Goal: Task Accomplishment & Management: Use online tool/utility

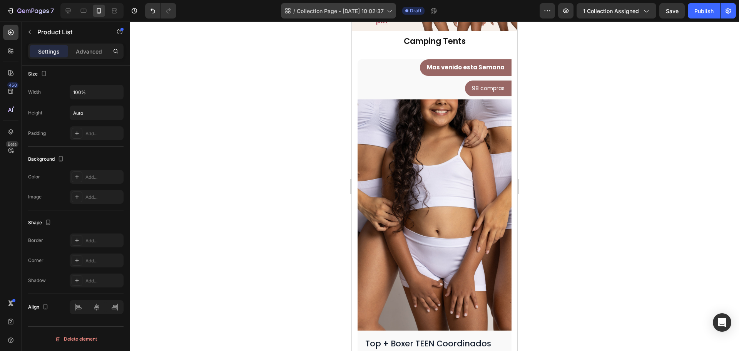
scroll to position [462, 0]
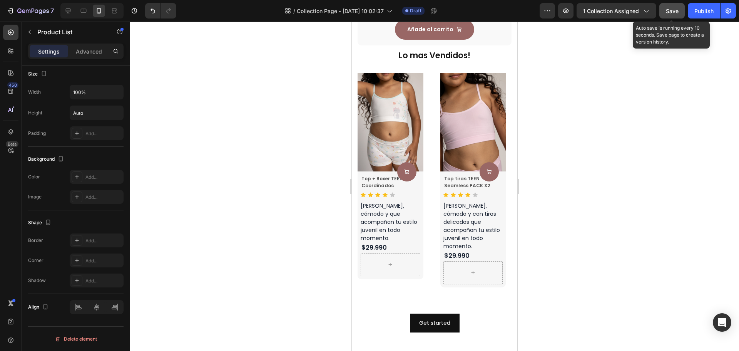
click at [680, 11] on button "Save" at bounding box center [672, 10] width 25 height 15
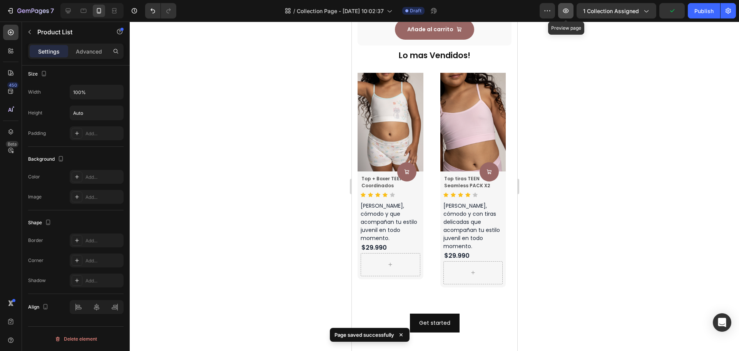
click at [569, 12] on icon "button" at bounding box center [566, 11] width 8 height 8
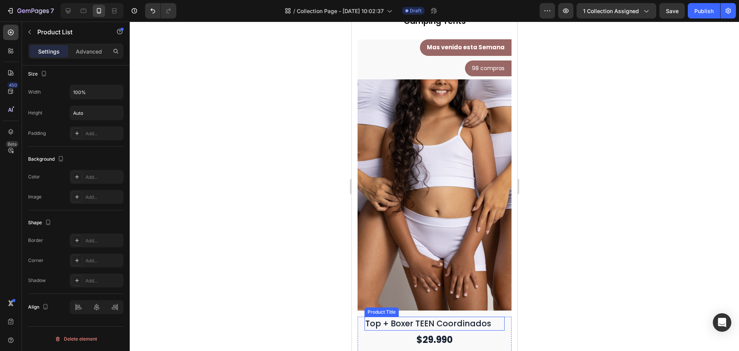
scroll to position [0, 0]
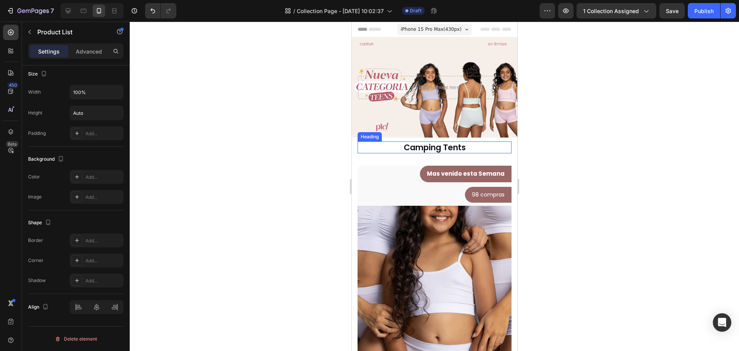
click at [440, 147] on p "Camping Tents" at bounding box center [434, 147] width 152 height 10
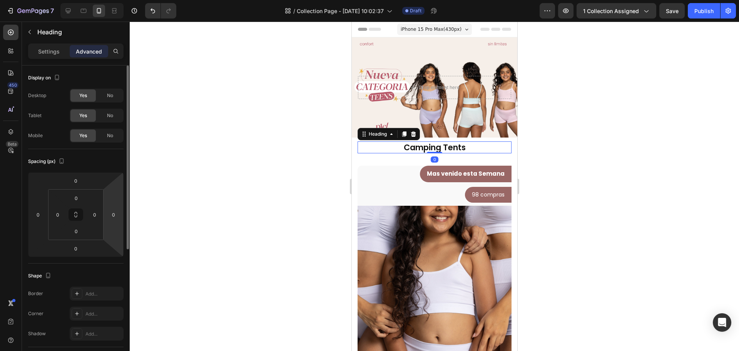
scroll to position [154, 0]
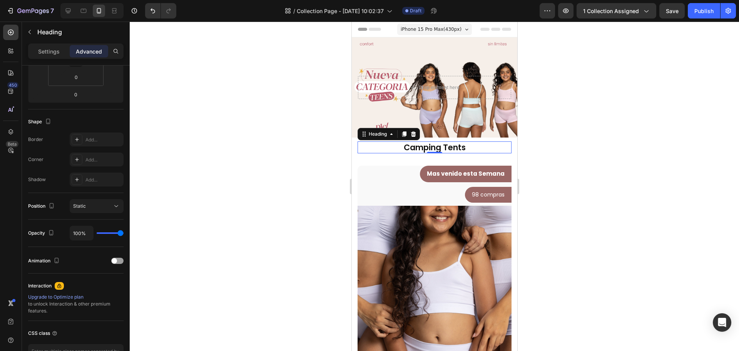
click at [458, 148] on p "Camping Tents" at bounding box center [434, 147] width 152 height 10
click at [463, 148] on p "Camping Tents" at bounding box center [434, 147] width 152 height 10
click at [462, 148] on p "Camping Tents" at bounding box center [434, 147] width 152 height 10
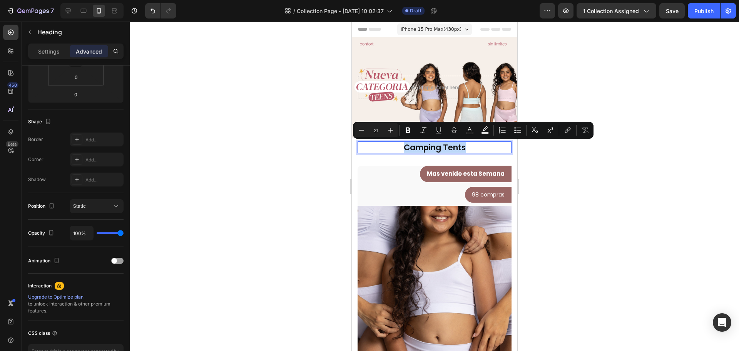
click at [462, 148] on p "Camping Tents" at bounding box center [434, 147] width 152 height 10
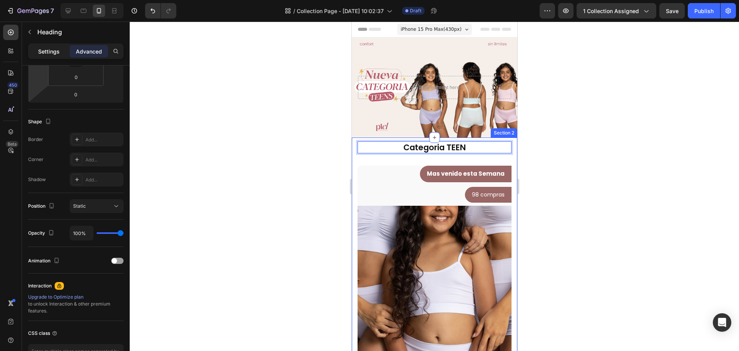
click at [44, 57] on div "Settings" at bounding box center [49, 51] width 39 height 12
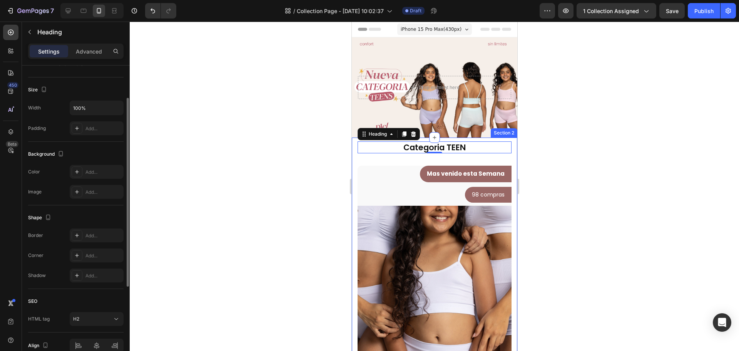
scroll to position [0, 0]
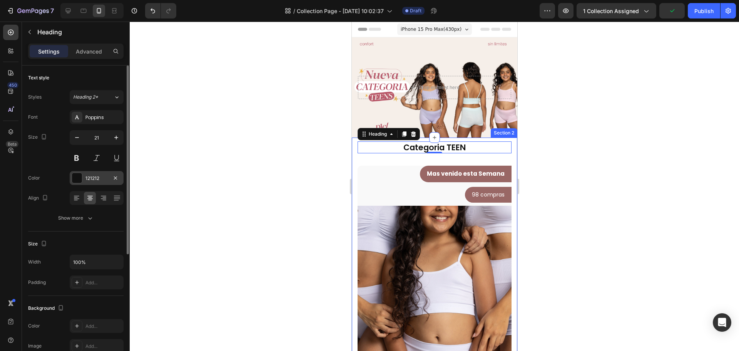
click at [85, 173] on div "121212" at bounding box center [97, 178] width 54 height 14
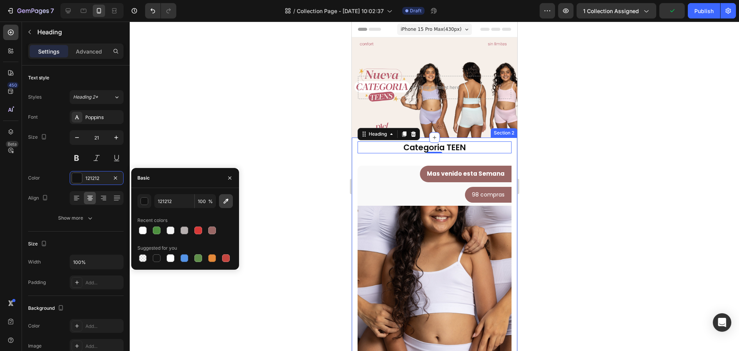
click at [231, 204] on button "button" at bounding box center [226, 201] width 14 height 14
type input "B43552"
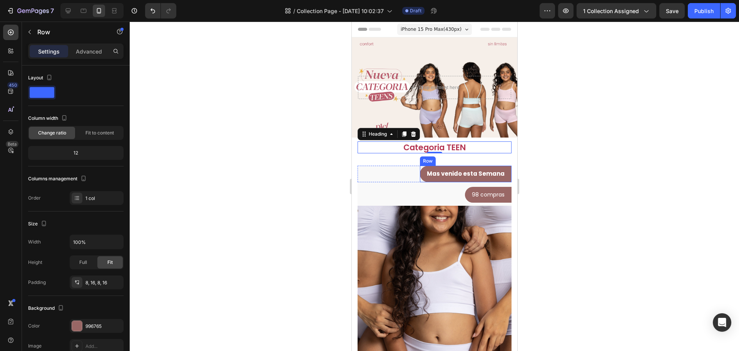
click at [504, 176] on div "Mas venido esta Semana Text block Row" at bounding box center [466, 174] width 92 height 17
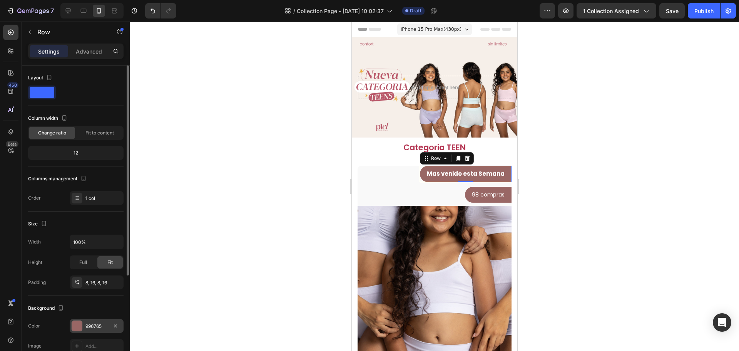
click at [89, 325] on div "996765" at bounding box center [96, 326] width 22 height 7
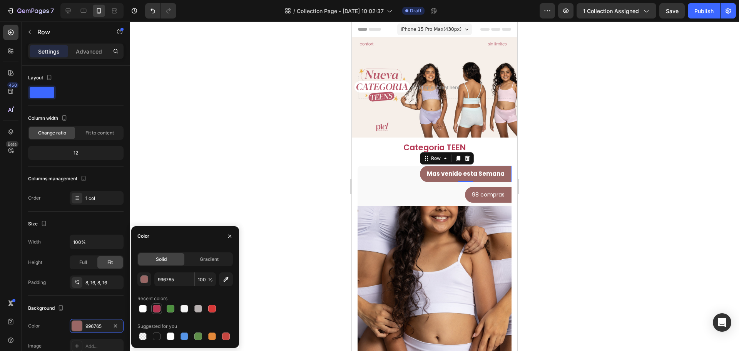
click at [156, 309] on div at bounding box center [157, 309] width 8 height 8
type input "B43552"
click at [500, 198] on div "98 compras Text block Row" at bounding box center [488, 195] width 47 height 16
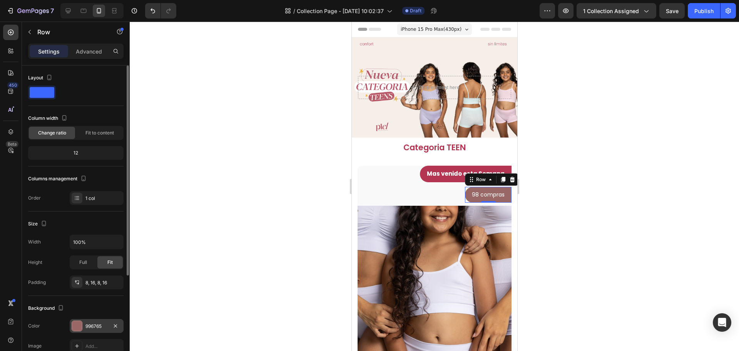
click at [99, 319] on div "996765" at bounding box center [97, 326] width 54 height 14
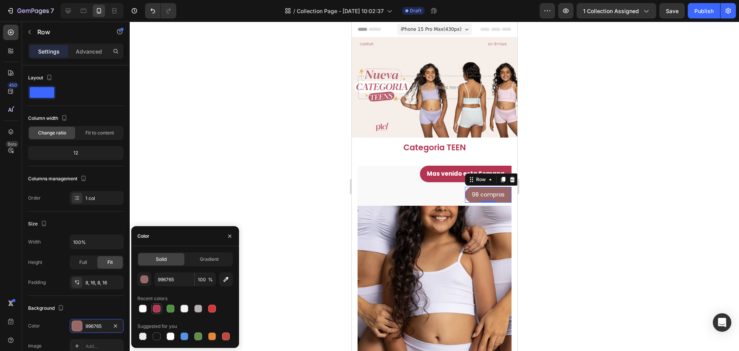
click at [161, 309] on div at bounding box center [156, 308] width 11 height 11
type input "B43552"
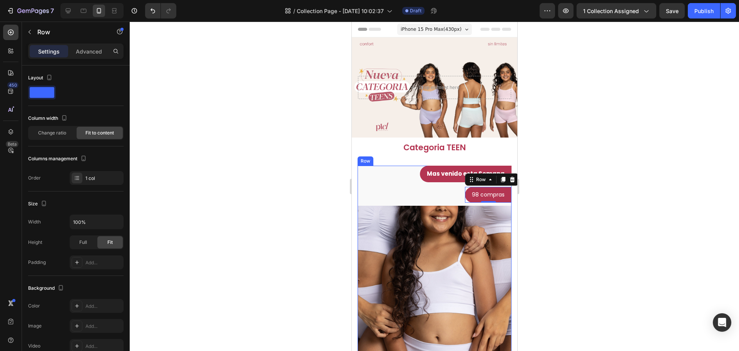
click at [435, 193] on div "98 compras Text block Row 0 Row" at bounding box center [434, 195] width 154 height 16
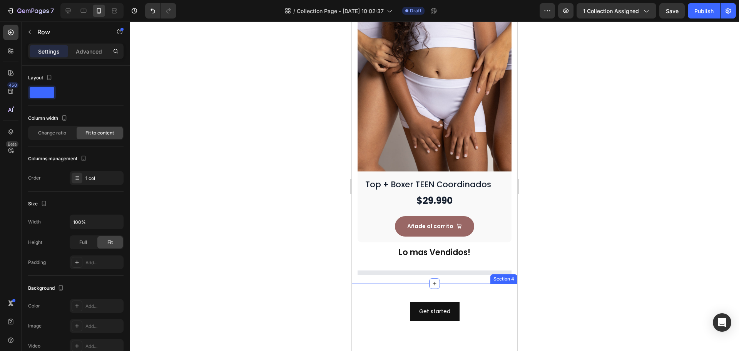
scroll to position [270, 0]
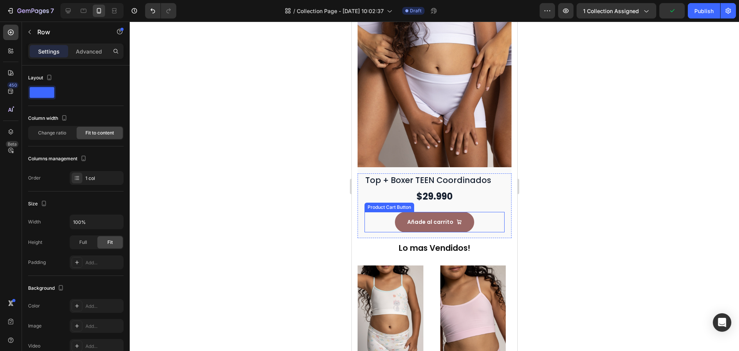
click at [475, 216] on div "Añade al carrito Product Cart Button" at bounding box center [434, 222] width 140 height 20
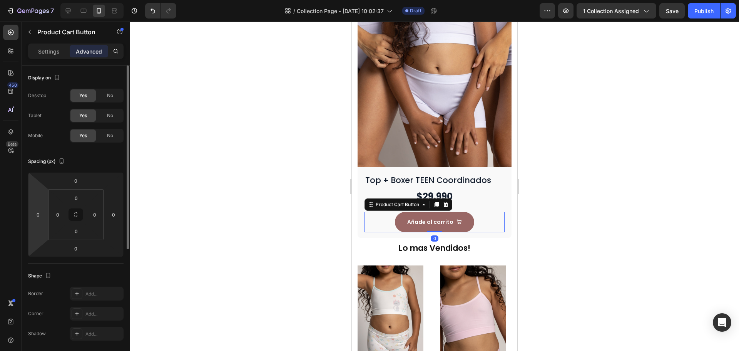
scroll to position [193, 0]
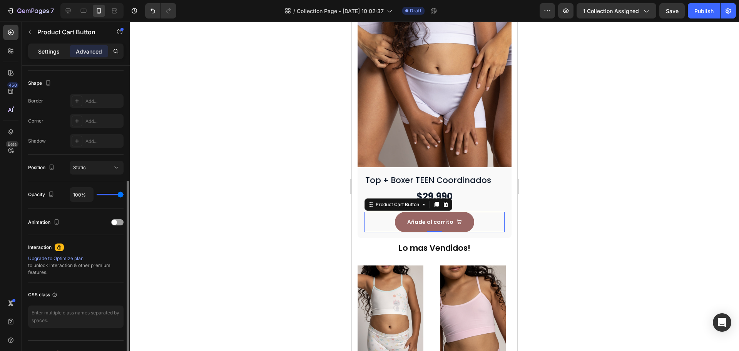
click at [57, 49] on p "Settings" at bounding box center [49, 51] width 22 height 8
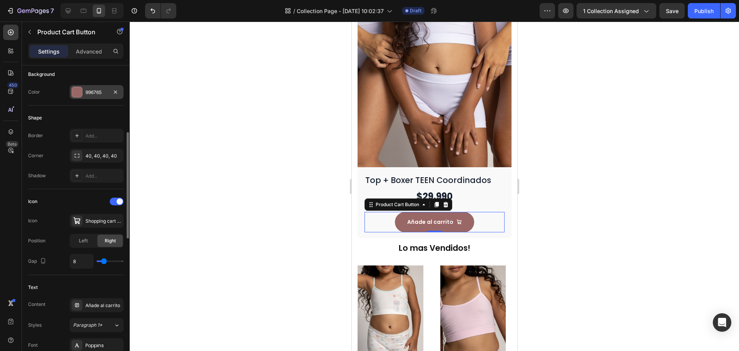
click at [93, 87] on div "996765" at bounding box center [97, 92] width 54 height 14
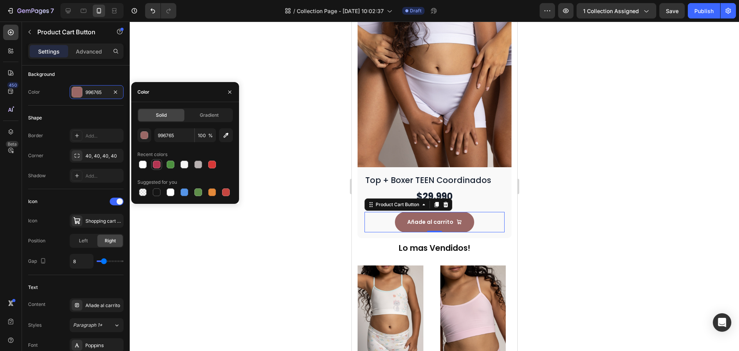
click at [160, 164] on div at bounding box center [157, 165] width 8 height 8
type input "B43552"
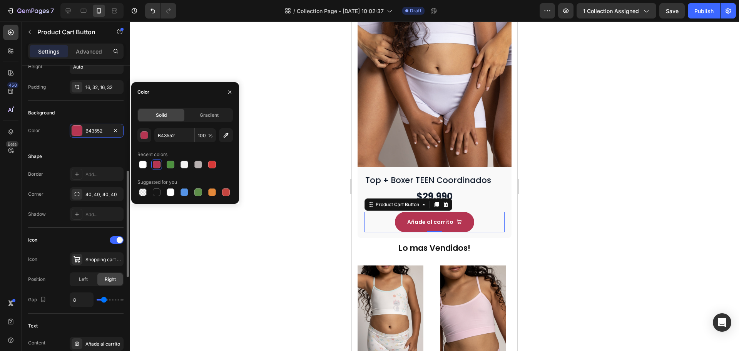
scroll to position [308, 0]
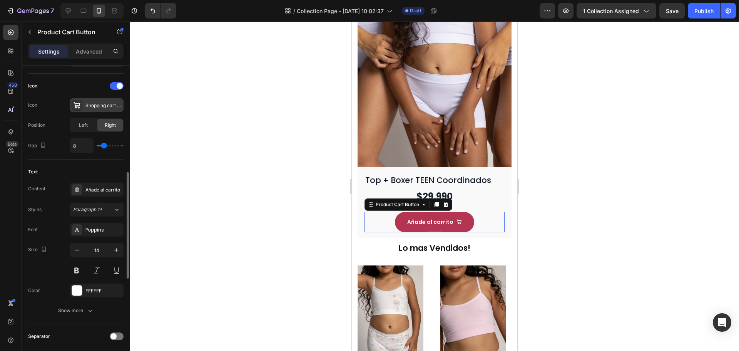
click at [97, 110] on div "Shopping cart bold" at bounding box center [97, 105] width 54 height 14
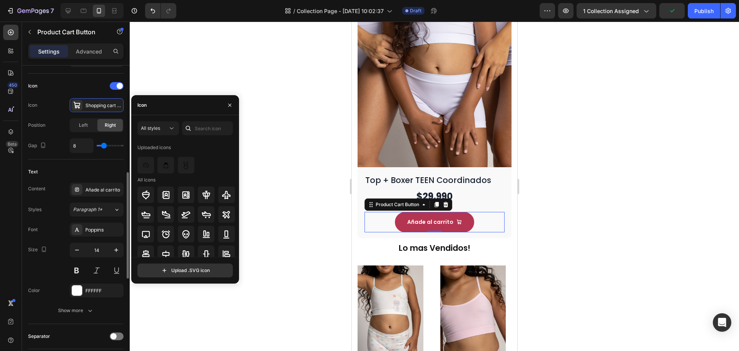
click at [94, 116] on div "Icon Icon Shopping cart bold Position Left Right Gap 8" at bounding box center [75, 116] width 95 height 73
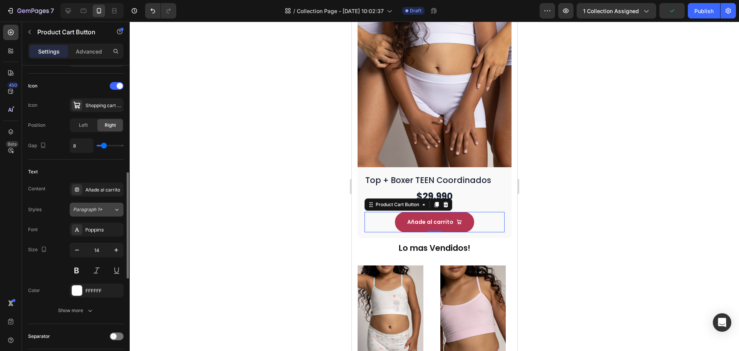
scroll to position [385, 0]
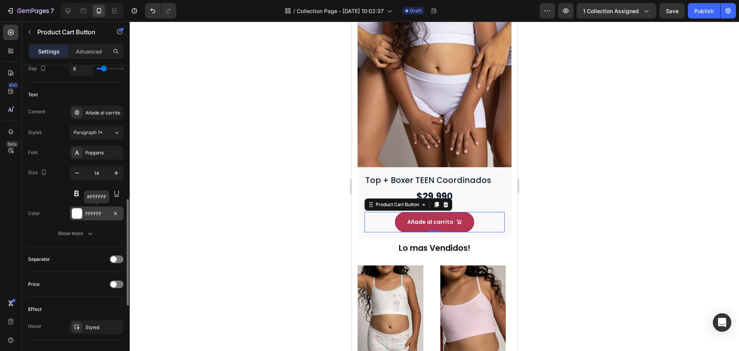
click at [90, 218] on div "FFFFFF" at bounding box center [97, 213] width 54 height 14
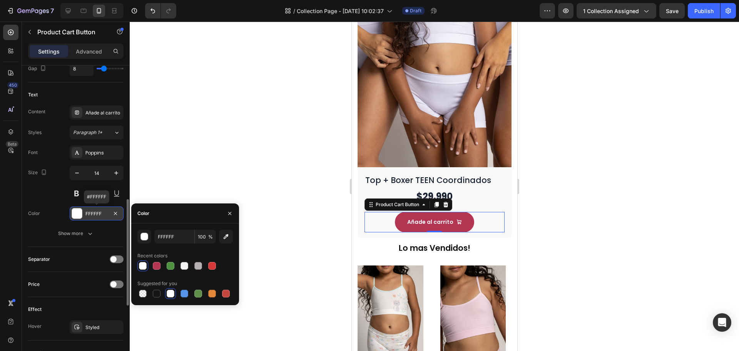
click at [90, 218] on div "FFFFFF" at bounding box center [97, 213] width 54 height 14
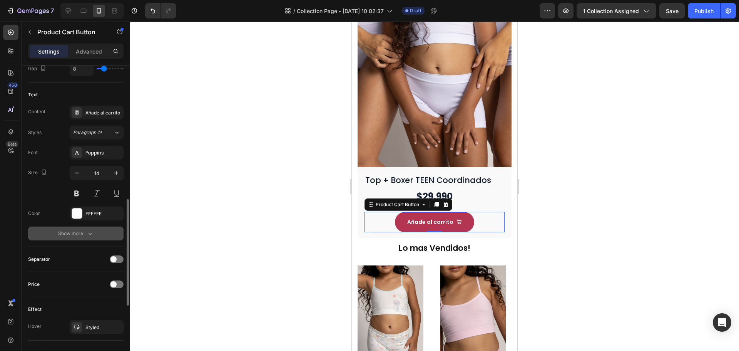
click at [89, 235] on icon "button" at bounding box center [90, 233] width 8 height 8
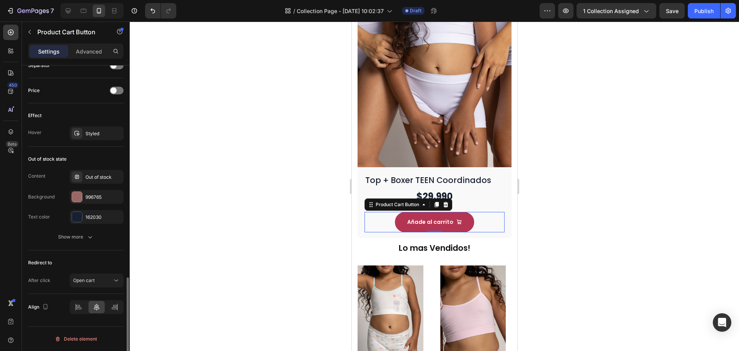
scroll to position [565, 0]
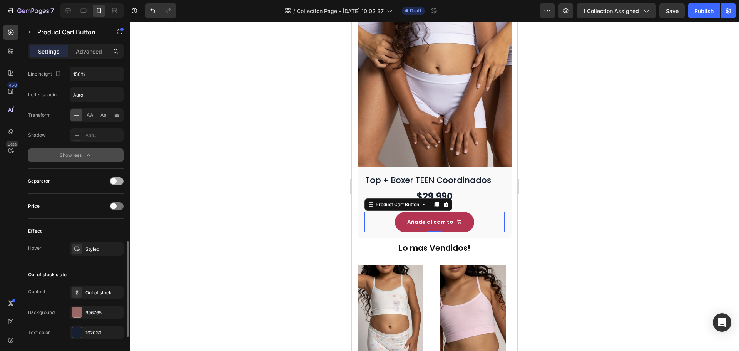
click at [113, 181] on span at bounding box center [114, 181] width 6 height 6
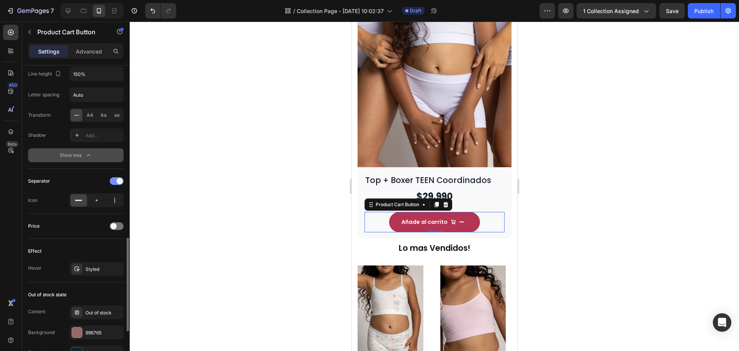
click at [114, 181] on div at bounding box center [117, 181] width 14 height 8
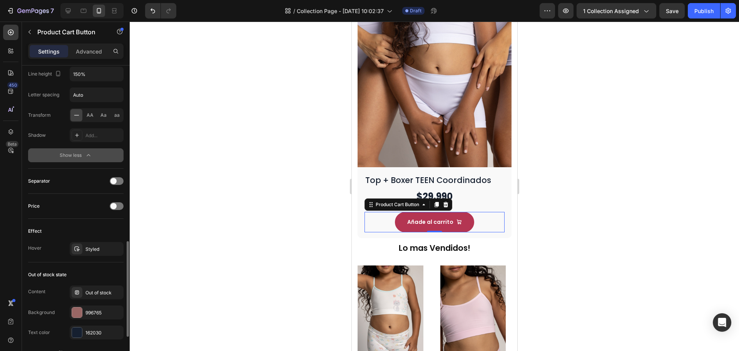
click at [112, 211] on div "Price" at bounding box center [75, 206] width 95 height 12
click at [113, 209] on div at bounding box center [117, 206] width 14 height 8
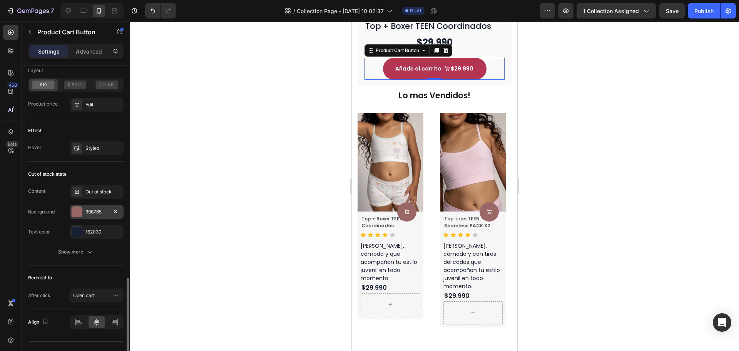
scroll to position [603, 0]
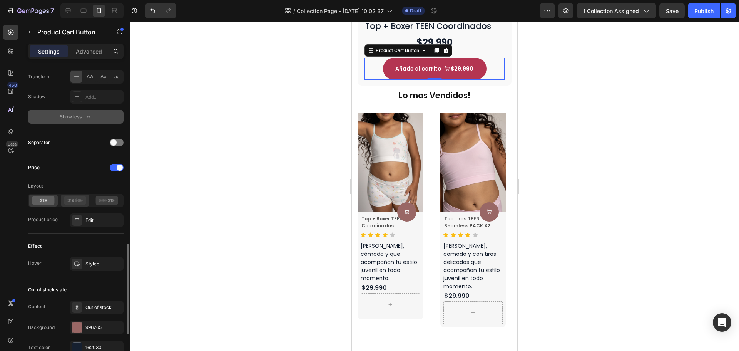
click at [79, 202] on icon at bounding box center [75, 200] width 22 height 9
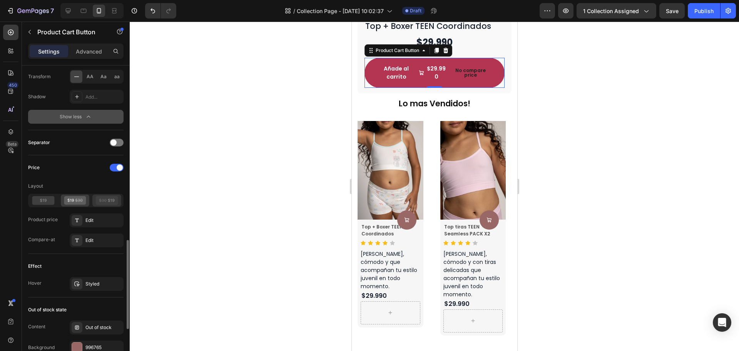
click at [99, 202] on icon at bounding box center [107, 200] width 22 height 9
click at [47, 204] on icon at bounding box center [43, 200] width 22 height 9
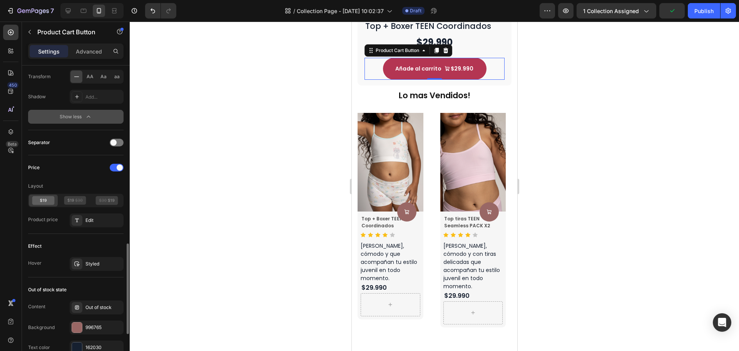
scroll to position [734, 0]
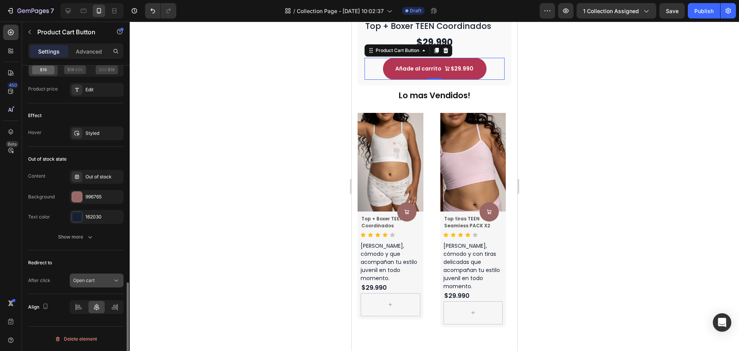
click at [93, 285] on button "Open cart" at bounding box center [97, 280] width 54 height 14
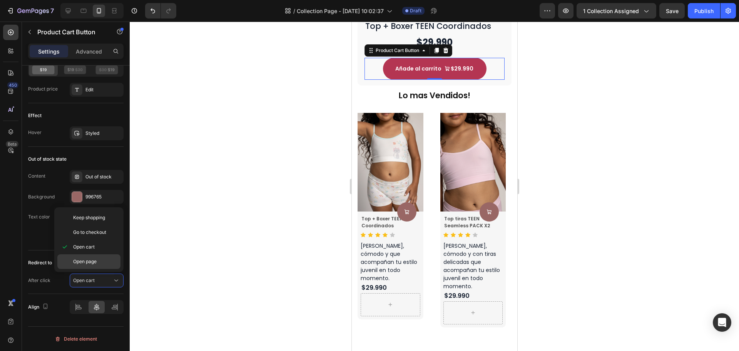
click at [94, 266] on div "Open page" at bounding box center [88, 261] width 63 height 15
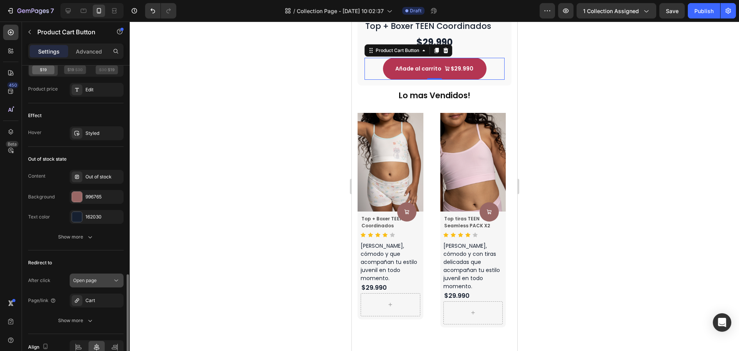
click at [92, 285] on button "Open page" at bounding box center [97, 280] width 54 height 14
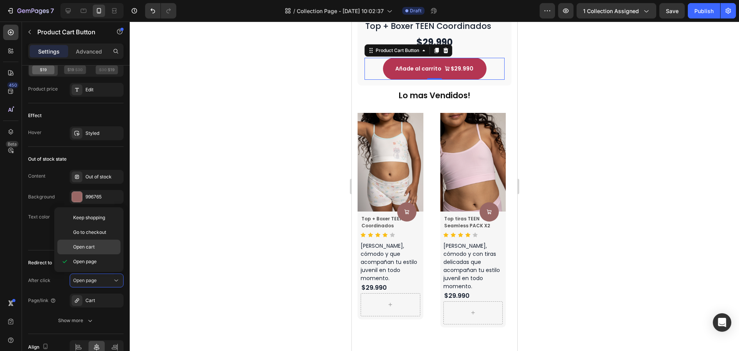
click at [96, 248] on p "Open cart" at bounding box center [95, 246] width 44 height 7
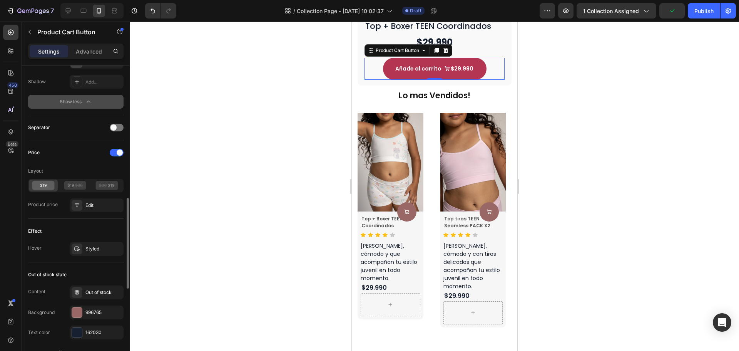
scroll to position [580, 0]
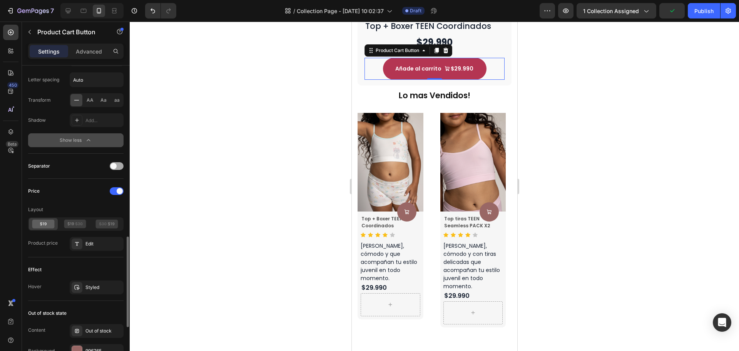
click at [112, 167] on span at bounding box center [114, 166] width 6 height 6
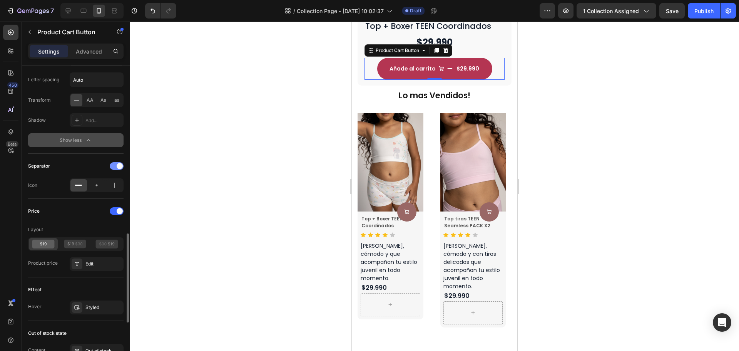
click at [113, 167] on div at bounding box center [117, 166] width 14 height 8
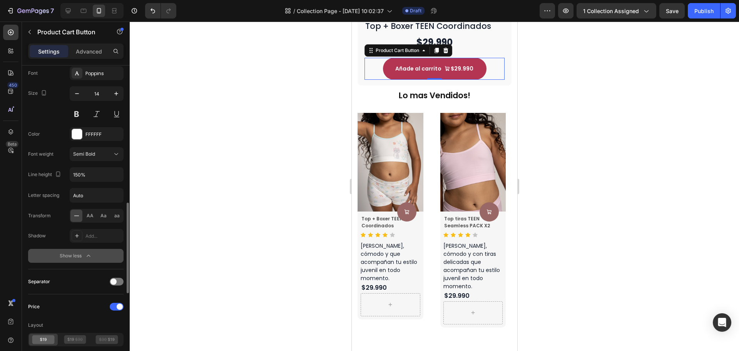
scroll to position [426, 0]
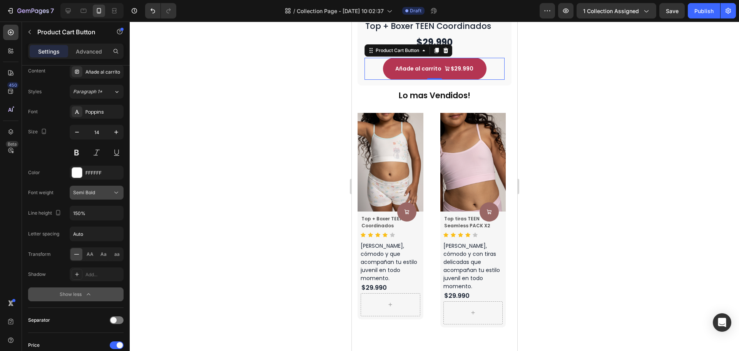
click at [111, 192] on div "Semi Bold" at bounding box center [92, 192] width 39 height 7
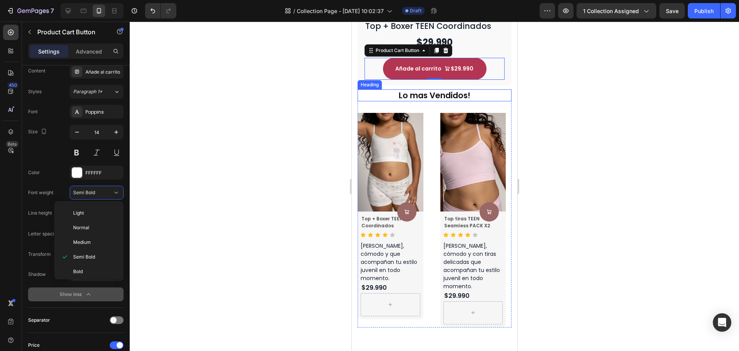
click at [474, 89] on h2 "Lo mas Vendidos!" at bounding box center [434, 95] width 154 height 12
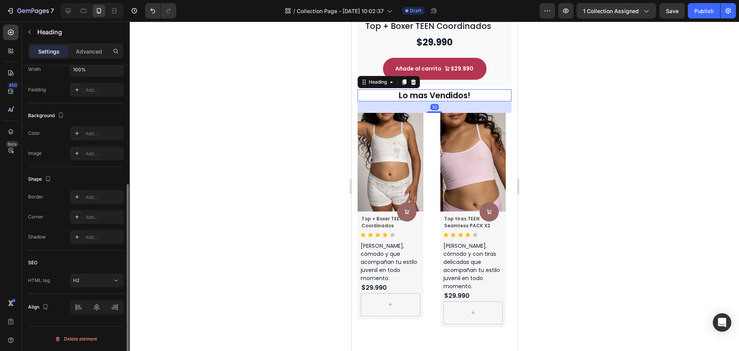
scroll to position [0, 0]
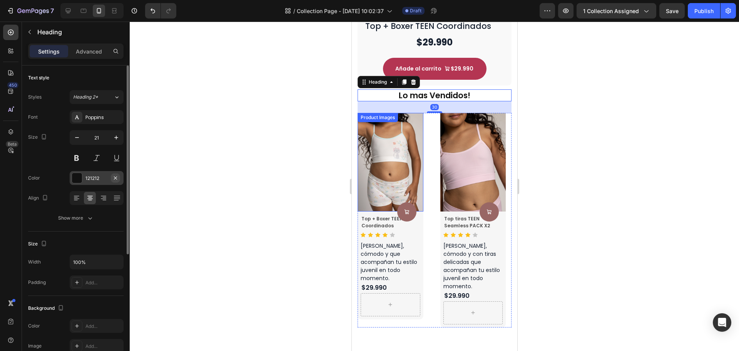
click at [112, 174] on button "button" at bounding box center [115, 177] width 9 height 9
click at [92, 172] on div "Add..." at bounding box center [97, 178] width 54 height 14
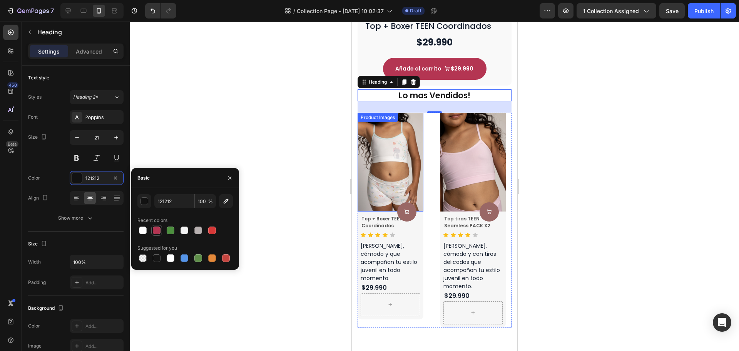
click at [157, 232] on div at bounding box center [157, 230] width 8 height 8
type input "B43552"
click at [523, 87] on div at bounding box center [434, 186] width 609 height 329
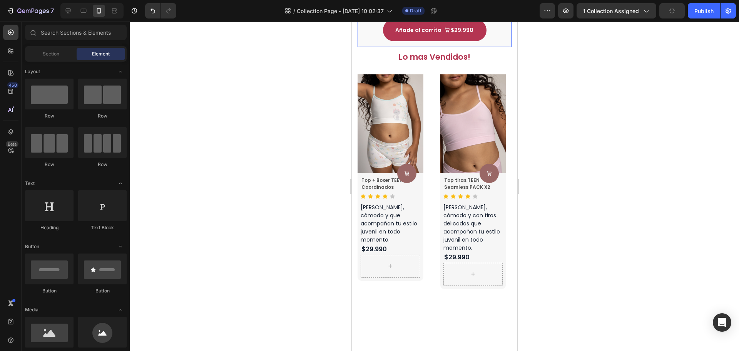
scroll to position [308, 0]
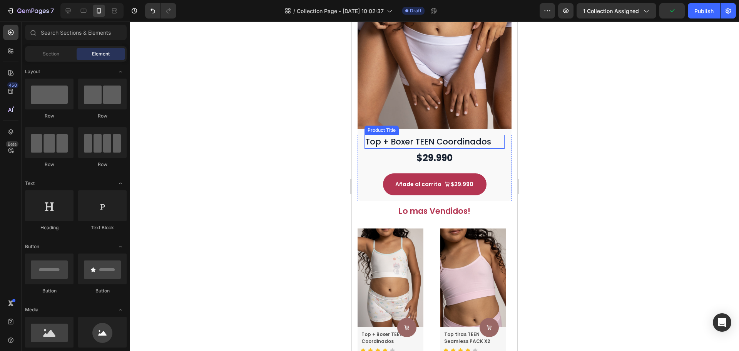
click at [492, 137] on h1 "Top + Boxer TEEN Coordinados" at bounding box center [434, 142] width 140 height 14
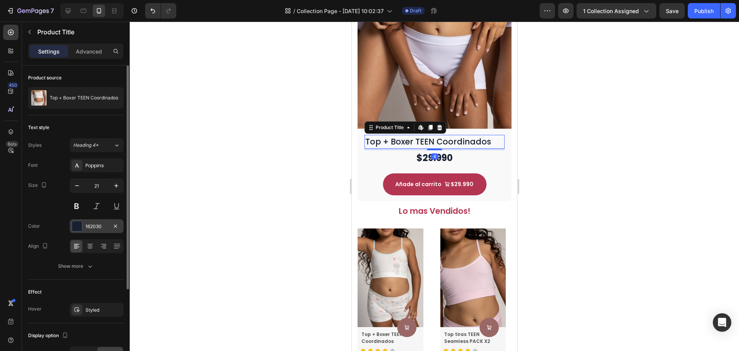
click at [96, 232] on div "162030" at bounding box center [97, 226] width 54 height 14
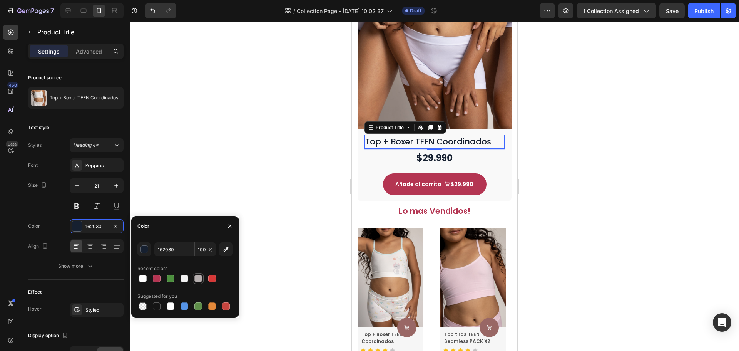
click at [202, 280] on div at bounding box center [198, 279] width 8 height 8
click at [168, 278] on div at bounding box center [171, 279] width 8 height 8
type input "B43552"
click at [228, 253] on icon "button" at bounding box center [226, 249] width 8 height 8
click at [174, 279] on div at bounding box center [170, 278] width 9 height 9
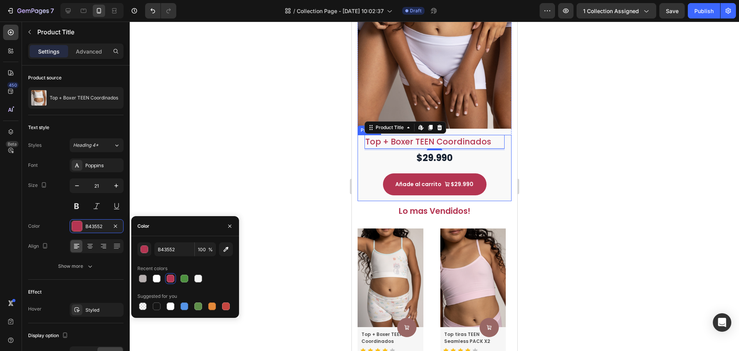
click at [229, 274] on div at bounding box center [184, 278] width 95 height 11
click at [455, 150] on div "$29.990" at bounding box center [434, 157] width 140 height 15
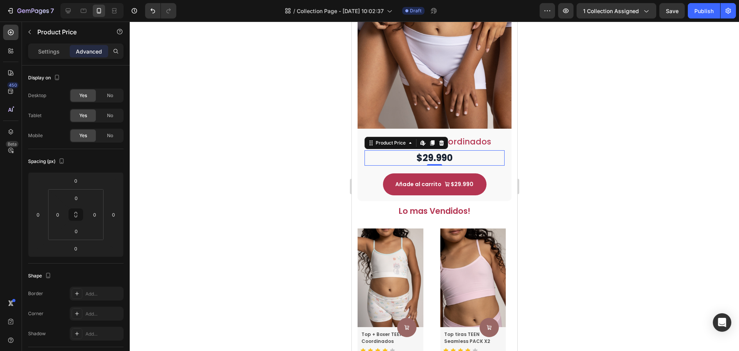
click at [568, 164] on div at bounding box center [434, 186] width 609 height 329
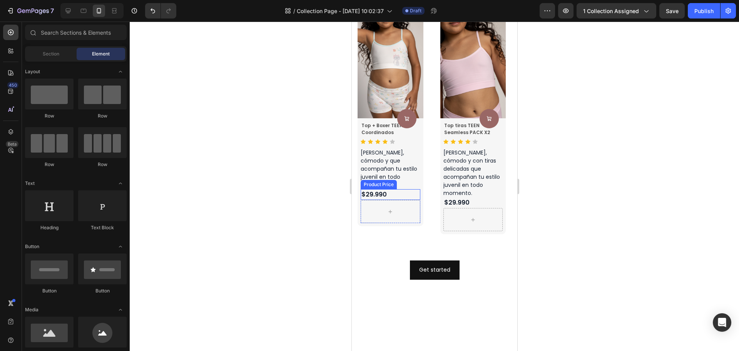
scroll to position [501, 0]
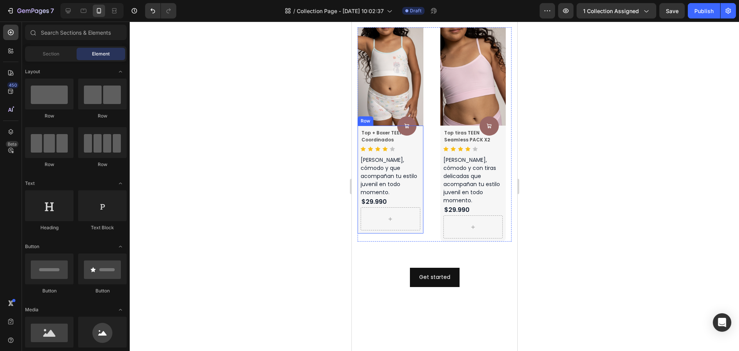
click at [413, 212] on div at bounding box center [390, 218] width 60 height 23
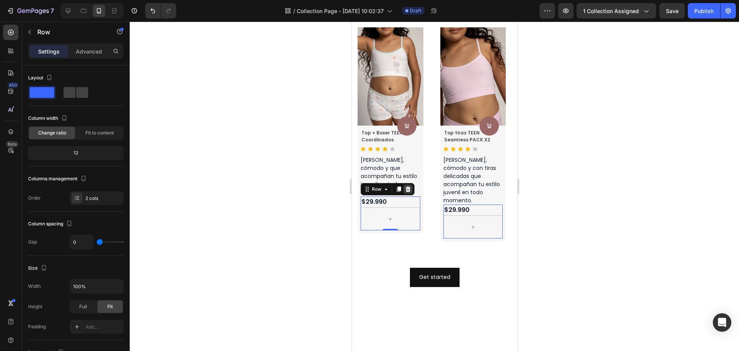
click at [405, 186] on icon at bounding box center [408, 189] width 6 height 6
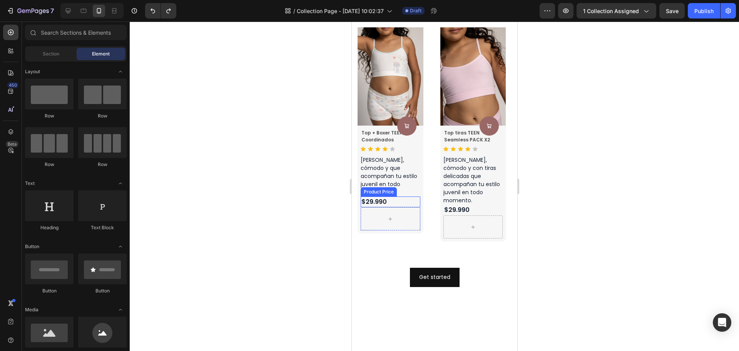
click at [407, 196] on div "$29.990" at bounding box center [390, 201] width 60 height 11
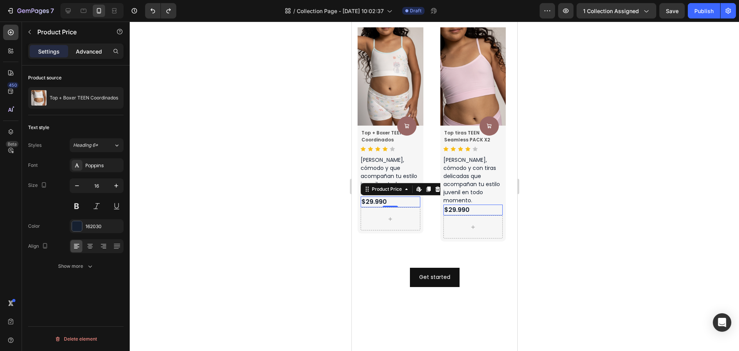
click at [87, 50] on p "Advanced" at bounding box center [89, 51] width 26 height 8
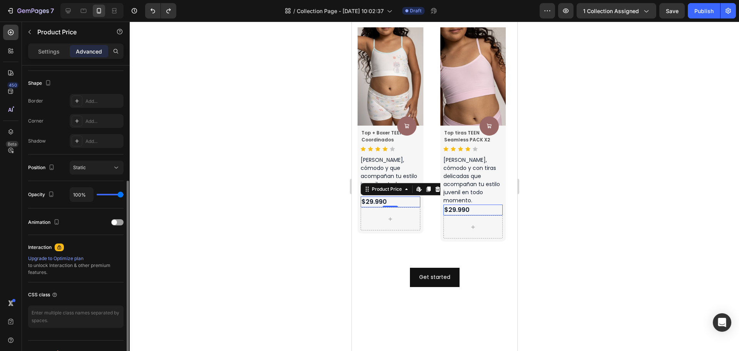
scroll to position [206, 0]
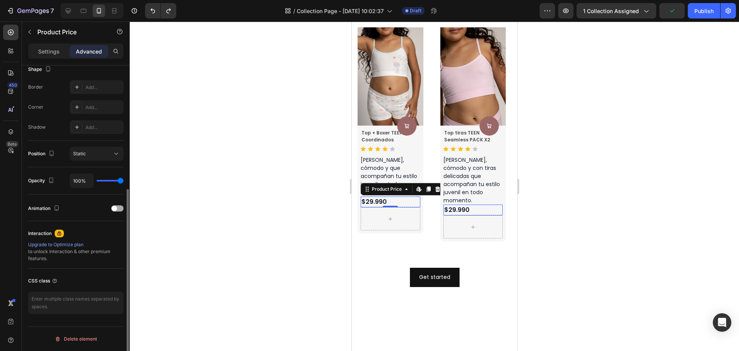
click at [119, 210] on div at bounding box center [117, 208] width 12 height 6
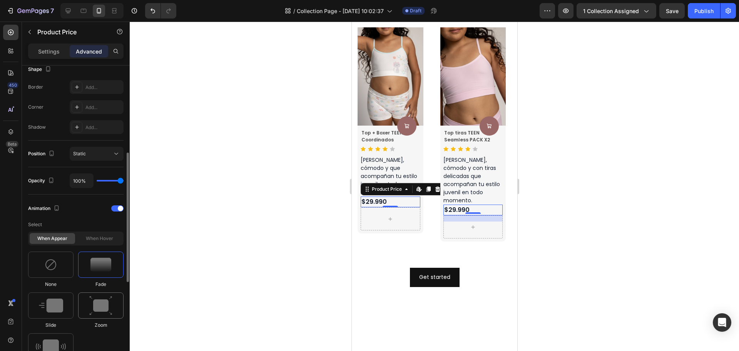
click at [90, 304] on img at bounding box center [100, 306] width 23 height 20
click at [56, 311] on img at bounding box center [51, 305] width 24 height 14
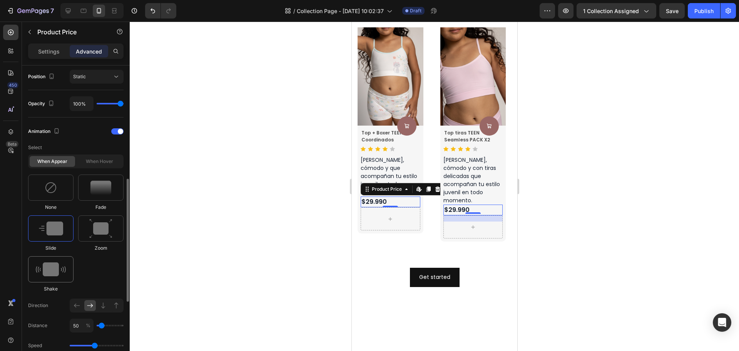
click at [64, 279] on div at bounding box center [50, 269] width 45 height 26
type input "0.7"
click at [97, 161] on div "When hover" at bounding box center [99, 161] width 45 height 11
click at [122, 131] on div at bounding box center [117, 131] width 12 height 5
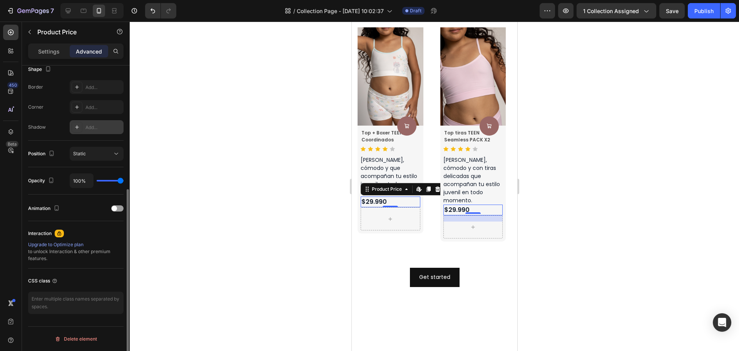
scroll to position [206, 0]
click at [116, 209] on span at bounding box center [114, 208] width 5 height 5
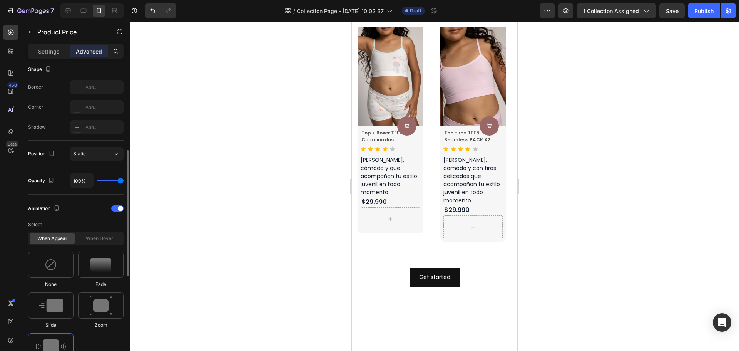
click at [95, 241] on div "When hover" at bounding box center [99, 238] width 45 height 11
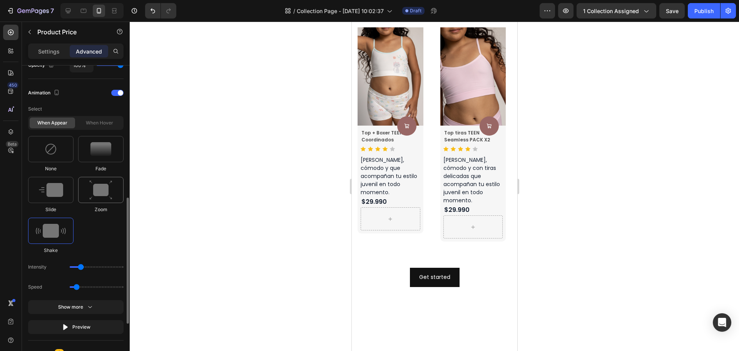
click at [97, 191] on img at bounding box center [100, 190] width 23 height 20
type input "1.7"
click at [64, 186] on div at bounding box center [50, 190] width 45 height 26
click at [74, 177] on div "Fade" at bounding box center [50, 195] width 45 height 36
click at [78, 164] on div "None" at bounding box center [100, 154] width 45 height 36
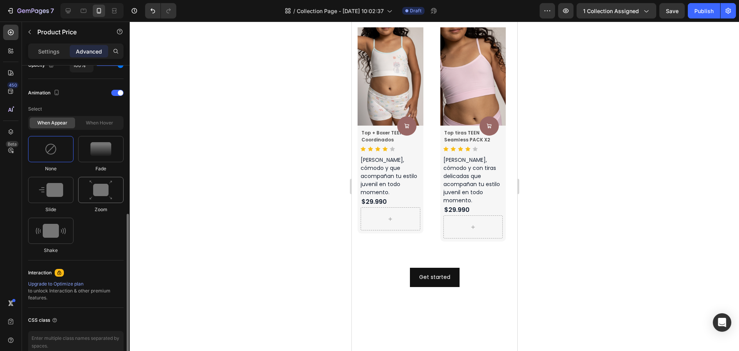
click at [93, 203] on div at bounding box center [100, 190] width 45 height 26
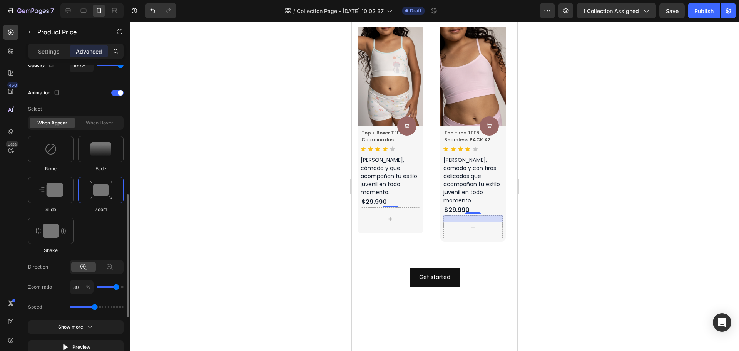
type input "70"
type input "60"
type input "50"
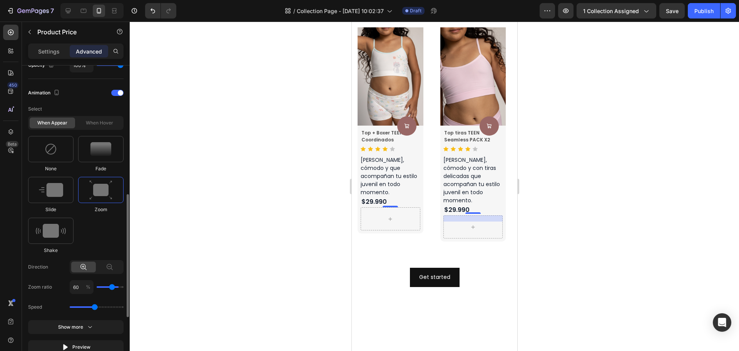
type input "50"
type input "40"
drag, startPoint x: 116, startPoint y: 286, endPoint x: 107, endPoint y: 286, distance: 8.9
type input "40"
click at [107, 286] on input "range" at bounding box center [110, 287] width 27 height 2
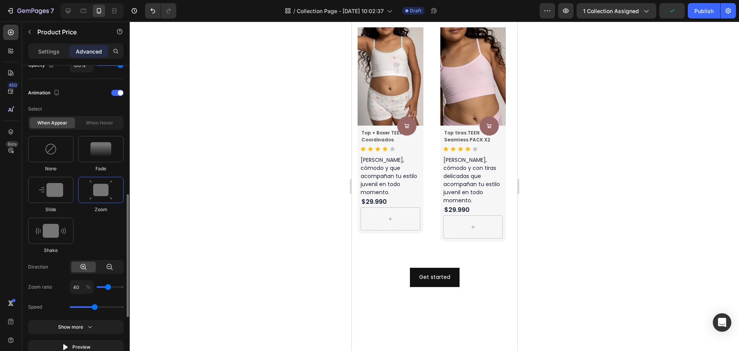
click at [106, 266] on icon at bounding box center [110, 267] width 8 height 8
type input "120"
click at [80, 268] on icon at bounding box center [84, 267] width 8 height 8
type input "40"
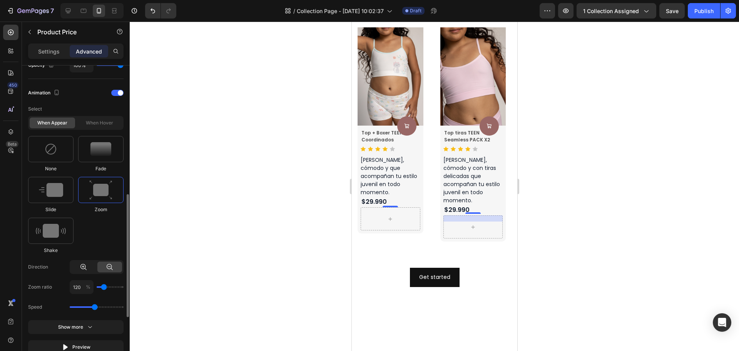
type input "40"
drag, startPoint x: 95, startPoint y: 306, endPoint x: 104, endPoint y: 307, distance: 8.9
type input "2.1"
click at [104, 307] on input "range" at bounding box center [97, 307] width 54 height 2
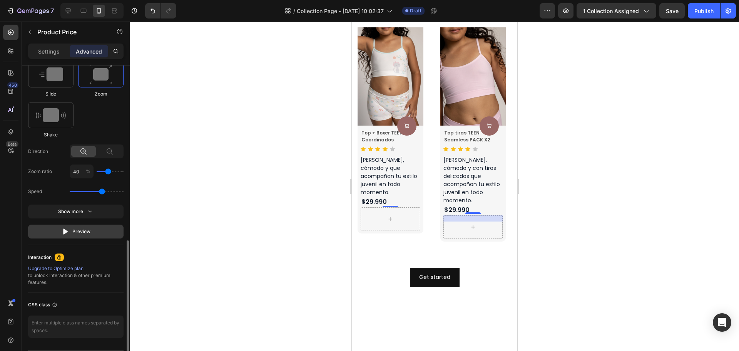
click at [91, 233] on button "Preview" at bounding box center [75, 231] width 95 height 14
click at [98, 224] on button "Show more" at bounding box center [75, 231] width 95 height 14
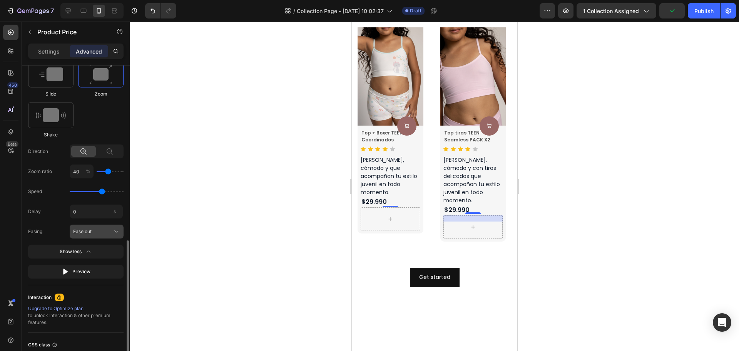
click at [99, 231] on div "Ease out" at bounding box center [92, 231] width 38 height 7
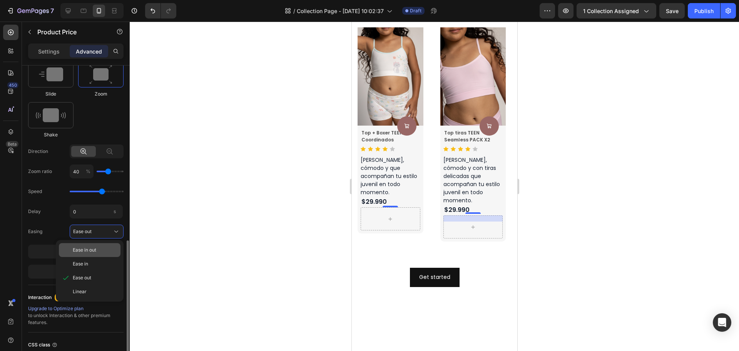
click at [93, 251] on span "Ease in out" at bounding box center [84, 249] width 23 height 7
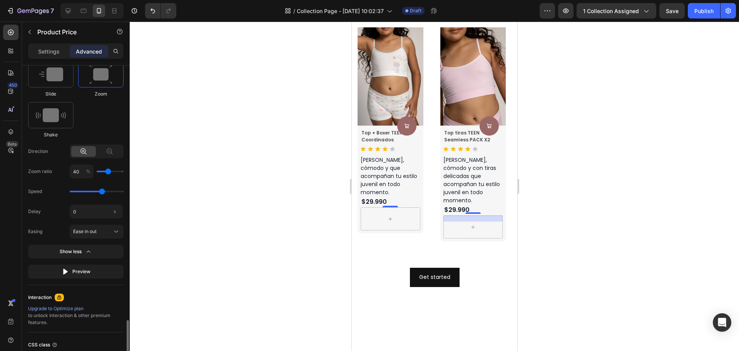
scroll to position [501, 0]
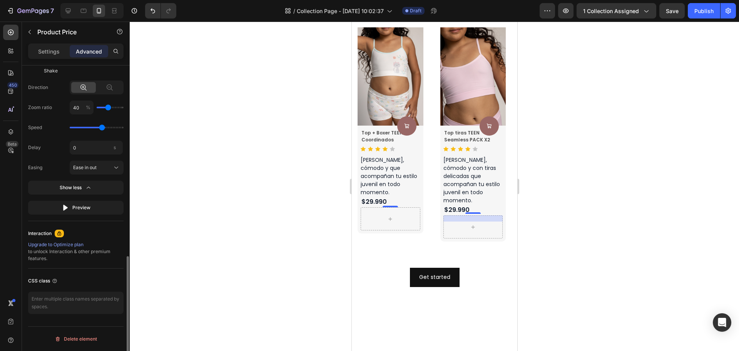
click at [64, 239] on div "Interaction Upgrade to Optimize plan to unlock Interaction & other premium feat…" at bounding box center [75, 244] width 95 height 35
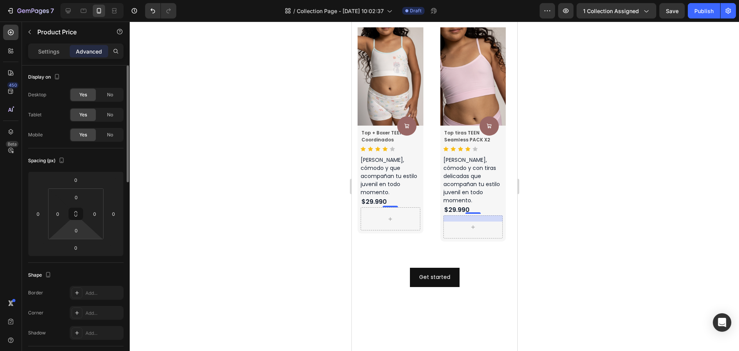
scroll to position [0, 0]
drag, startPoint x: 59, startPoint y: 54, endPoint x: 60, endPoint y: 64, distance: 10.1
click at [59, 54] on p "Settings" at bounding box center [49, 51] width 22 height 8
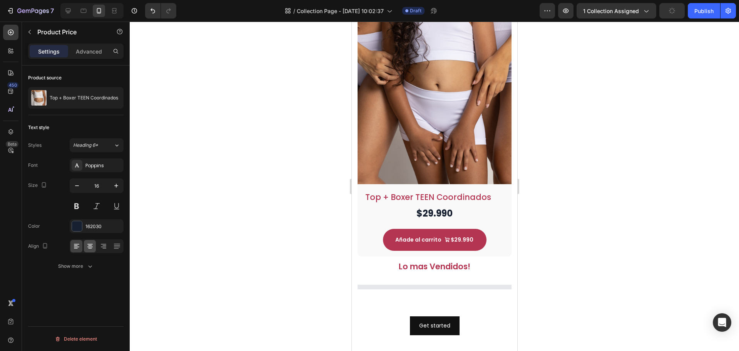
scroll to position [475, 0]
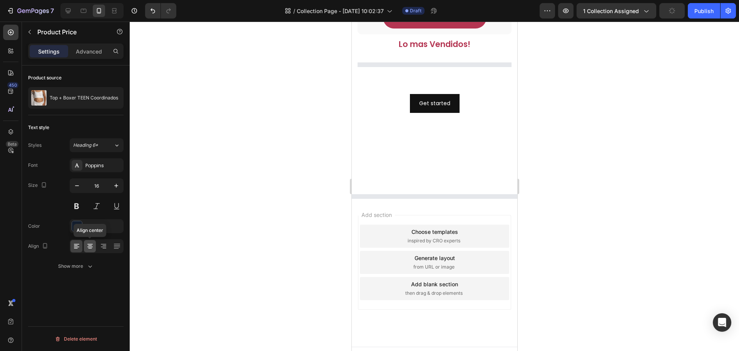
click at [87, 244] on icon at bounding box center [90, 246] width 8 height 8
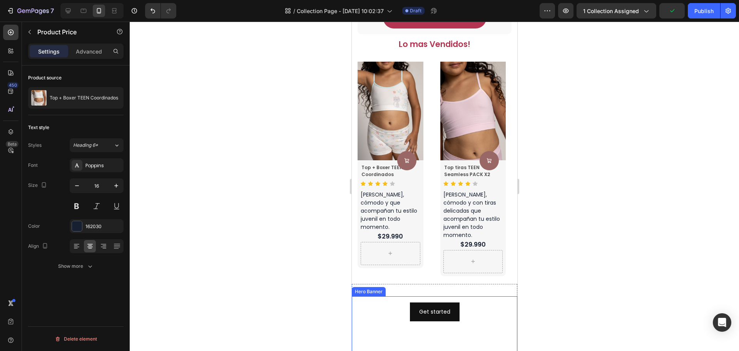
scroll to position [454, 0]
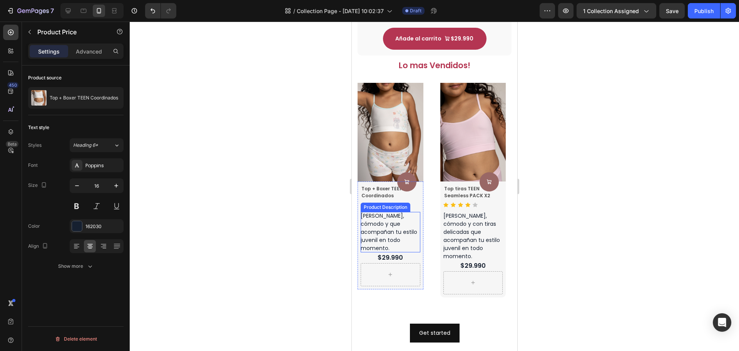
click at [411, 224] on div "[PERSON_NAME], cómodo y que acompañan tu estilo juvenil en todo momento." at bounding box center [390, 232] width 60 height 40
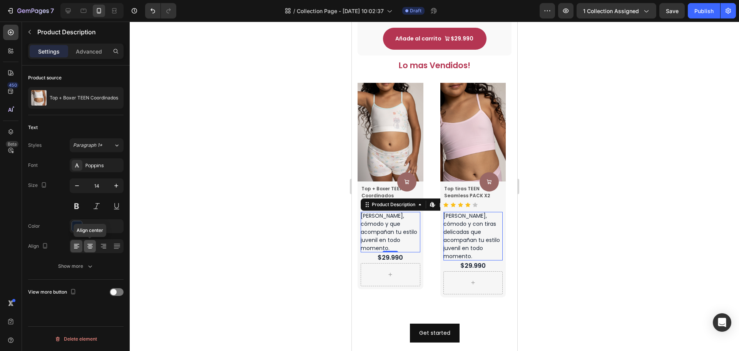
click at [91, 246] on icon at bounding box center [89, 246] width 5 height 1
click at [433, 83] on div "Product Images Product Cart Button Top + Boxer TEEN Coordinados Product Title I…" at bounding box center [434, 190] width 154 height 214
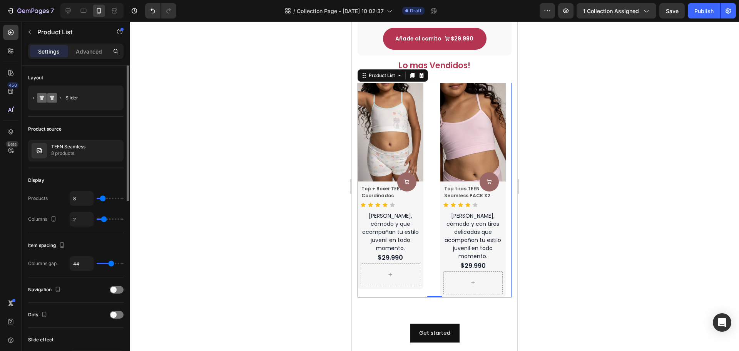
type input "50"
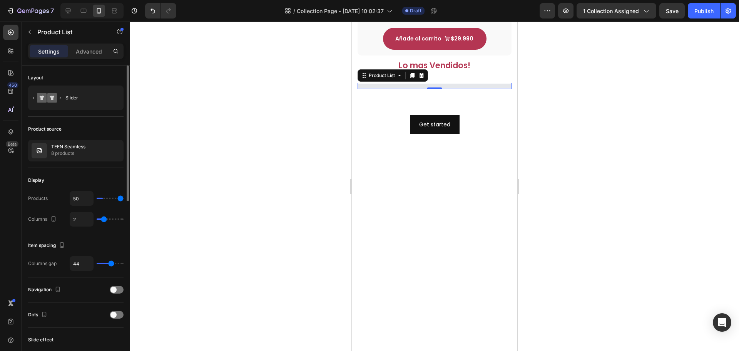
drag, startPoint x: 103, startPoint y: 199, endPoint x: 123, endPoint y: 199, distance: 20.0
type input "50"
click at [122, 199] on input "range" at bounding box center [110, 199] width 27 height 2
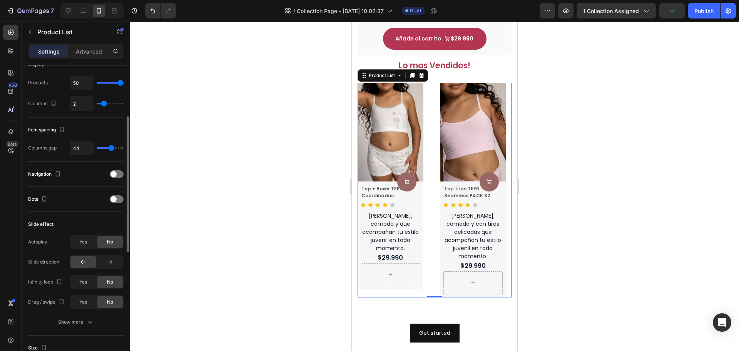
scroll to position [154, 0]
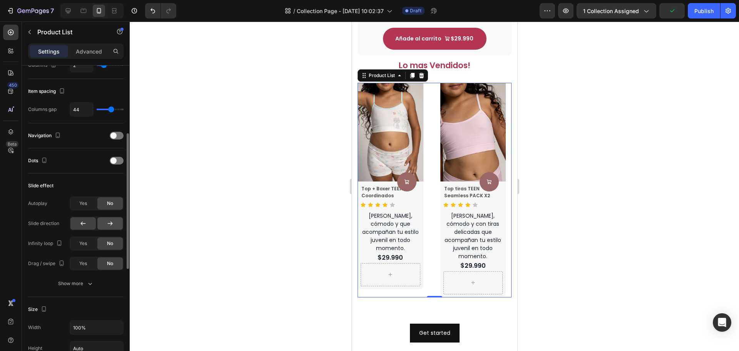
click at [101, 222] on div at bounding box center [109, 223] width 25 height 12
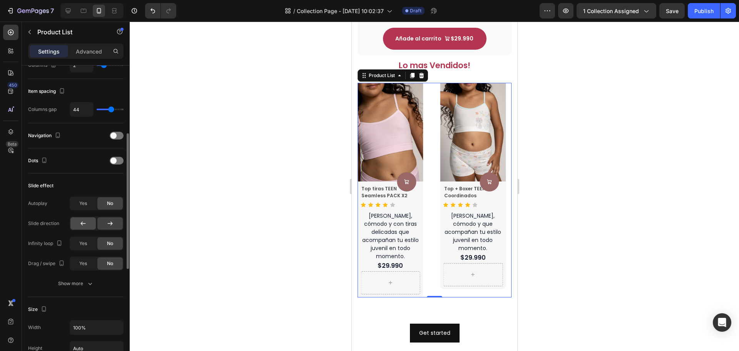
click at [90, 225] on div at bounding box center [82, 223] width 25 height 12
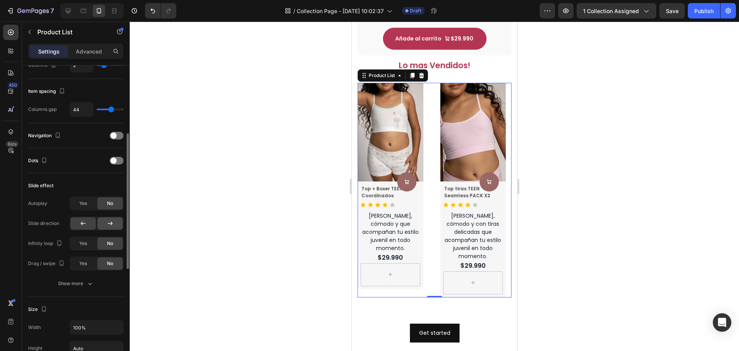
click at [104, 226] on div at bounding box center [109, 223] width 25 height 12
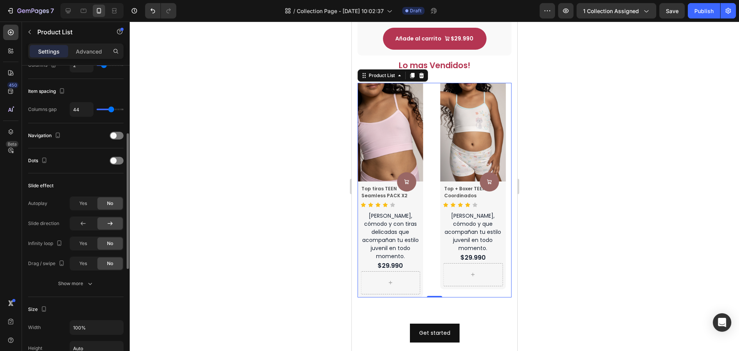
click at [104, 226] on div at bounding box center [109, 223] width 25 height 12
click at [90, 224] on div at bounding box center [82, 223] width 25 height 12
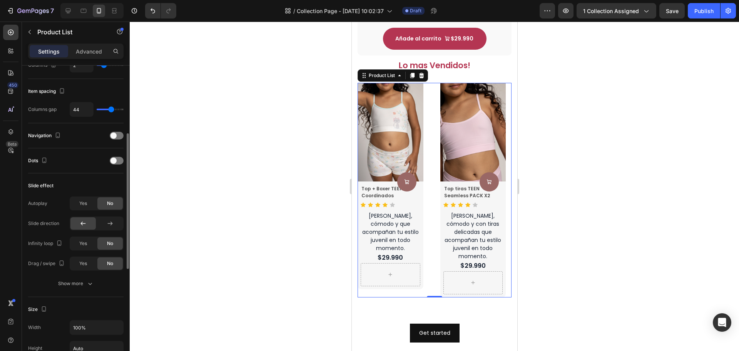
click at [90, 224] on div at bounding box center [82, 223] width 25 height 12
click at [88, 246] on div "Yes" at bounding box center [82, 243] width 25 height 12
click at [89, 263] on div "Yes" at bounding box center [82, 263] width 25 height 12
click at [110, 262] on span "No" at bounding box center [110, 263] width 6 height 7
click at [81, 198] on div "Yes" at bounding box center [82, 203] width 25 height 12
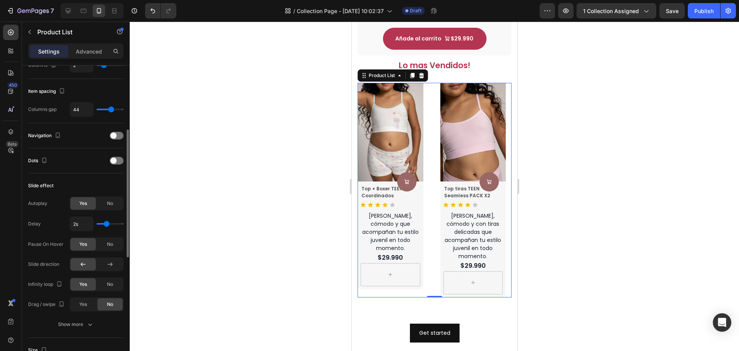
type input "1.9s"
type input "1.9"
type input "2.1s"
type input "2.1"
type input "2.2s"
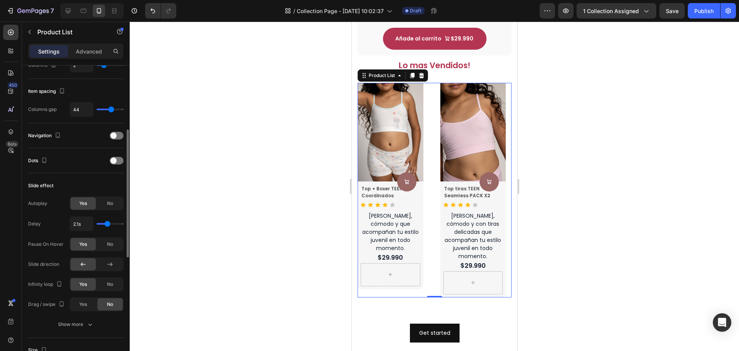
type input "2.2"
type input "2.4s"
type input "2.4"
type input "2.5s"
drag, startPoint x: 105, startPoint y: 224, endPoint x: 110, endPoint y: 224, distance: 5.4
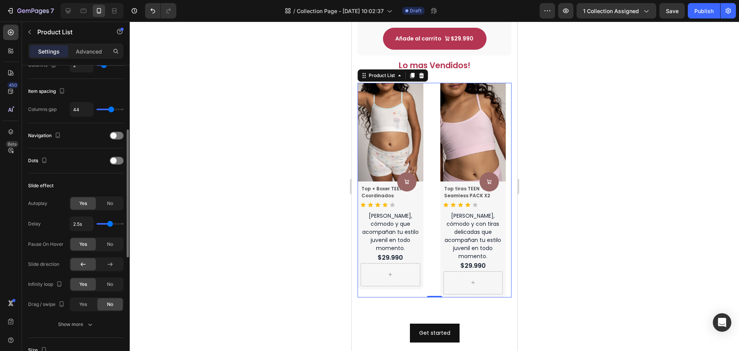
type input "2.5"
click at [110, 224] on input "range" at bounding box center [110, 224] width 27 height 2
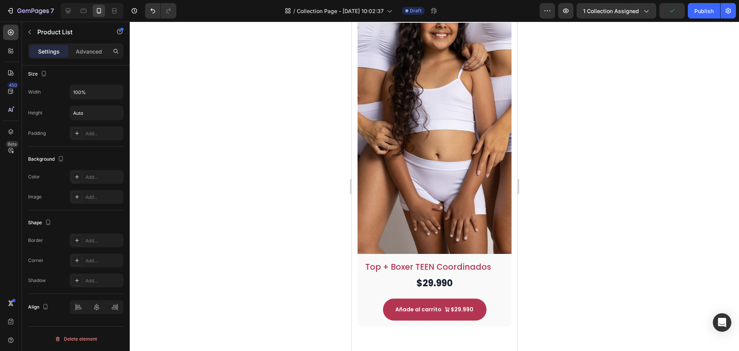
scroll to position [107, 0]
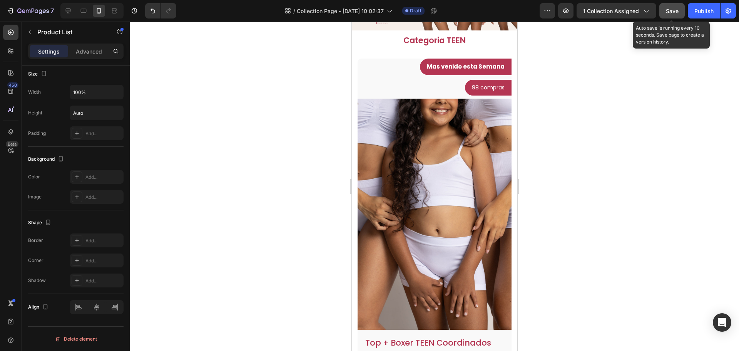
click at [676, 16] on button "Save" at bounding box center [672, 10] width 25 height 15
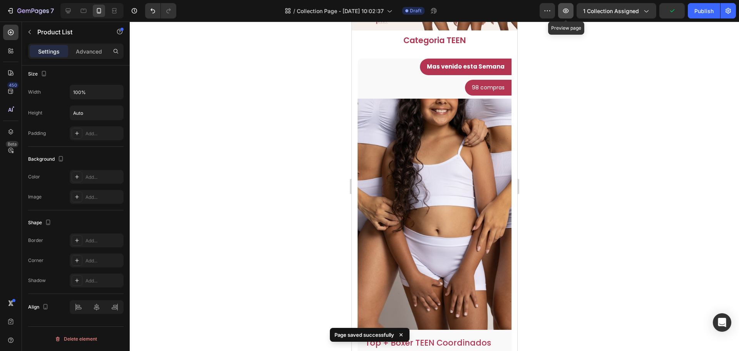
click at [574, 12] on button "button" at bounding box center [565, 10] width 15 height 15
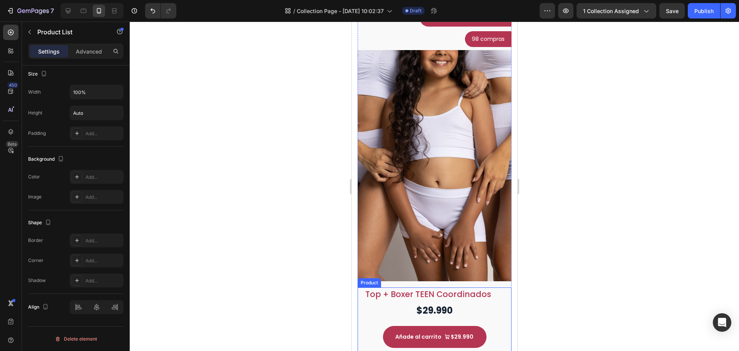
scroll to position [231, 0]
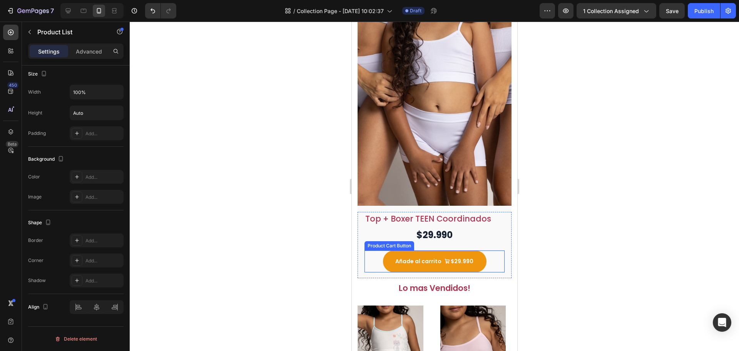
click at [444, 258] on icon "Añade al carrito" at bounding box center [446, 260] width 5 height 5
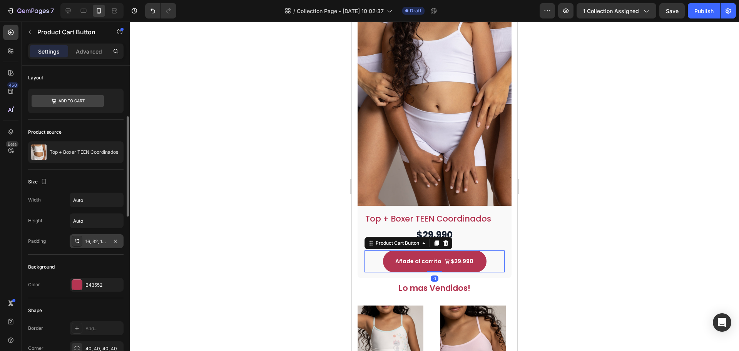
scroll to position [154, 0]
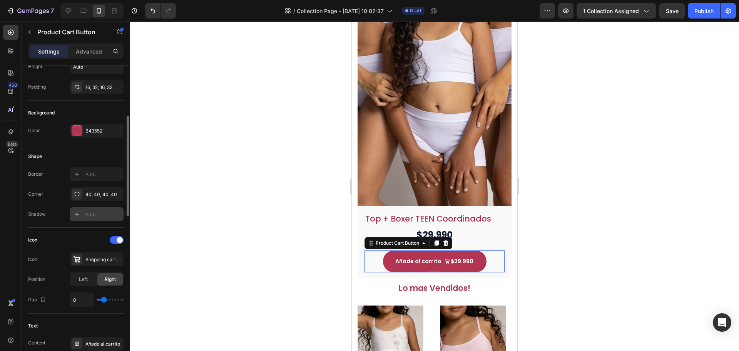
click at [92, 214] on div "Add..." at bounding box center [103, 214] width 36 height 7
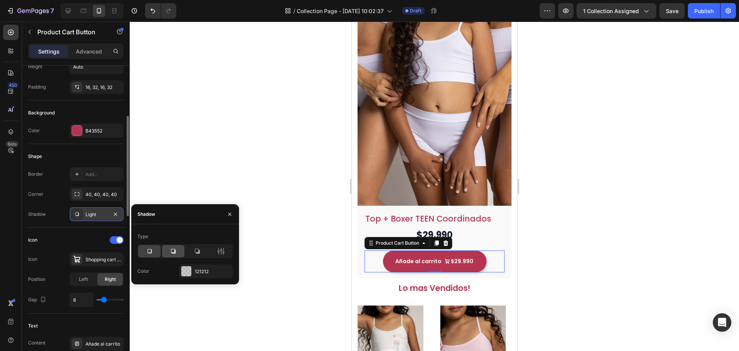
click at [173, 254] on icon at bounding box center [173, 251] width 8 height 8
click at [196, 254] on icon at bounding box center [197, 251] width 8 height 8
click at [90, 178] on div "Add..." at bounding box center [97, 174] width 54 height 14
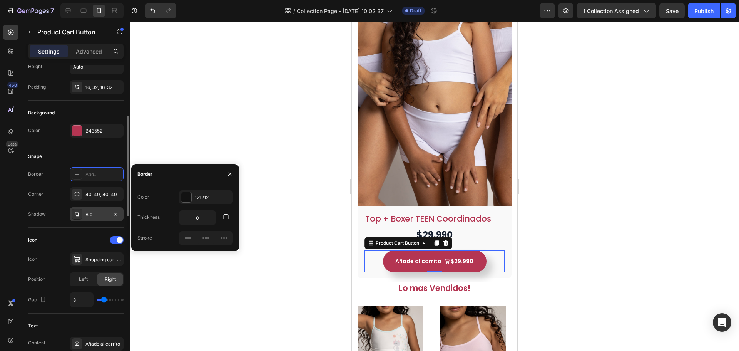
scroll to position [193, 0]
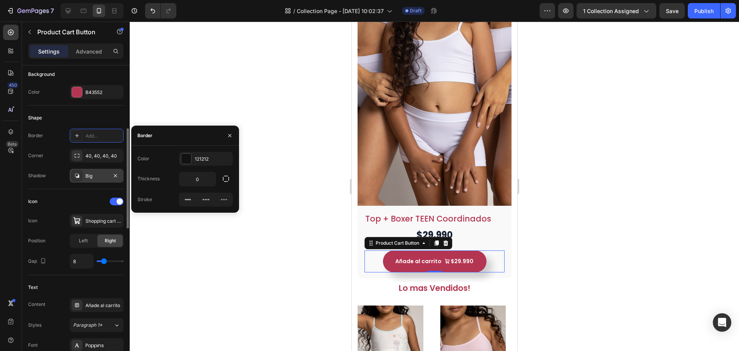
click at [70, 288] on div "Text" at bounding box center [75, 287] width 95 height 12
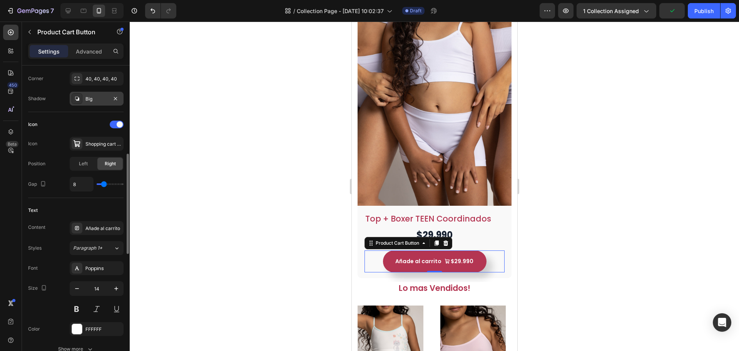
scroll to position [385, 0]
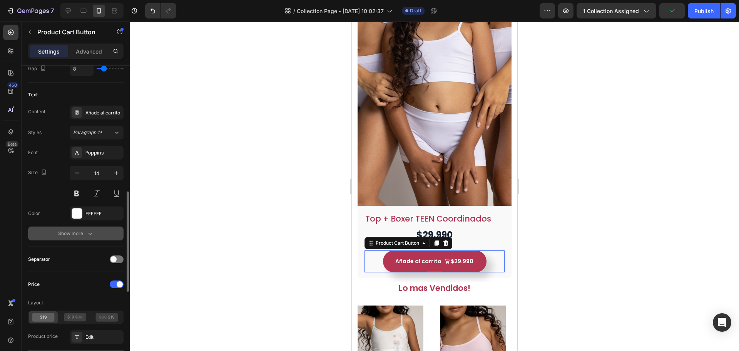
click at [85, 231] on div "Show more" at bounding box center [76, 233] width 36 height 8
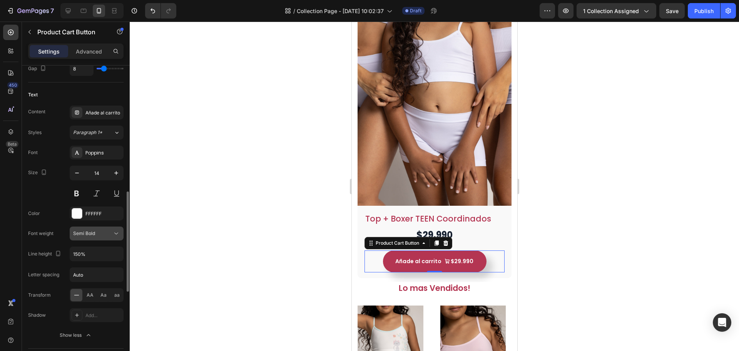
scroll to position [462, 0]
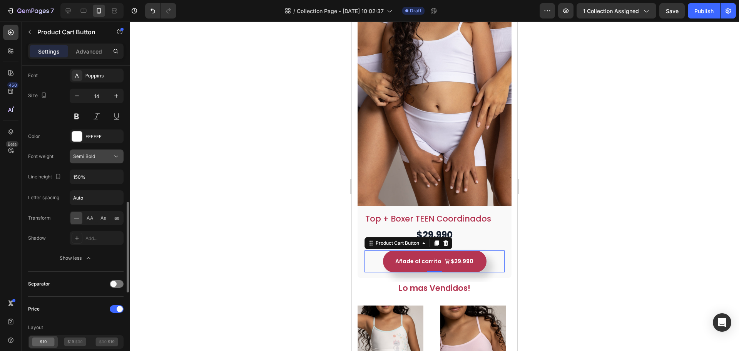
click at [98, 157] on div "Semi Bold" at bounding box center [92, 156] width 39 height 7
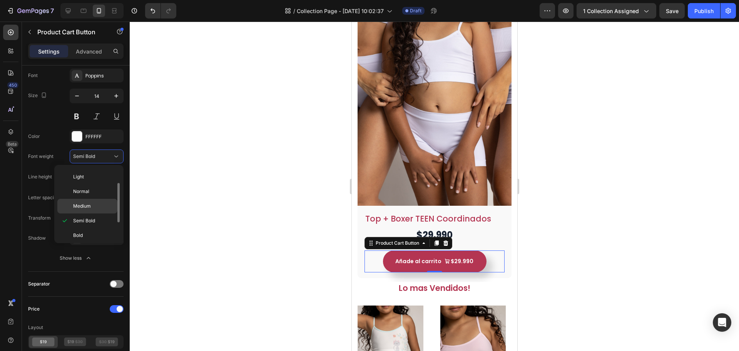
click at [86, 204] on span "Medium" at bounding box center [82, 206] width 18 height 7
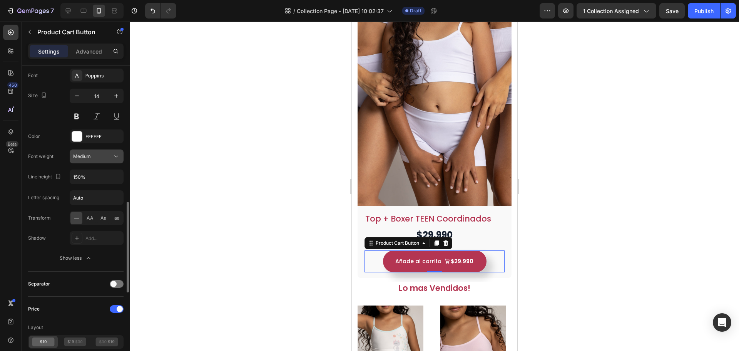
click at [92, 157] on div "Medium" at bounding box center [92, 156] width 39 height 7
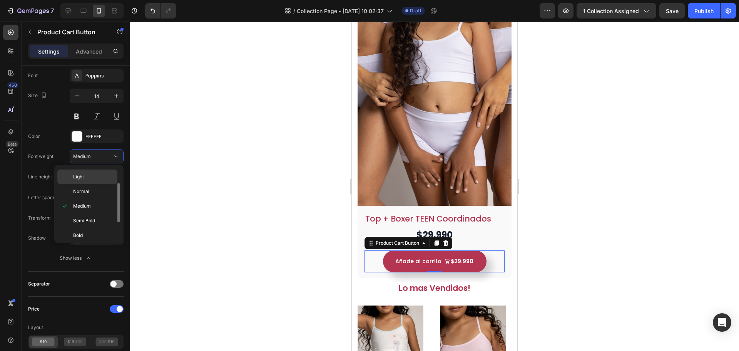
click at [92, 174] on p "Light" at bounding box center [93, 176] width 41 height 7
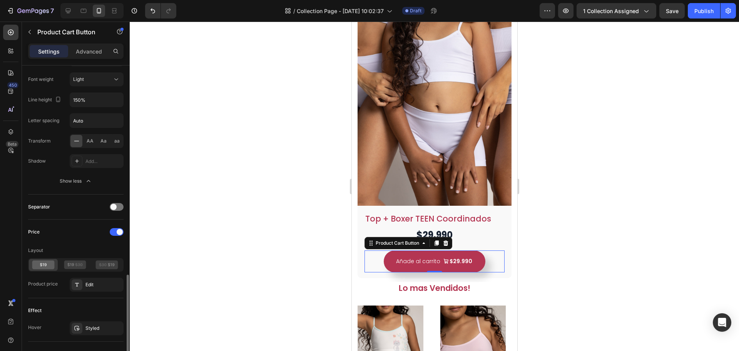
scroll to position [655, 0]
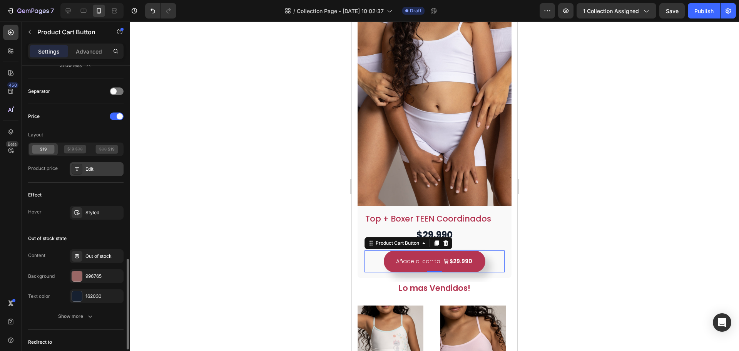
click at [93, 174] on div "Edit" at bounding box center [97, 169] width 54 height 14
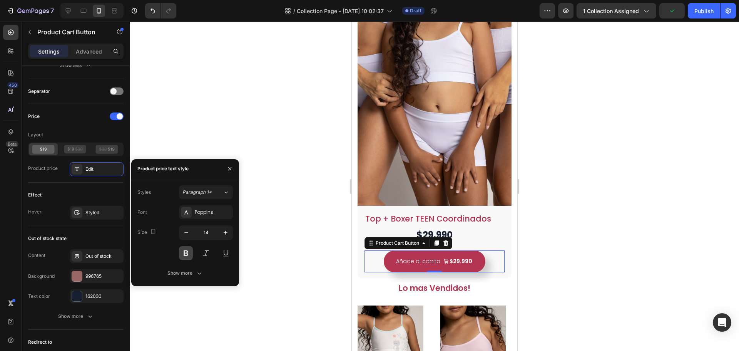
click at [189, 253] on button at bounding box center [186, 253] width 14 height 14
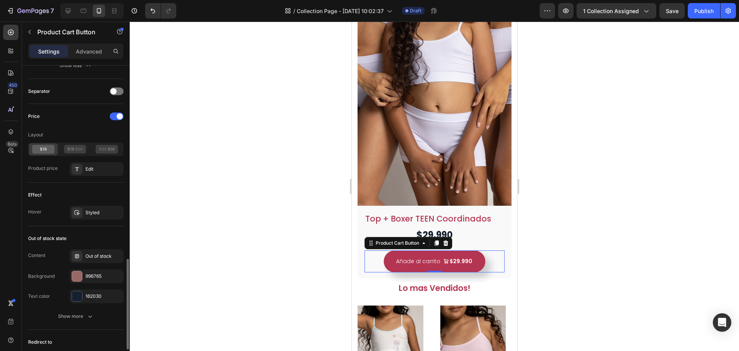
click at [82, 194] on div "Effect" at bounding box center [75, 195] width 95 height 12
click at [88, 216] on div "Styled" at bounding box center [96, 212] width 22 height 7
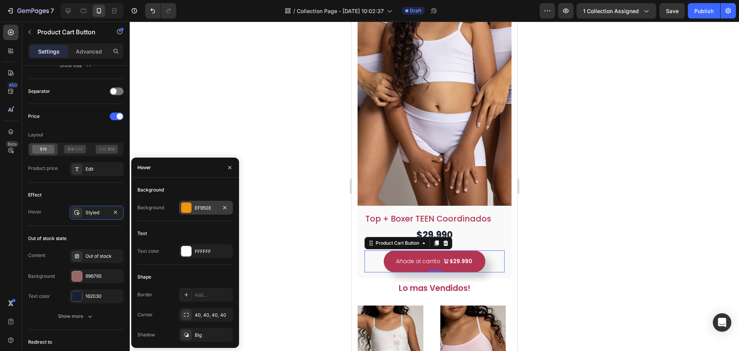
click at [215, 209] on div "EF950E" at bounding box center [206, 207] width 22 height 7
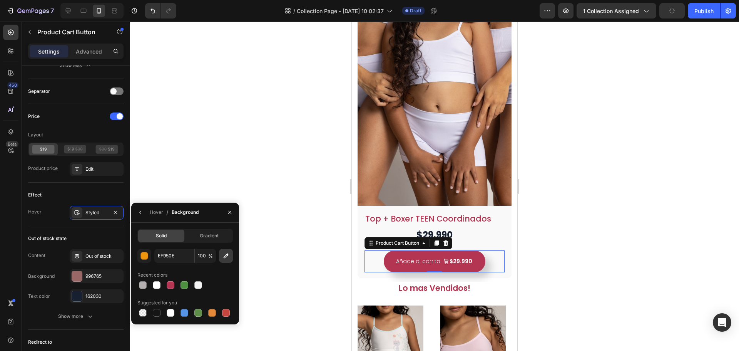
click at [224, 260] on button "button" at bounding box center [226, 256] width 14 height 14
click at [156, 285] on div at bounding box center [157, 285] width 8 height 8
click at [146, 260] on button "button" at bounding box center [144, 256] width 14 height 14
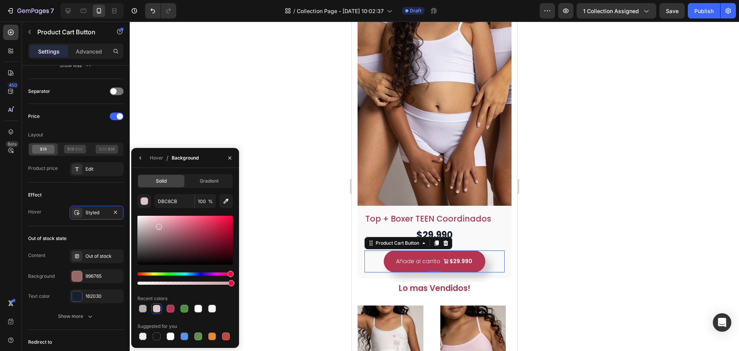
drag, startPoint x: 150, startPoint y: 225, endPoint x: 159, endPoint y: 223, distance: 9.4
click at [159, 224] on div at bounding box center [159, 227] width 6 height 6
drag, startPoint x: 161, startPoint y: 224, endPoint x: 193, endPoint y: 223, distance: 32.4
click at [192, 222] on div at bounding box center [193, 224] width 6 height 6
type input "DB607D"
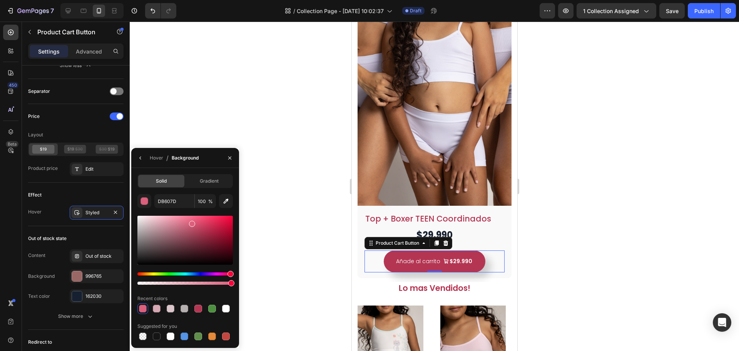
click at [236, 293] on div "Solid Gradient DB607D 100 % Recent colors Suggested for you" at bounding box center [185, 257] width 108 height 167
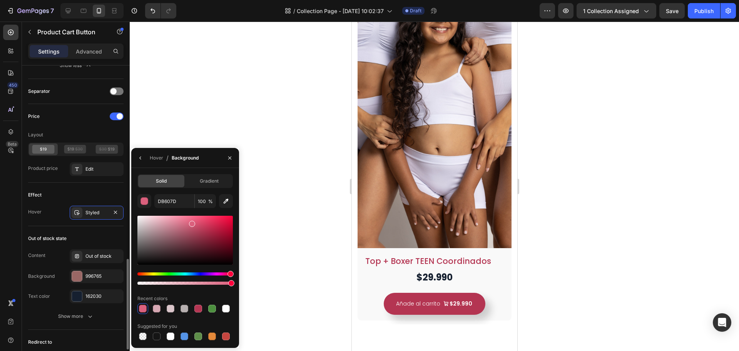
scroll to position [116, 0]
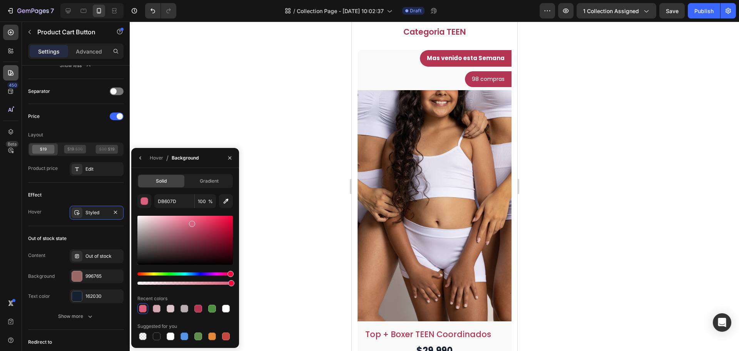
click at [5, 70] on div at bounding box center [10, 72] width 15 height 15
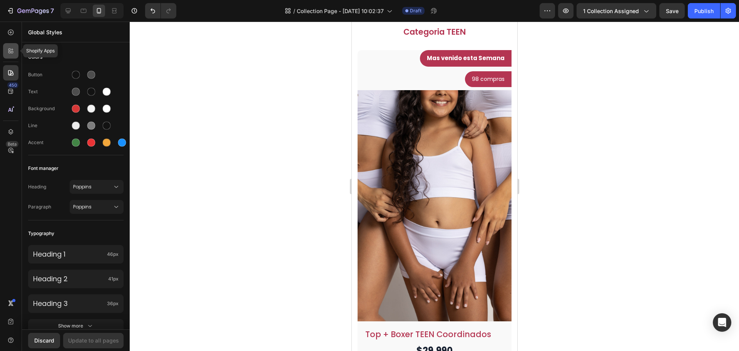
click at [13, 51] on icon at bounding box center [11, 51] width 8 height 8
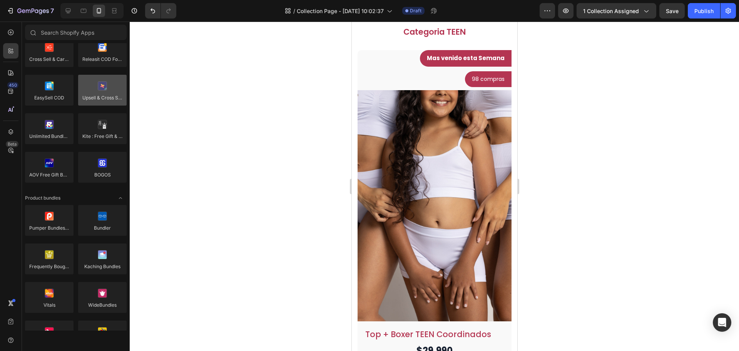
scroll to position [347, 0]
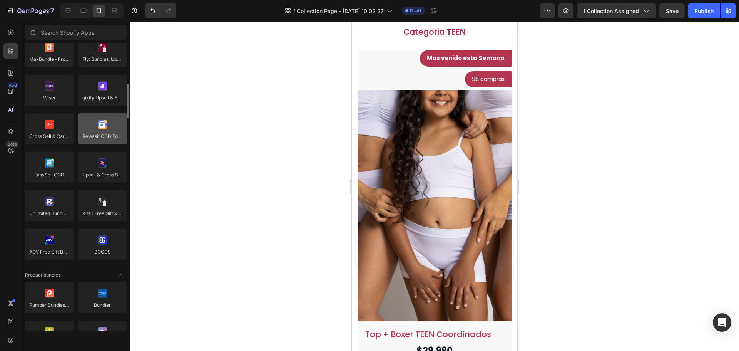
click at [90, 130] on div at bounding box center [102, 128] width 49 height 31
click at [100, 140] on div at bounding box center [102, 128] width 49 height 31
click at [106, 124] on div at bounding box center [102, 128] width 49 height 31
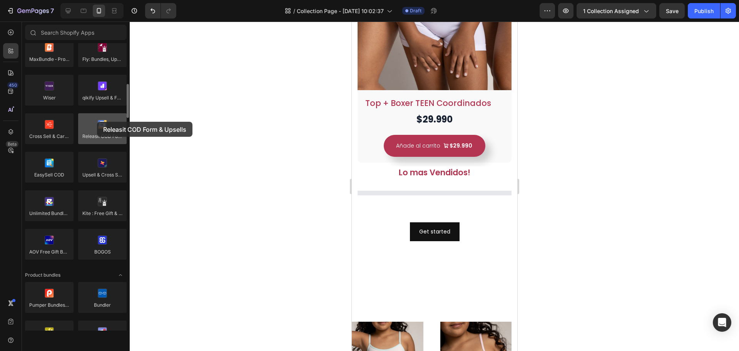
drag, startPoint x: 106, startPoint y: 124, endPoint x: 97, endPoint y: 122, distance: 9.4
click at [97, 122] on div at bounding box center [102, 128] width 49 height 31
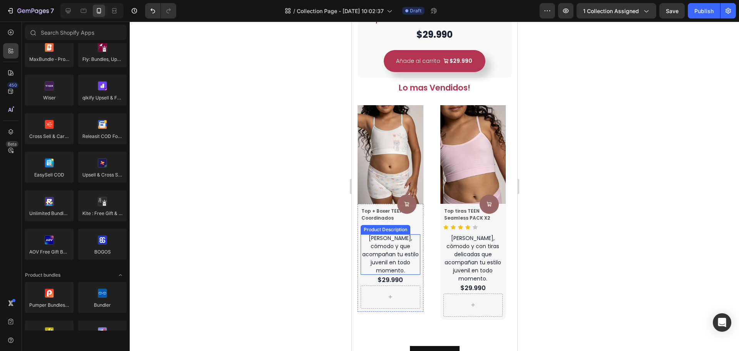
scroll to position [464, 0]
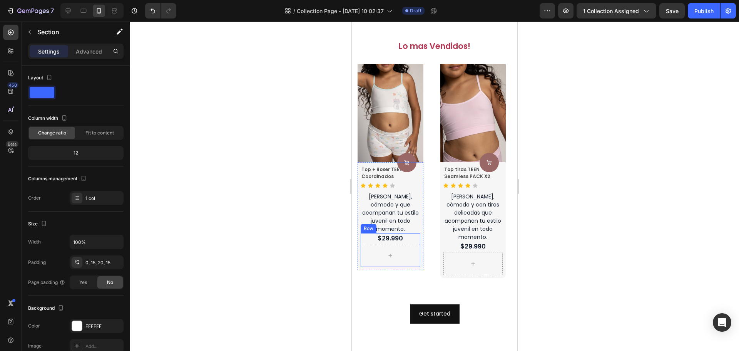
click at [404, 195] on div "Lo mas Vendidos! Heading Product Images Product Cart Button Top + Boxer TEEN Co…" at bounding box center [435, 163] width 166 height 246
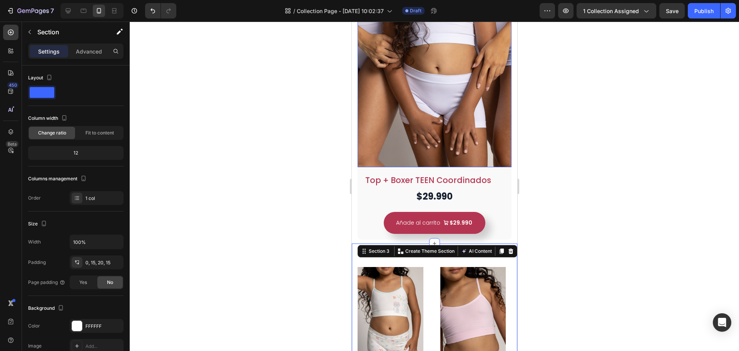
scroll to position [154, 0]
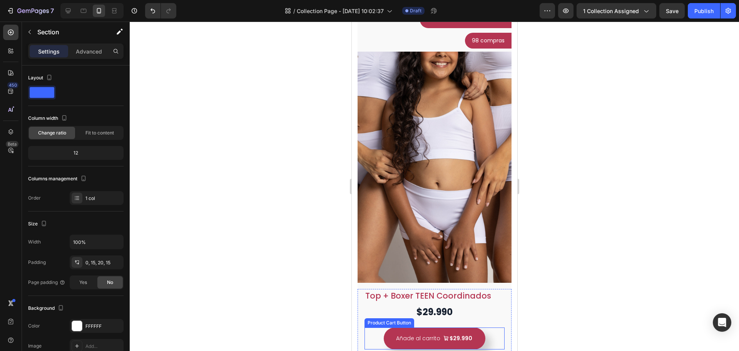
click at [487, 331] on div "Añade al carrito $29.990 Product Cart Button" at bounding box center [434, 338] width 140 height 22
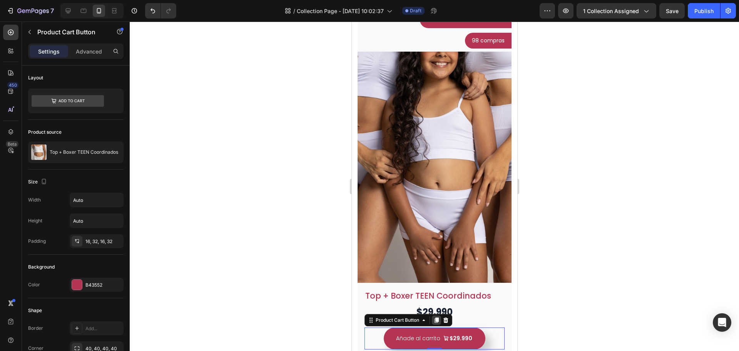
click at [435, 317] on icon at bounding box center [436, 320] width 6 height 6
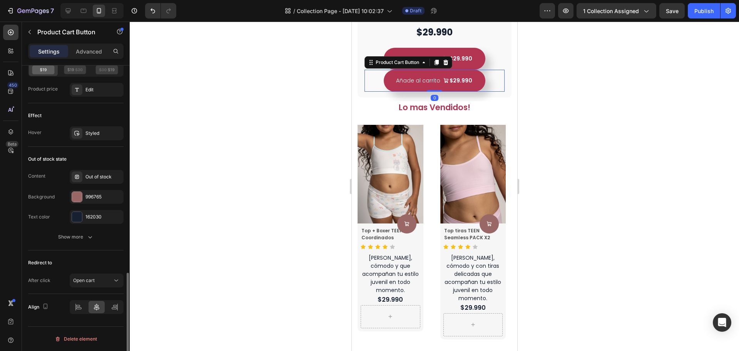
scroll to position [446, 0]
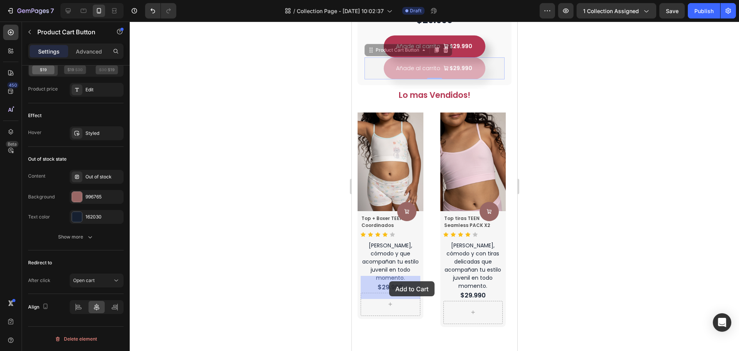
drag, startPoint x: 371, startPoint y: 43, endPoint x: 389, endPoint y: 281, distance: 239.0
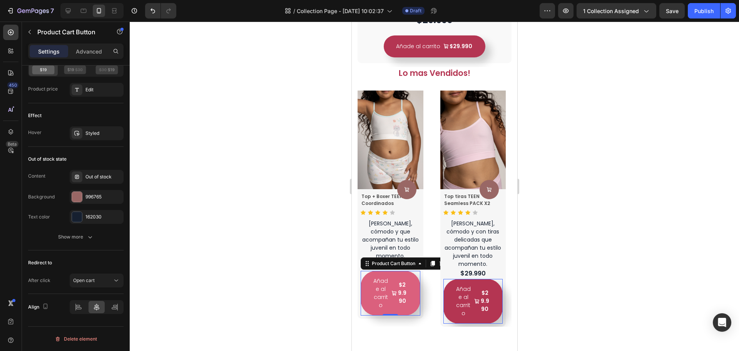
click at [414, 295] on button "Añade al carrito $29.990" at bounding box center [390, 293] width 60 height 45
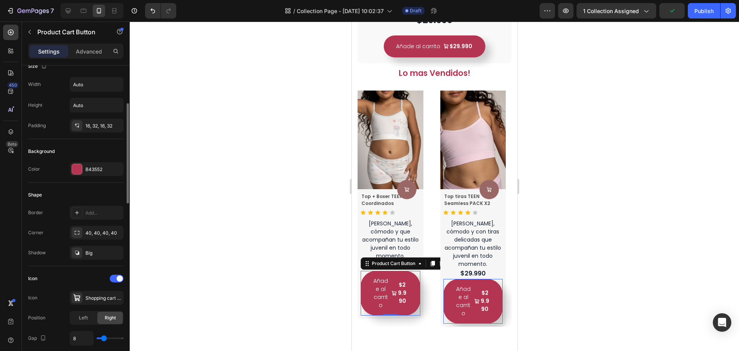
scroll to position [0, 0]
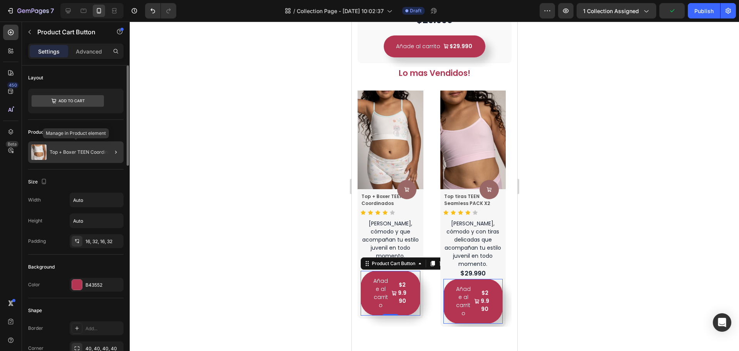
click at [81, 154] on p "Top + Boxer TEEN Coordinados" at bounding box center [84, 151] width 69 height 5
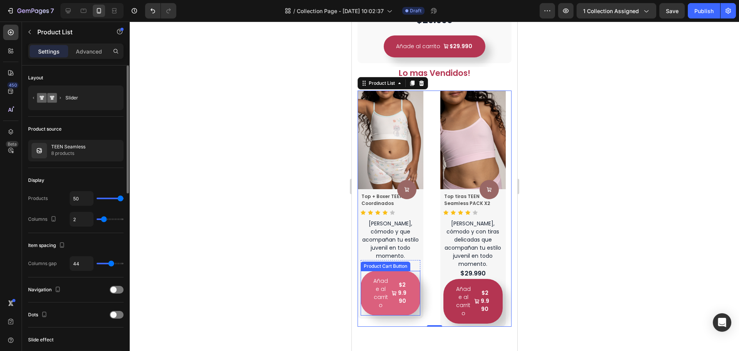
click at [397, 289] on div "$29.990" at bounding box center [402, 293] width 11 height 26
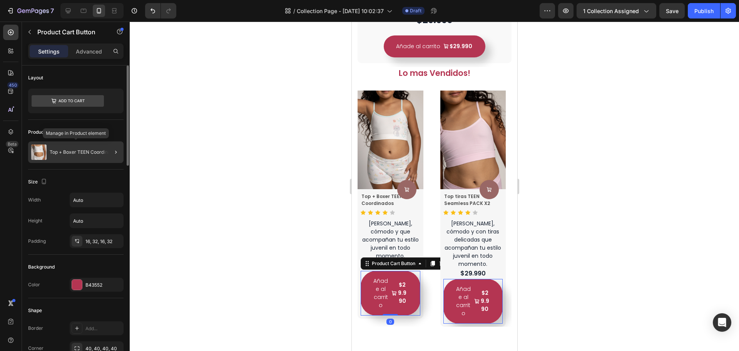
click at [92, 160] on div "Top + Boxer TEEN Coordinados" at bounding box center [75, 152] width 95 height 22
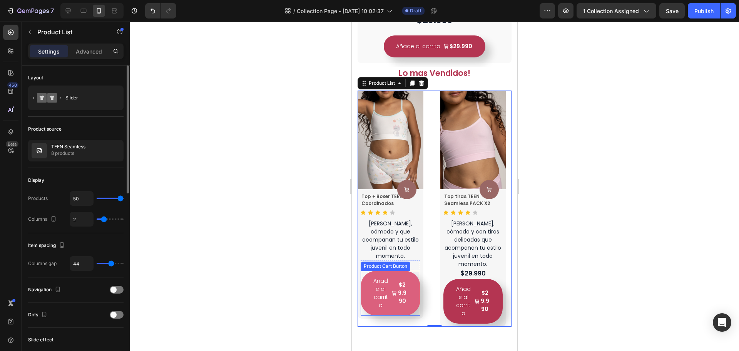
click at [395, 285] on span "Añade al carrito" at bounding box center [393, 293] width 5 height 32
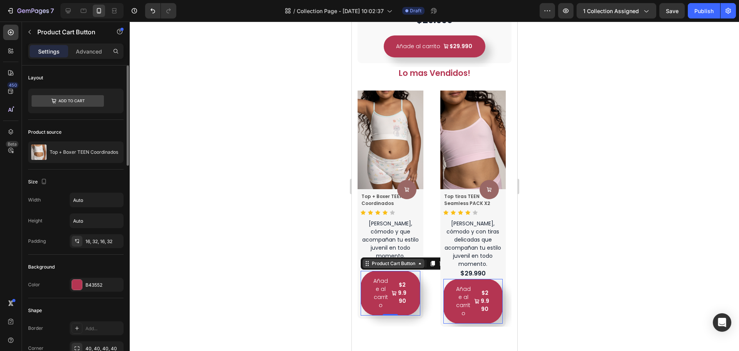
click at [419, 260] on icon at bounding box center [420, 263] width 6 height 6
click at [413, 260] on div "Product Cart Button" at bounding box center [393, 263] width 47 height 7
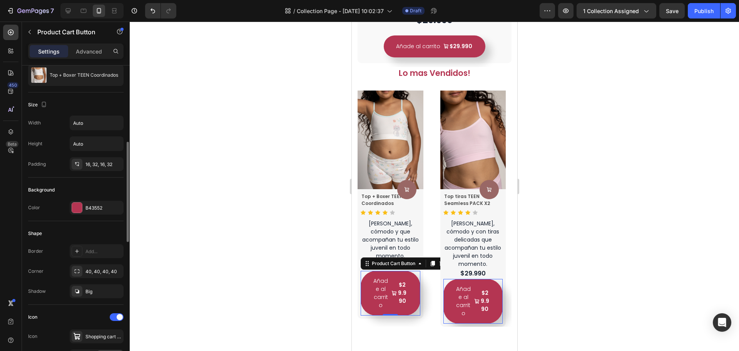
scroll to position [116, 0]
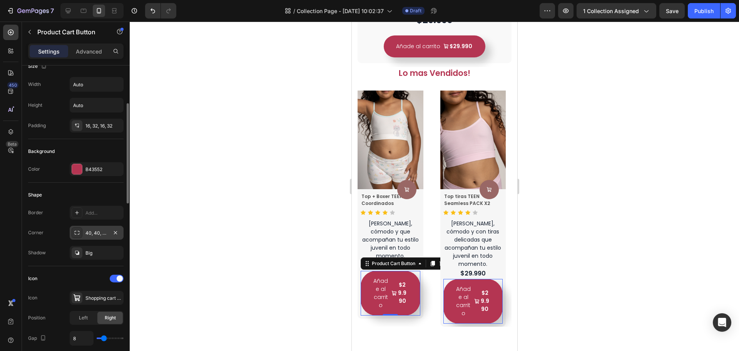
click at [101, 236] on div "40, 40, 40, 40" at bounding box center [96, 232] width 22 height 7
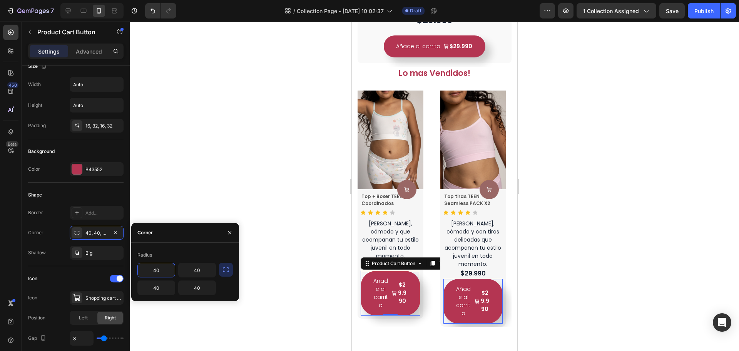
click at [156, 267] on input "40" at bounding box center [156, 270] width 37 height 14
click at [223, 267] on icon "button" at bounding box center [226, 270] width 8 height 8
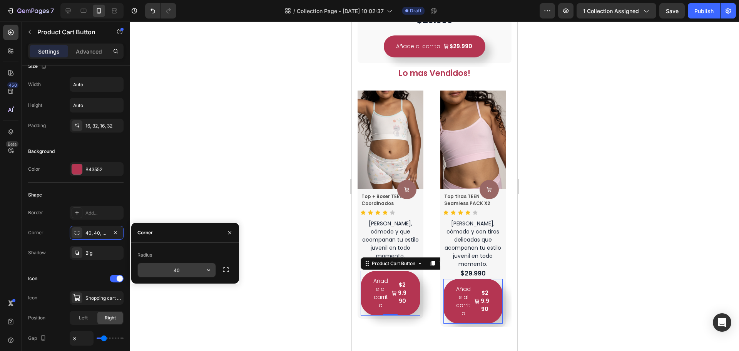
click at [175, 273] on input "40" at bounding box center [177, 270] width 78 height 14
click at [196, 273] on input "40" at bounding box center [177, 270] width 78 height 14
click at [208, 273] on icon "button" at bounding box center [209, 270] width 8 height 8
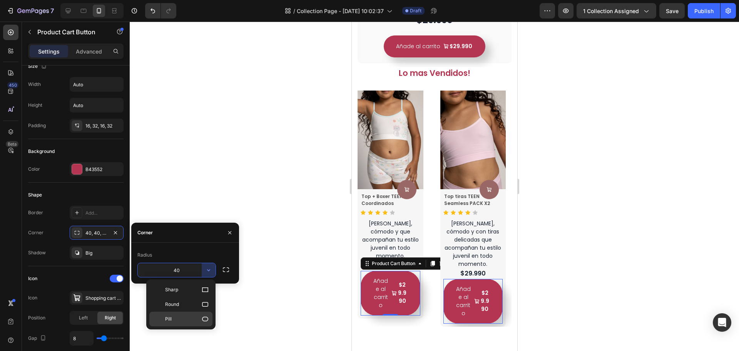
click at [185, 317] on p "Pill" at bounding box center [187, 319] width 44 height 8
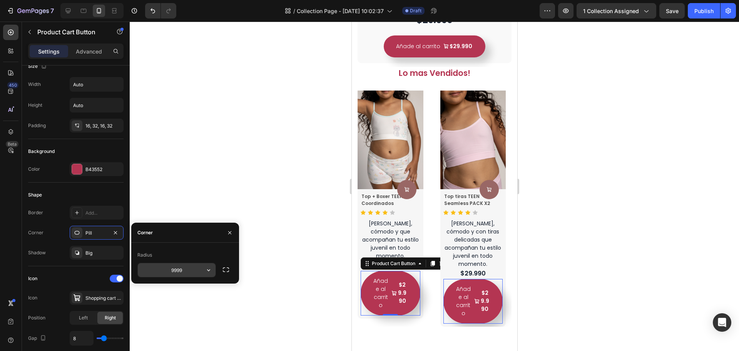
click at [183, 271] on input "9999" at bounding box center [177, 270] width 78 height 14
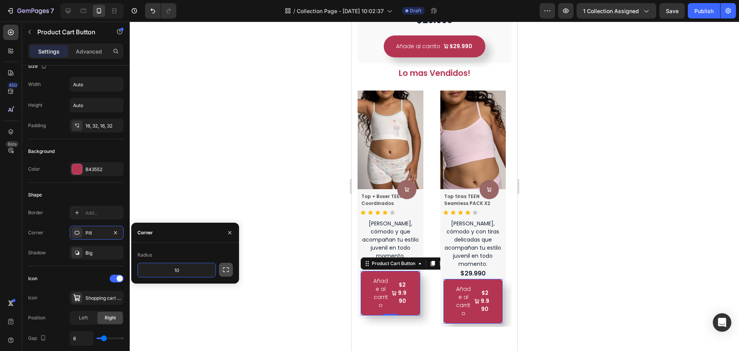
click at [228, 271] on icon "button" at bounding box center [226, 270] width 8 height 8
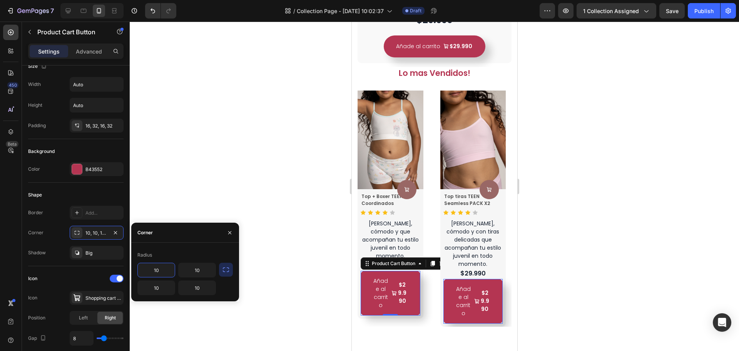
click at [160, 274] on input "10" at bounding box center [156, 270] width 37 height 14
type input "40"
drag, startPoint x: 225, startPoint y: 271, endPoint x: 221, endPoint y: 287, distance: 17.2
click at [224, 271] on icon "button" at bounding box center [226, 270] width 8 height 8
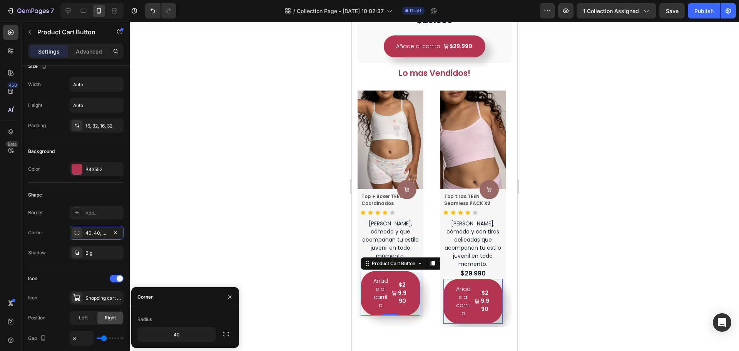
scroll to position [0, 0]
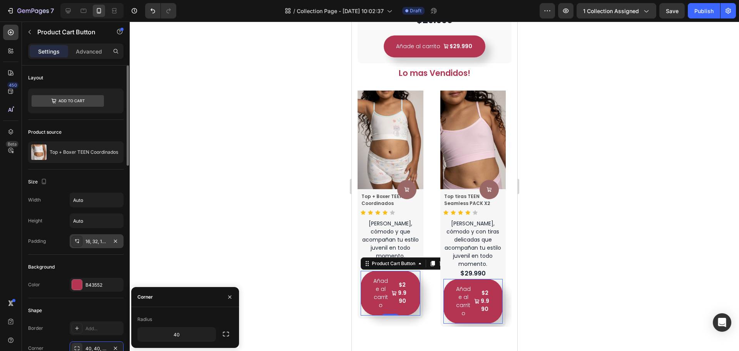
click at [93, 244] on div "16, 32, 16, 32" at bounding box center [96, 241] width 22 height 7
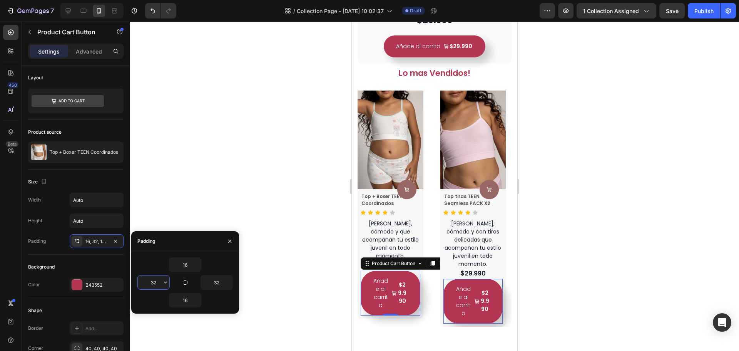
click at [153, 280] on input "32" at bounding box center [154, 282] width 32 height 14
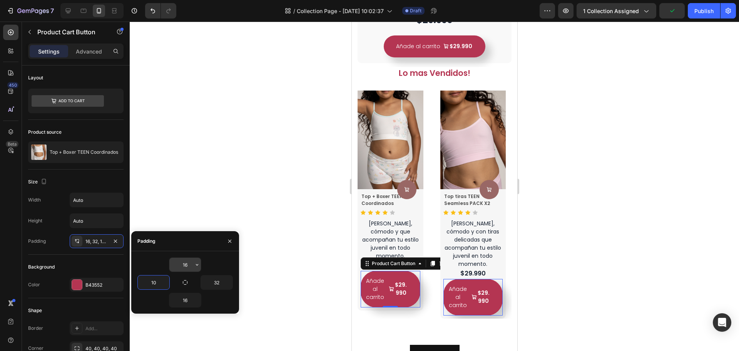
type input "10"
click at [183, 263] on input "16" at bounding box center [185, 265] width 32 height 14
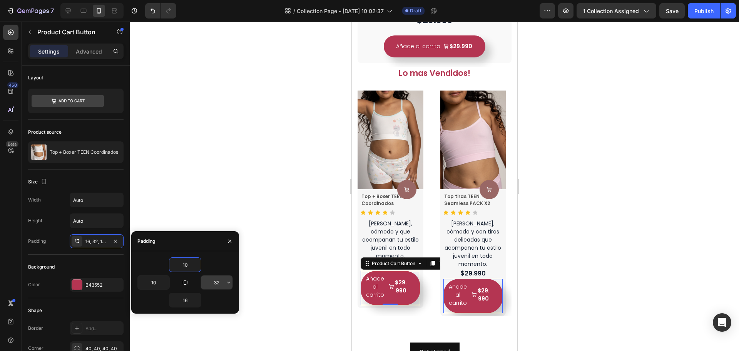
type input "10"
click at [216, 282] on input "32" at bounding box center [217, 282] width 32 height 14
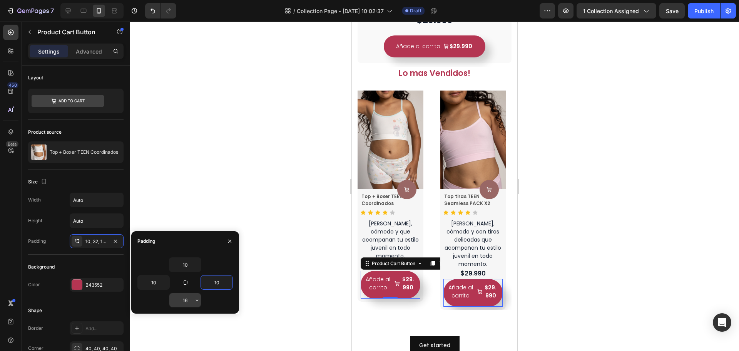
type input "10"
click at [188, 301] on input "16" at bounding box center [185, 300] width 32 height 14
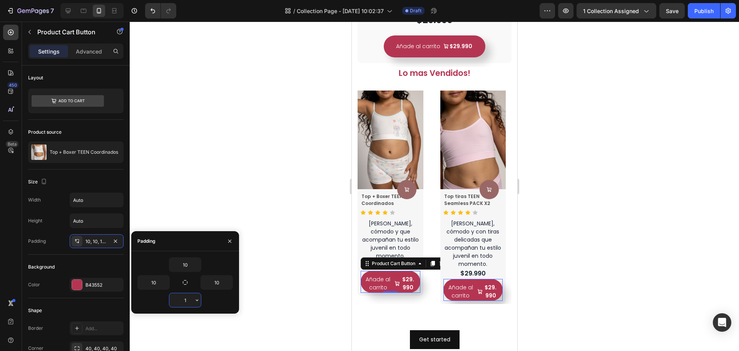
type input "10"
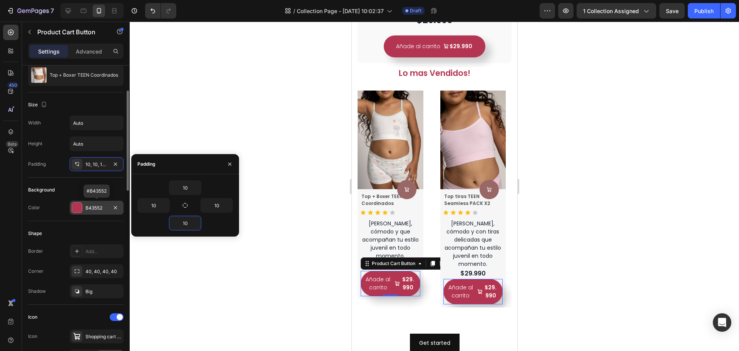
scroll to position [39, 0]
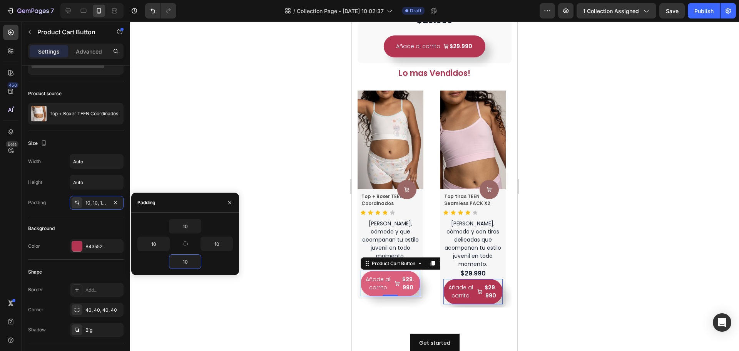
click at [414, 275] on div "$29.990" at bounding box center [408, 284] width 16 height 18
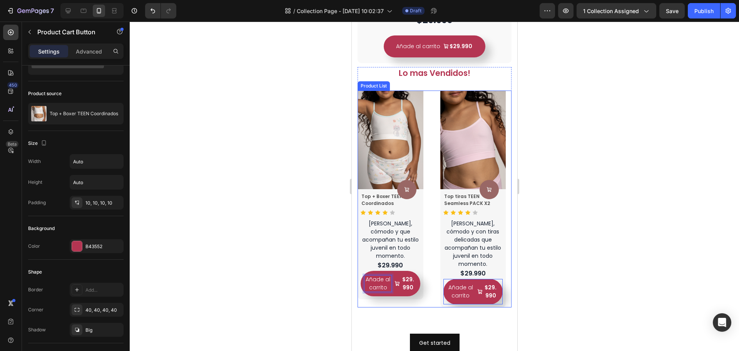
click at [406, 289] on div "Product Images Product Cart Button Top + Boxer TEEN Coordinados Product Title I…" at bounding box center [390, 198] width 66 height 217
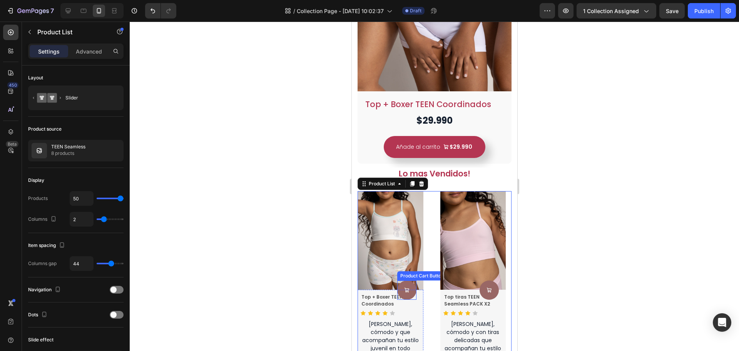
scroll to position [446, 0]
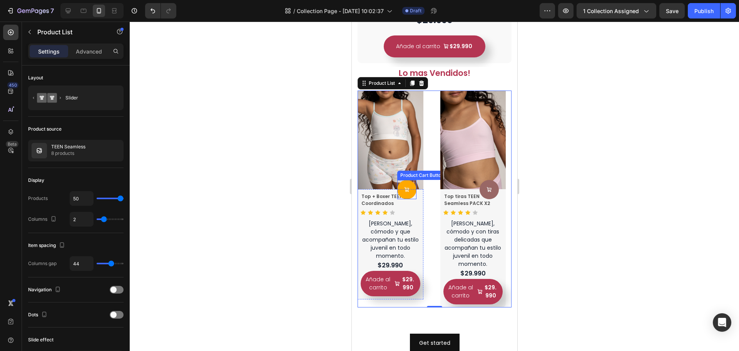
click at [413, 188] on button at bounding box center [406, 189] width 19 height 19
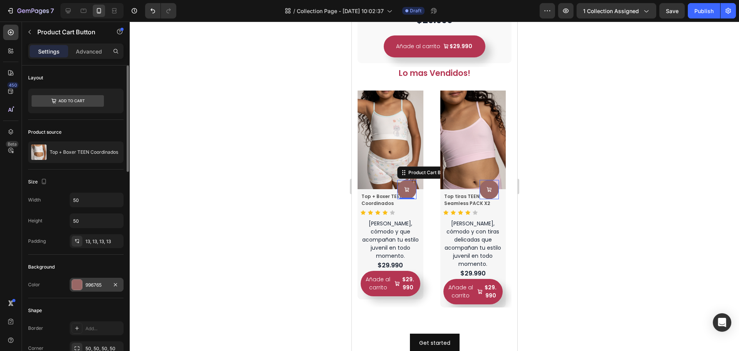
click at [90, 290] on div "996765" at bounding box center [97, 285] width 54 height 14
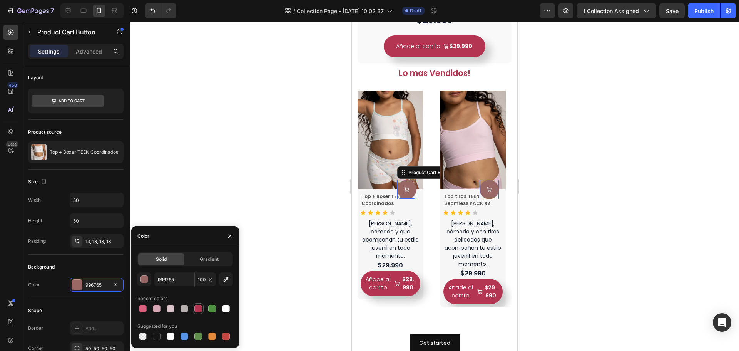
click at [196, 308] on div at bounding box center [198, 309] width 8 height 8
type input "B43552"
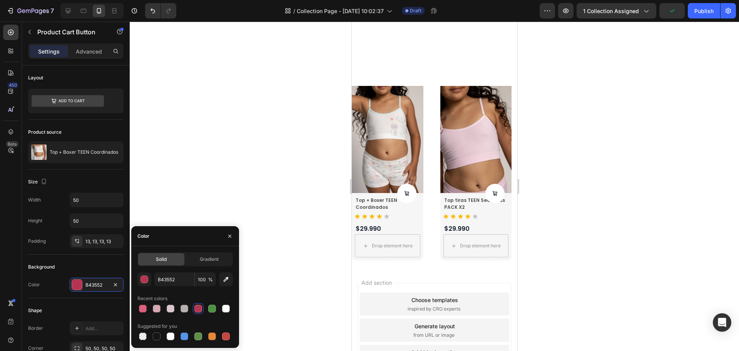
scroll to position [775, 0]
click at [408, 250] on div "Drop element here" at bounding box center [387, 245] width 65 height 23
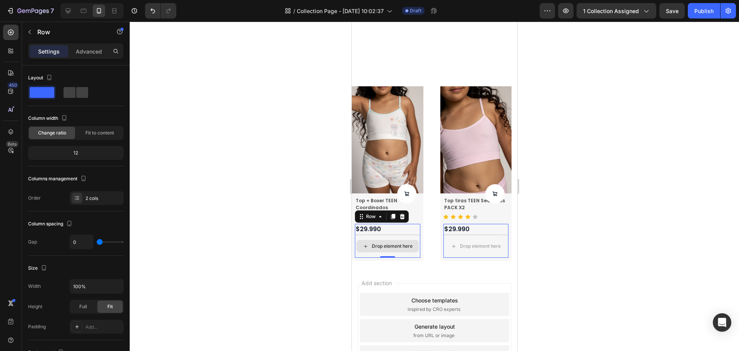
click at [405, 245] on div "Drop element here" at bounding box center [392, 246] width 41 height 6
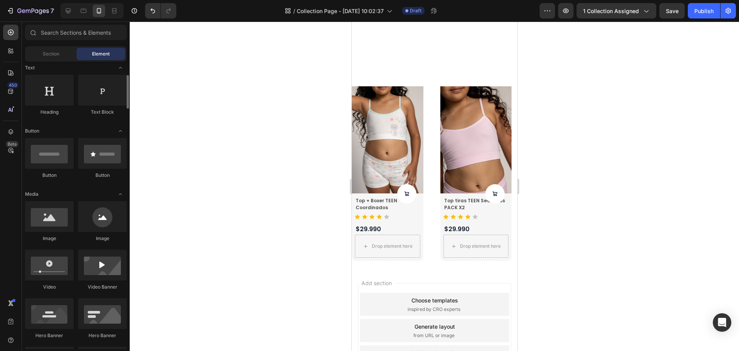
scroll to position [0, 0]
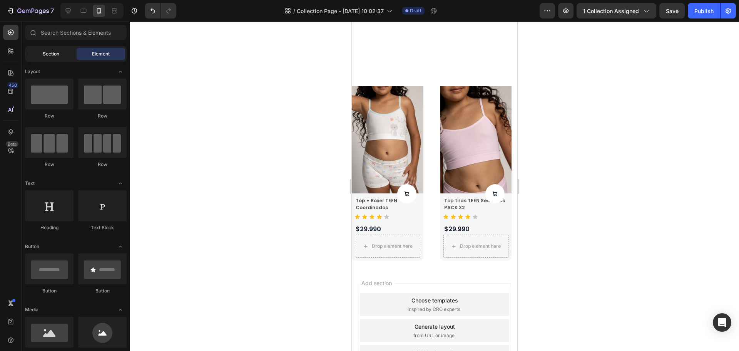
click at [49, 50] on div "Section" at bounding box center [51, 54] width 49 height 12
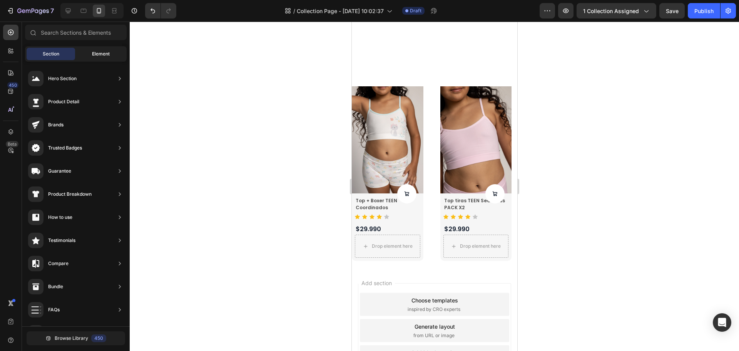
click at [87, 49] on div "Element" at bounding box center [101, 54] width 49 height 12
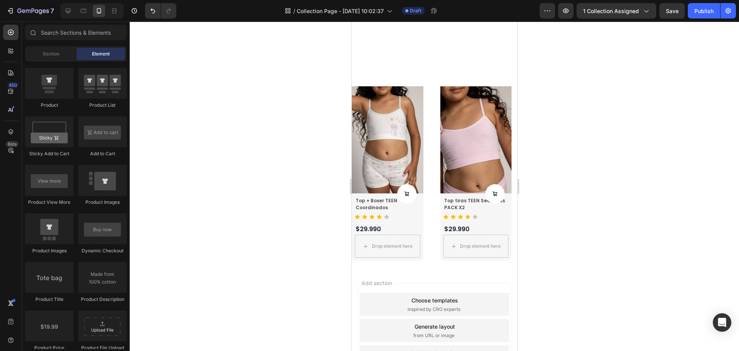
scroll to position [1232, 0]
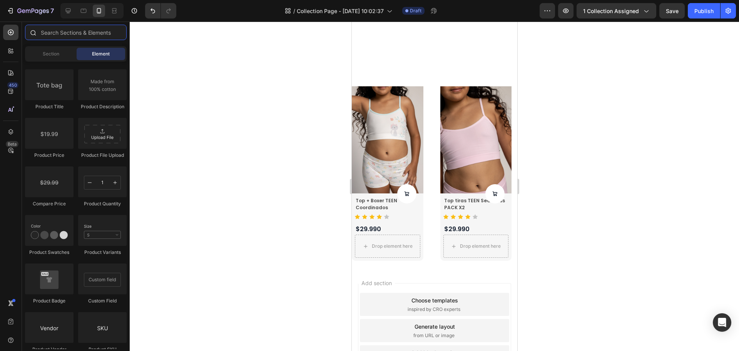
click at [61, 27] on input "text" at bounding box center [76, 32] width 102 height 15
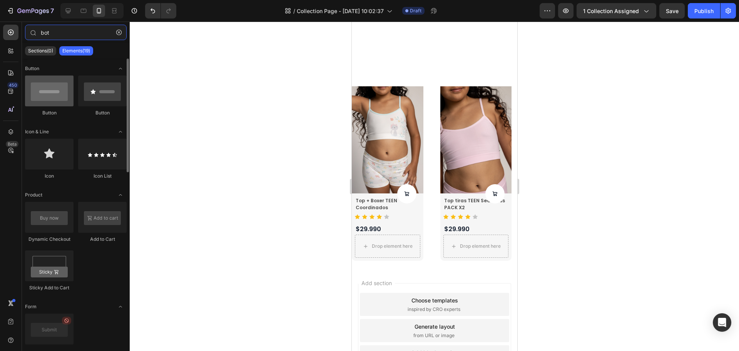
type input "bot"
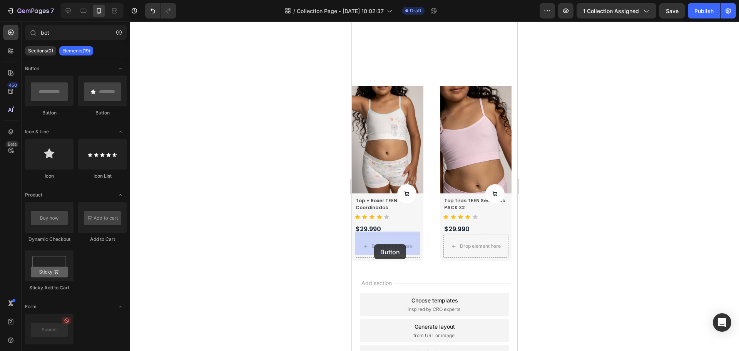
drag, startPoint x: 409, startPoint y: 120, endPoint x: 370, endPoint y: 252, distance: 137.6
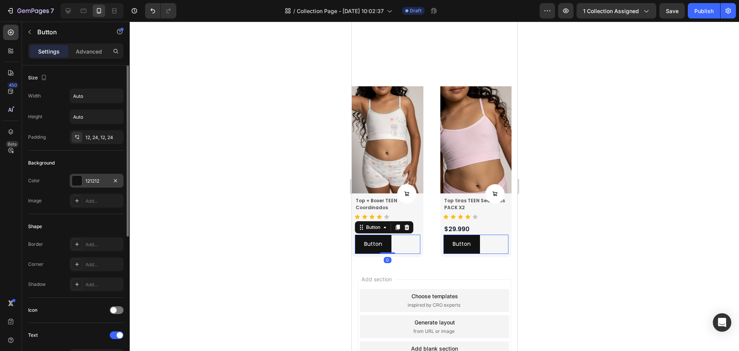
click at [90, 177] on div "121212" at bounding box center [97, 181] width 54 height 14
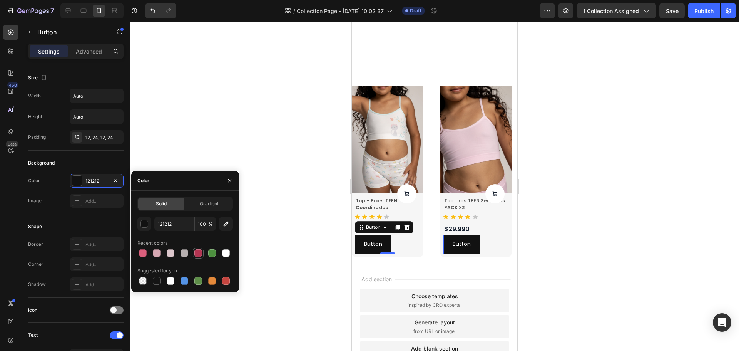
click at [194, 251] on div at bounding box center [198, 252] width 9 height 9
type input "B43552"
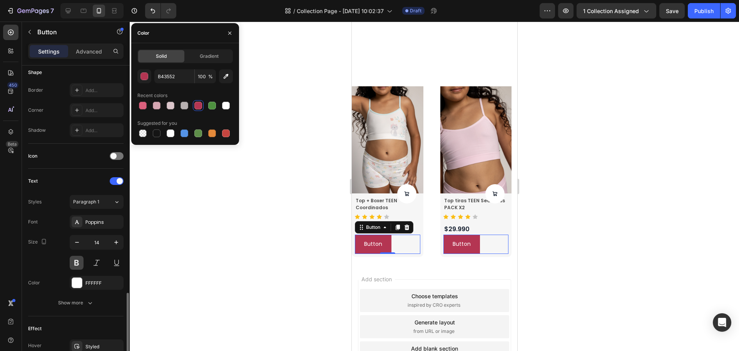
scroll to position [245, 0]
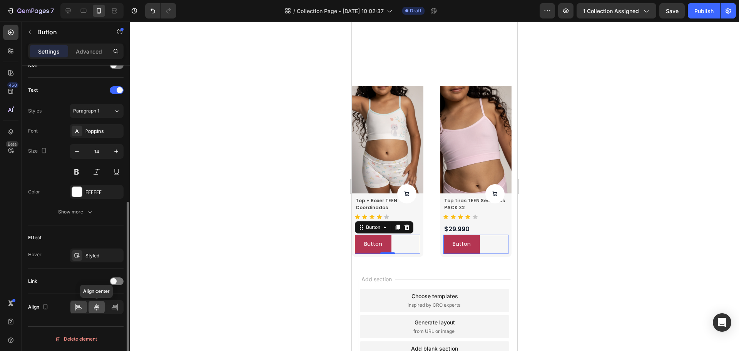
click at [97, 308] on icon at bounding box center [97, 307] width 8 height 8
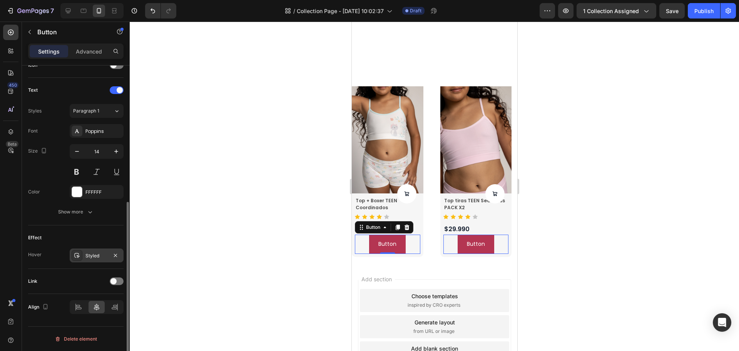
click at [98, 260] on div "Styled" at bounding box center [97, 255] width 54 height 14
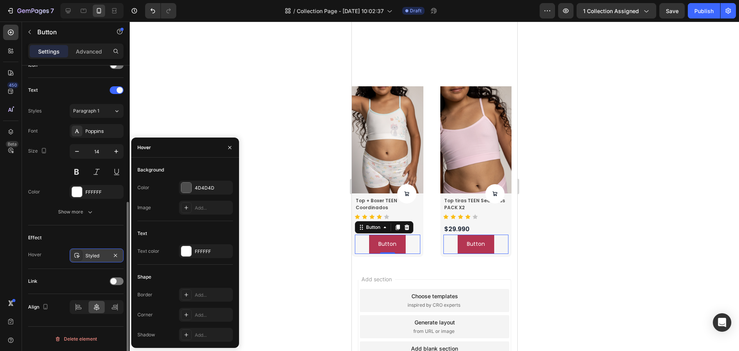
click at [98, 260] on div "Styled" at bounding box center [97, 255] width 54 height 14
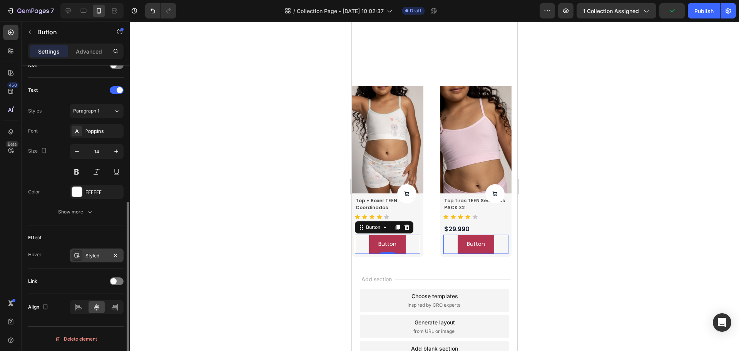
click at [87, 258] on div "Styled" at bounding box center [96, 255] width 22 height 7
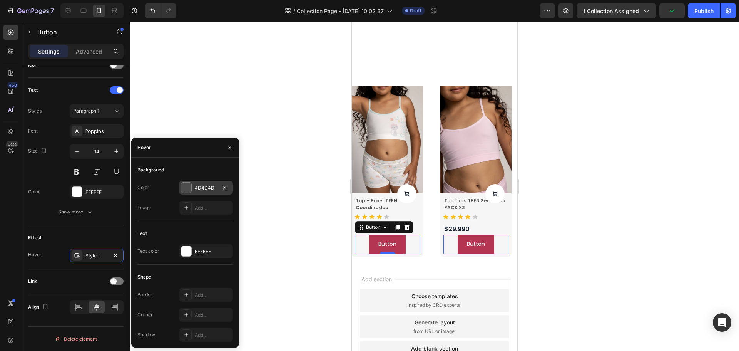
click at [202, 192] on div "4D4D4D" at bounding box center [206, 188] width 54 height 14
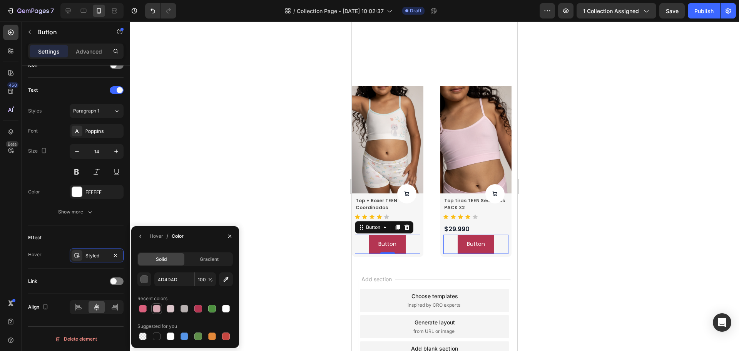
click at [159, 310] on div at bounding box center [157, 309] width 8 height 8
type input "D6A7B2"
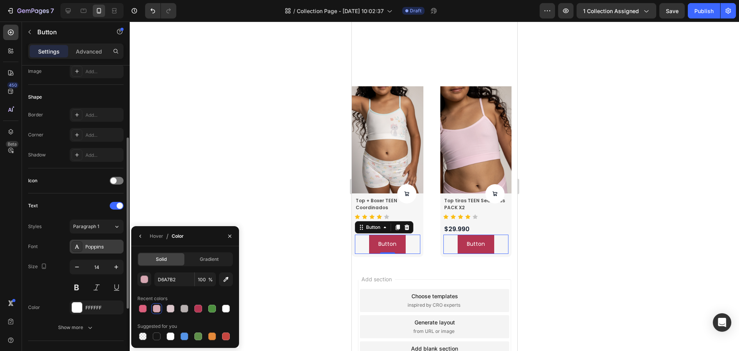
scroll to position [0, 0]
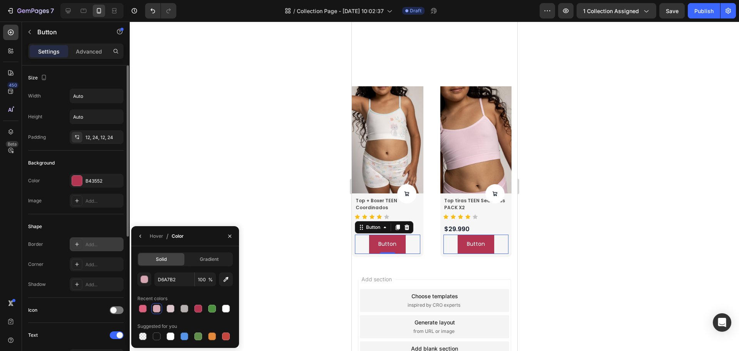
click at [86, 246] on div "Add..." at bounding box center [103, 244] width 36 height 7
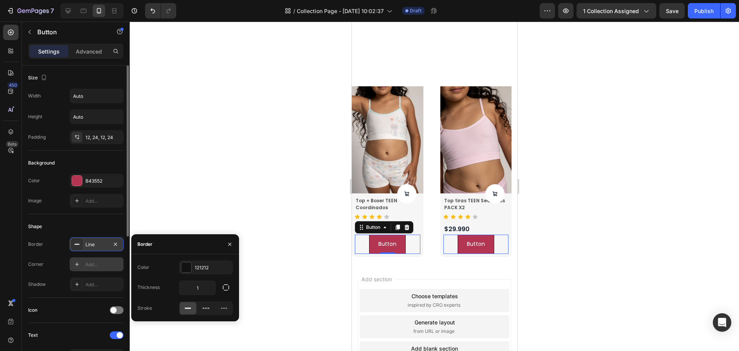
click at [92, 266] on div "Add..." at bounding box center [103, 264] width 36 height 7
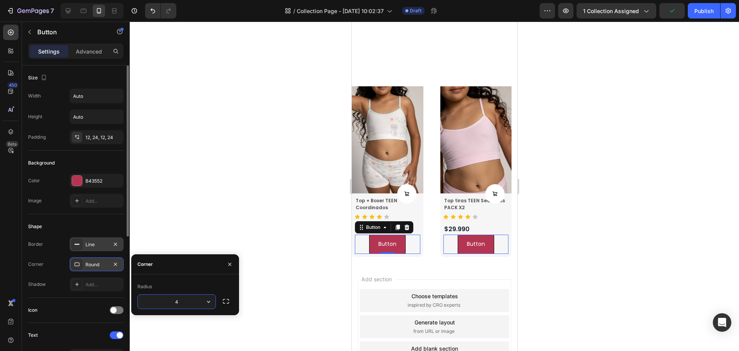
type input "40"
click at [387, 239] on p "Button" at bounding box center [387, 244] width 18 height 10
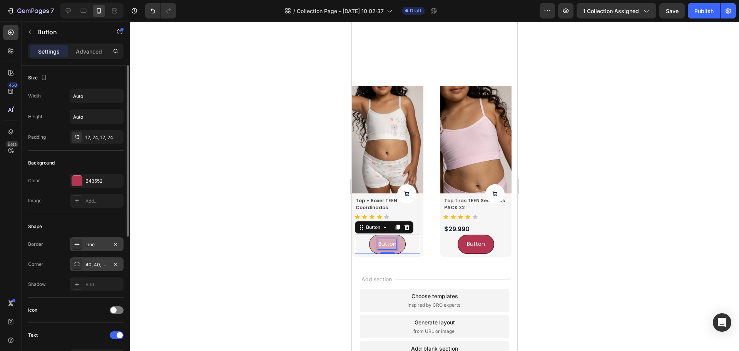
click at [389, 242] on p "Button" at bounding box center [387, 244] width 18 height 10
click at [369, 234] on button "Añade" at bounding box center [387, 243] width 36 height 19
click at [366, 234] on button "Añade al" at bounding box center [387, 243] width 42 height 19
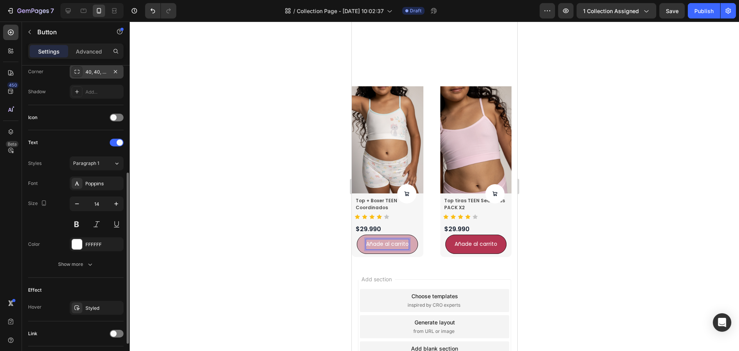
scroll to position [245, 0]
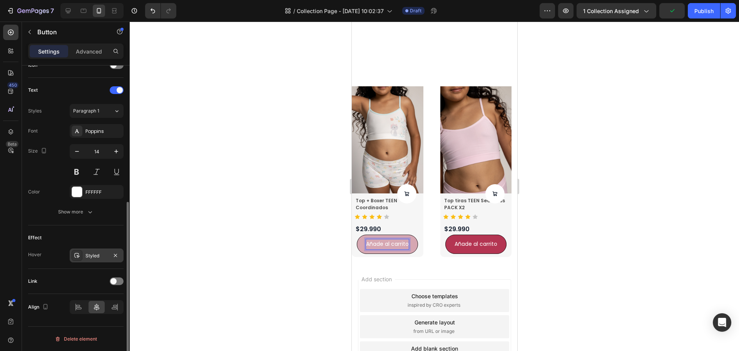
click at [87, 259] on div "Styled" at bounding box center [96, 255] width 22 height 7
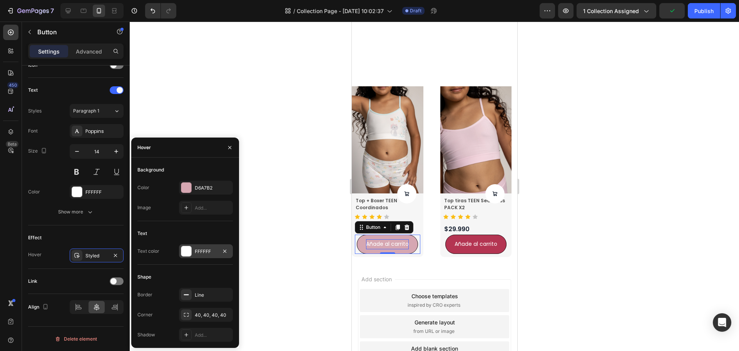
click at [210, 251] on div "FFFFFF" at bounding box center [206, 251] width 22 height 7
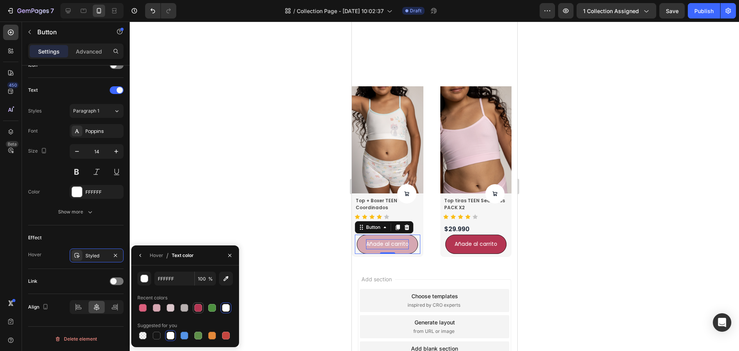
click at [198, 308] on div at bounding box center [198, 308] width 8 height 8
type input "B43552"
click at [92, 253] on div "Styled" at bounding box center [96, 255] width 22 height 7
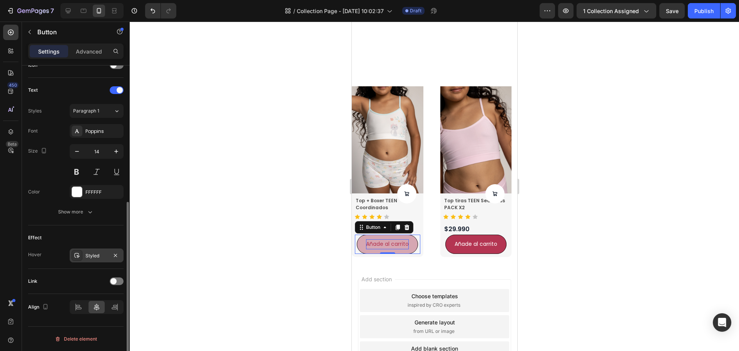
click at [92, 251] on div "Styled" at bounding box center [97, 255] width 54 height 14
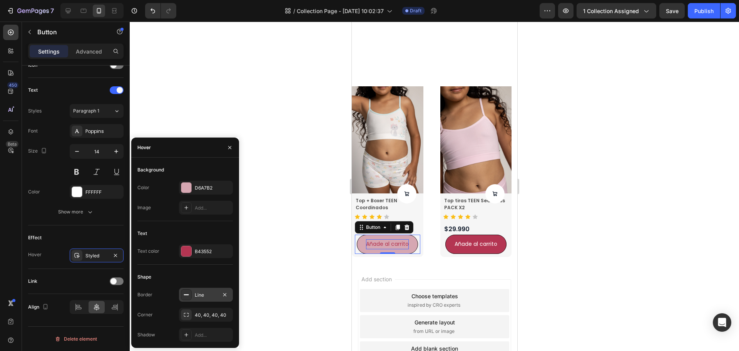
click at [198, 292] on div "Line" at bounding box center [206, 294] width 22 height 7
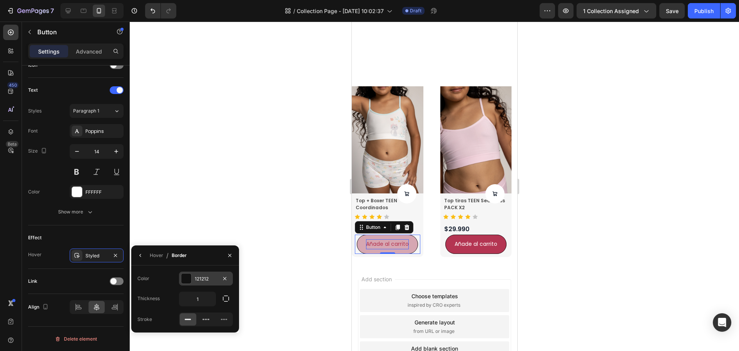
click at [211, 282] on div "121212" at bounding box center [206, 278] width 54 height 14
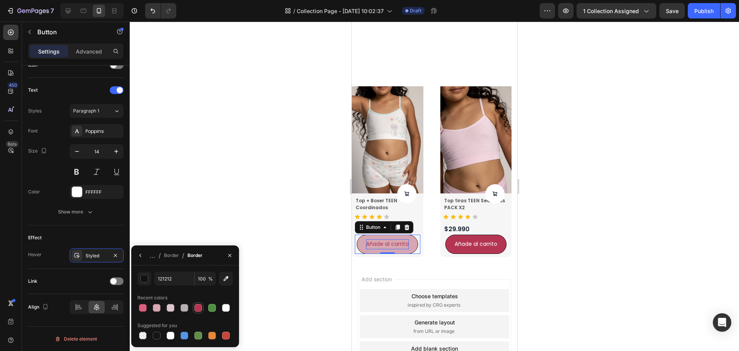
click at [199, 309] on div at bounding box center [198, 308] width 8 height 8
type input "B43552"
click at [212, 219] on div at bounding box center [434, 186] width 609 height 329
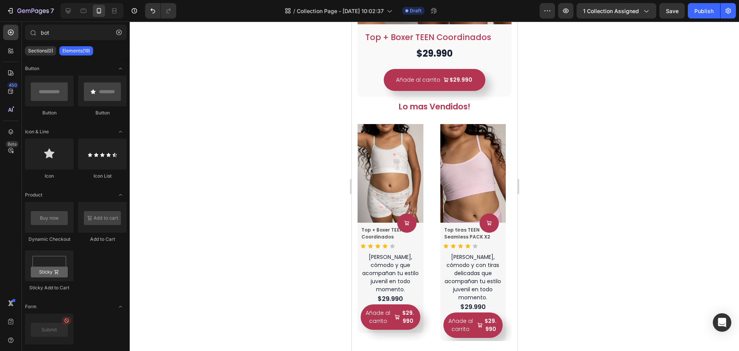
scroll to position [0, 0]
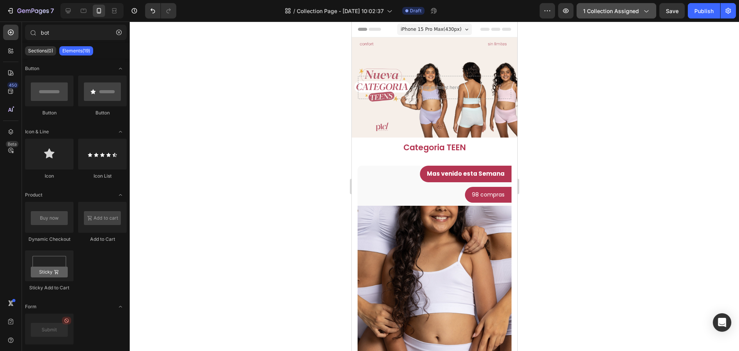
click at [606, 10] on span "1 collection assigned" at bounding box center [611, 11] width 56 height 8
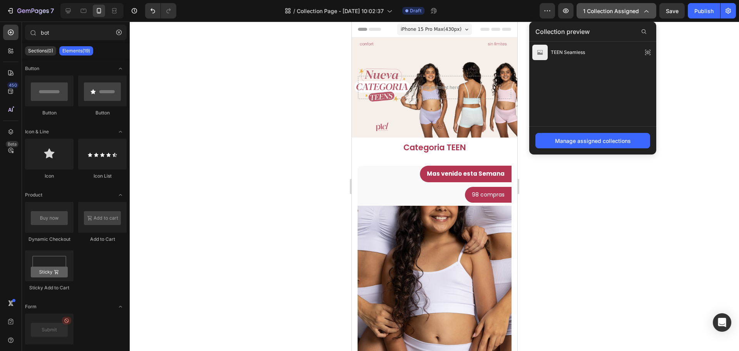
click at [606, 10] on span "1 collection assigned" at bounding box center [611, 11] width 56 height 8
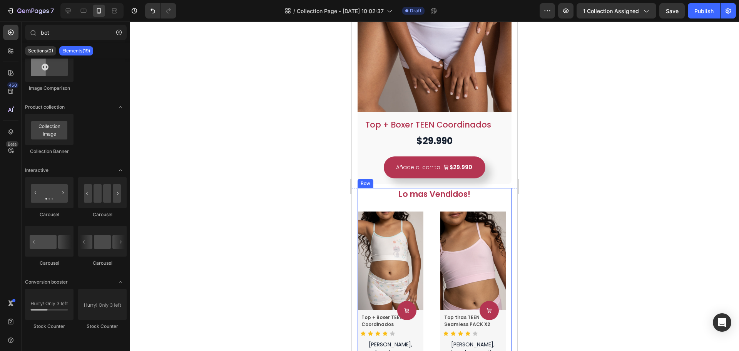
scroll to position [308, 0]
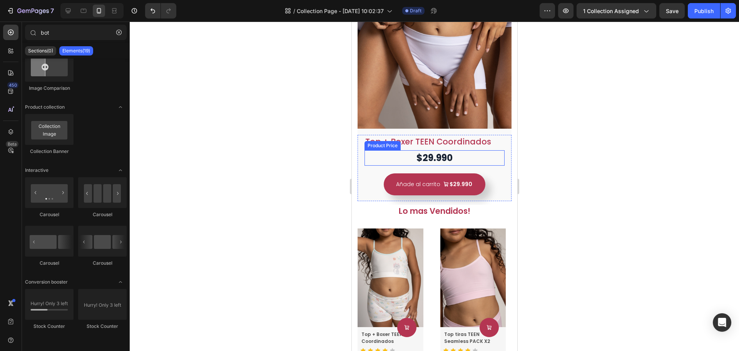
click at [469, 150] on div "$29.990" at bounding box center [434, 157] width 140 height 15
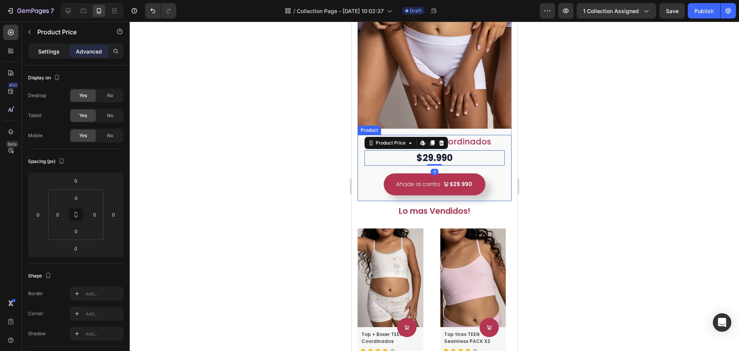
click at [59, 50] on p "Settings" at bounding box center [49, 51] width 22 height 8
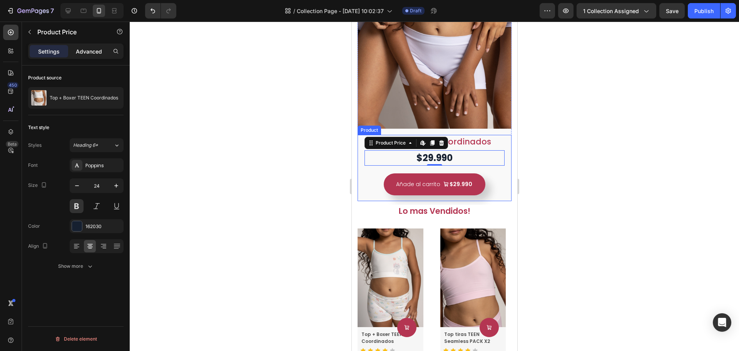
click at [79, 53] on p "Advanced" at bounding box center [89, 51] width 26 height 8
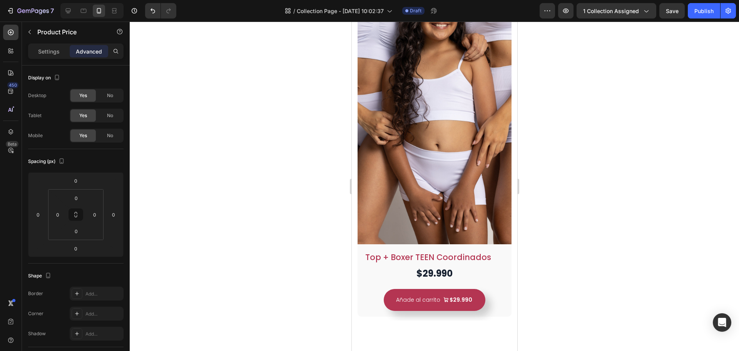
scroll to position [0, 0]
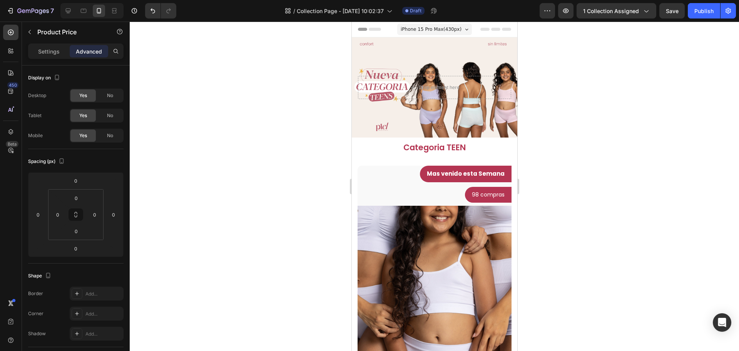
click at [457, 29] on div "iPhone 15 Pro Max ( 430 px)" at bounding box center [434, 29] width 75 height 12
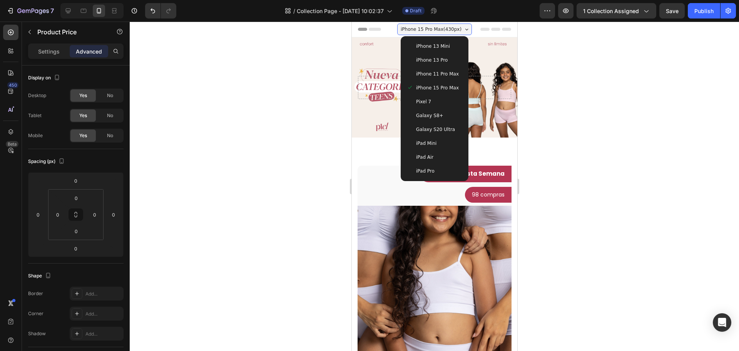
click at [441, 55] on div "iPhone 13 Pro" at bounding box center [435, 60] width 62 height 14
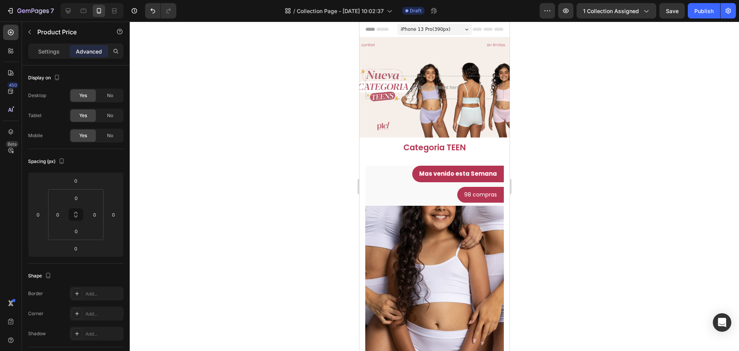
click at [450, 30] on div "iPhone 13 Pro ( 390 px)" at bounding box center [434, 29] width 75 height 12
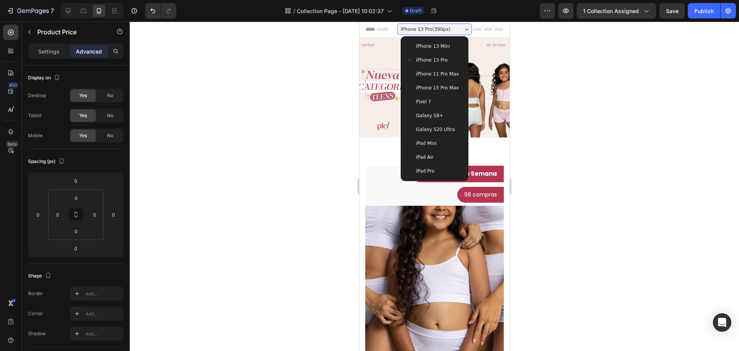
click at [447, 45] on div "iPhone 13 Mini" at bounding box center [434, 46] width 55 height 8
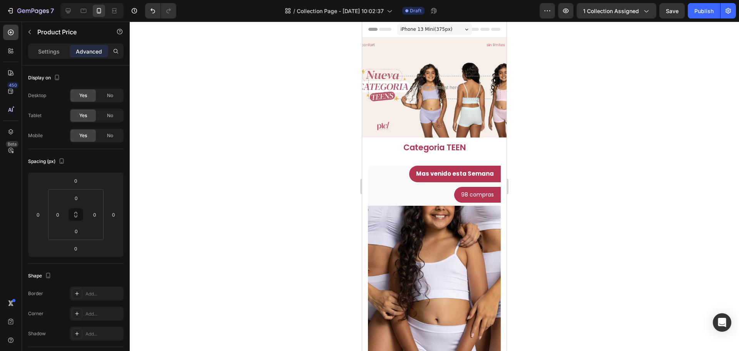
click at [447, 32] on div "iPhone 13 Mini ( 375 px)" at bounding box center [434, 29] width 75 height 12
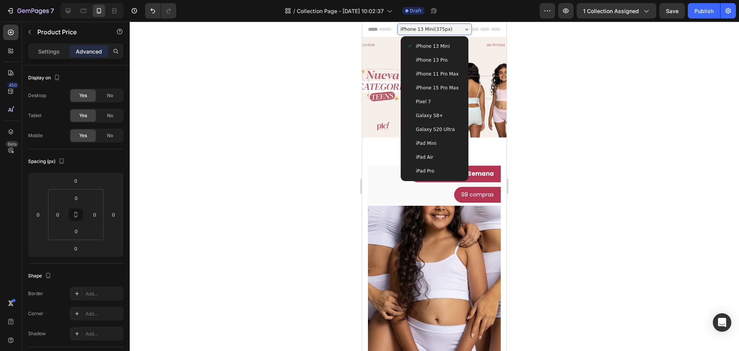
click at [443, 92] on div "iPhone 15 Pro Max" at bounding box center [435, 88] width 62 height 14
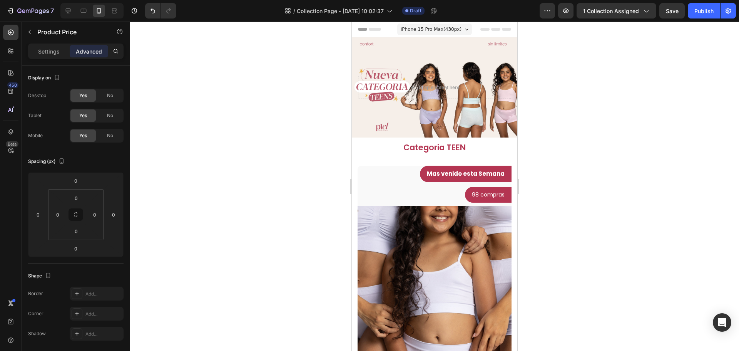
click at [447, 31] on span "iPhone 15 Pro Max ( 430 px)" at bounding box center [430, 29] width 61 height 8
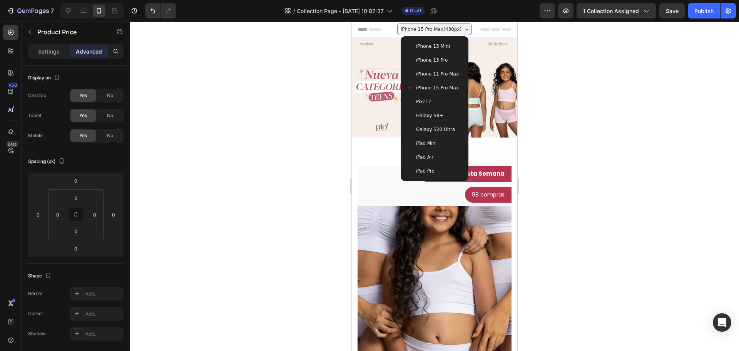
click at [431, 144] on span "iPad Mini" at bounding box center [426, 143] width 20 height 8
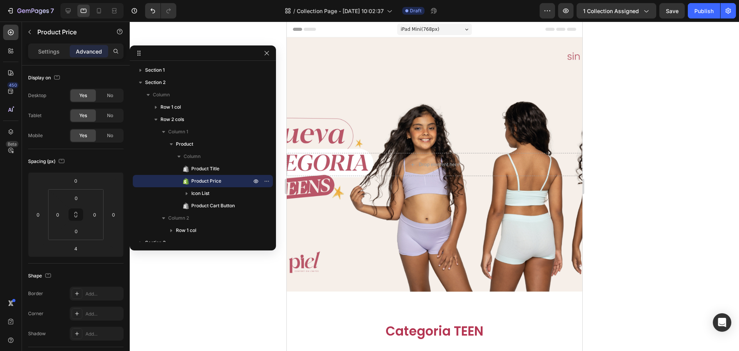
click at [463, 32] on div "iPad Mini ( 768 px)" at bounding box center [434, 29] width 75 height 12
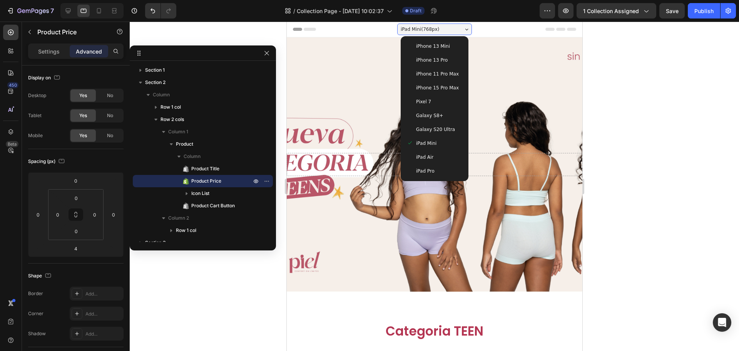
click at [450, 79] on div "iPhone 11 Pro Max" at bounding box center [435, 74] width 62 height 14
type input "0"
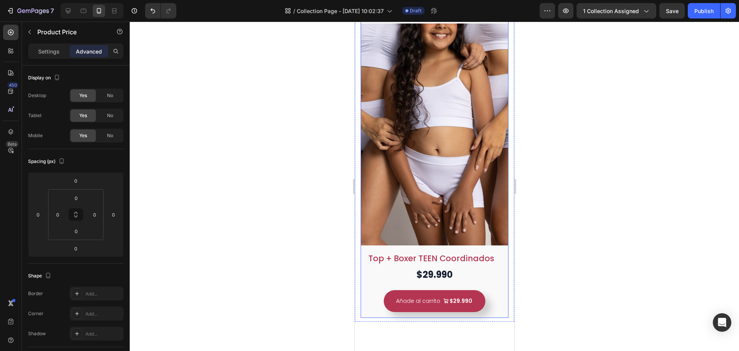
scroll to position [45, 0]
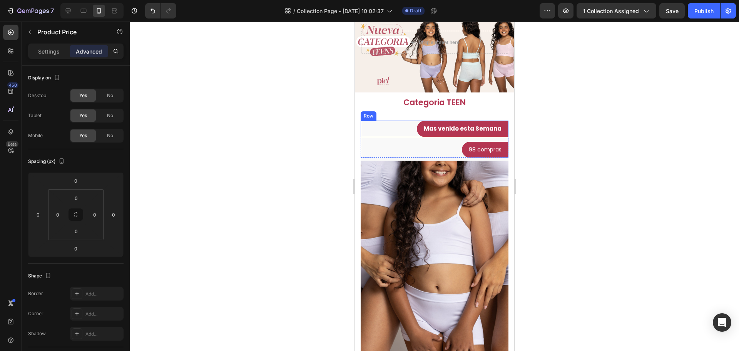
click at [400, 134] on div "Mas venido esta Semana Text block [GEOGRAPHIC_DATA]" at bounding box center [434, 129] width 148 height 17
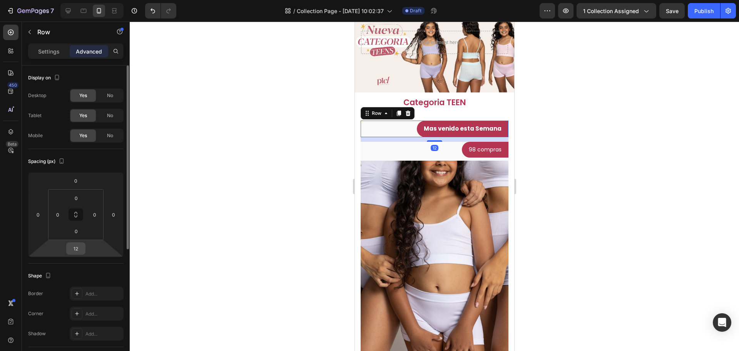
click at [76, 247] on input "12" at bounding box center [75, 249] width 15 height 12
type input "010"
click at [504, 203] on div "Categoria TEEN Heading Row Top + Boxer TEEN Coordinados Product Title $29.990 P…" at bounding box center [434, 275] width 159 height 366
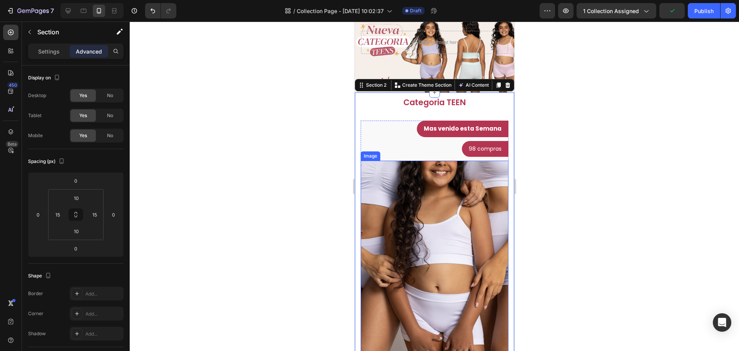
click at [466, 199] on img at bounding box center [434, 272] width 148 height 222
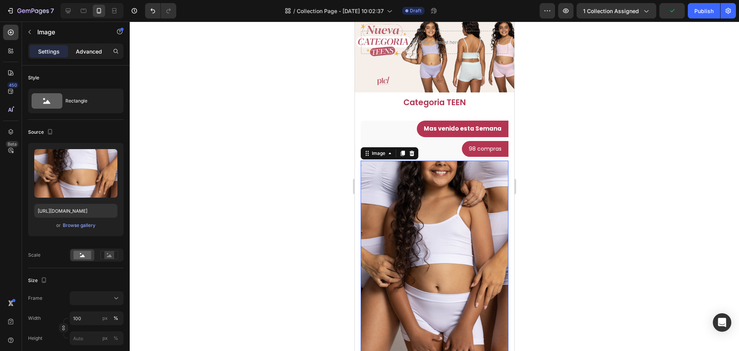
click at [88, 54] on p "Advanced" at bounding box center [89, 51] width 26 height 8
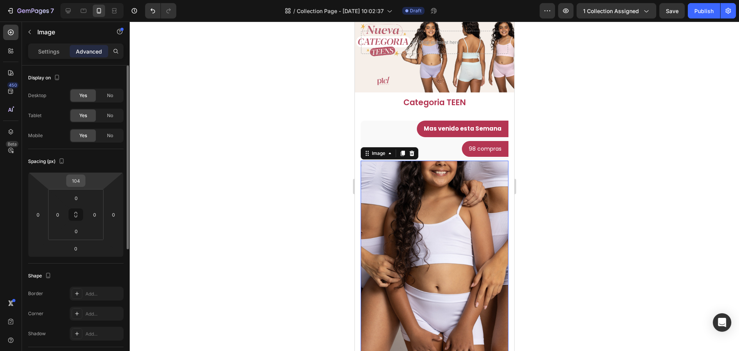
click at [76, 184] on input "104" at bounding box center [75, 181] width 15 height 12
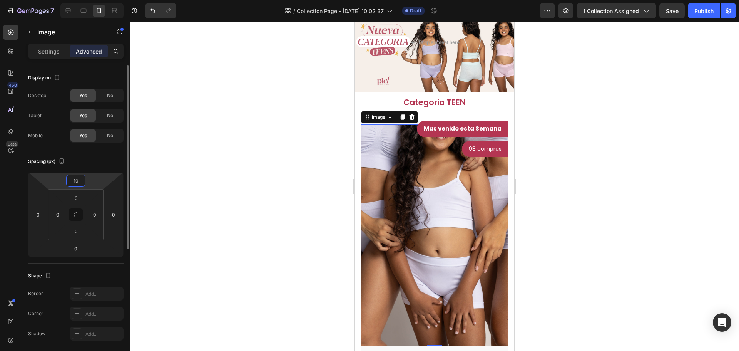
type input "1"
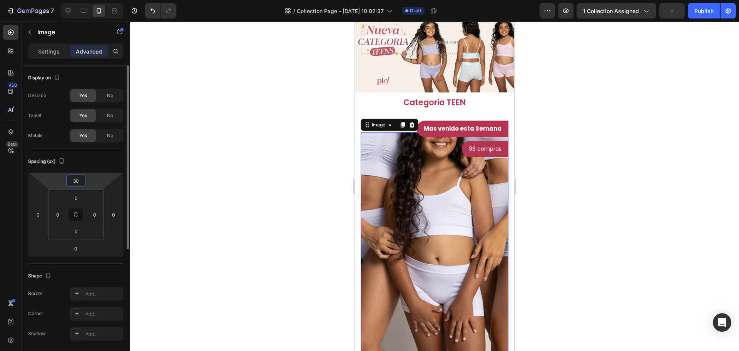
type input "3"
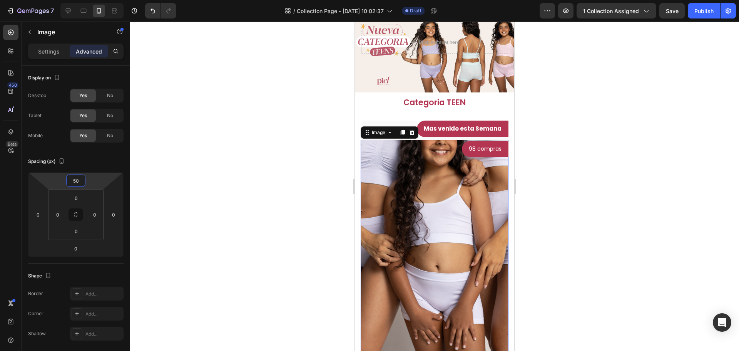
type input "50"
click at [582, 180] on div at bounding box center [434, 186] width 609 height 329
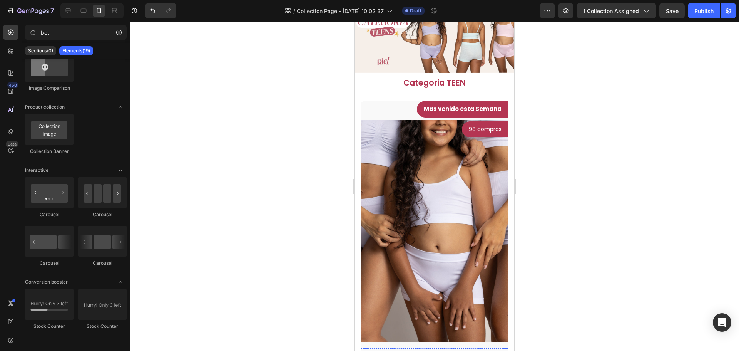
scroll to position [392, 0]
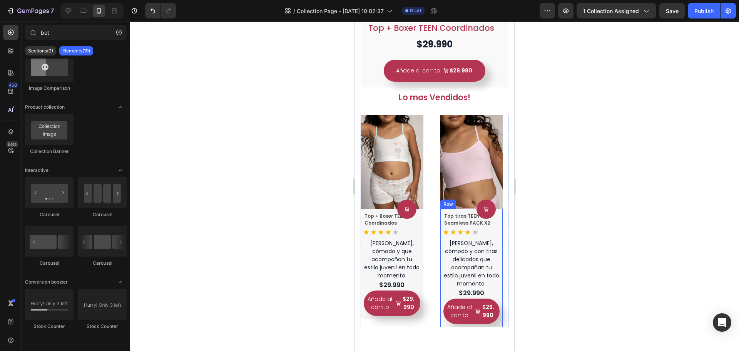
click at [423, 301] on div "Product Cart Button Top tiras TEEN Seamless PACK X2 Product Title Icon Icon Ico…" at bounding box center [391, 264] width 63 height 110
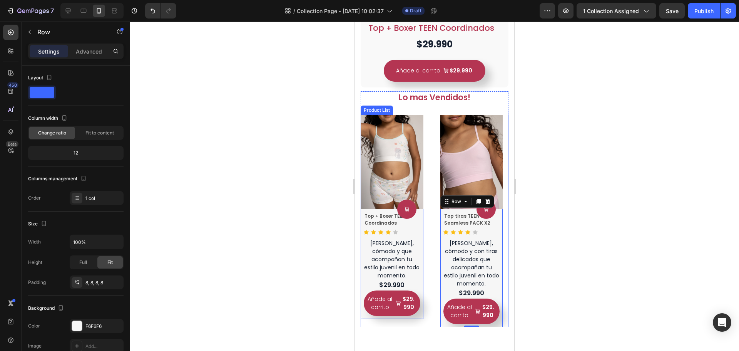
click at [435, 147] on div "Product Images Product Cart Button Top + Boxer TEEN Coordinados Product Title I…" at bounding box center [434, 221] width 148 height 212
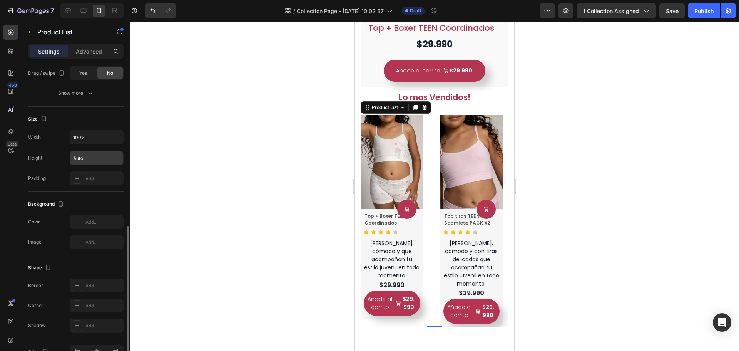
scroll to position [430, 0]
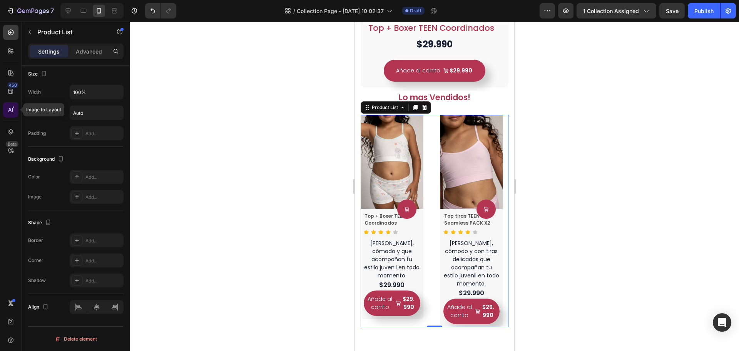
click at [8, 113] on icon at bounding box center [11, 110] width 8 height 8
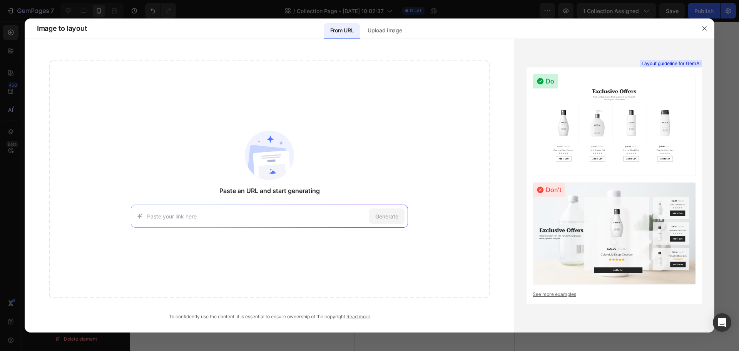
click at [280, 216] on input at bounding box center [256, 216] width 219 height 8
click at [388, 36] on div "Upload image" at bounding box center [385, 30] width 47 height 15
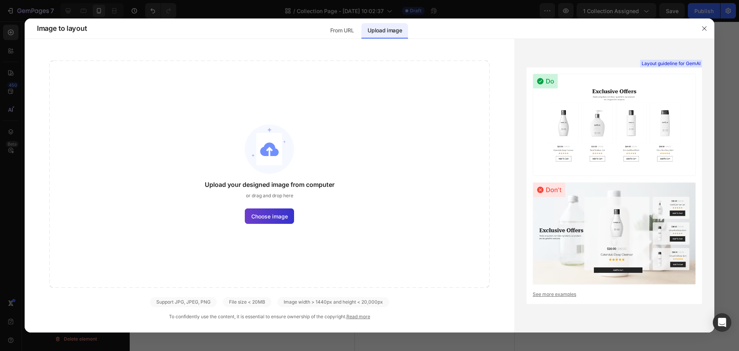
click at [264, 214] on span "Choose image" at bounding box center [269, 216] width 37 height 8
click at [0, 0] on input "Choose image" at bounding box center [0, 0] width 0 height 0
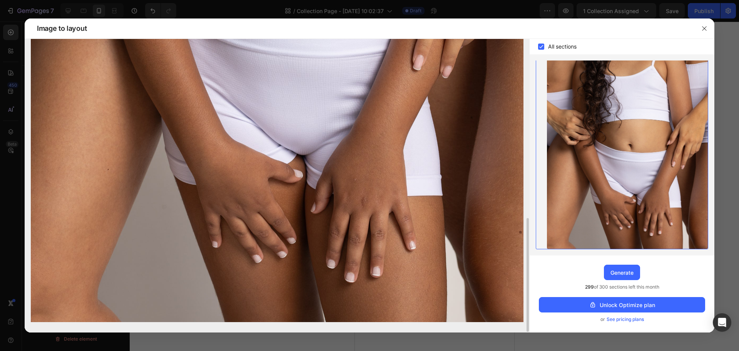
scroll to position [464, 0]
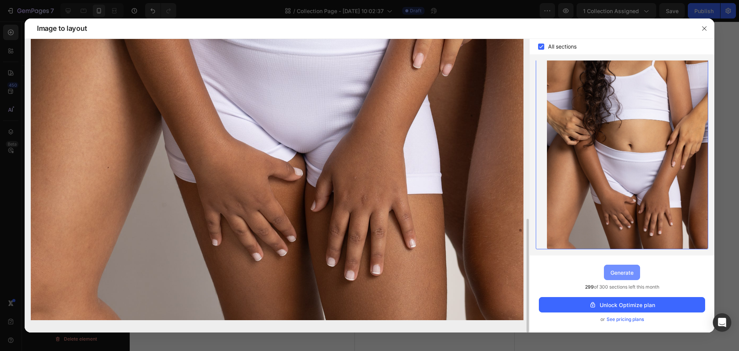
click at [629, 272] on div "Generate" at bounding box center [622, 272] width 23 height 8
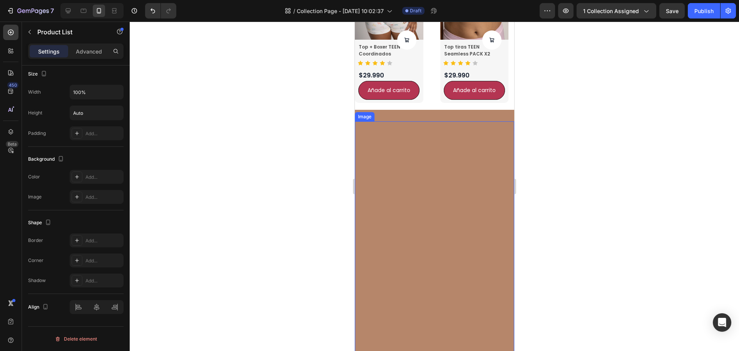
scroll to position [867, 0]
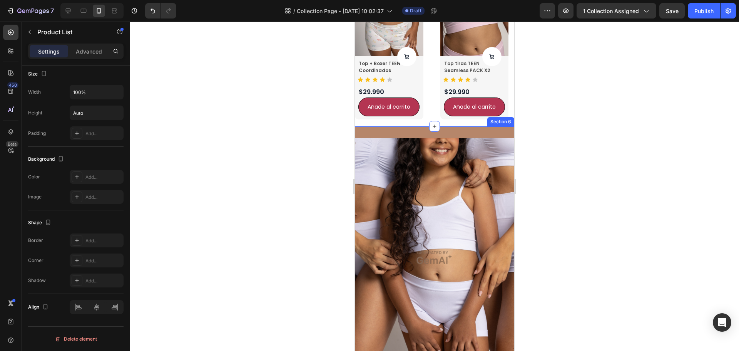
click at [405, 131] on div "Image Row Section 6" at bounding box center [434, 257] width 159 height 262
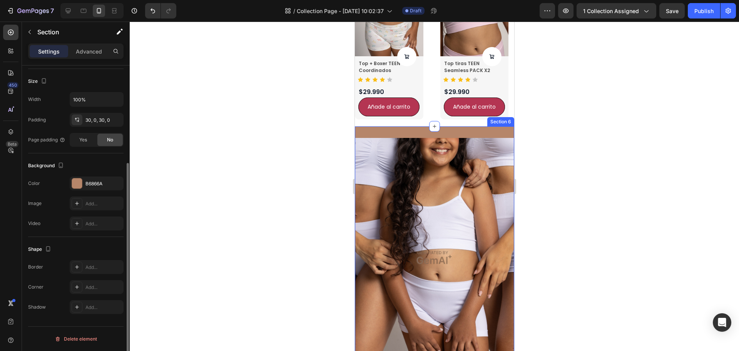
scroll to position [0, 0]
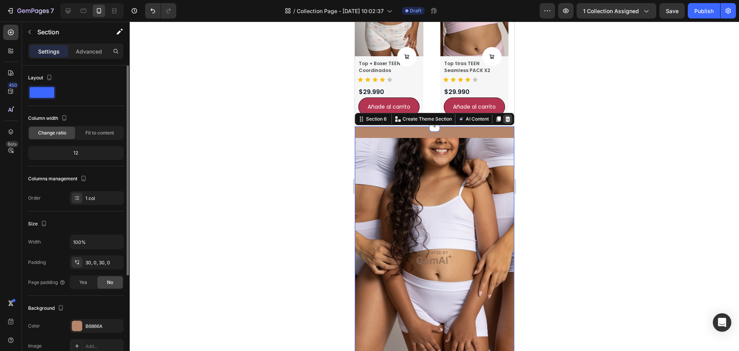
click at [504, 120] on icon at bounding box center [507, 119] width 6 height 6
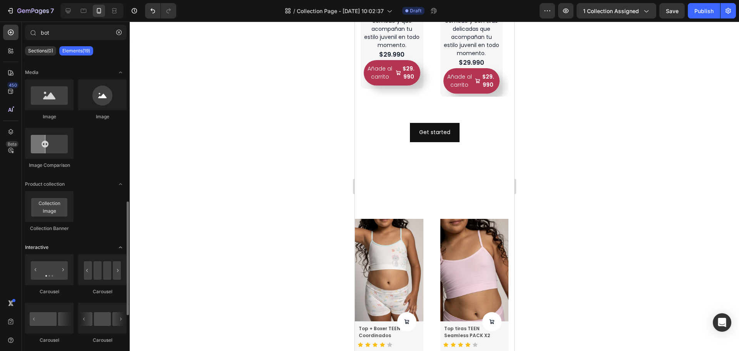
scroll to position [283, 0]
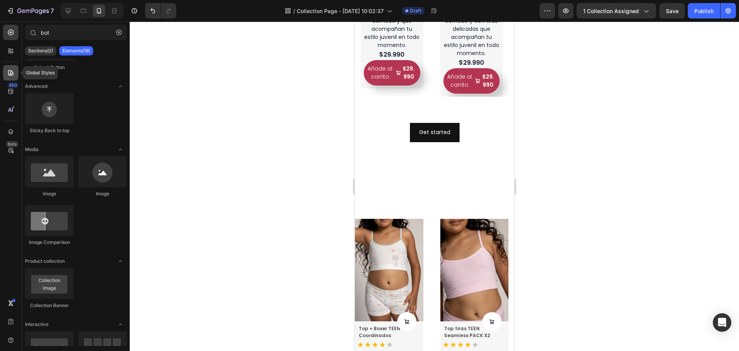
click at [13, 72] on icon at bounding box center [11, 73] width 8 height 8
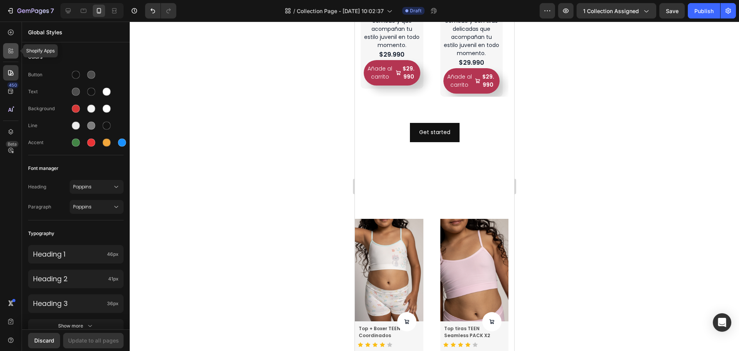
click at [10, 56] on div at bounding box center [10, 50] width 15 height 15
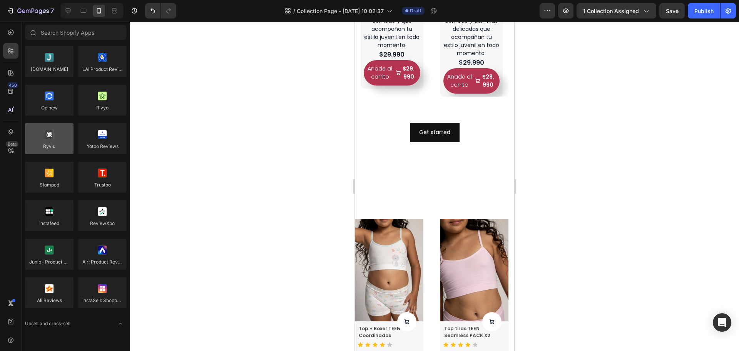
scroll to position [0, 0]
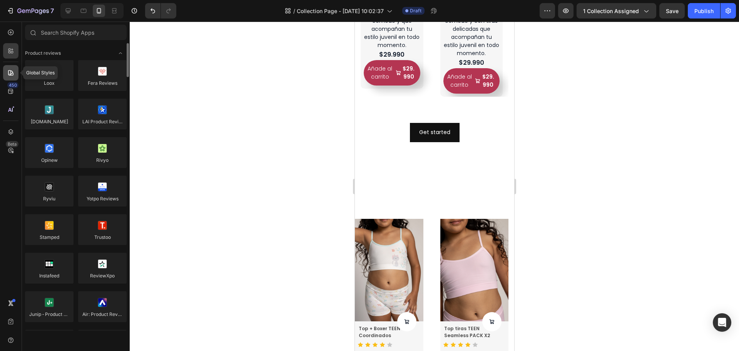
click at [6, 75] on div at bounding box center [10, 72] width 15 height 15
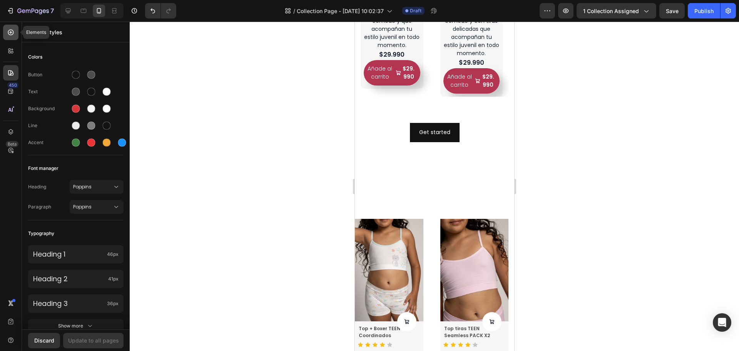
click at [13, 33] on icon at bounding box center [11, 33] width 6 height 6
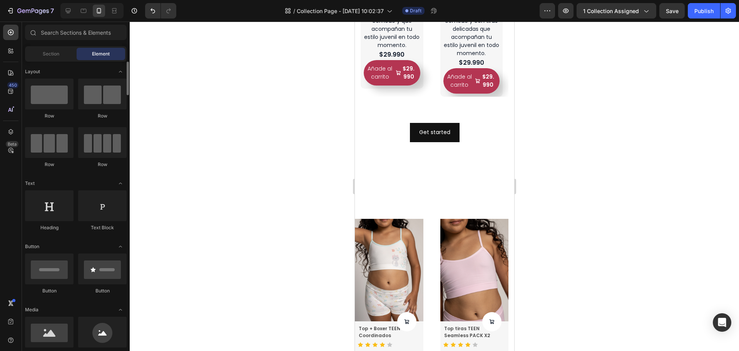
scroll to position [154, 0]
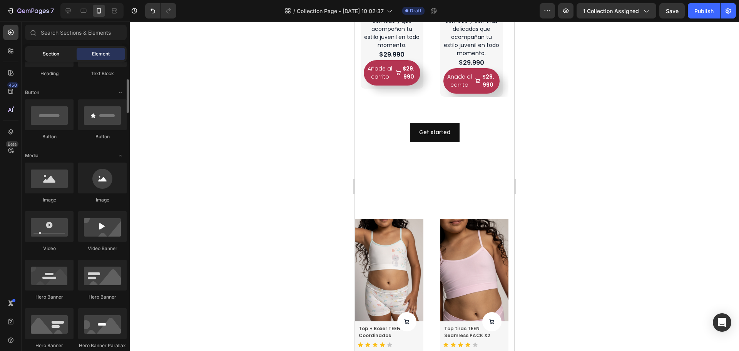
click at [54, 52] on span "Section" at bounding box center [51, 53] width 17 height 7
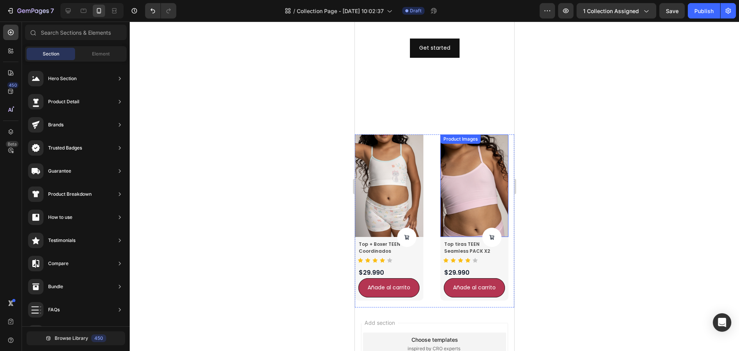
scroll to position [732, 0]
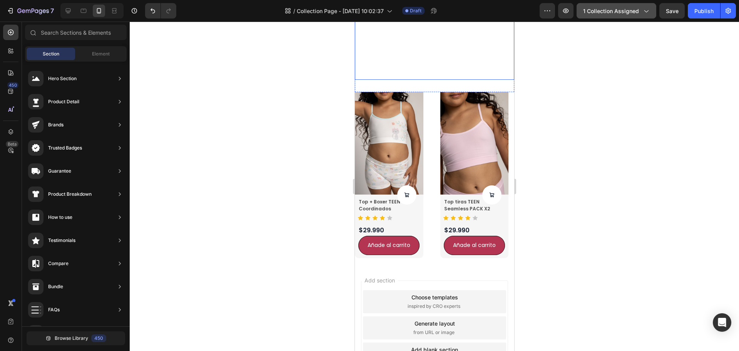
click at [608, 13] on span "1 collection assigned" at bounding box center [611, 11] width 56 height 8
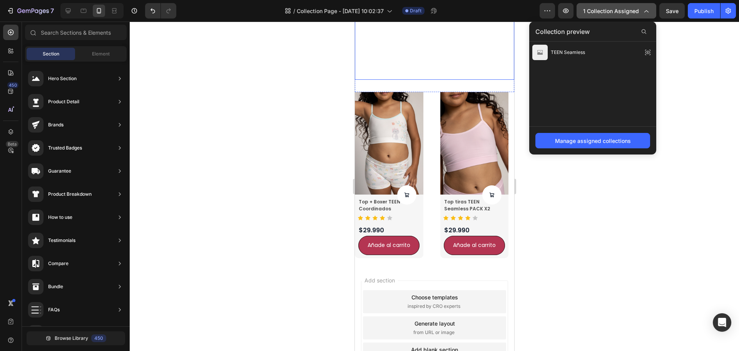
click at [608, 13] on span "1 collection assigned" at bounding box center [611, 11] width 56 height 8
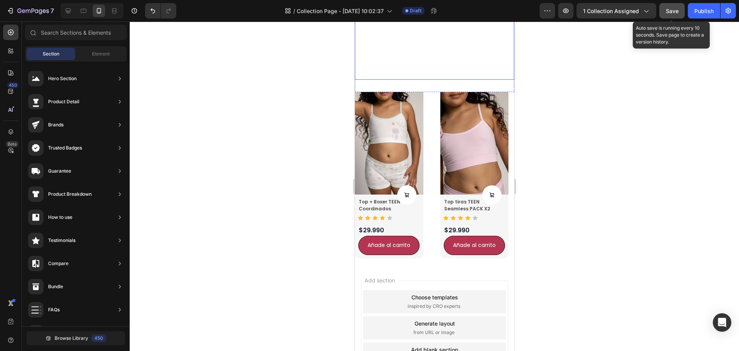
click at [668, 13] on span "Save" at bounding box center [672, 11] width 13 height 7
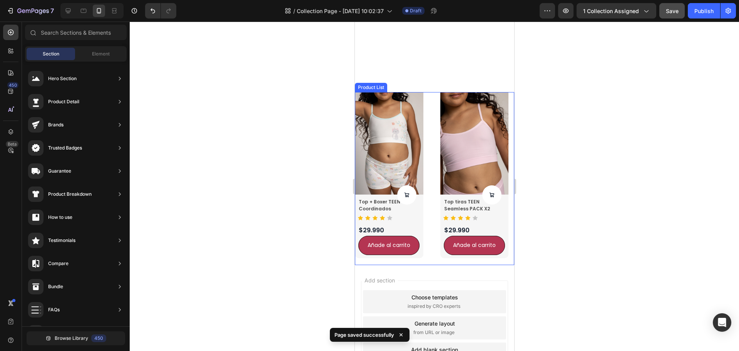
click at [427, 123] on div "Product Images Product Cart Button Top + Boxer TEEN Coordinados Product Title I…" at bounding box center [434, 178] width 159 height 172
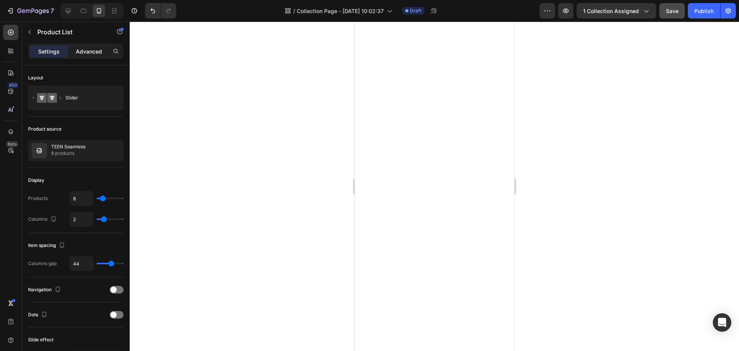
scroll to position [613, 0]
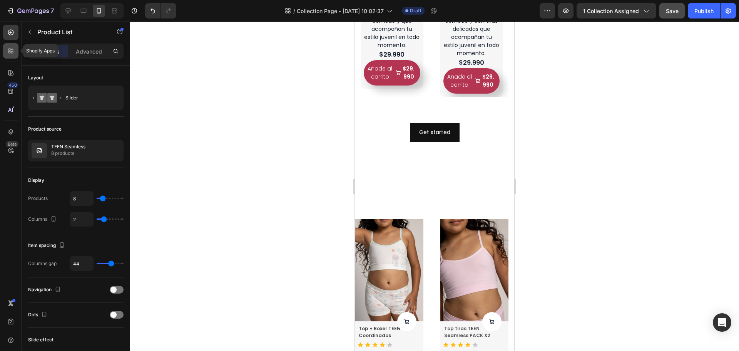
click at [17, 49] on div at bounding box center [10, 50] width 15 height 15
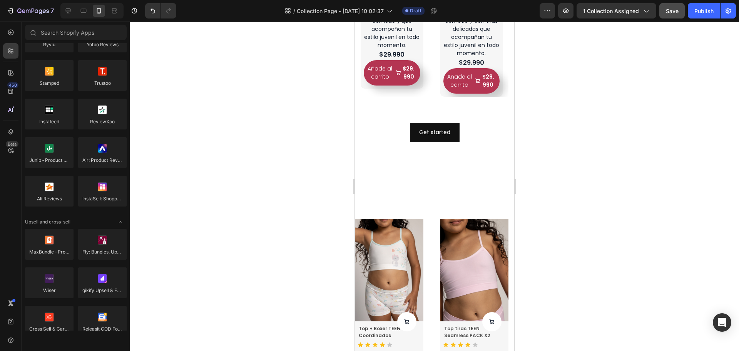
scroll to position [0, 0]
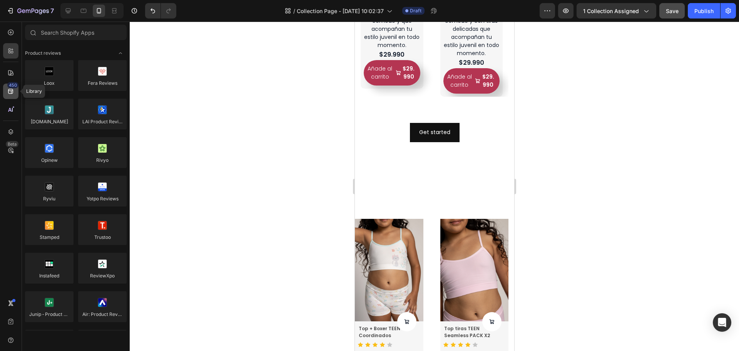
click at [12, 83] on div "450" at bounding box center [12, 85] width 11 height 6
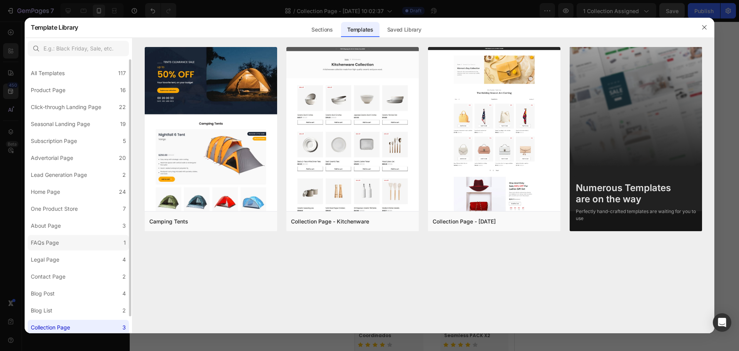
click at [102, 244] on label "FAQs Page 1" at bounding box center [78, 242] width 101 height 15
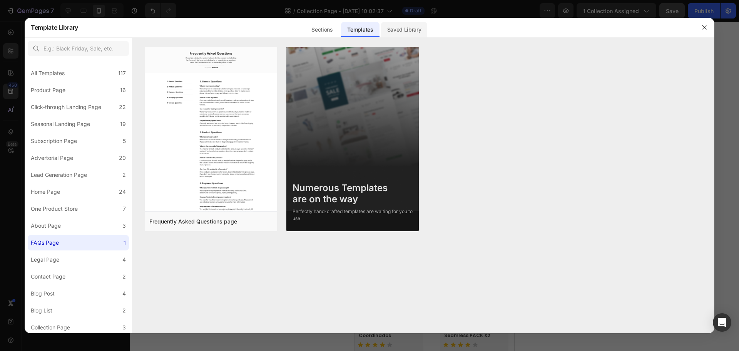
click at [398, 29] on div "Saved Library" at bounding box center [404, 29] width 47 height 15
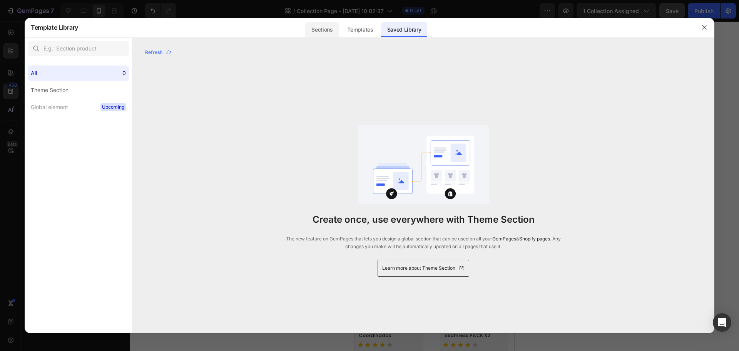
click at [324, 31] on div "Sections" at bounding box center [321, 29] width 33 height 15
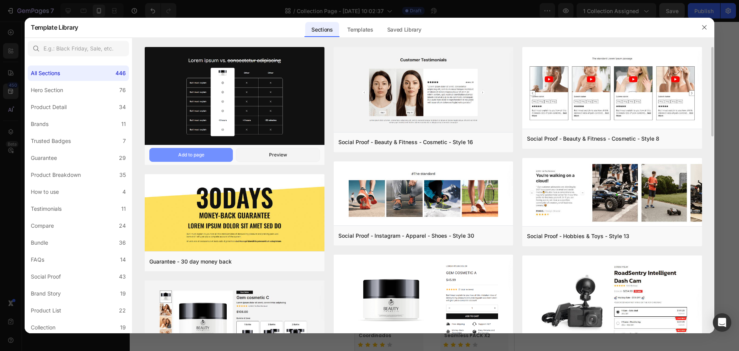
click at [218, 156] on button "Add to page" at bounding box center [191, 155] width 84 height 14
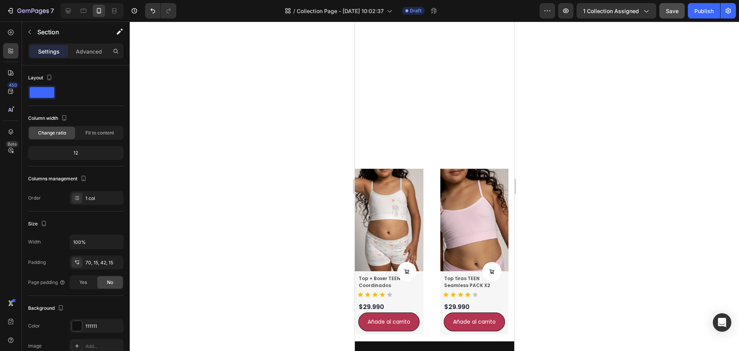
scroll to position [971, 0]
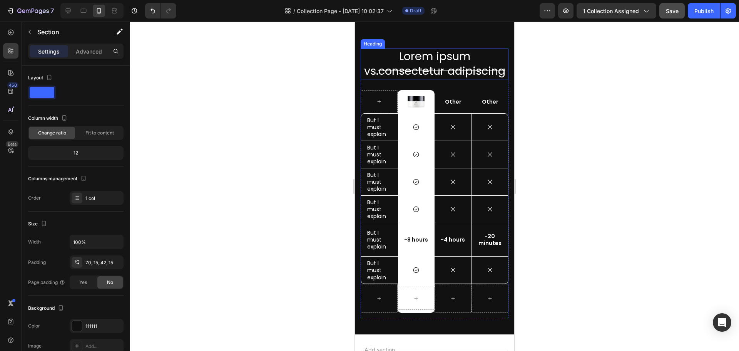
click at [429, 56] on h2 "Lorem ipsum vs. consectetur adipiscing" at bounding box center [434, 64] width 148 height 30
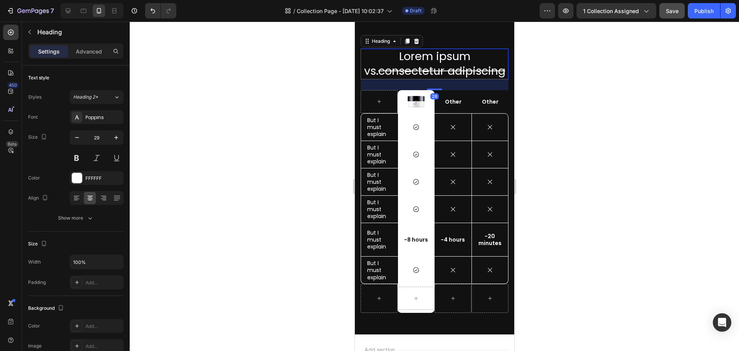
click at [429, 56] on h2 "Lorem ipsum vs. consectetur adipiscing" at bounding box center [434, 64] width 148 height 30
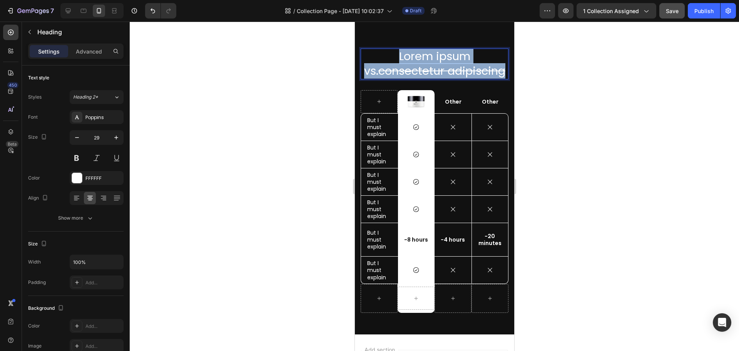
click at [429, 56] on p "Lorem ipsum vs. consectetur adipiscing" at bounding box center [434, 63] width 146 height 29
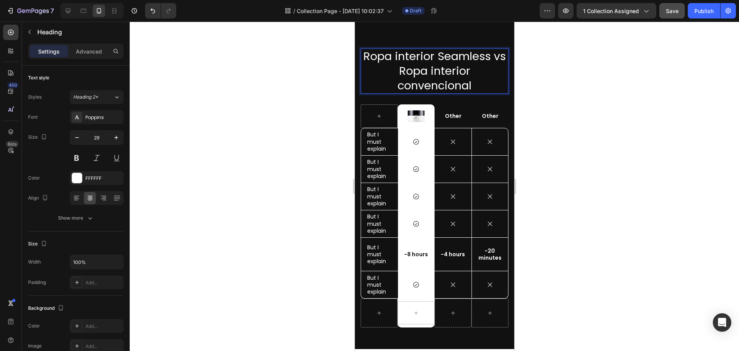
click at [406, 70] on p "Ropa interior Seamless vs Ropa interior convencional" at bounding box center [434, 71] width 146 height 44
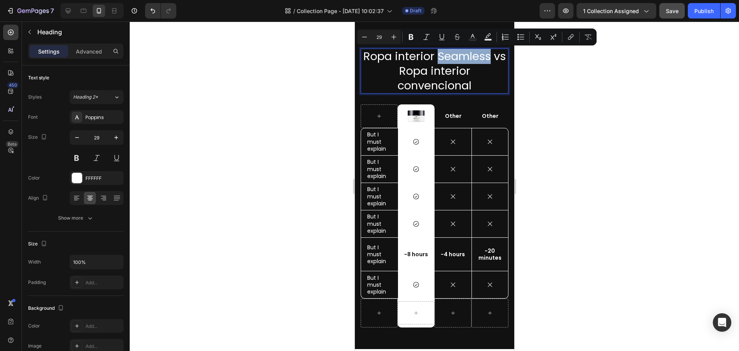
drag, startPoint x: 494, startPoint y: 54, endPoint x: 443, endPoint y: 56, distance: 51.2
click at [443, 56] on p "Ropa interior Seamless vs Ropa interior convencional" at bounding box center [434, 71] width 146 height 44
click at [414, 38] on icon "Editor contextual toolbar" at bounding box center [411, 37] width 8 height 8
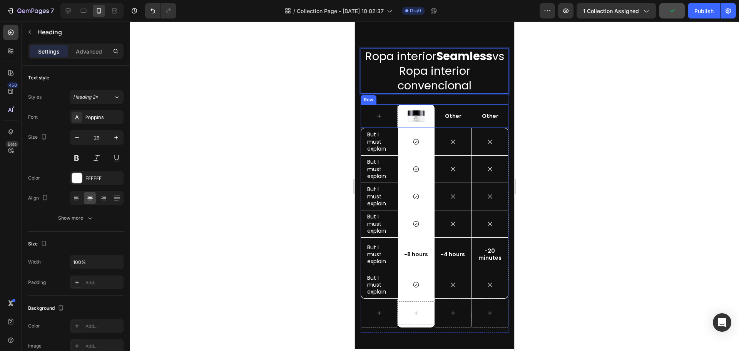
click at [504, 121] on div "Ropa interior Seamless vs Ropa interior convencional Heading 28 Image Row Other…" at bounding box center [434, 185] width 159 height 327
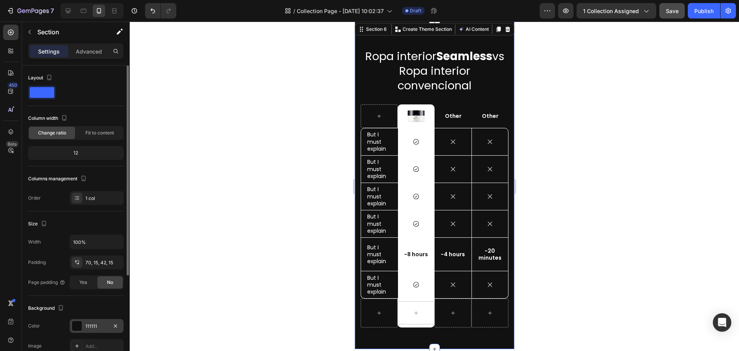
click at [88, 325] on div "111111" at bounding box center [96, 326] width 22 height 7
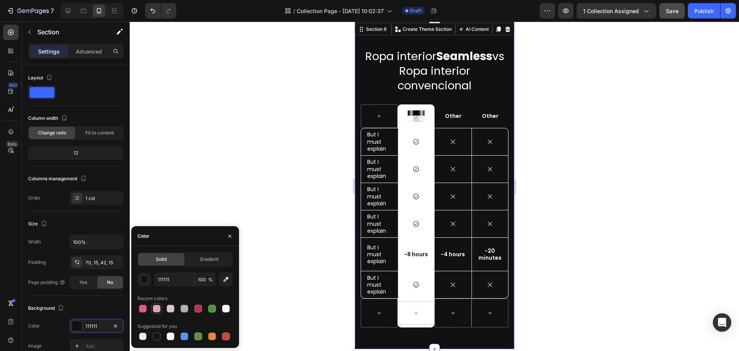
click at [155, 311] on div at bounding box center [157, 309] width 8 height 8
type input "D6A7B2"
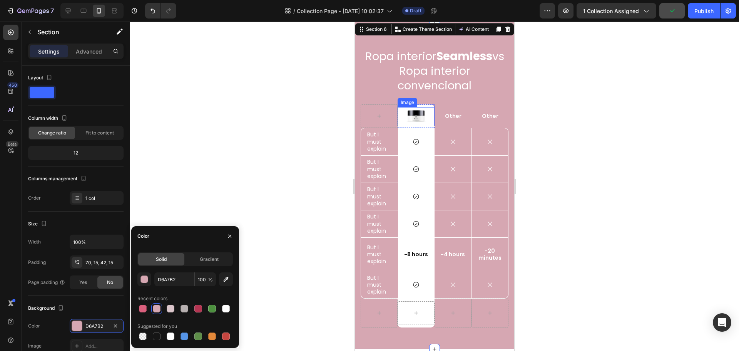
click at [415, 125] on img at bounding box center [415, 116] width 19 height 18
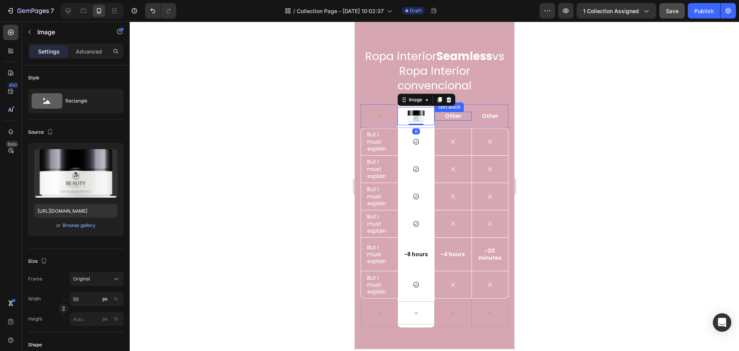
click at [449, 119] on p "Other" at bounding box center [452, 115] width 35 height 7
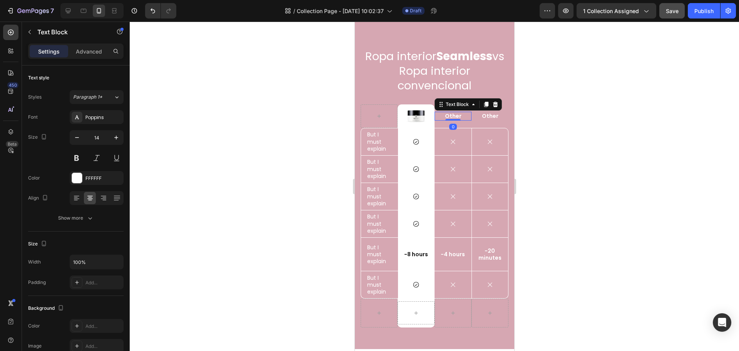
click at [455, 119] on p "Other" at bounding box center [452, 115] width 35 height 7
click at [489, 119] on p "Other" at bounding box center [489, 115] width 35 height 7
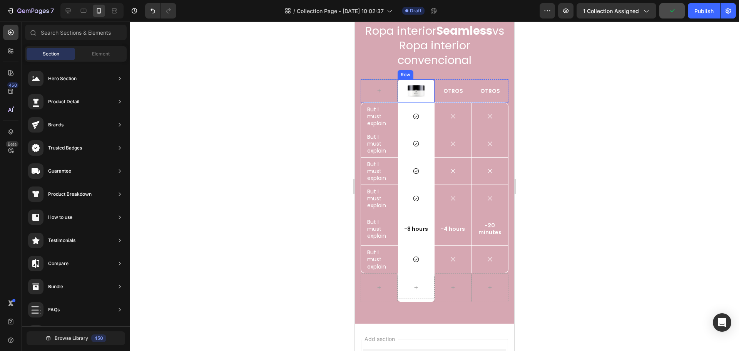
scroll to position [782, 0]
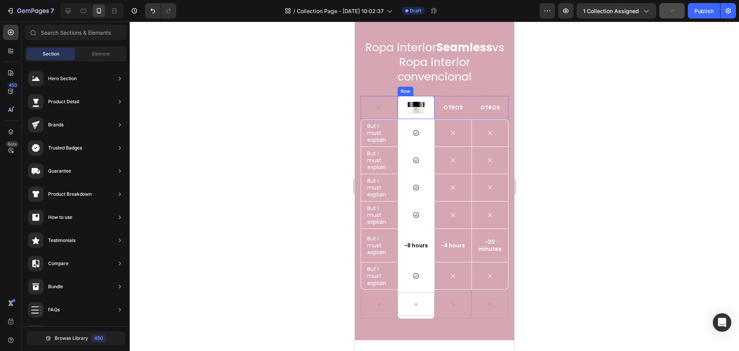
click at [434, 58] on p "Ropa interior Seamless vs Ropa interior convencional" at bounding box center [434, 62] width 146 height 44
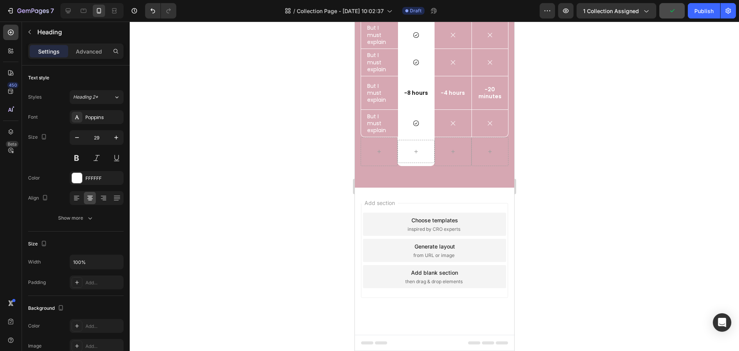
scroll to position [760, 0]
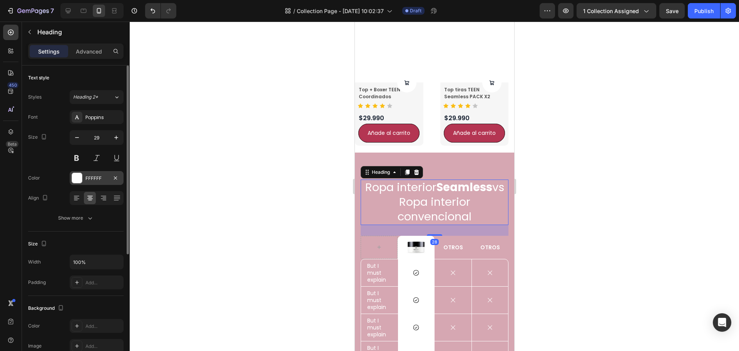
scroll to position [606, 0]
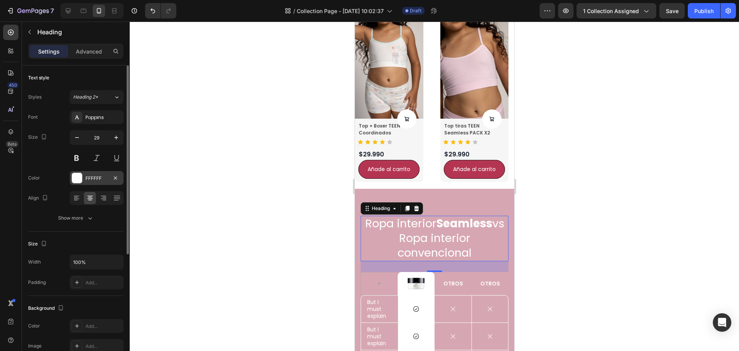
click at [94, 180] on div "FFFFFF" at bounding box center [96, 178] width 22 height 7
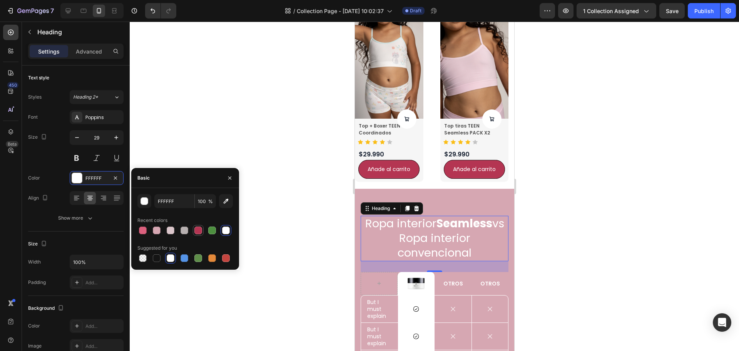
click at [196, 233] on div at bounding box center [198, 230] width 8 height 8
type input "B43552"
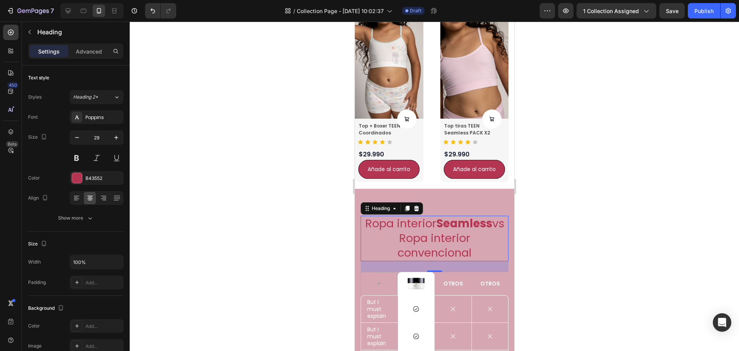
click at [569, 188] on div at bounding box center [434, 186] width 609 height 329
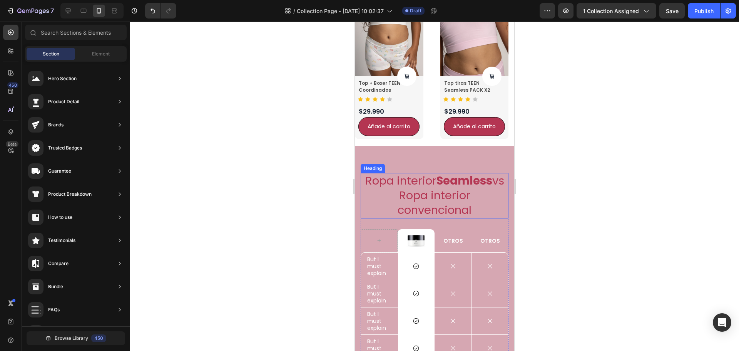
scroll to position [760, 0]
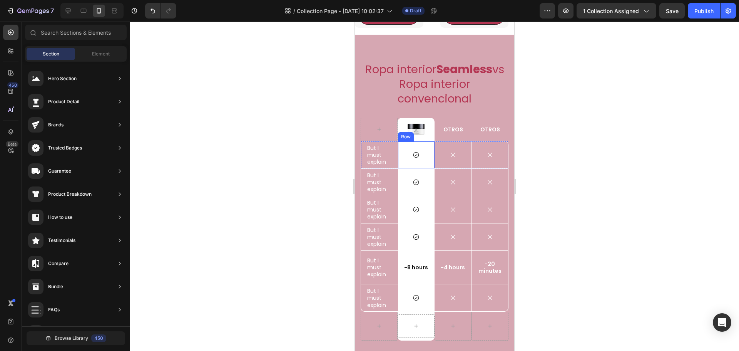
click at [423, 160] on div "Icon Row" at bounding box center [416, 154] width 37 height 27
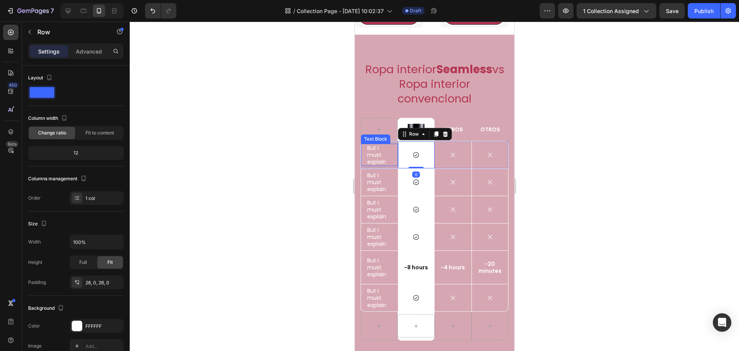
click at [382, 166] on p "But I must explain" at bounding box center [379, 154] width 25 height 21
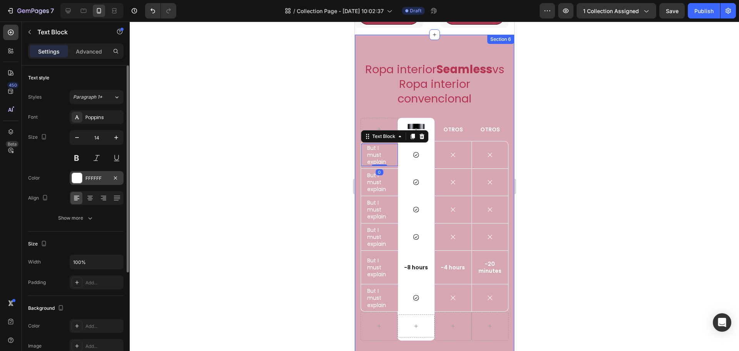
click at [88, 181] on div "FFFFFF" at bounding box center [96, 178] width 22 height 7
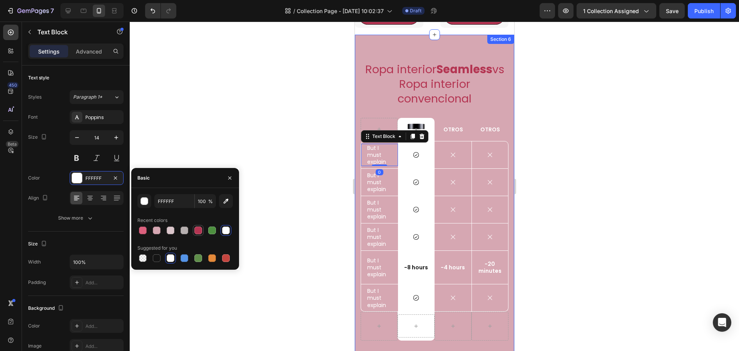
click at [202, 231] on div at bounding box center [198, 230] width 9 height 9
type input "B43552"
click at [376, 193] on p "But I must explain" at bounding box center [379, 182] width 25 height 21
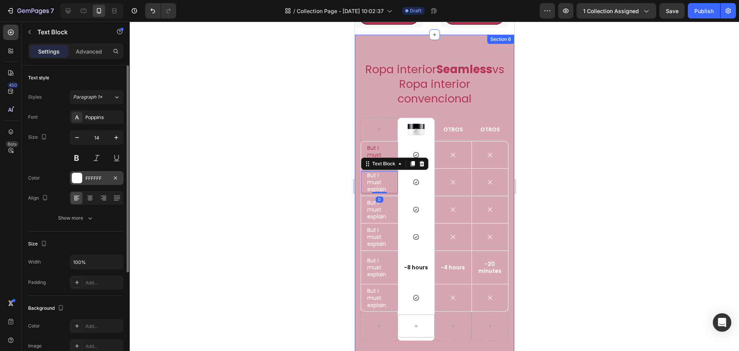
click at [89, 172] on div "FFFFFF" at bounding box center [97, 178] width 54 height 14
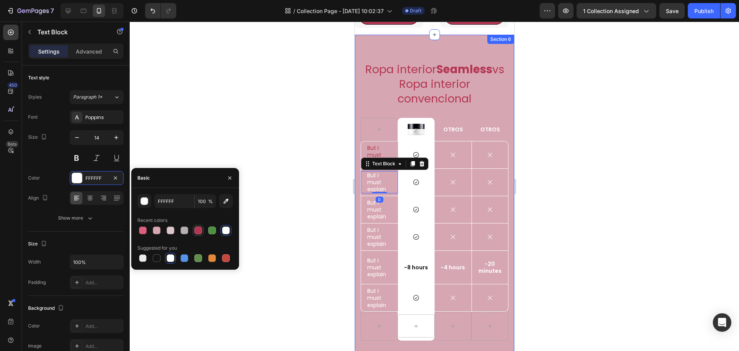
click at [199, 233] on div at bounding box center [198, 230] width 8 height 8
type input "B43552"
click at [380, 220] on p "But I must explain" at bounding box center [379, 209] width 25 height 21
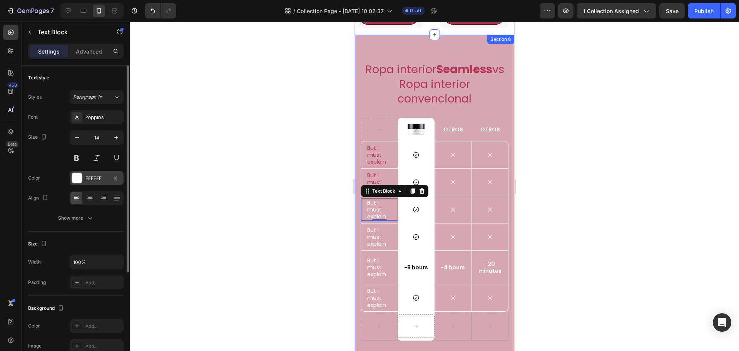
click at [89, 183] on div "FFFFFF" at bounding box center [97, 178] width 54 height 14
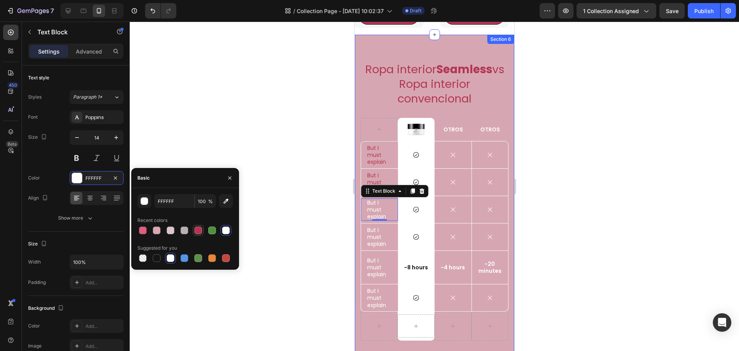
click at [198, 233] on div at bounding box center [198, 230] width 8 height 8
type input "B43552"
click at [381, 248] on p "But I must explain" at bounding box center [379, 236] width 25 height 21
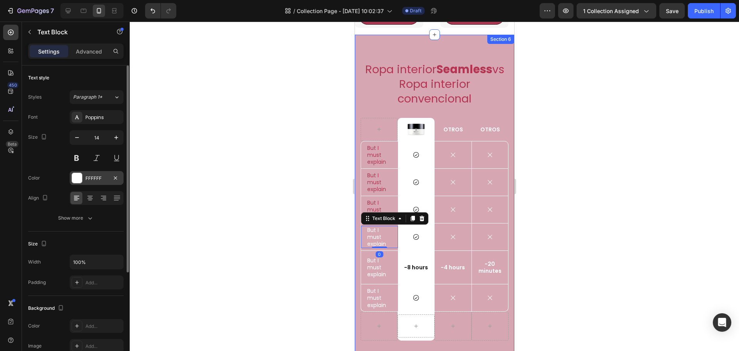
click at [98, 180] on div "FFFFFF" at bounding box center [96, 178] width 22 height 7
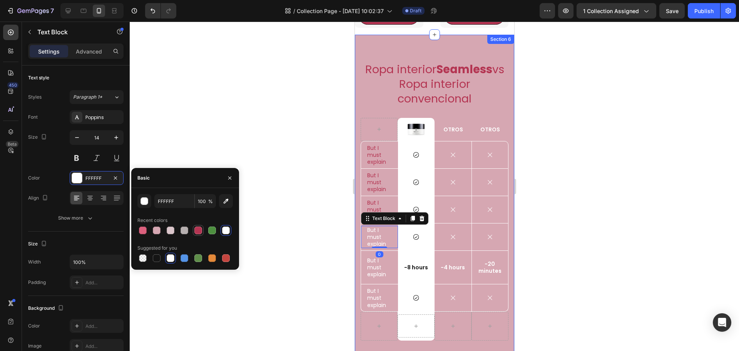
click at [195, 229] on div at bounding box center [198, 230] width 8 height 8
type input "B43552"
click at [380, 278] on p "But I must explain" at bounding box center [379, 267] width 25 height 21
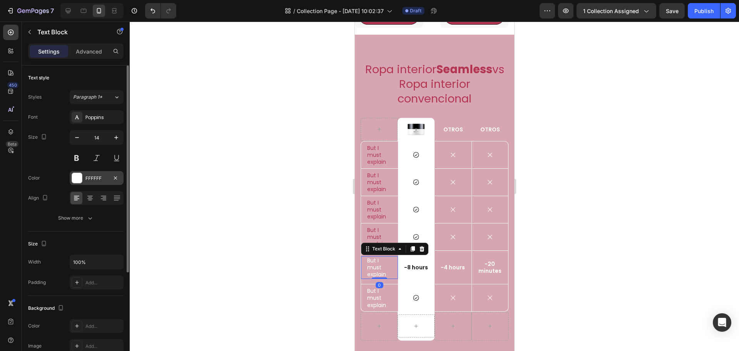
click at [100, 182] on div "FFFFFF" at bounding box center [97, 178] width 54 height 14
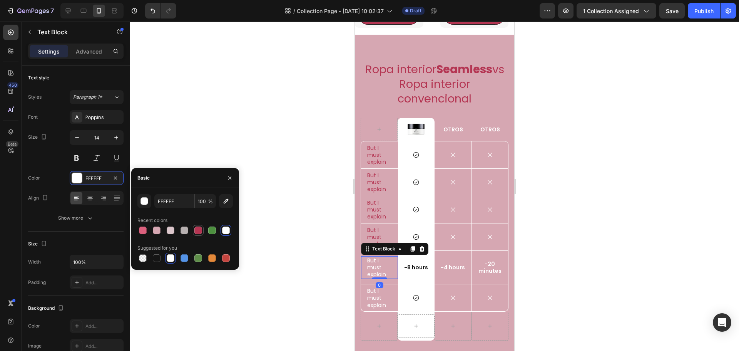
click at [199, 229] on div at bounding box center [198, 230] width 8 height 8
type input "B43552"
click at [381, 308] on p "But I must explain" at bounding box center [379, 297] width 25 height 21
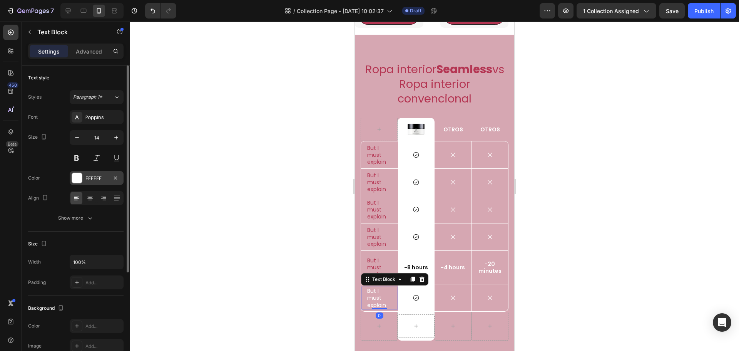
click at [88, 176] on div "FFFFFF" at bounding box center [96, 178] width 22 height 7
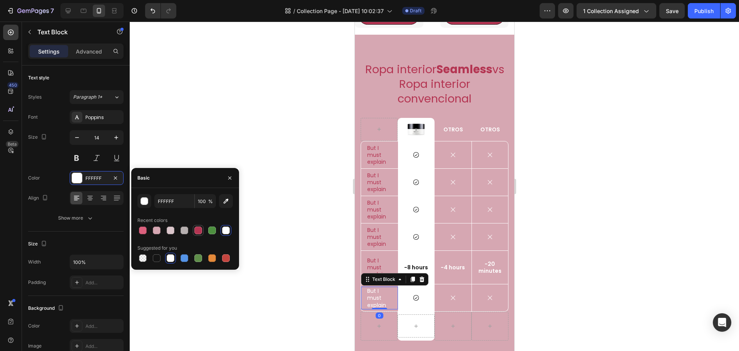
click at [196, 231] on div at bounding box center [198, 230] width 8 height 8
type input "B43552"
click at [330, 311] on div at bounding box center [434, 186] width 609 height 329
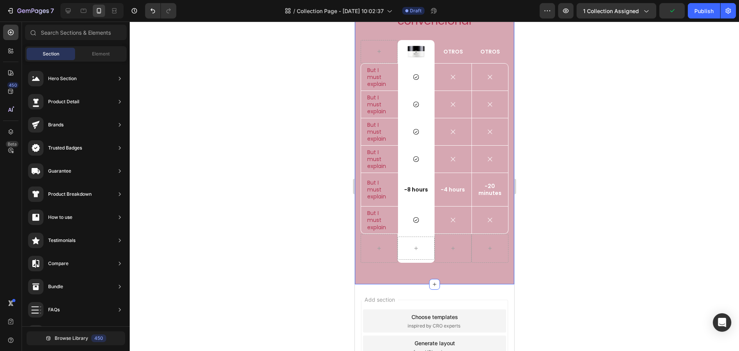
scroll to position [837, 0]
click at [415, 163] on icon at bounding box center [415, 159] width 7 height 7
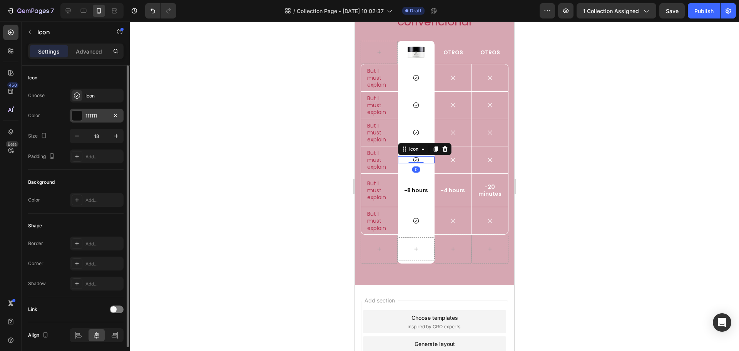
click at [95, 116] on div "111111" at bounding box center [96, 115] width 22 height 7
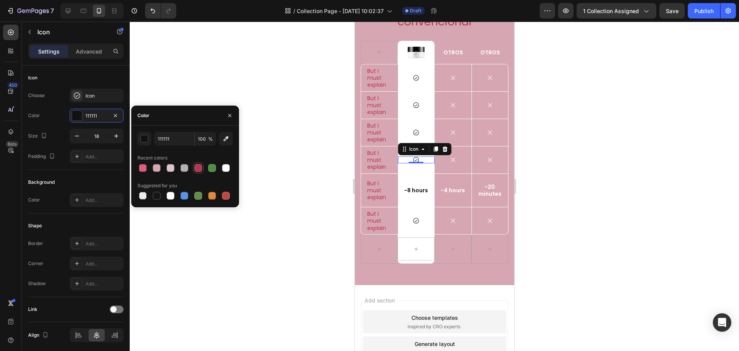
click at [201, 169] on div at bounding box center [198, 168] width 8 height 8
type input "B43552"
click at [421, 194] on p "-8 hours" at bounding box center [416, 190] width 35 height 7
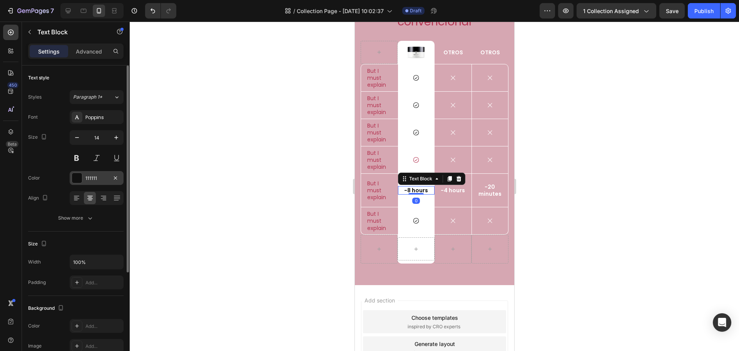
click at [92, 177] on div "111111" at bounding box center [96, 178] width 22 height 7
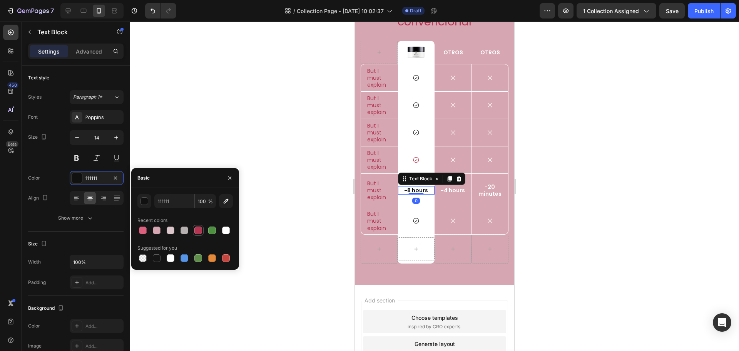
click at [198, 230] on div at bounding box center [198, 230] width 8 height 8
type input "B43552"
click at [414, 136] on icon at bounding box center [415, 132] width 7 height 7
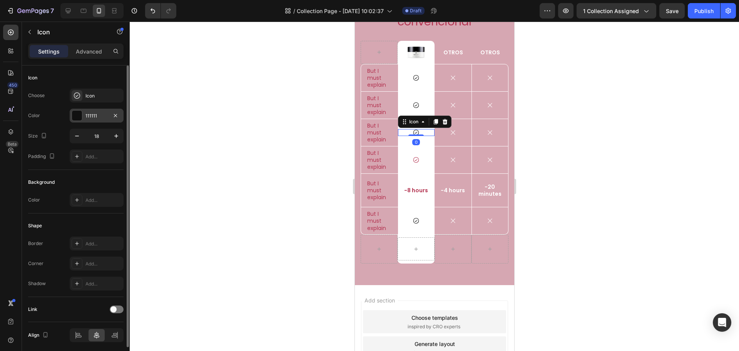
click at [97, 119] on div "111111" at bounding box center [97, 116] width 54 height 14
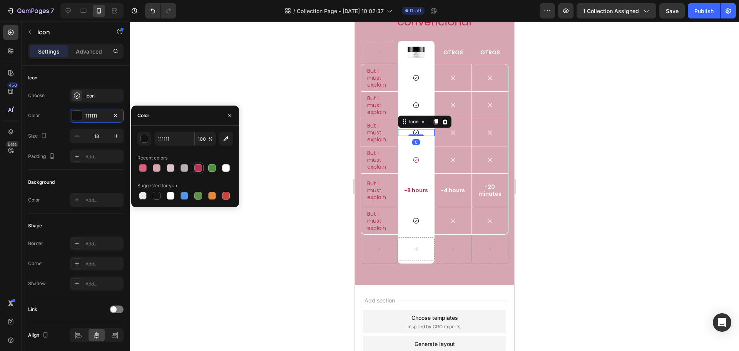
click at [196, 171] on div at bounding box center [198, 168] width 8 height 8
type input "B43552"
click at [115, 136] on icon "button" at bounding box center [116, 136] width 4 height 4
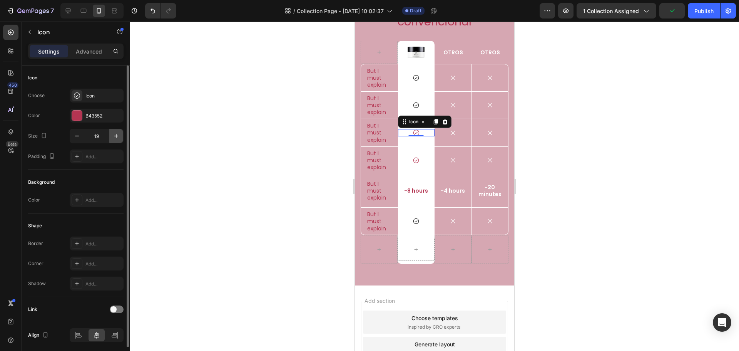
click at [115, 136] on icon "button" at bounding box center [116, 136] width 4 height 4
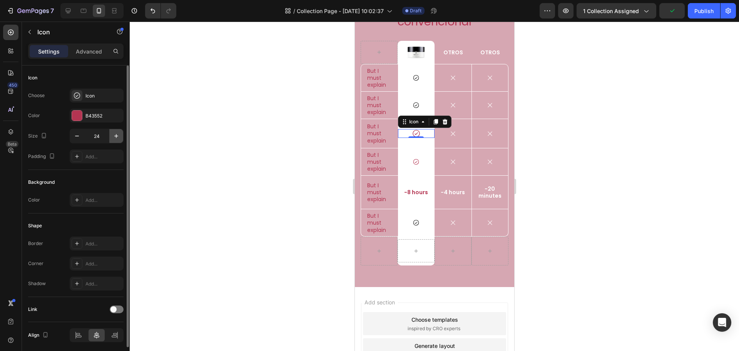
click at [115, 136] on icon "button" at bounding box center [116, 136] width 4 height 4
click at [108, 134] on input "26" at bounding box center [96, 136] width 25 height 14
click at [72, 137] on button "button" at bounding box center [77, 136] width 14 height 14
click at [81, 139] on button "button" at bounding box center [77, 136] width 14 height 14
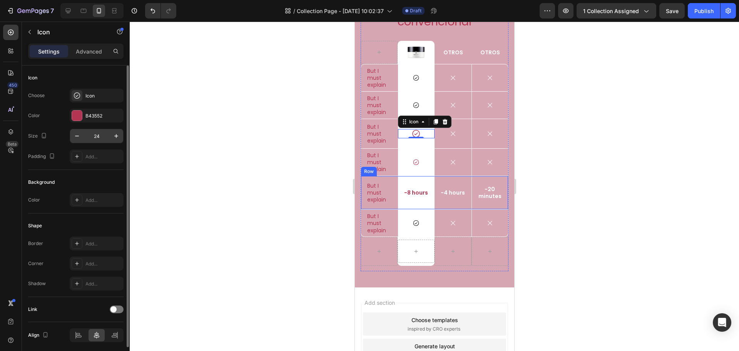
click at [101, 137] on input "24" at bounding box center [96, 136] width 25 height 14
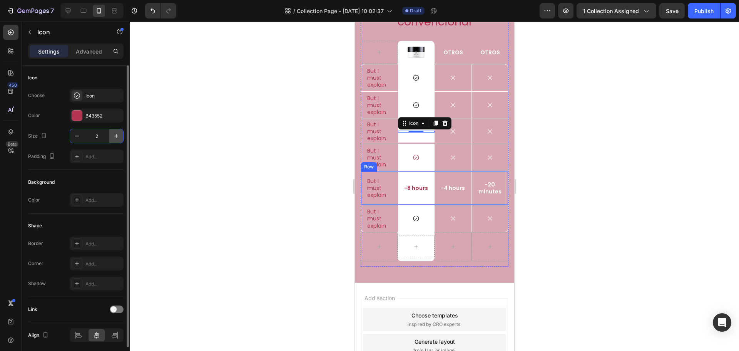
type input "25"
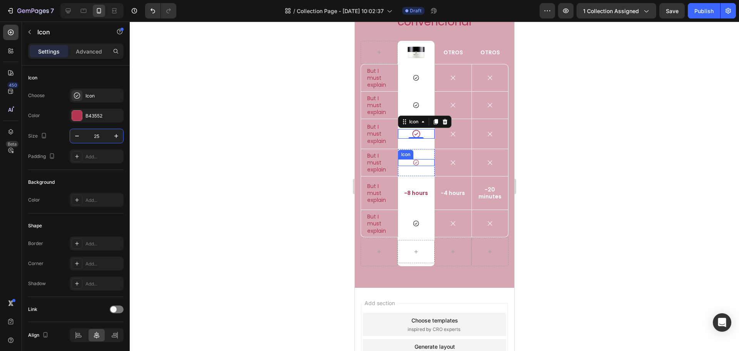
click at [419, 166] on div "Icon" at bounding box center [416, 162] width 37 height 7
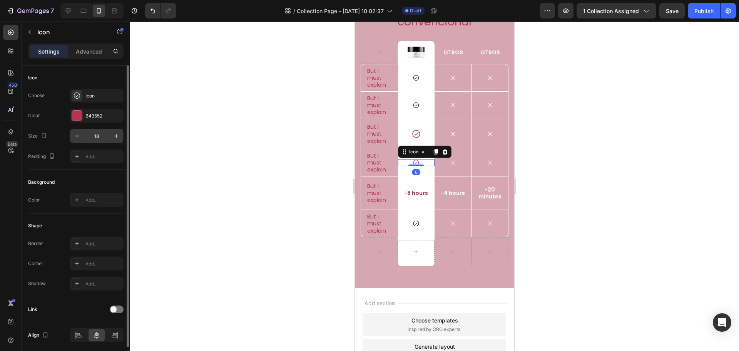
click at [100, 134] on input "18" at bounding box center [96, 136] width 25 height 14
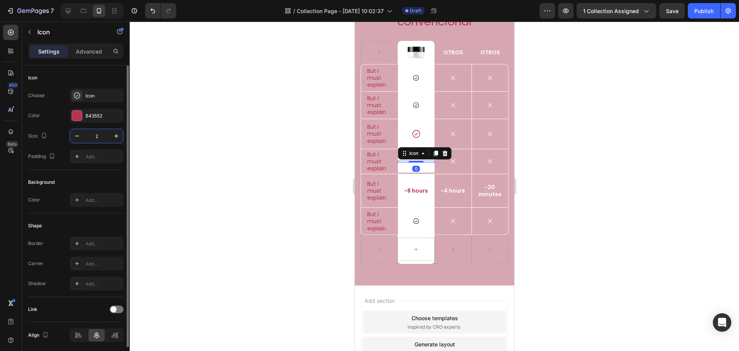
type input "25"
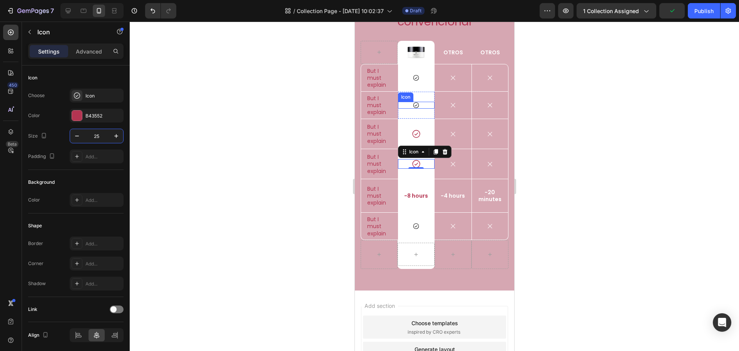
click at [417, 109] on icon at bounding box center [415, 105] width 7 height 7
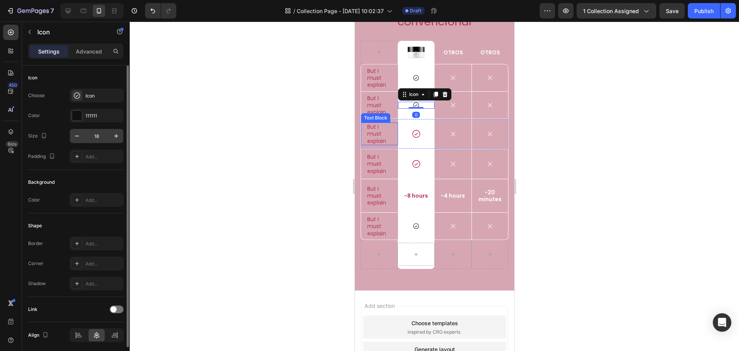
click at [95, 136] on input "18" at bounding box center [96, 136] width 25 height 14
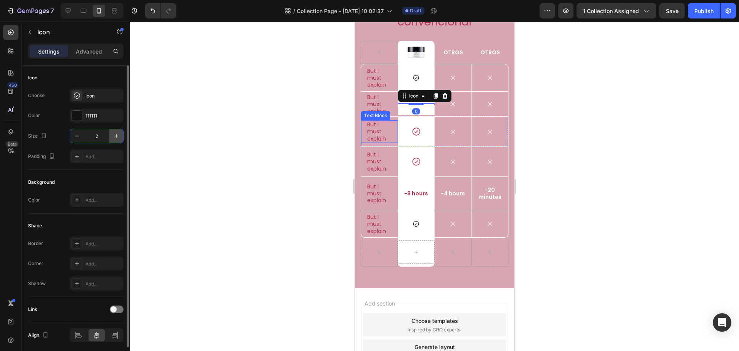
type input "25"
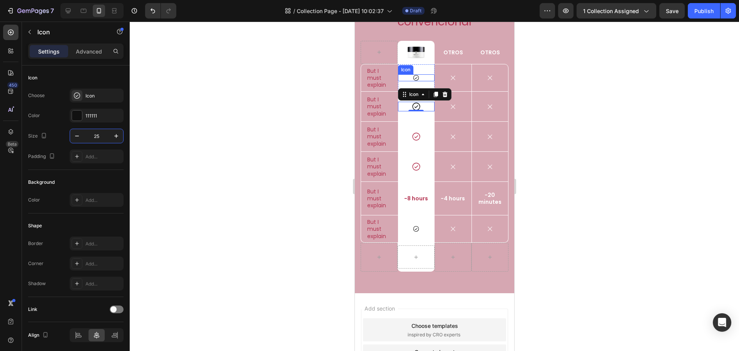
click at [422, 81] on div "Icon" at bounding box center [416, 77] width 37 height 7
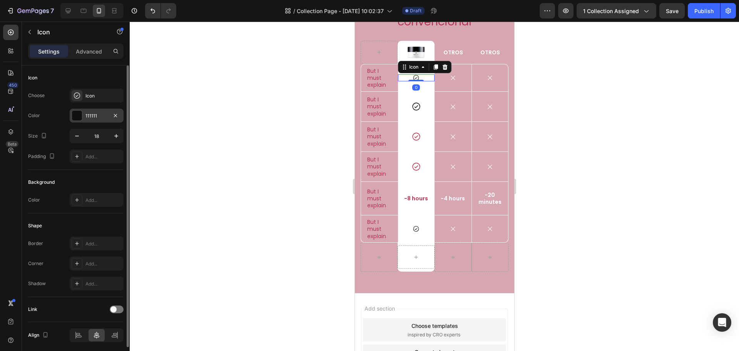
click at [110, 118] on div "111111" at bounding box center [97, 116] width 54 height 14
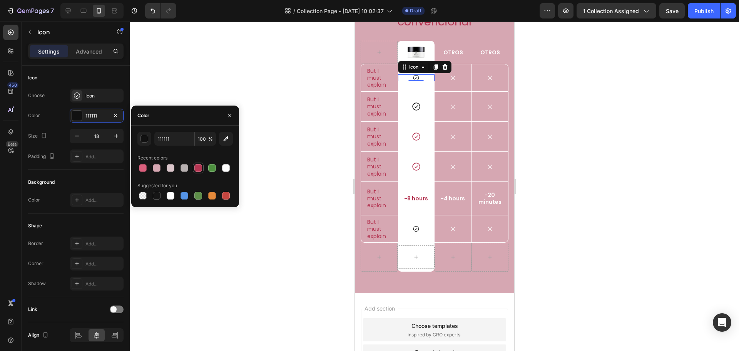
click at [199, 168] on div at bounding box center [198, 168] width 8 height 8
type input "B43552"
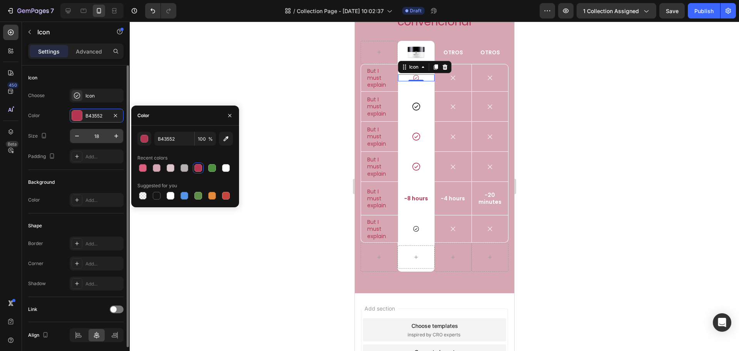
click at [89, 136] on input "18" at bounding box center [96, 136] width 25 height 14
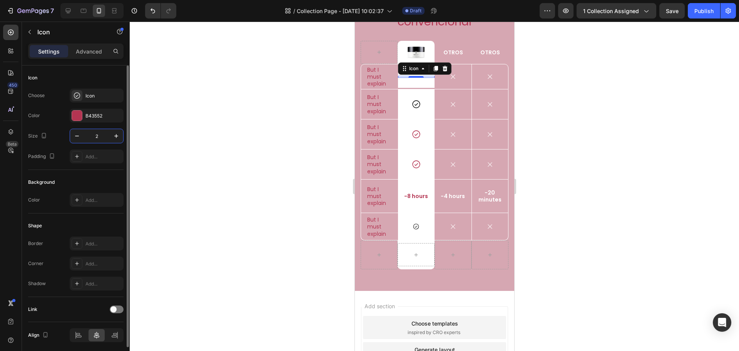
type input "25"
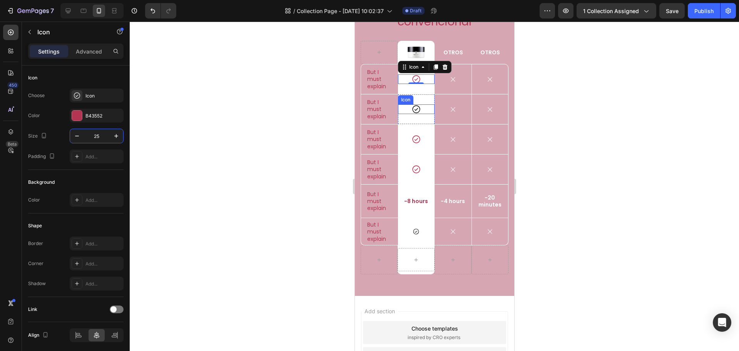
click at [424, 114] on div "Icon" at bounding box center [416, 109] width 37 height 10
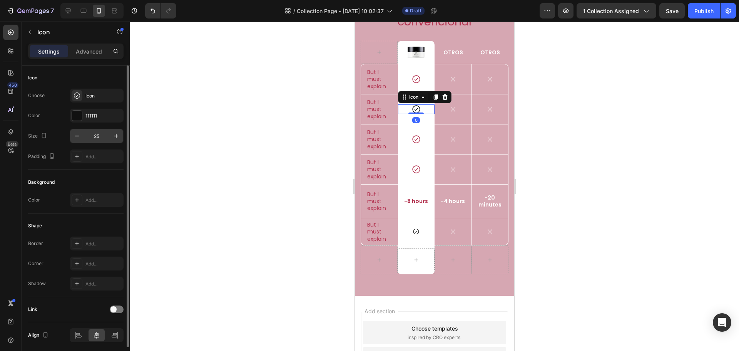
click at [98, 137] on input "25" at bounding box center [96, 136] width 25 height 14
click at [102, 117] on div "111111" at bounding box center [96, 115] width 22 height 7
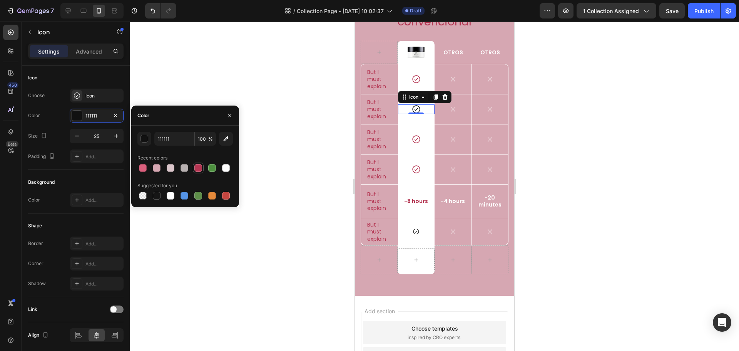
click at [195, 169] on div at bounding box center [198, 168] width 8 height 8
type input "B43552"
click at [420, 235] on div "Icon" at bounding box center [416, 231] width 37 height 7
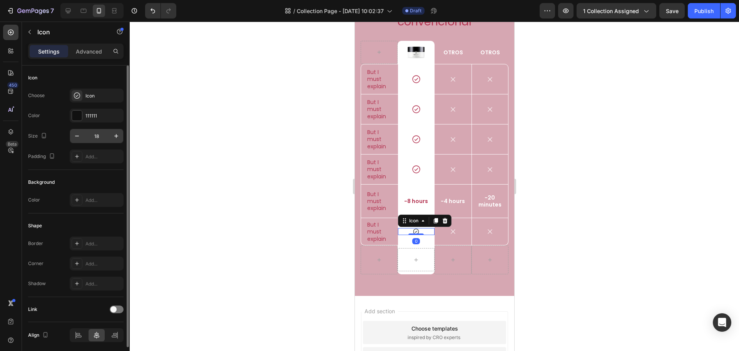
click at [97, 139] on input "18" at bounding box center [96, 136] width 25 height 14
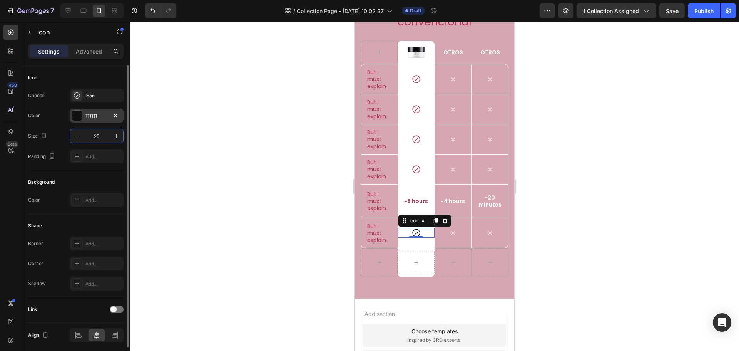
type input "25"
click at [91, 113] on div "111111" at bounding box center [96, 115] width 22 height 7
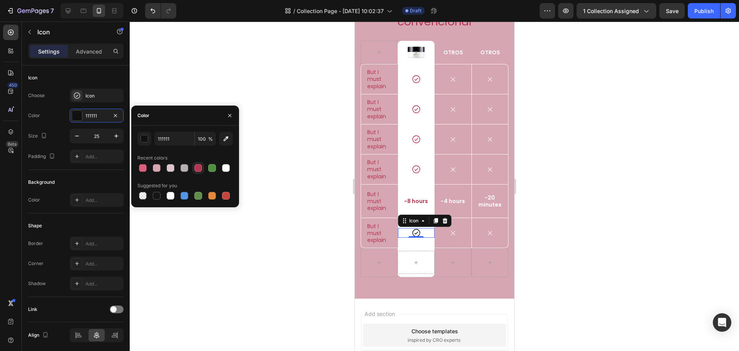
click at [196, 171] on div at bounding box center [198, 168] width 8 height 8
type input "B43552"
click at [417, 298] on div "Ropa interior Seamless vs Ropa interior convencional Heading Image Row OTROS Te…" at bounding box center [434, 128] width 159 height 341
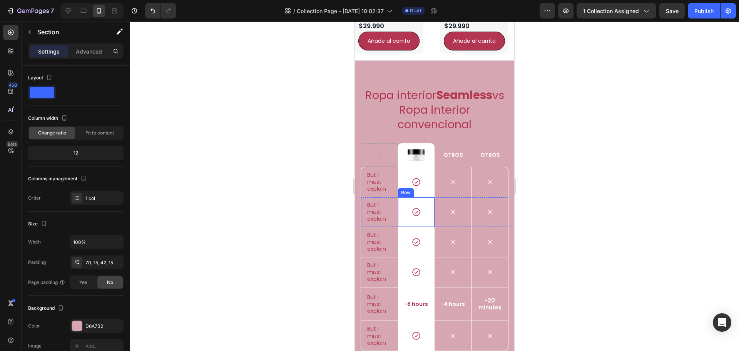
scroll to position [1066, 0]
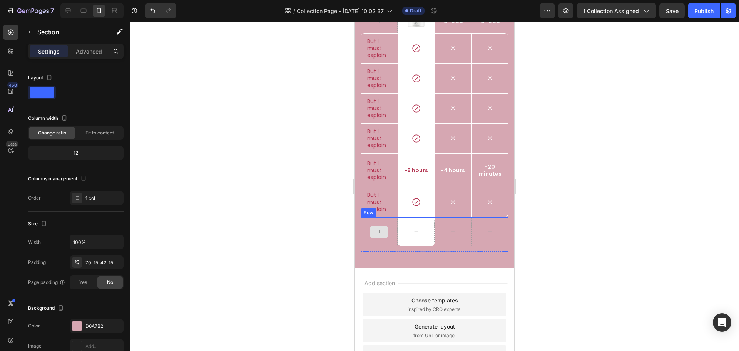
click at [362, 246] on div at bounding box center [378, 231] width 37 height 29
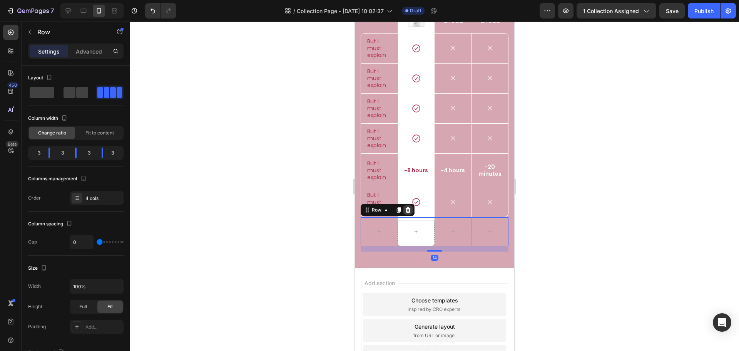
click at [410, 213] on icon at bounding box center [408, 210] width 6 height 6
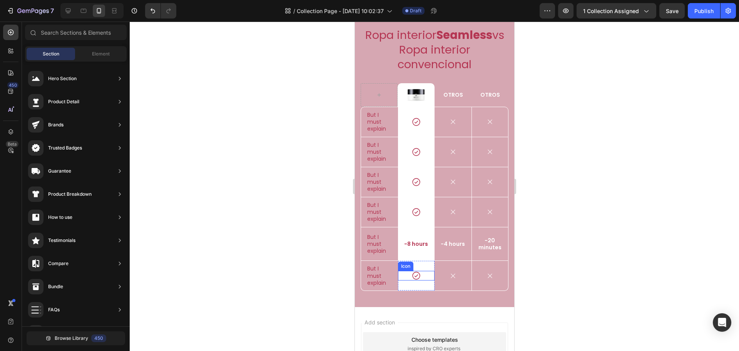
scroll to position [989, 0]
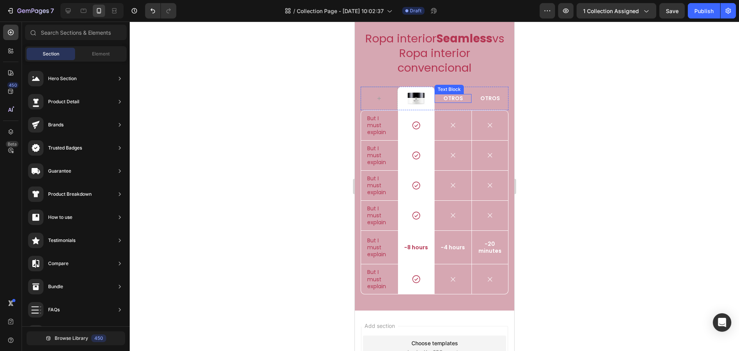
click at [451, 102] on p "OTROS" at bounding box center [452, 98] width 35 height 7
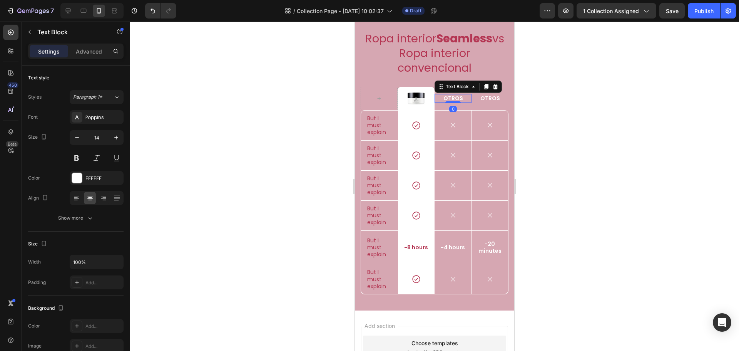
click at [451, 102] on p "OTROS" at bounding box center [452, 98] width 35 height 7
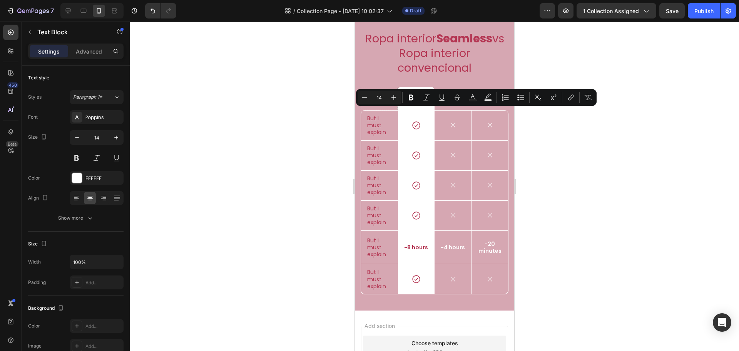
scroll to position [986, 0]
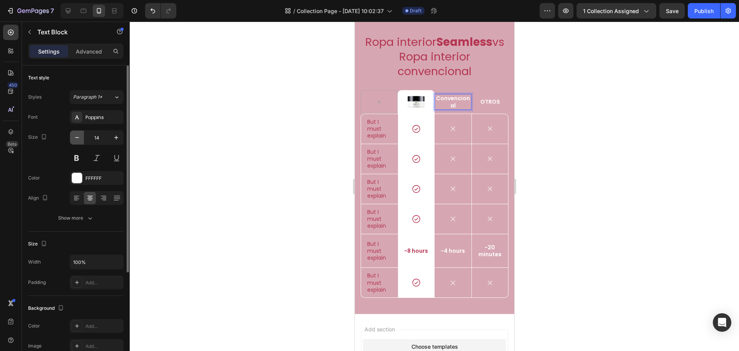
click at [77, 138] on icon "button" at bounding box center [77, 138] width 8 height 8
click at [76, 138] on icon "button" at bounding box center [77, 138] width 8 height 8
type input "12"
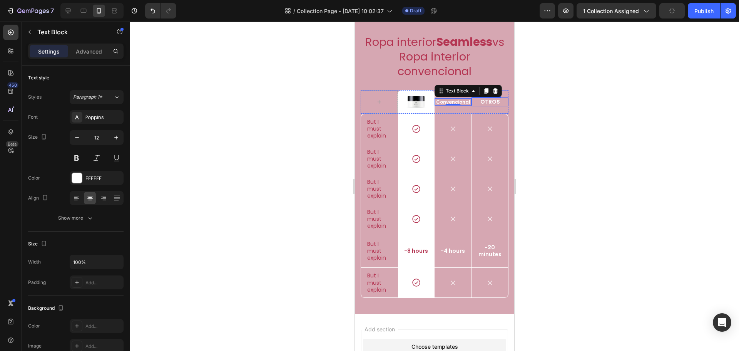
click at [481, 105] on p "OTROS" at bounding box center [489, 101] width 35 height 7
click at [546, 122] on div at bounding box center [434, 186] width 609 height 329
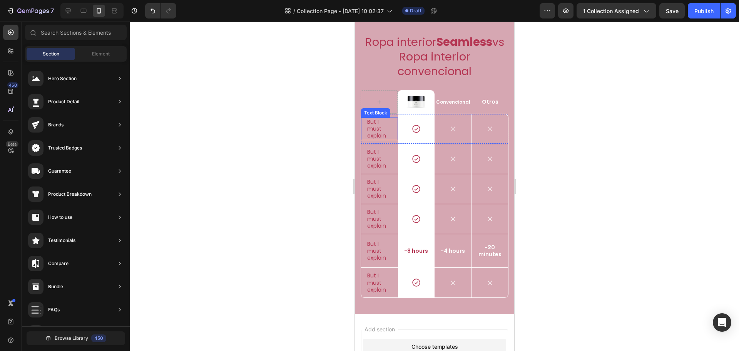
click at [369, 136] on p "But I must explain" at bounding box center [379, 128] width 25 height 21
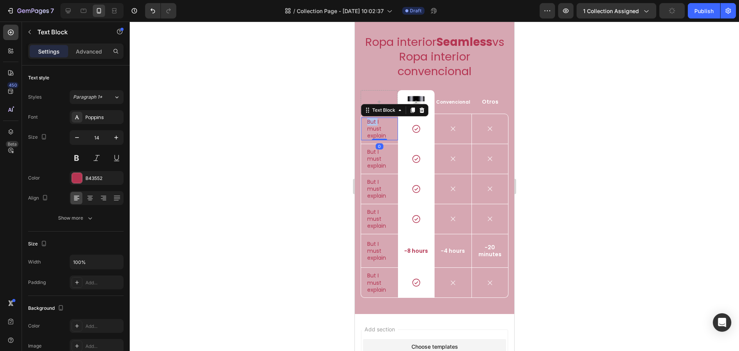
click at [369, 136] on p "But I must explain" at bounding box center [379, 128] width 25 height 21
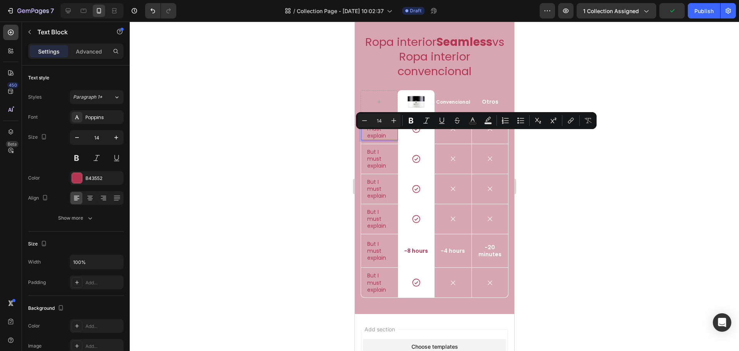
scroll to position [982, 0]
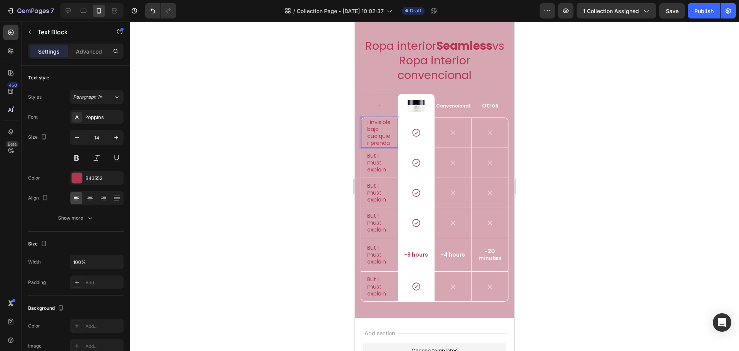
click at [372, 137] on p ": invisible bajo cualquier prenda" at bounding box center [379, 133] width 25 height 28
click at [79, 139] on icon "button" at bounding box center [77, 138] width 8 height 8
click at [77, 140] on icon "button" at bounding box center [77, 138] width 8 height 8
type input "12"
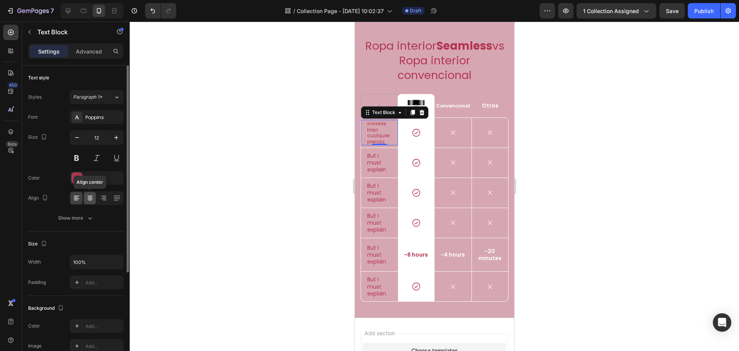
click at [89, 198] on icon at bounding box center [90, 197] width 4 height 1
click at [378, 173] on p "But I must explain" at bounding box center [379, 162] width 25 height 21
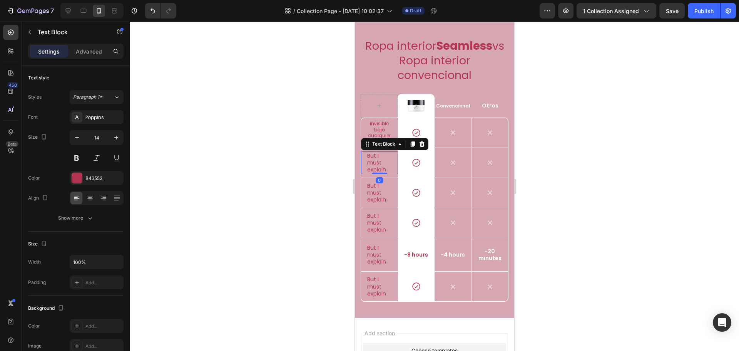
click at [378, 173] on p "But I must explain" at bounding box center [379, 162] width 25 height 21
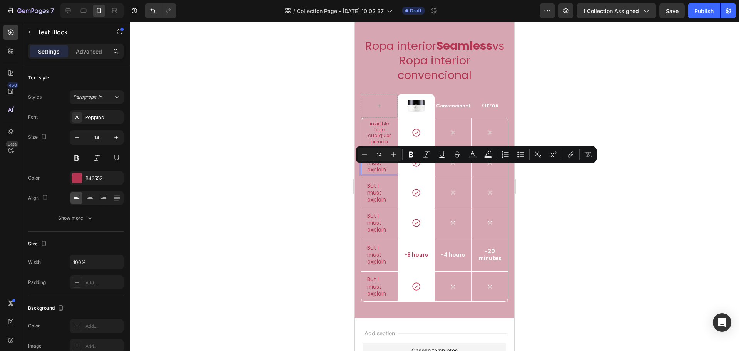
scroll to position [978, 0]
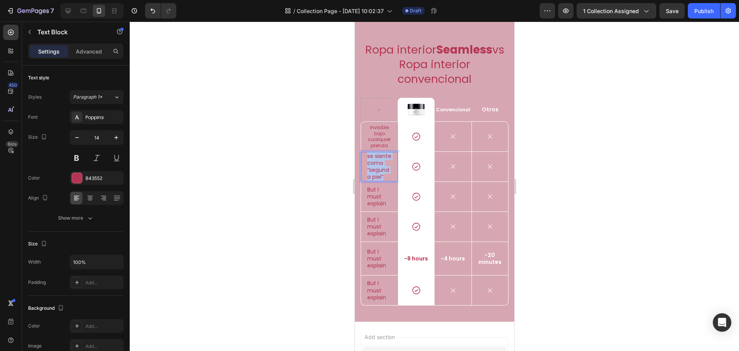
drag, startPoint x: 389, startPoint y: 198, endPoint x: 368, endPoint y: 173, distance: 32.8
click at [368, 173] on p "se siente como “segunda piel”" at bounding box center [379, 166] width 25 height 28
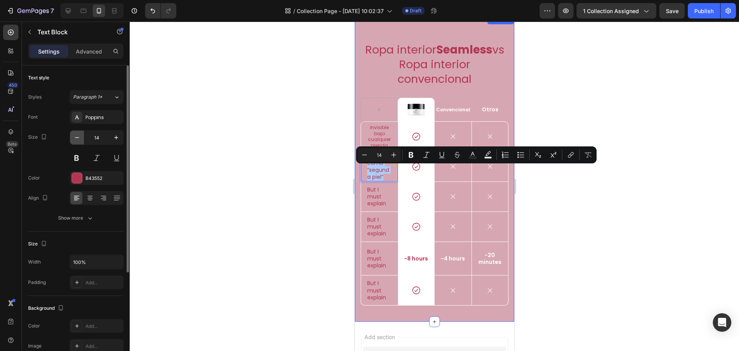
click at [80, 140] on icon "button" at bounding box center [77, 138] width 8 height 8
click at [79, 140] on icon "button" at bounding box center [77, 138] width 8 height 8
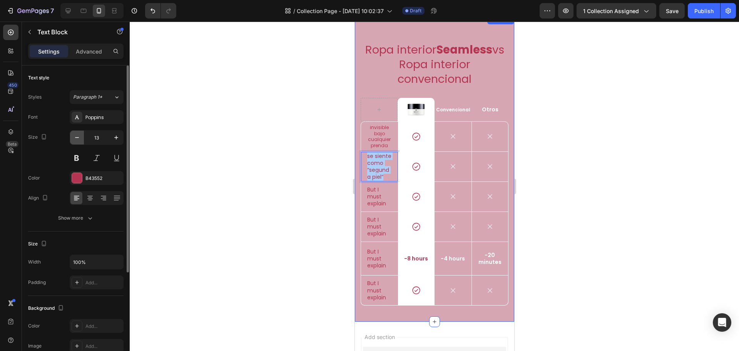
type input "12"
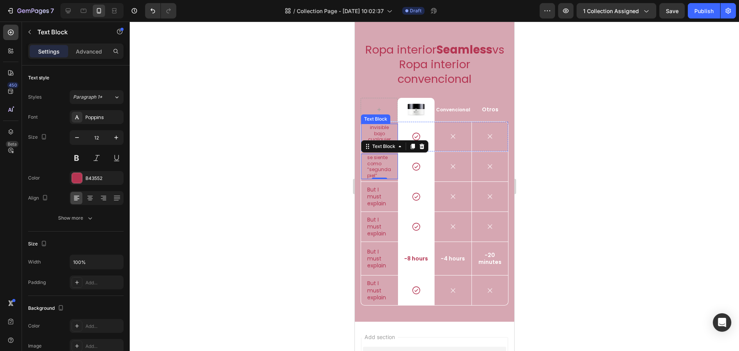
click at [378, 148] on p "invisible bajo cualquier prenda" at bounding box center [379, 136] width 25 height 24
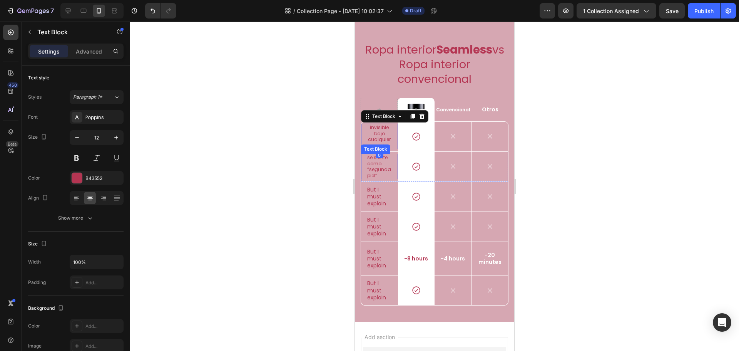
click at [380, 178] on p "se siente como “segunda piel”" at bounding box center [379, 166] width 25 height 24
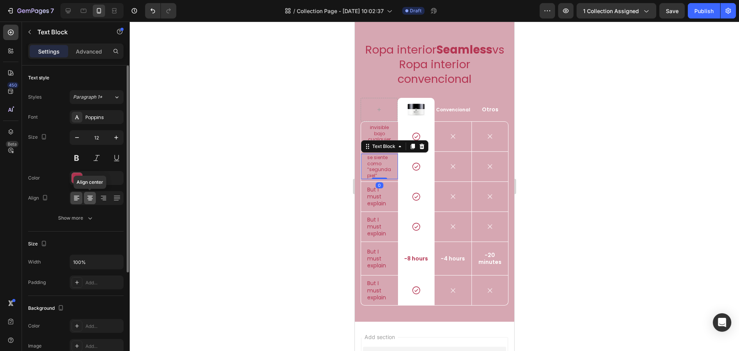
click at [93, 198] on icon at bounding box center [90, 198] width 8 height 8
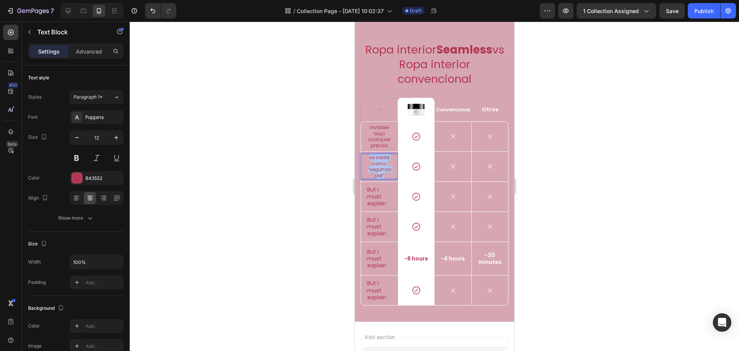
drag, startPoint x: 388, startPoint y: 190, endPoint x: 362, endPoint y: 172, distance: 32.1
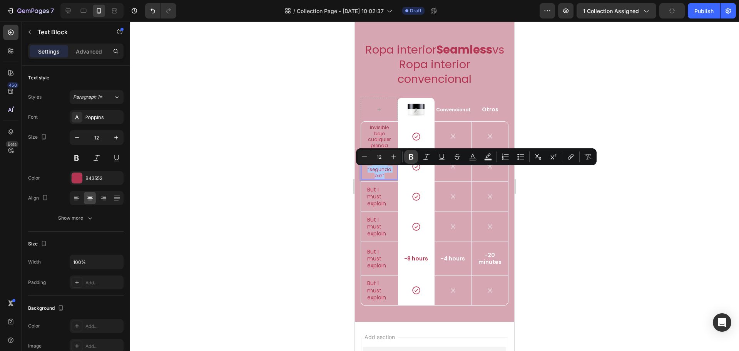
click at [410, 156] on icon "Editor contextual toolbar" at bounding box center [411, 157] width 8 height 8
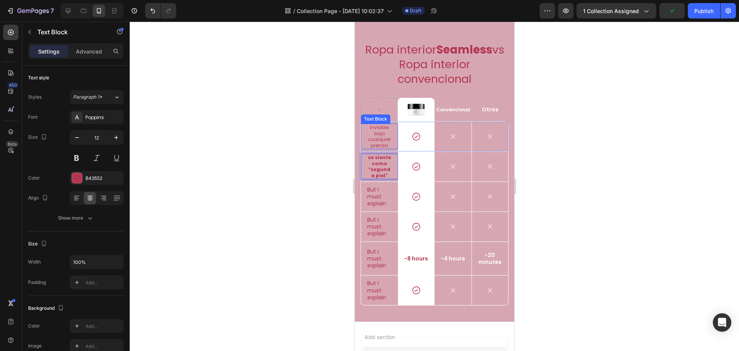
click at [388, 148] on p "invisible bajo cualquier prenda" at bounding box center [379, 136] width 25 height 24
click at [379, 148] on p "invisible bajo cualquier prenda" at bounding box center [379, 136] width 25 height 24
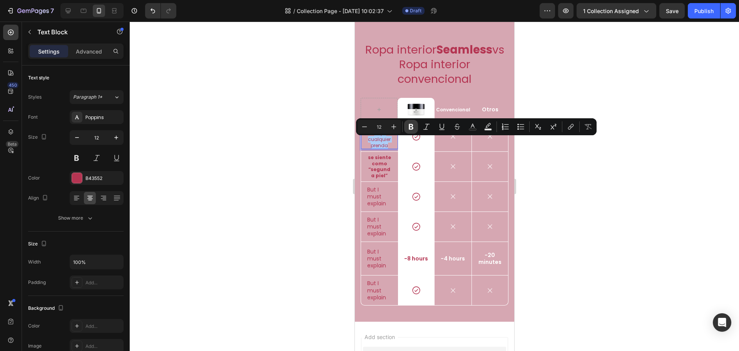
click at [409, 127] on icon "Editor contextual toolbar" at bounding box center [411, 127] width 8 height 8
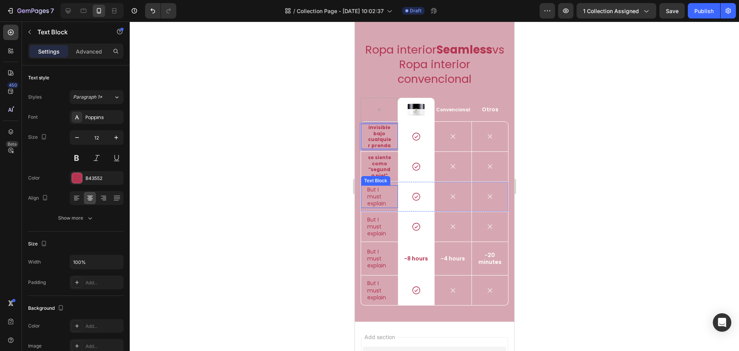
click at [382, 207] on p "But I must explain" at bounding box center [379, 196] width 25 height 21
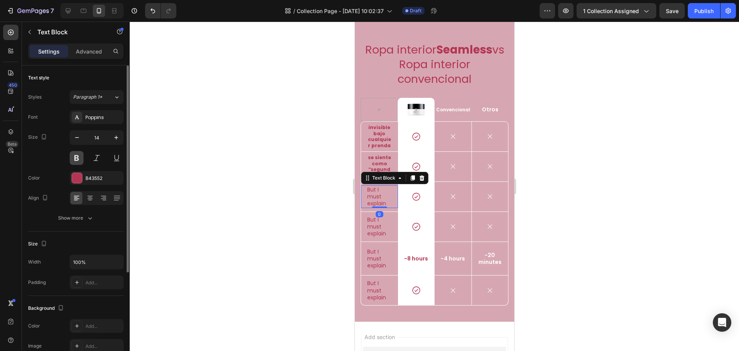
click at [78, 160] on button at bounding box center [77, 158] width 14 height 14
click at [77, 134] on icon "button" at bounding box center [77, 138] width 8 height 8
type input "12"
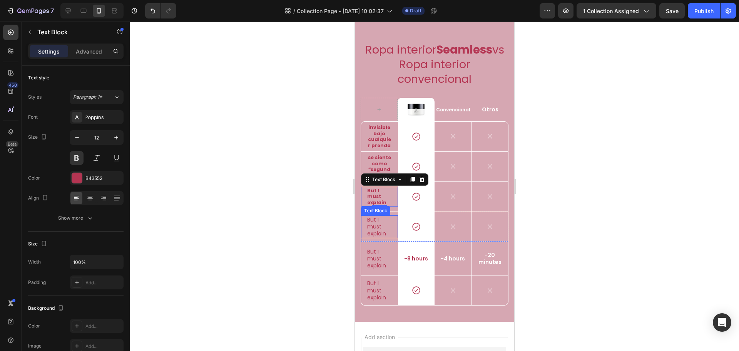
click at [372, 237] on p "But I must explain" at bounding box center [379, 226] width 25 height 21
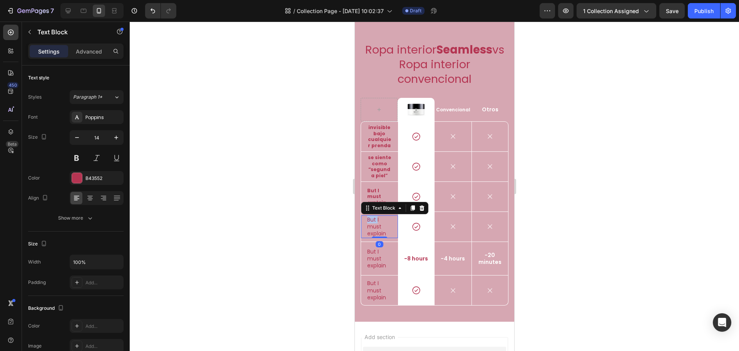
scroll to position [974, 0]
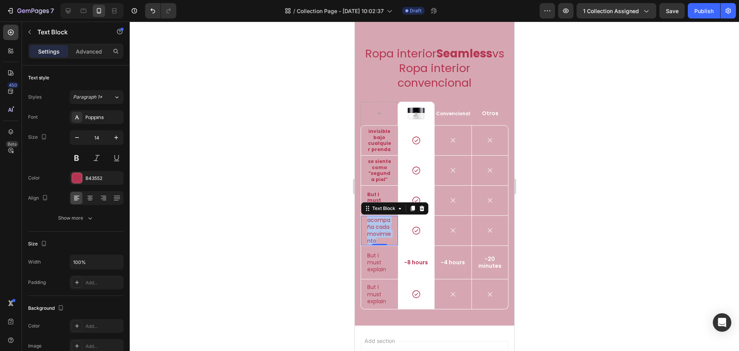
drag, startPoint x: 384, startPoint y: 262, endPoint x: 696, endPoint y: 248, distance: 312.6
click at [363, 234] on div "acompaña cada movimiento Text Block 0" at bounding box center [379, 231] width 37 height 30
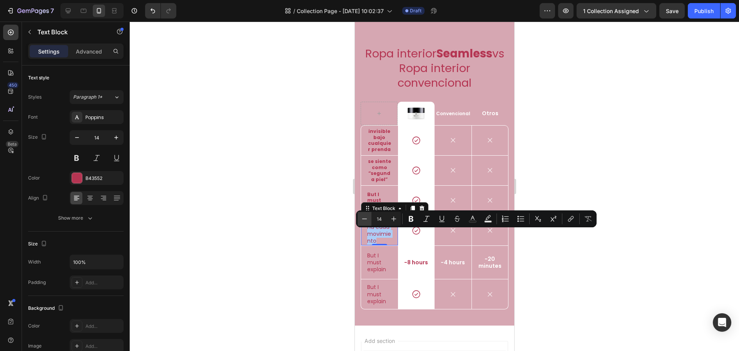
click at [366, 219] on icon "Editor contextual toolbar" at bounding box center [364, 218] width 5 height 0
type input "12"
click at [414, 221] on icon "Editor contextual toolbar" at bounding box center [411, 219] width 8 height 8
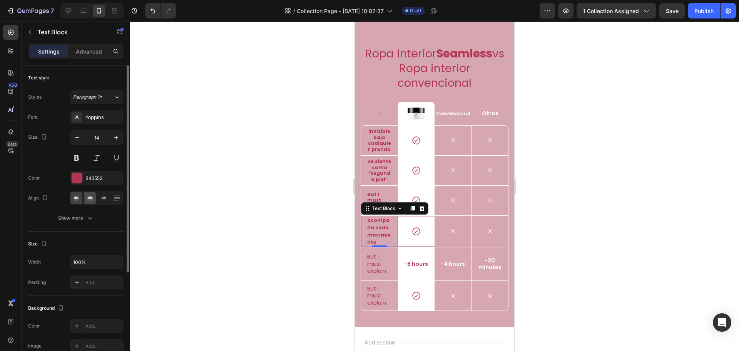
click at [91, 200] on icon at bounding box center [90, 200] width 4 height 1
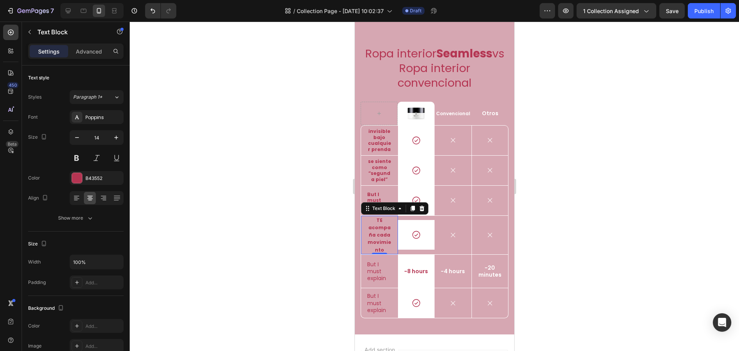
click at [381, 236] on strong "TE acompaña cada movimiento" at bounding box center [378, 235] width 23 height 36
click at [384, 253] on p "Te acompaña cada movimiento" at bounding box center [379, 234] width 25 height 37
click at [80, 140] on icon "button" at bounding box center [77, 138] width 8 height 8
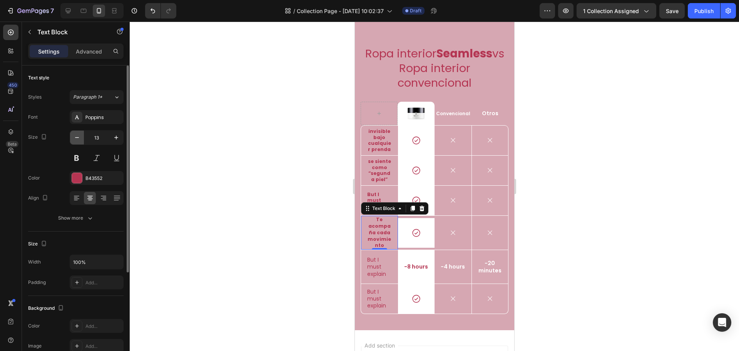
click at [80, 140] on icon "button" at bounding box center [77, 138] width 8 height 8
type input "12"
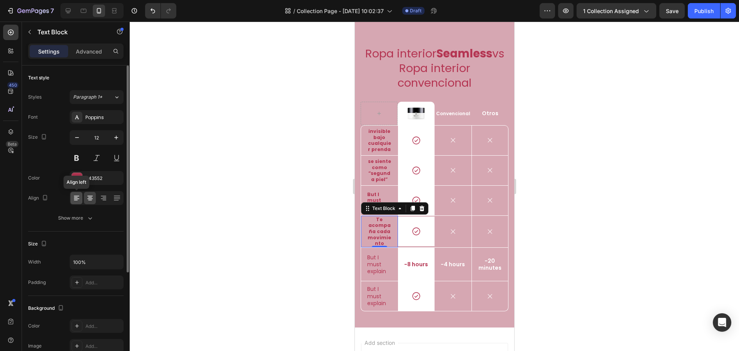
click at [74, 197] on icon at bounding box center [76, 197] width 4 height 1
click at [84, 199] on div at bounding box center [90, 198] width 12 height 12
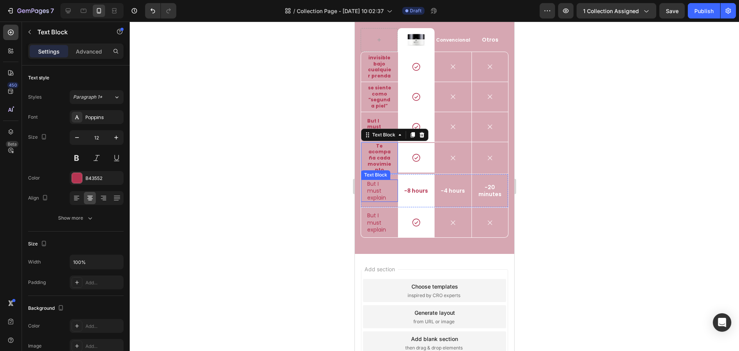
scroll to position [1051, 0]
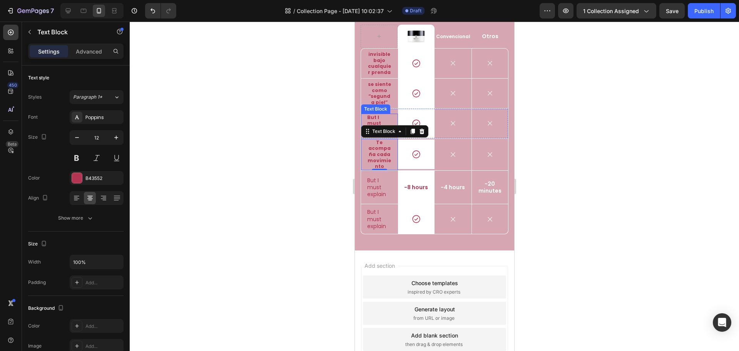
click at [370, 131] on p "But I must explain" at bounding box center [379, 123] width 25 height 18
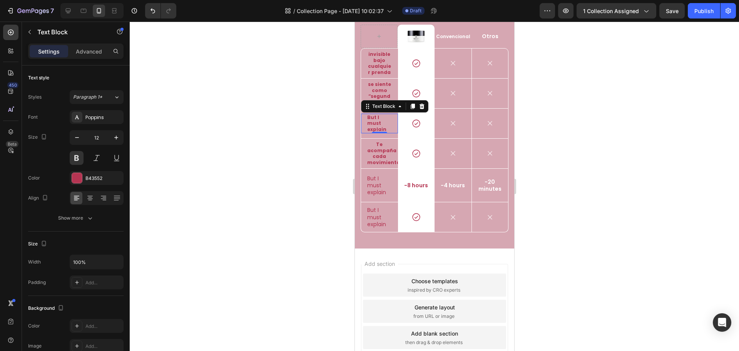
click at [378, 132] on p "But I must explain" at bounding box center [379, 123] width 25 height 18
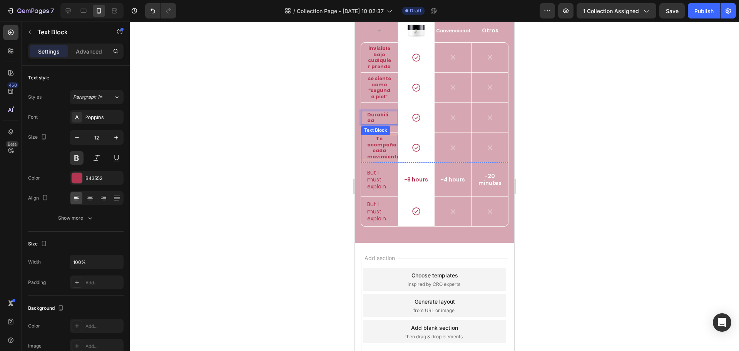
scroll to position [1054, 0]
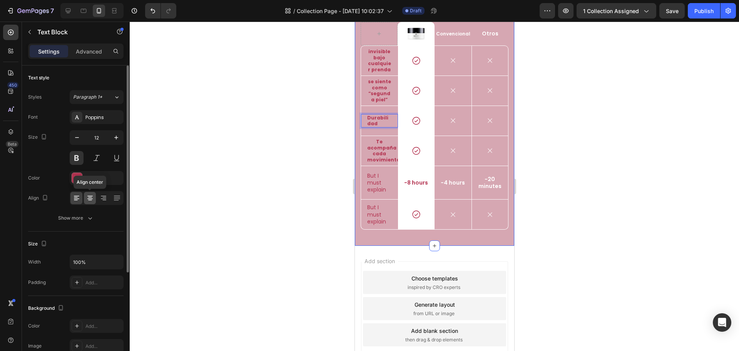
click at [90, 194] on div at bounding box center [90, 198] width 12 height 12
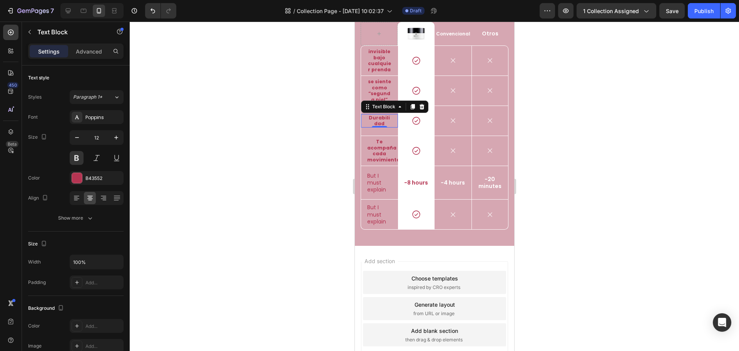
click at [390, 127] on p "Durabilidad" at bounding box center [379, 121] width 25 height 12
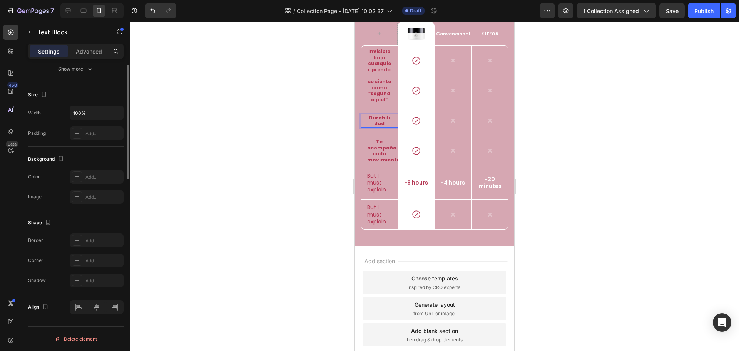
scroll to position [0, 0]
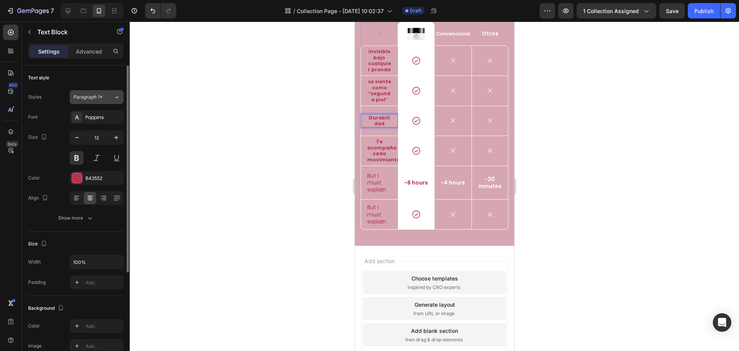
click at [105, 97] on div "Paragraph 1*" at bounding box center [93, 97] width 40 height 7
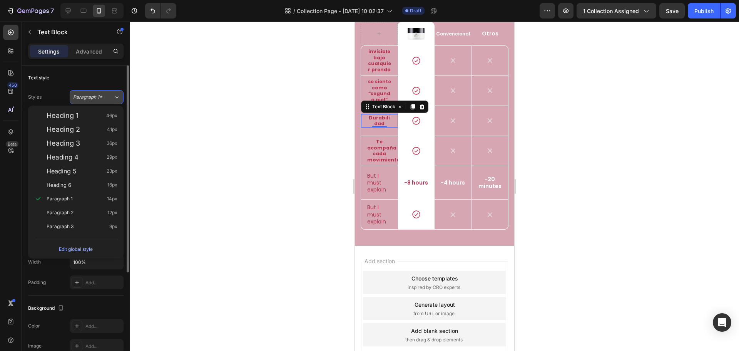
click at [105, 97] on div "Paragraph 1*" at bounding box center [93, 97] width 40 height 7
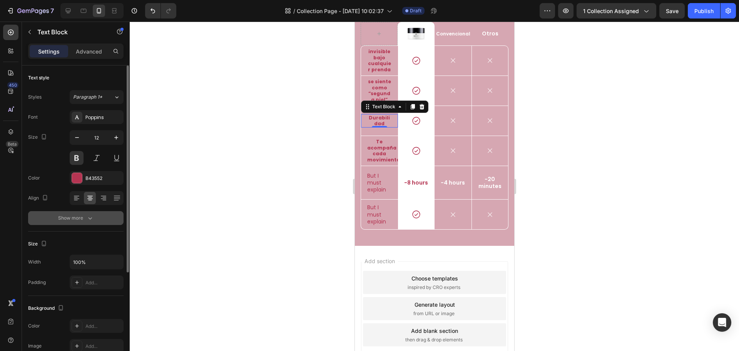
click at [87, 218] on icon "button" at bounding box center [90, 218] width 8 height 8
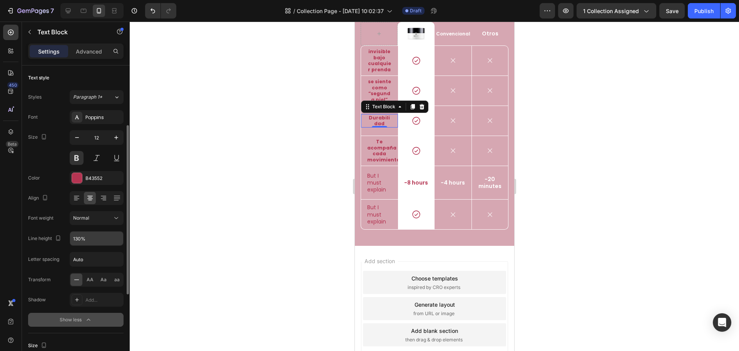
scroll to position [77, 0]
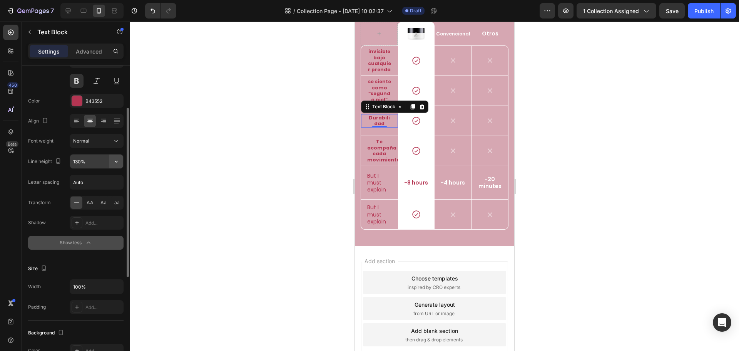
click at [110, 163] on button "button" at bounding box center [116, 161] width 14 height 14
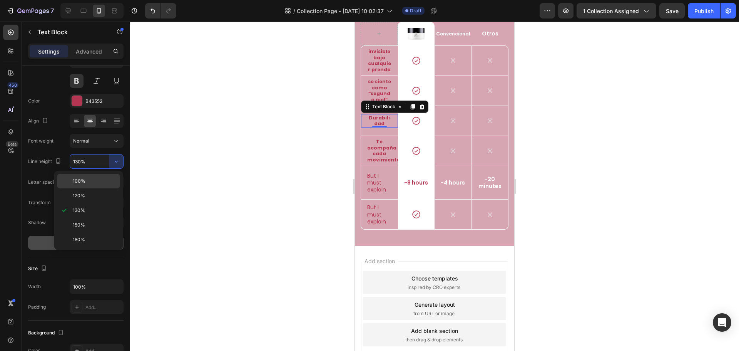
click at [83, 188] on div "100%" at bounding box center [88, 195] width 63 height 15
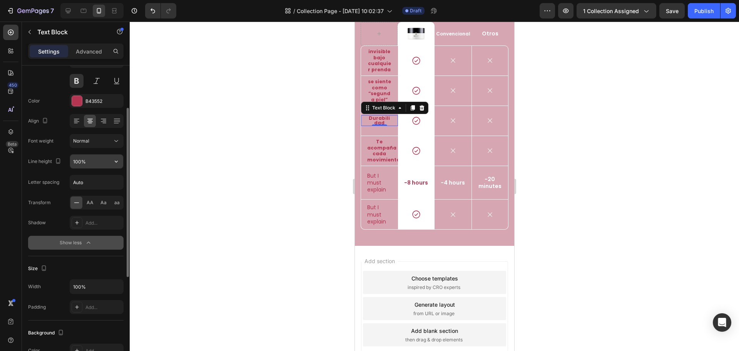
click at [99, 163] on input "100%" at bounding box center [96, 161] width 53 height 14
click at [109, 155] on div "100%" at bounding box center [96, 161] width 53 height 14
click at [115, 159] on icon "button" at bounding box center [116, 161] width 8 height 8
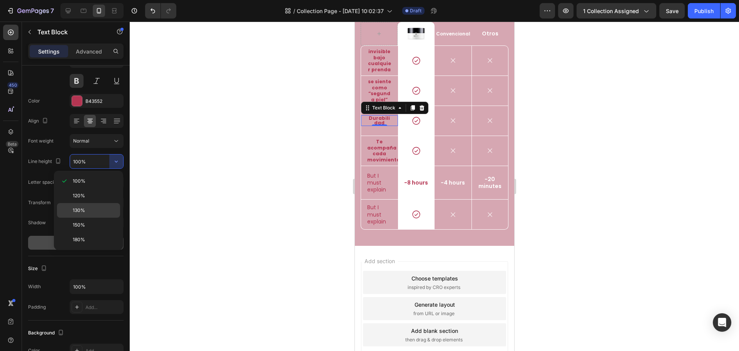
click at [95, 218] on div "130%" at bounding box center [88, 225] width 63 height 15
type input "130%"
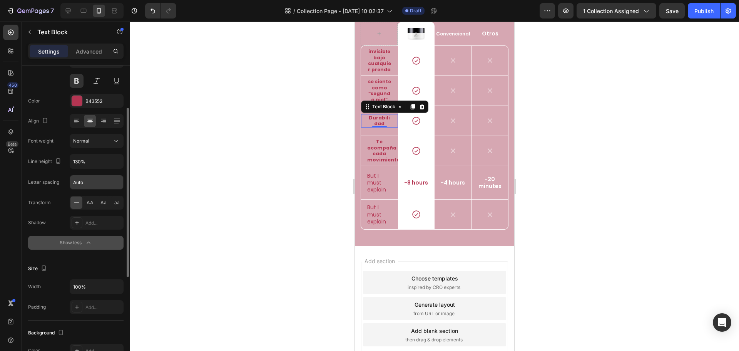
click at [95, 185] on input "Auto" at bounding box center [96, 182] width 53 height 14
click at [100, 188] on input "Auto" at bounding box center [96, 182] width 53 height 14
click at [117, 205] on span "aa" at bounding box center [116, 202] width 5 height 7
type input "Auto"
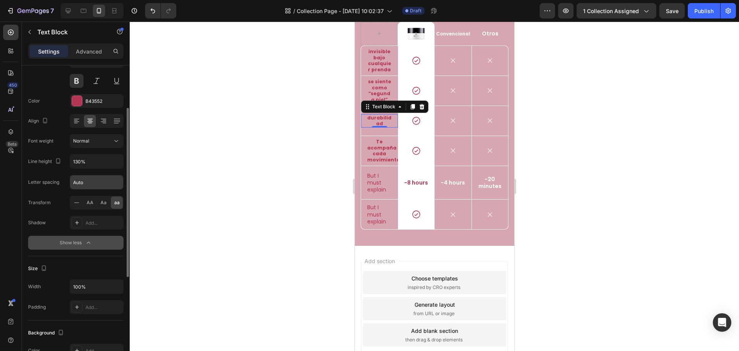
click at [82, 184] on input "Auto" at bounding box center [96, 182] width 53 height 14
click at [89, 240] on icon "button" at bounding box center [89, 243] width 8 height 8
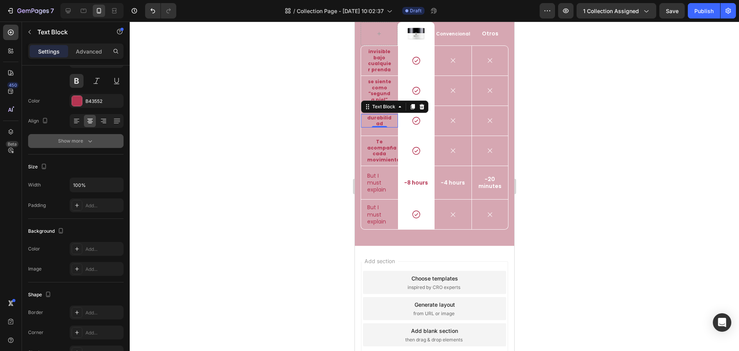
click at [92, 144] on icon "button" at bounding box center [90, 141] width 8 height 8
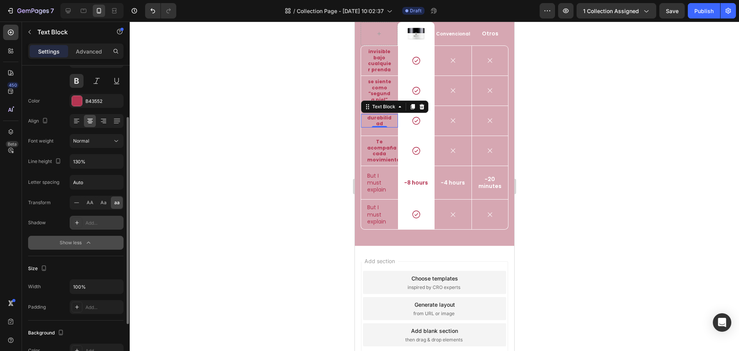
click at [96, 222] on div "Add..." at bounding box center [103, 222] width 36 height 7
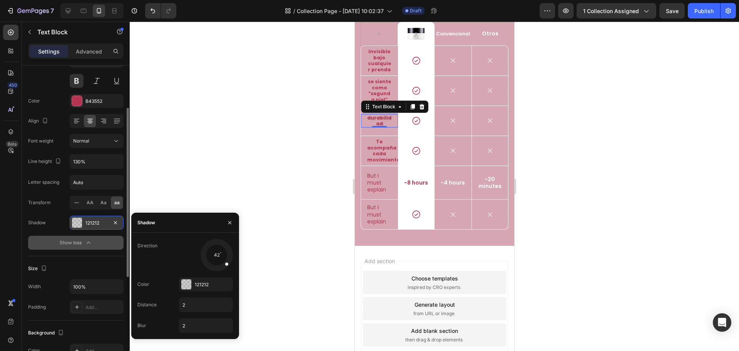
drag, startPoint x: 206, startPoint y: 263, endPoint x: 229, endPoint y: 266, distance: 23.6
click at [229, 266] on div at bounding box center [223, 260] width 16 height 15
drag, startPoint x: 228, startPoint y: 265, endPoint x: 226, endPoint y: 249, distance: 16.2
click at [226, 249] on div at bounding box center [225, 251] width 18 height 11
click at [291, 189] on div at bounding box center [434, 186] width 609 height 329
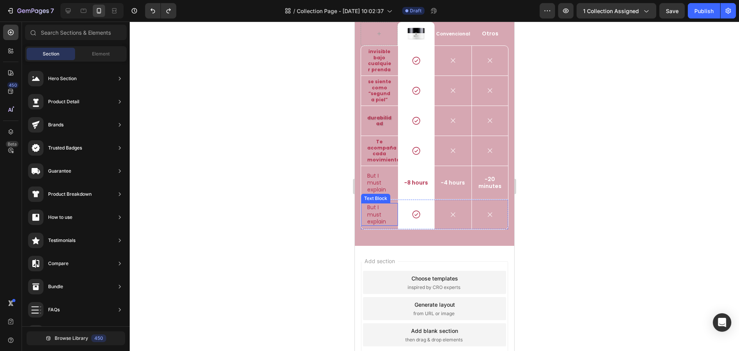
click at [370, 225] on p "But I must explain" at bounding box center [379, 214] width 25 height 21
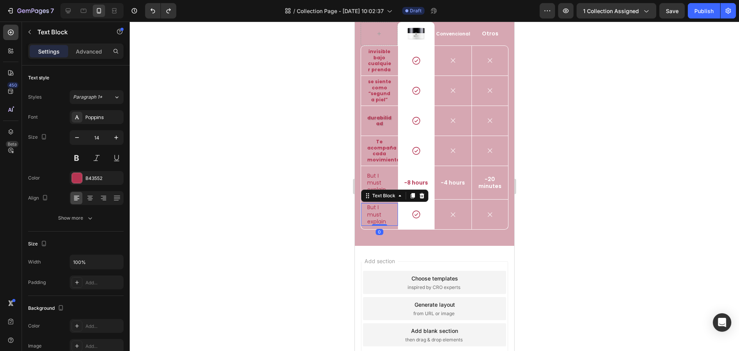
click at [370, 225] on p "But I must explain" at bounding box center [379, 214] width 25 height 21
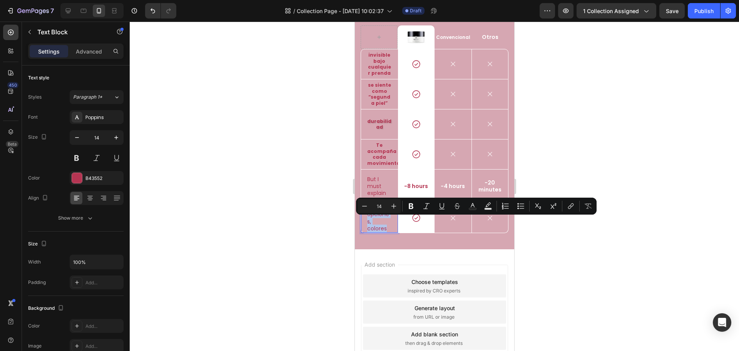
drag, startPoint x: 388, startPoint y: 241, endPoint x: 368, endPoint y: 221, distance: 28.0
click at [368, 221] on p "más opciones, colores" at bounding box center [379, 218] width 25 height 28
click at [87, 196] on icon at bounding box center [90, 198] width 8 height 8
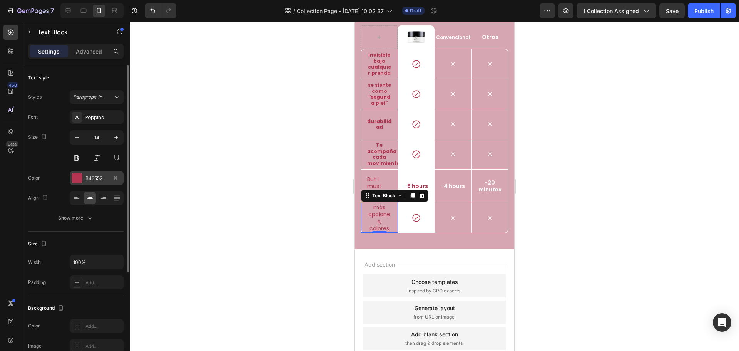
click at [97, 180] on div "B43552" at bounding box center [96, 178] width 22 height 7
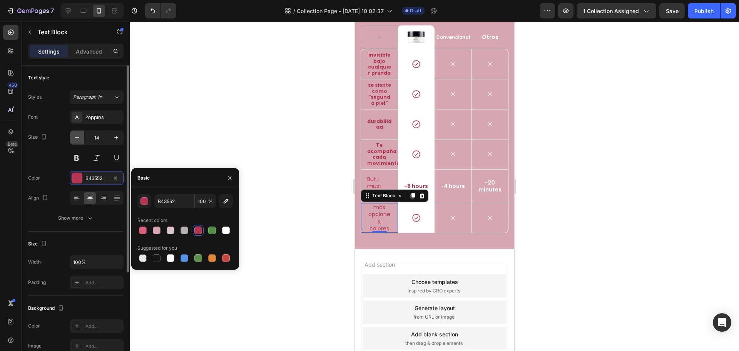
click at [77, 138] on icon "button" at bounding box center [77, 138] width 8 height 8
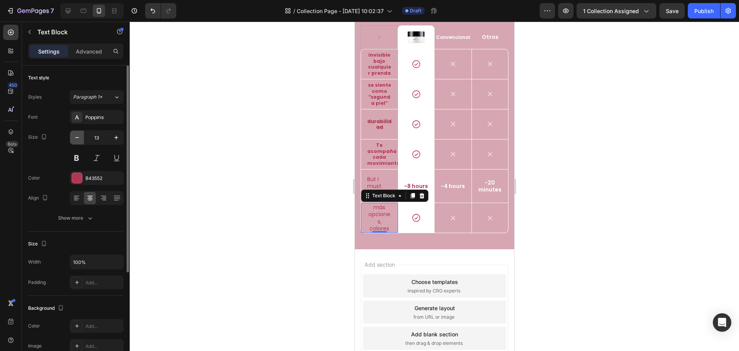
click at [77, 138] on icon "button" at bounding box center [77, 138] width 8 height 8
type input "12"
click at [79, 158] on button at bounding box center [77, 158] width 14 height 14
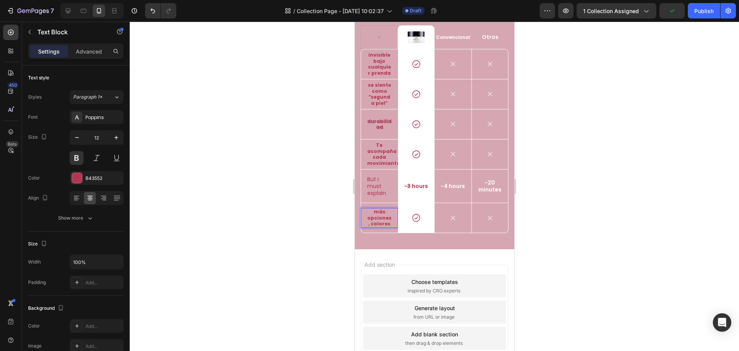
click at [371, 227] on p "más opciones, colores" at bounding box center [379, 218] width 25 height 18
click at [385, 197] on p "But I must explain" at bounding box center [379, 186] width 25 height 21
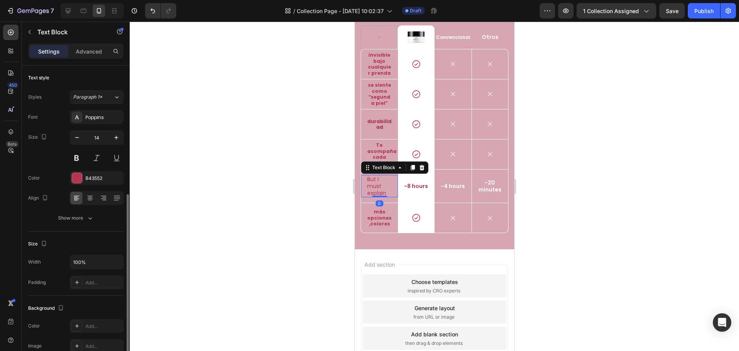
scroll to position [77, 0]
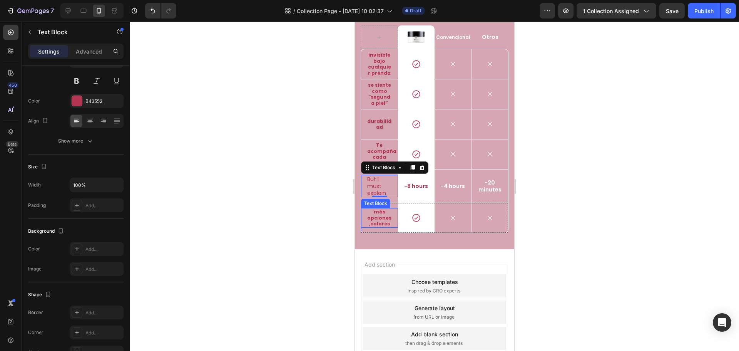
click at [368, 227] on p "más opciones,colores" at bounding box center [379, 218] width 25 height 18
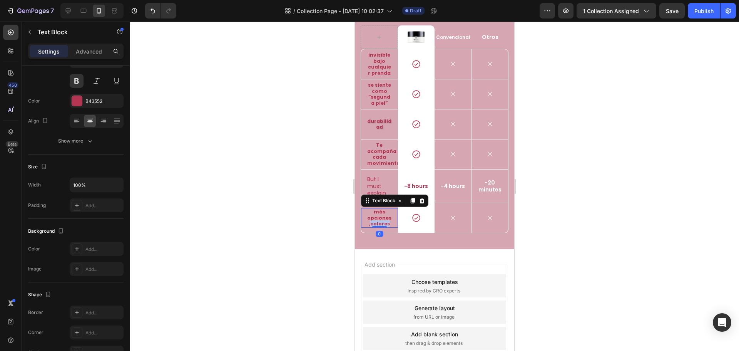
click at [370, 227] on p "más opciones,colores" at bounding box center [379, 218] width 25 height 18
click at [369, 227] on p "más opciones,colores" at bounding box center [379, 218] width 25 height 18
click at [370, 227] on p "más opciones,colores" at bounding box center [379, 218] width 25 height 18
click at [381, 197] on p "But I must explain" at bounding box center [379, 186] width 25 height 21
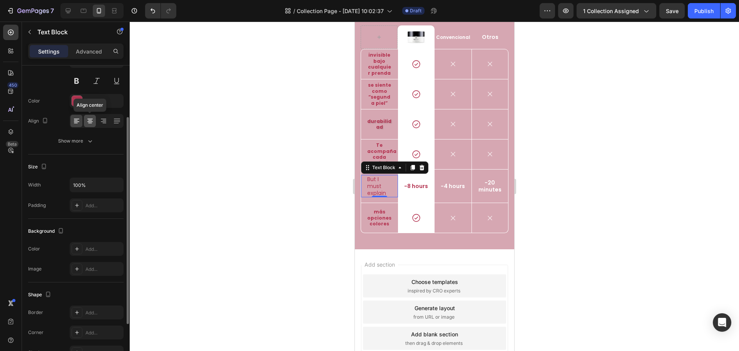
click at [92, 122] on icon at bounding box center [90, 121] width 8 height 8
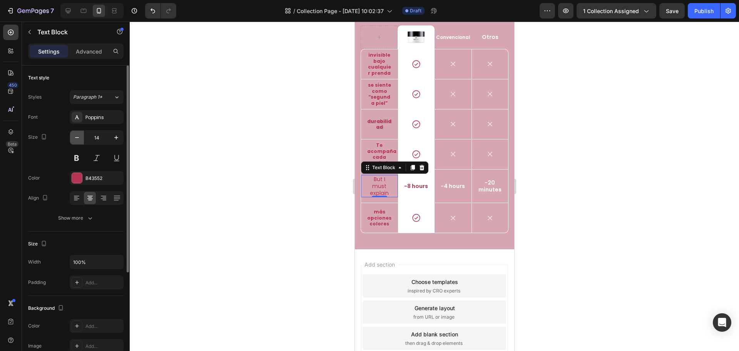
click at [78, 137] on icon "button" at bounding box center [77, 138] width 8 height 8
type input "12"
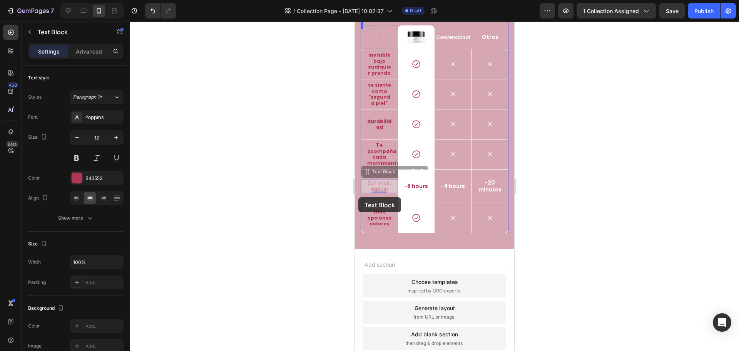
scroll to position [1044, 0]
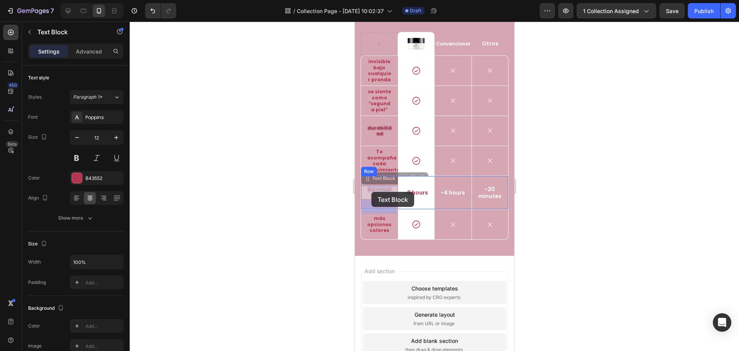
drag, startPoint x: 387, startPoint y: 203, endPoint x: 377, endPoint y: 209, distance: 11.4
click at [542, 161] on div at bounding box center [434, 186] width 609 height 329
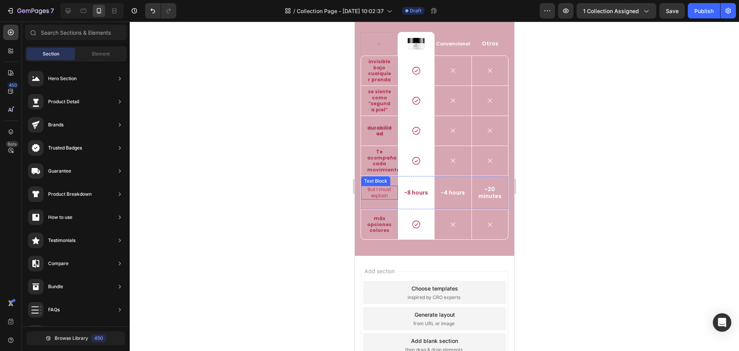
click at [383, 198] on p "But I must explain" at bounding box center [379, 192] width 25 height 12
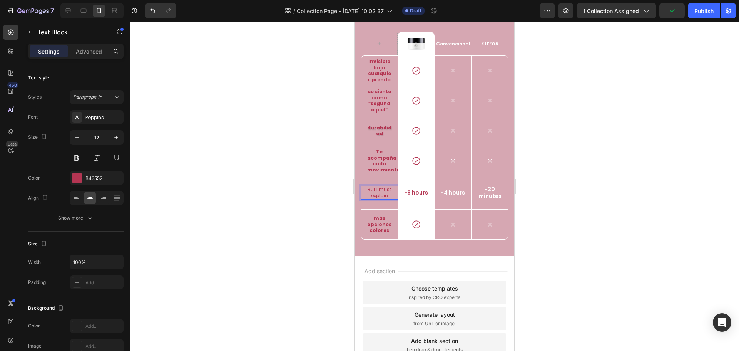
click at [388, 198] on p "But I must explain" at bounding box center [379, 192] width 25 height 12
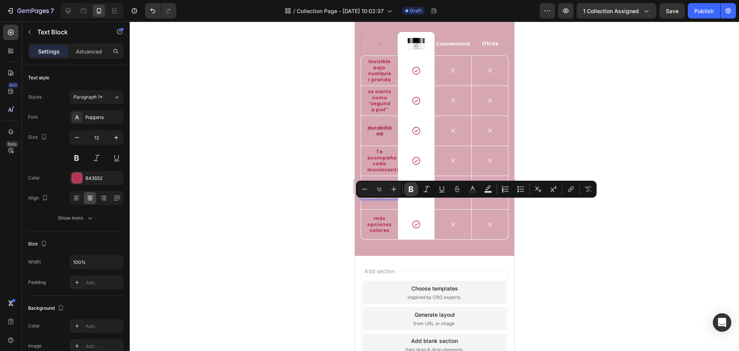
click at [413, 189] on icon "Editor contextual toolbar" at bounding box center [411, 189] width 5 height 6
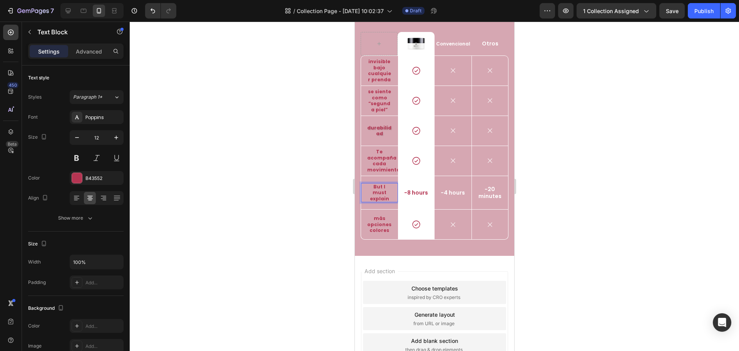
click at [575, 194] on div at bounding box center [434, 186] width 609 height 329
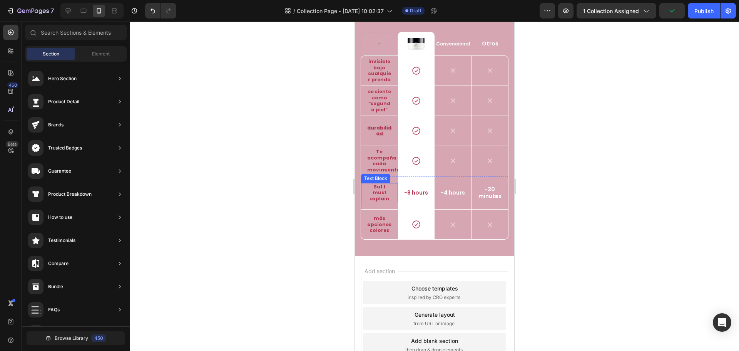
click at [381, 202] on strong "But I must explain" at bounding box center [379, 192] width 19 height 18
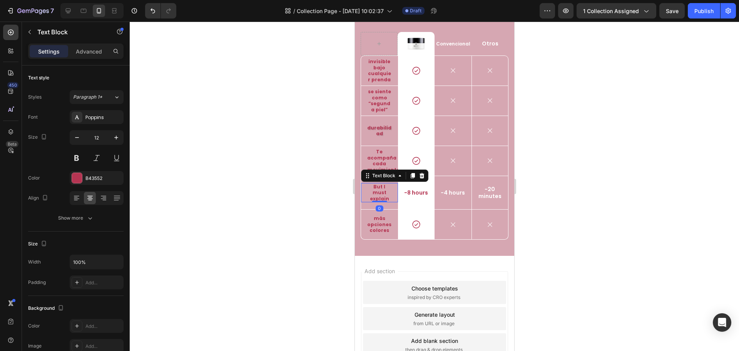
click at [381, 202] on strong "But I must explain" at bounding box center [379, 192] width 19 height 18
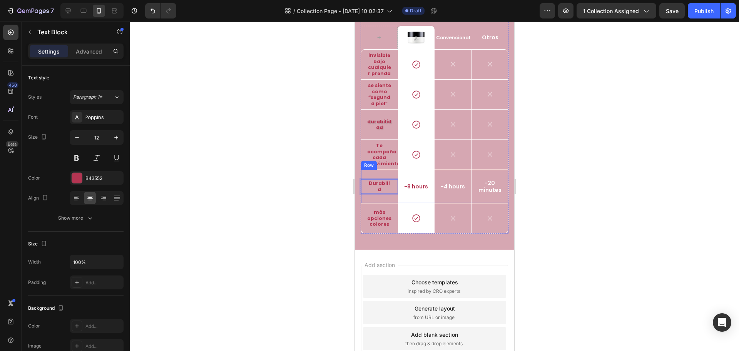
scroll to position [1047, 0]
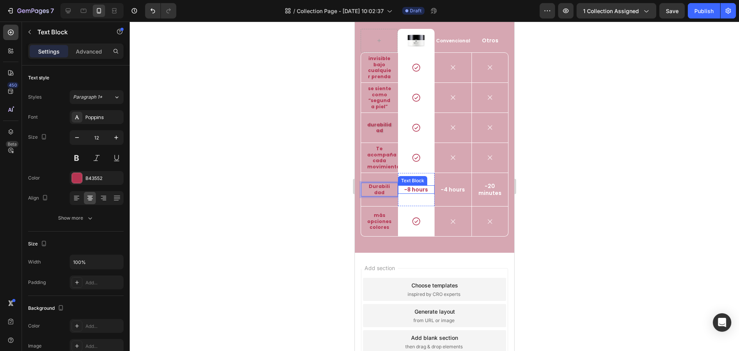
click at [412, 193] on p "-8 hours" at bounding box center [416, 189] width 35 height 7
click at [405, 193] on p "-8 hours" at bounding box center [416, 189] width 35 height 7
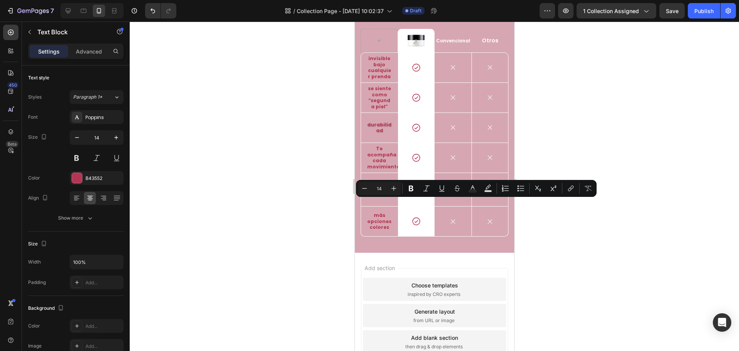
click at [405, 193] on p "-8 hours" at bounding box center [416, 189] width 35 height 7
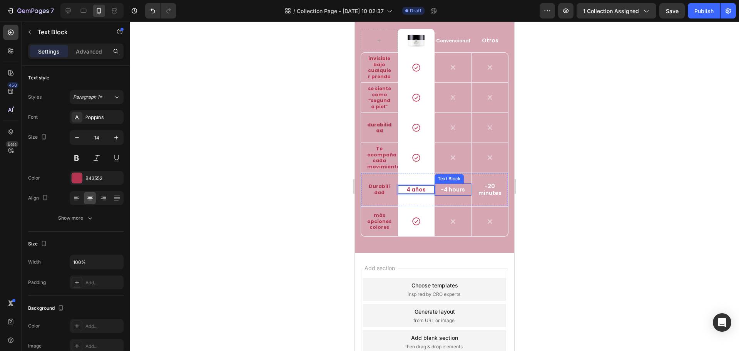
click at [447, 193] on p "-4 hours" at bounding box center [453, 189] width 32 height 7
click at [414, 193] on p "4 años" at bounding box center [416, 189] width 35 height 7
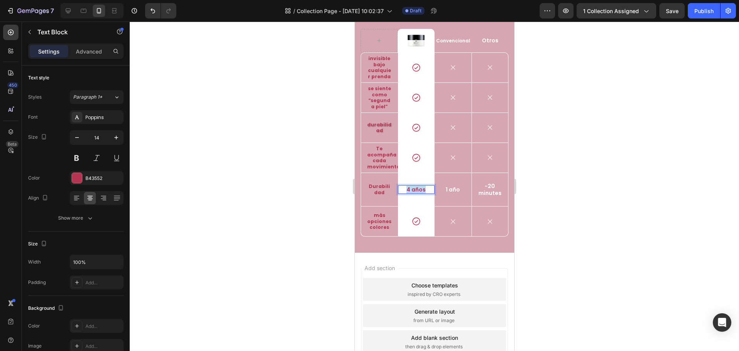
click at [414, 193] on p "4 años" at bounding box center [416, 189] width 35 height 7
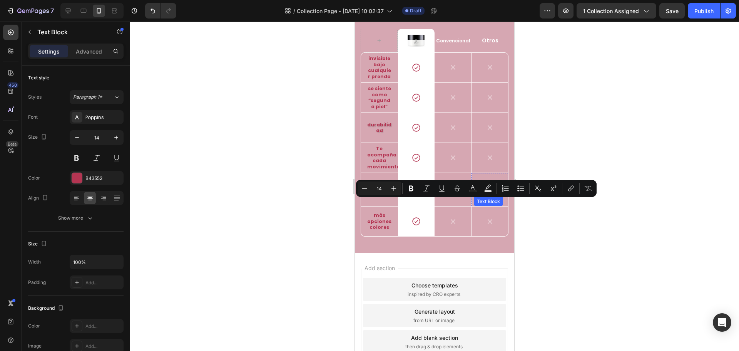
click at [482, 196] on p "-20 minutes" at bounding box center [489, 190] width 31 height 14
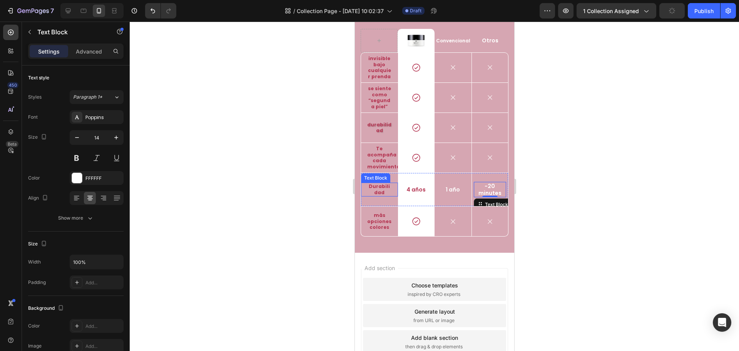
click at [383, 196] on strong "Durabilidad" at bounding box center [378, 189] width 21 height 13
click at [488, 196] on p "-20 minutes" at bounding box center [489, 190] width 31 height 14
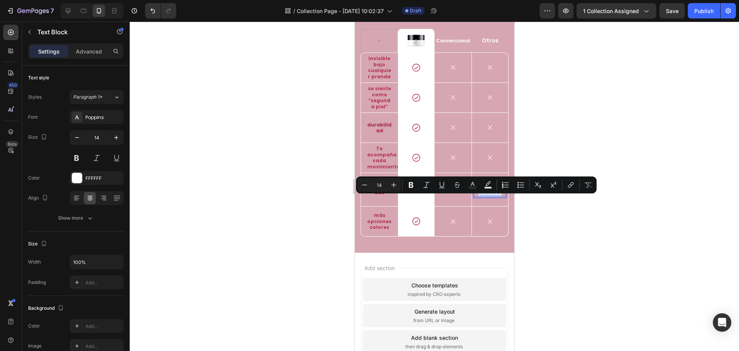
click at [488, 196] on p "-20 minutes" at bounding box center [489, 190] width 31 height 14
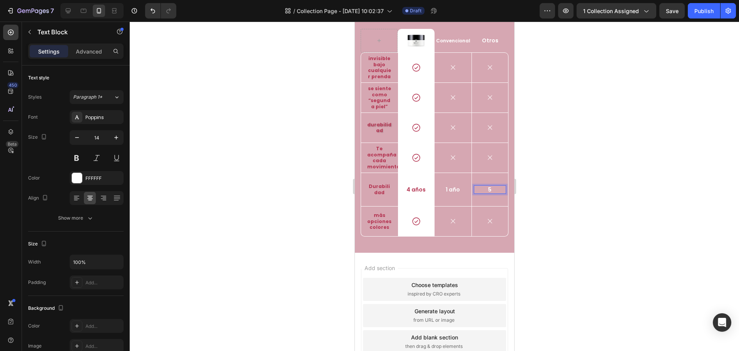
scroll to position [1050, 0]
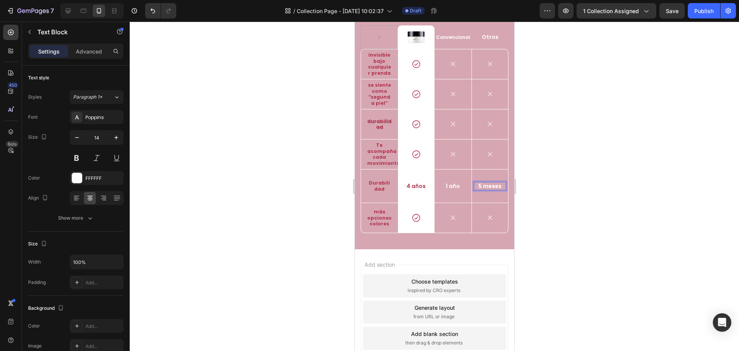
click at [557, 201] on div at bounding box center [434, 186] width 609 height 329
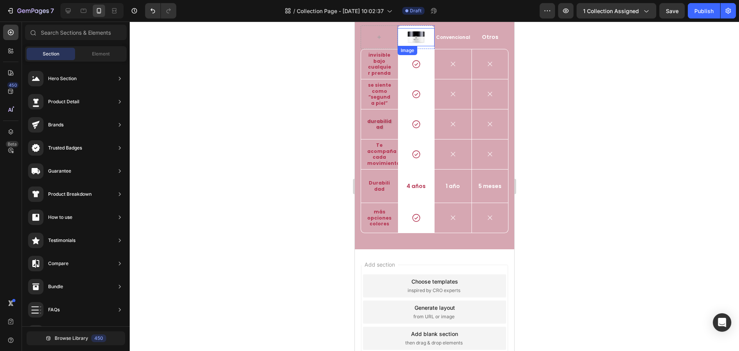
click at [415, 46] on img at bounding box center [415, 37] width 19 height 18
click at [378, 40] on icon at bounding box center [379, 37] width 6 height 7
click at [454, 40] on p "Convencional" at bounding box center [452, 37] width 35 height 6
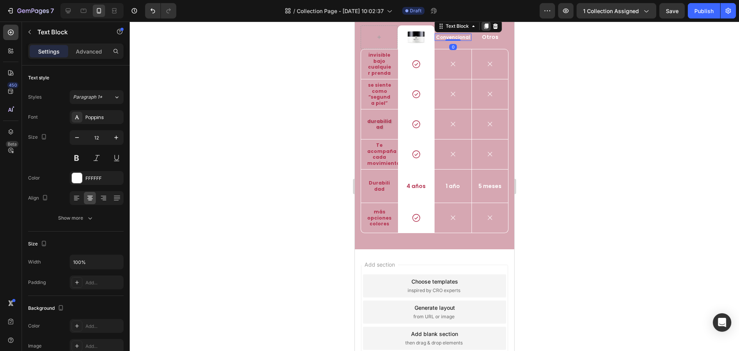
click at [483, 29] on icon at bounding box center [486, 26] width 6 height 6
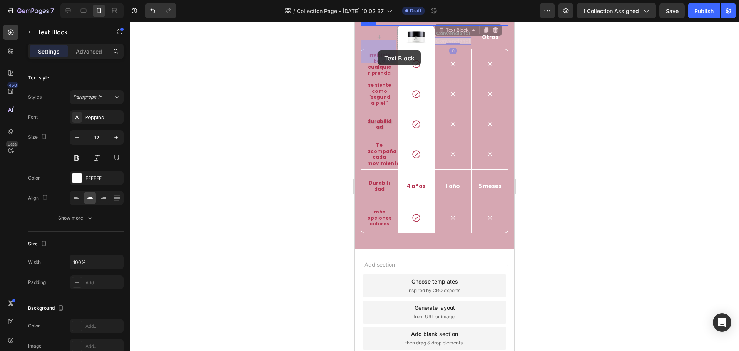
drag, startPoint x: 437, startPoint y: 45, endPoint x: 377, endPoint y: 50, distance: 60.7
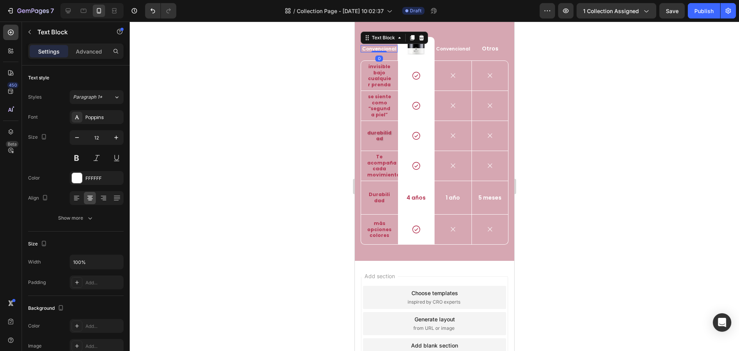
click at [379, 52] on p "Convencional" at bounding box center [378, 49] width 35 height 6
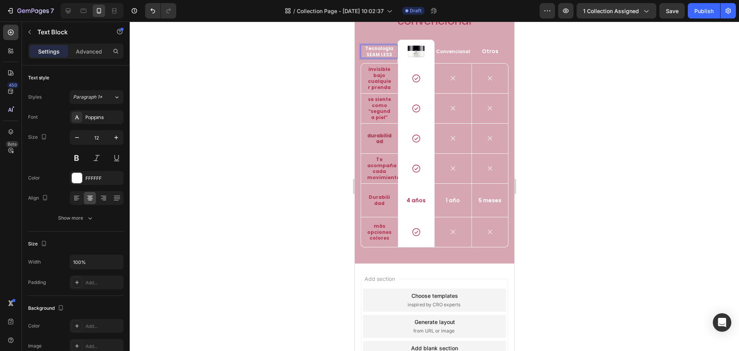
click at [381, 57] on p "Tecnologia SEAM LESS" at bounding box center [378, 51] width 35 height 12
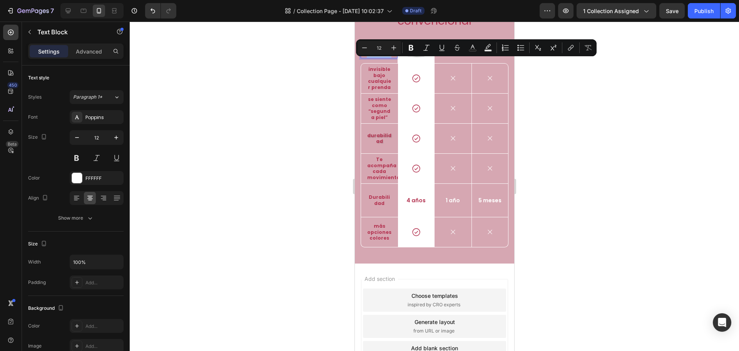
drag, startPoint x: 392, startPoint y: 67, endPoint x: 363, endPoint y: 63, distance: 29.1
click at [363, 57] on p "Tecnologia SEAMLESS" at bounding box center [378, 51] width 35 height 12
click at [95, 186] on div "Font Poppins Size 12 Color FFFFFF Align Show more" at bounding box center [75, 167] width 95 height 115
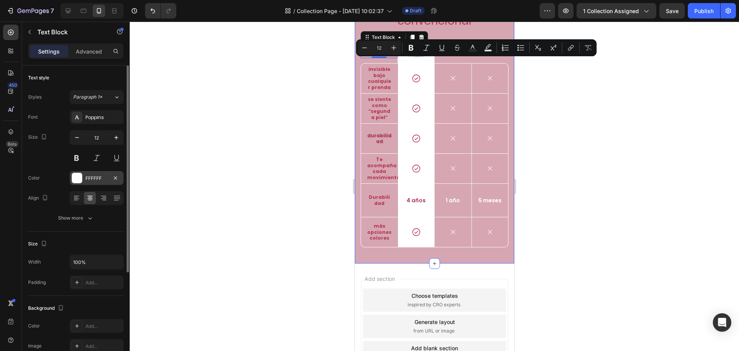
click at [93, 181] on div "FFFFFF" at bounding box center [96, 178] width 22 height 7
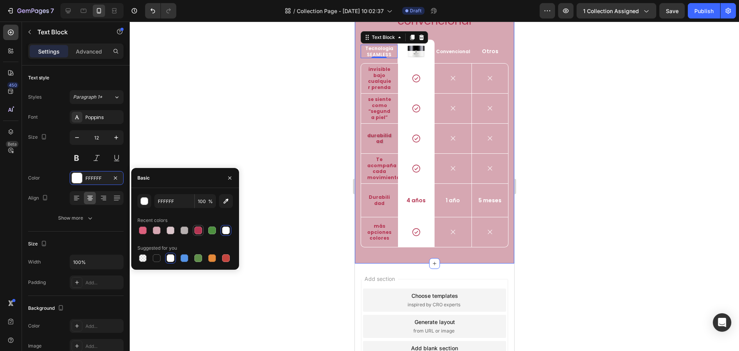
click at [197, 227] on div at bounding box center [198, 230] width 8 height 8
type input "B43552"
click at [553, 63] on div at bounding box center [434, 186] width 609 height 329
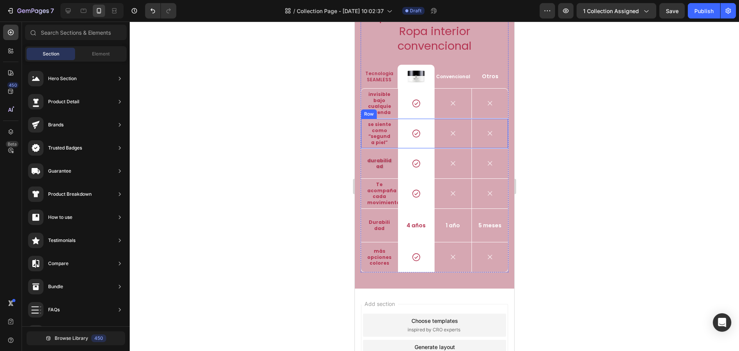
scroll to position [972, 0]
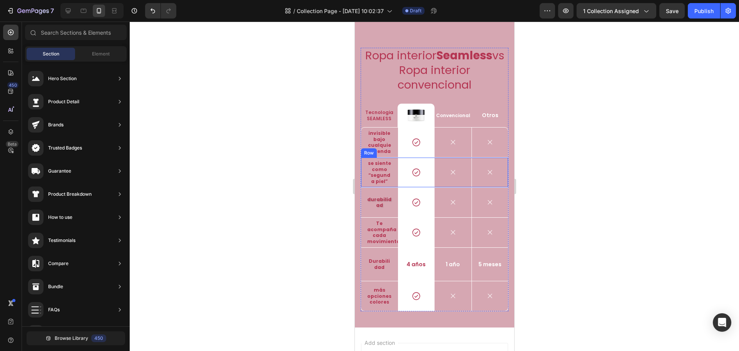
click at [472, 121] on div "Ropa interior Seamless vs Ropa interior convencional Heading Tecnologia SEAMLES…" at bounding box center [434, 179] width 148 height 263
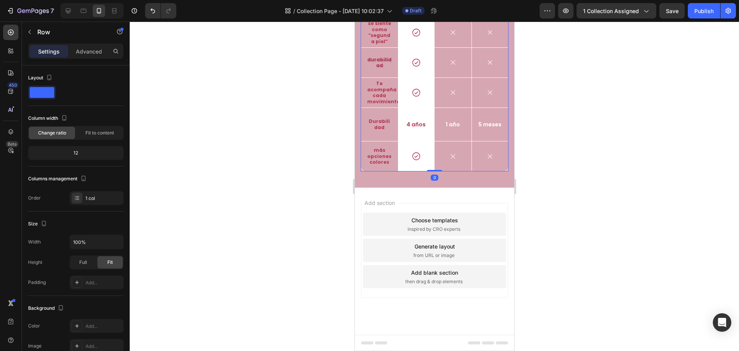
scroll to position [761, 0]
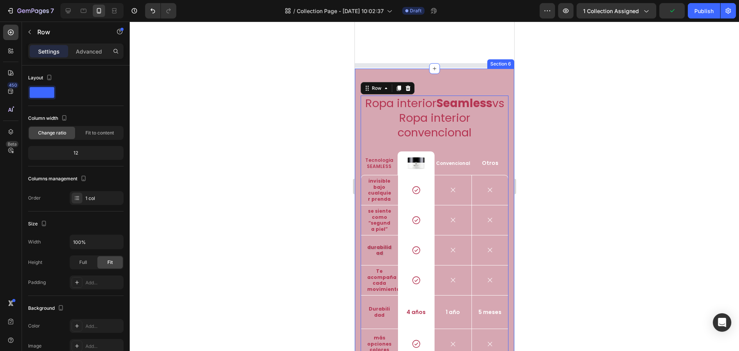
click at [453, 83] on div "Ropa interior Seamless vs Ropa interior convencional Heading Tecnologia SEAMLES…" at bounding box center [434, 222] width 159 height 306
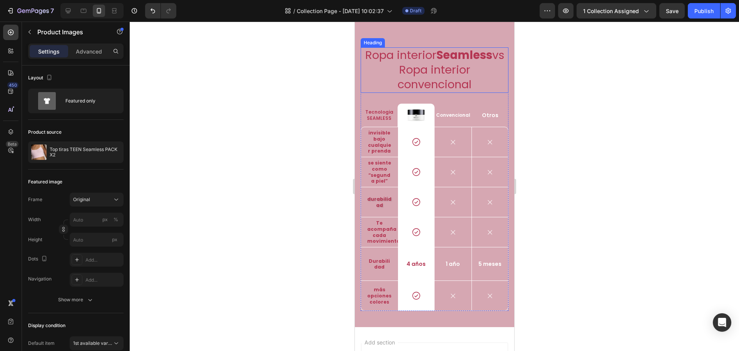
scroll to position [659, 0]
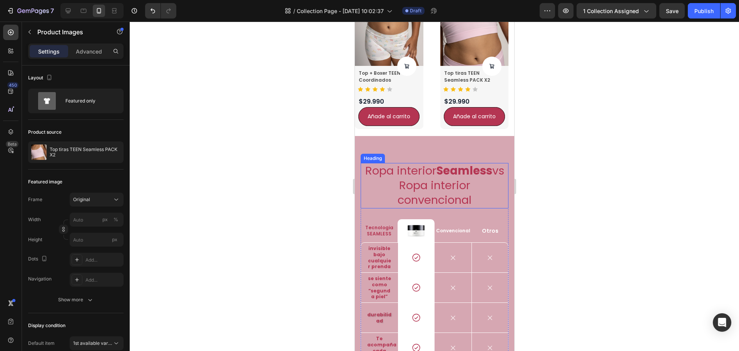
click at [488, 183] on h2 "Ropa interior Seamless vs Ropa interior convencional" at bounding box center [434, 185] width 148 height 45
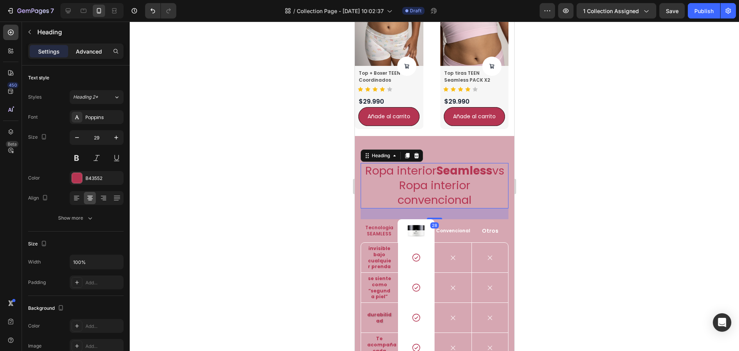
click at [92, 45] on div "Settings Advanced" at bounding box center [75, 51] width 95 height 15
click at [94, 51] on p "Advanced" at bounding box center [89, 51] width 26 height 8
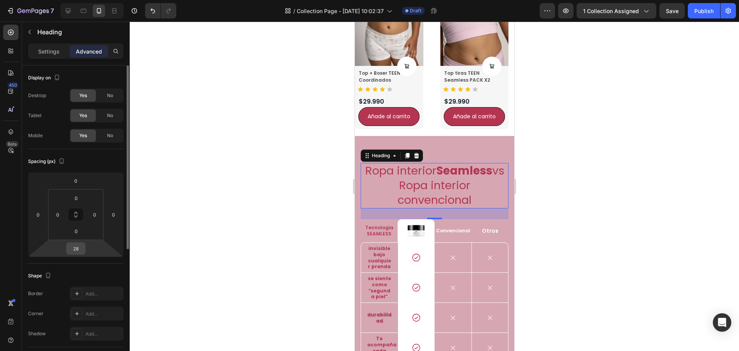
click at [74, 248] on input "28" at bounding box center [75, 249] width 15 height 12
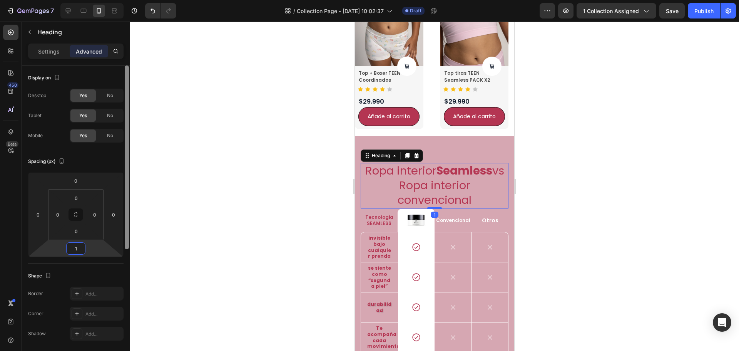
type input "10"
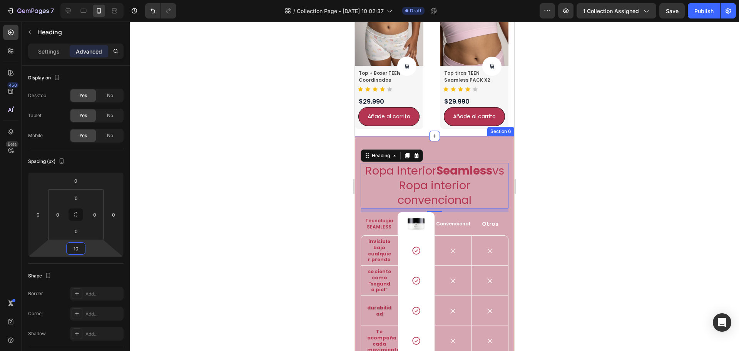
click at [450, 149] on div "Ropa interior Seamless vs Ropa interior convencional Heading 10 Tecnologia SEAM…" at bounding box center [434, 286] width 159 height 300
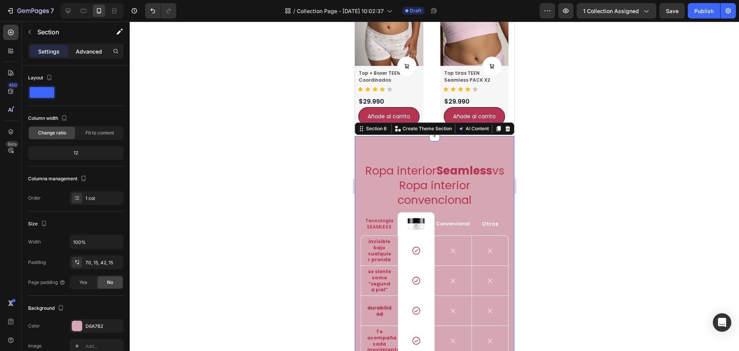
click at [85, 53] on p "Advanced" at bounding box center [89, 51] width 26 height 8
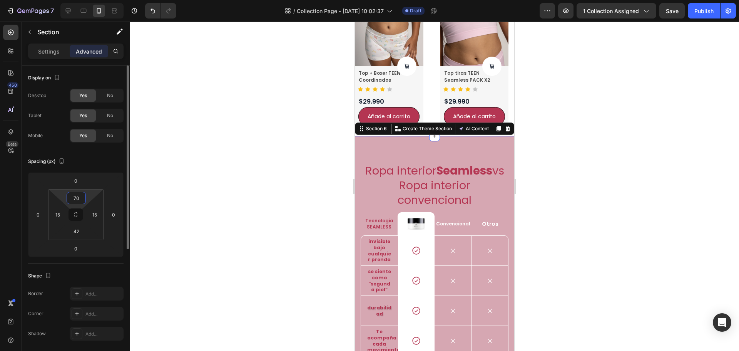
drag, startPoint x: 74, startPoint y: 197, endPoint x: 82, endPoint y: 199, distance: 8.4
click at [74, 197] on input "70" at bounding box center [76, 198] width 15 height 12
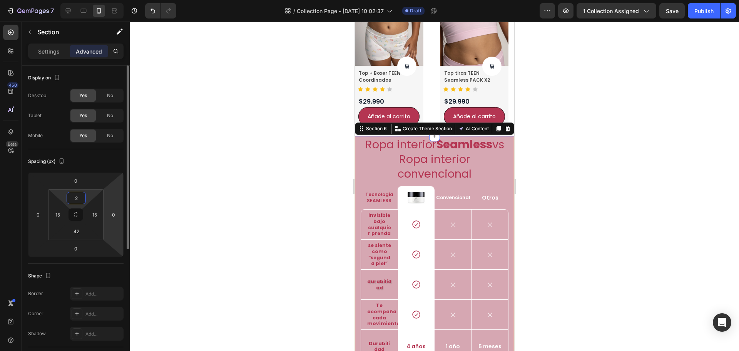
type input "20"
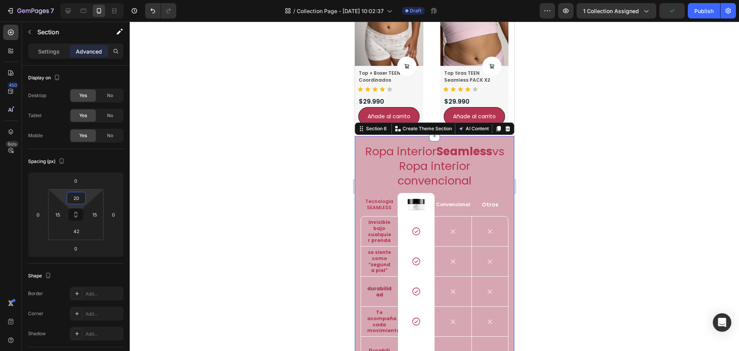
click at [564, 157] on div at bounding box center [434, 186] width 609 height 329
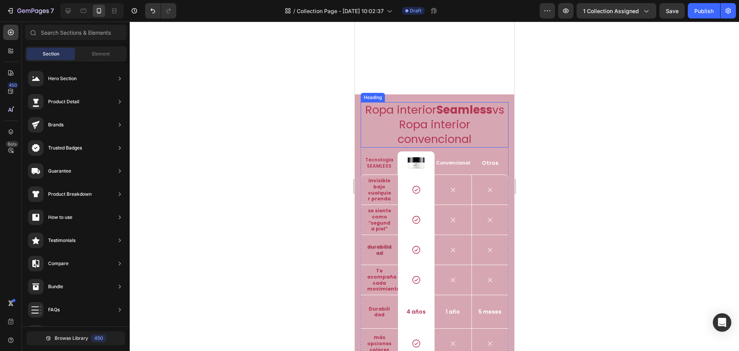
scroll to position [813, 0]
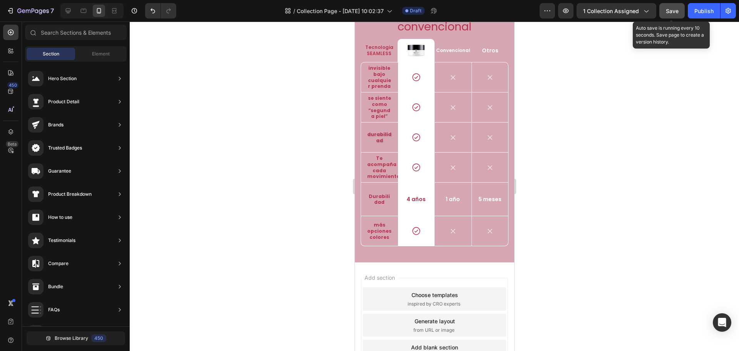
click at [676, 13] on span "Save" at bounding box center [672, 11] width 13 height 7
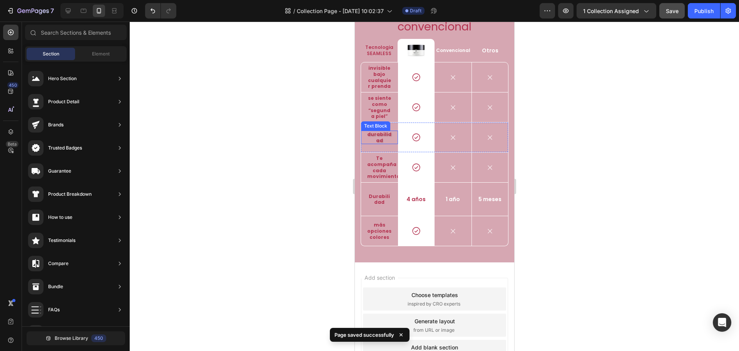
click at [386, 143] on p "Durabilidad" at bounding box center [379, 137] width 25 height 12
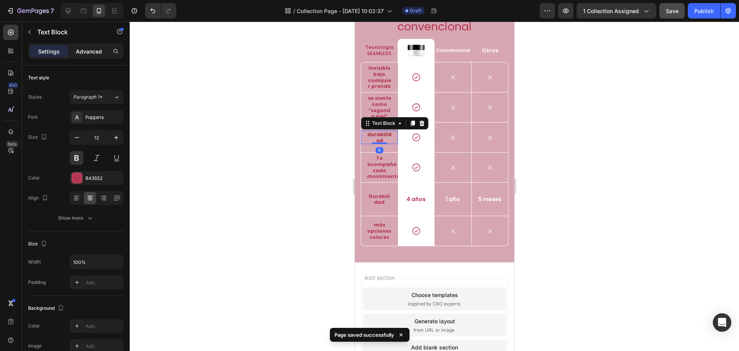
click at [93, 47] on p "Advanced" at bounding box center [89, 51] width 26 height 8
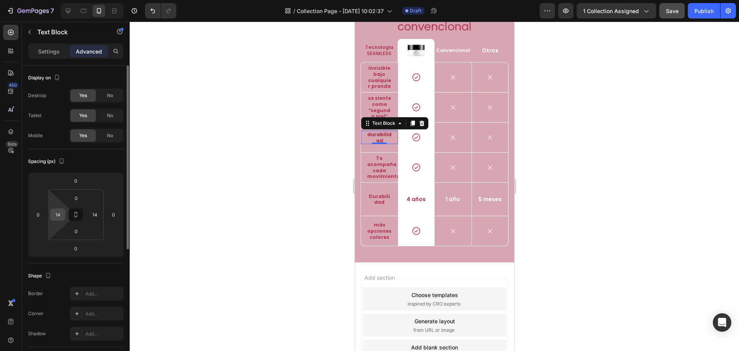
click at [58, 213] on input "14" at bounding box center [58, 215] width 12 height 12
type input "5"
click at [94, 216] on input "14" at bounding box center [95, 215] width 12 height 12
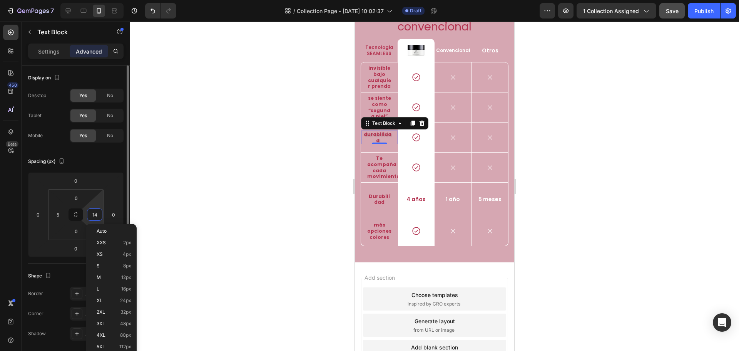
type input "5"
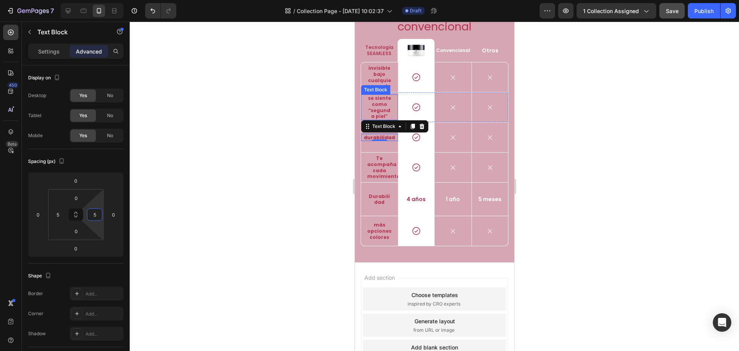
click at [381, 119] on strong "se siente como “segunda piel”" at bounding box center [379, 107] width 23 height 25
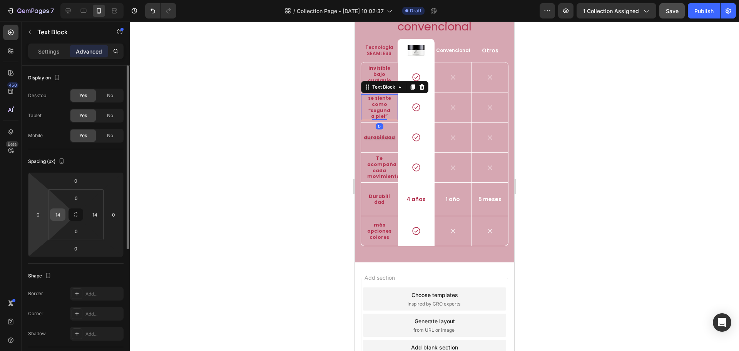
click at [54, 218] on input "14" at bounding box center [58, 215] width 12 height 12
type input "5"
click at [92, 214] on input "14" at bounding box center [95, 215] width 12 height 12
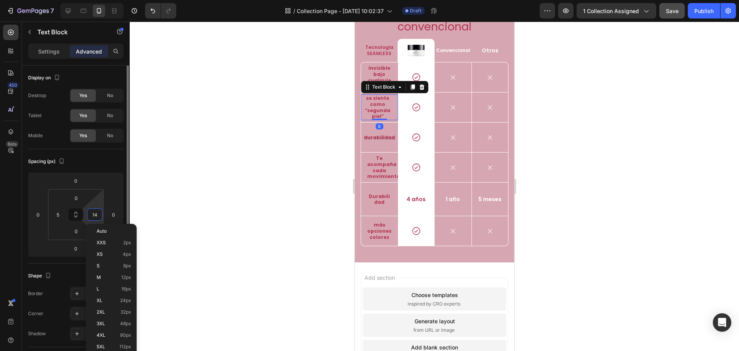
type input "5"
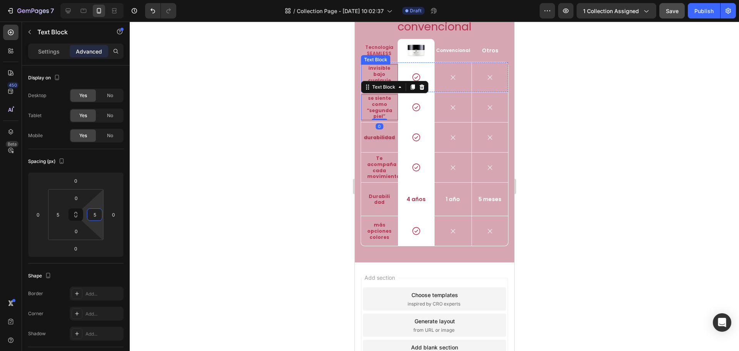
click at [374, 89] on strong "invisible bajo cualquier prenda" at bounding box center [379, 77] width 23 height 25
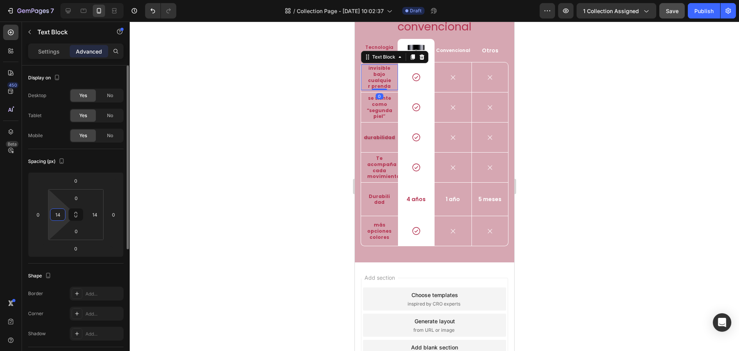
click at [60, 216] on input "14" at bounding box center [58, 215] width 12 height 12
type input "5"
click at [97, 212] on input "14" at bounding box center [95, 215] width 12 height 12
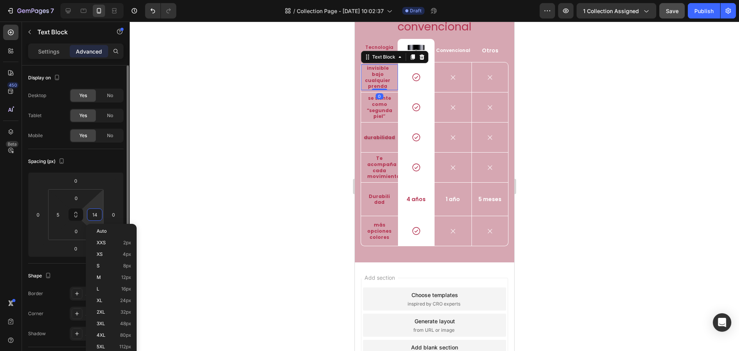
type input "5"
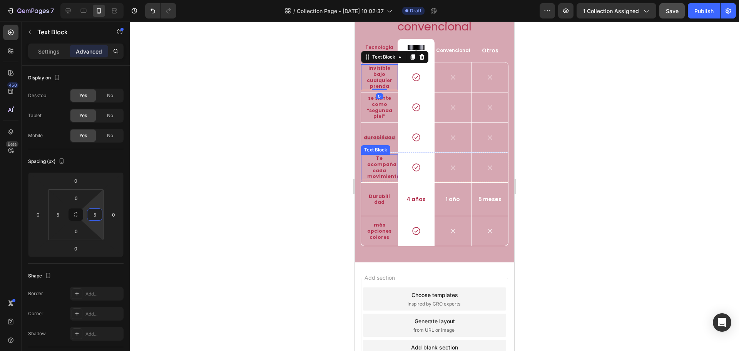
click at [383, 179] on strong "Te acompaña cada movimiento" at bounding box center [383, 167] width 33 height 25
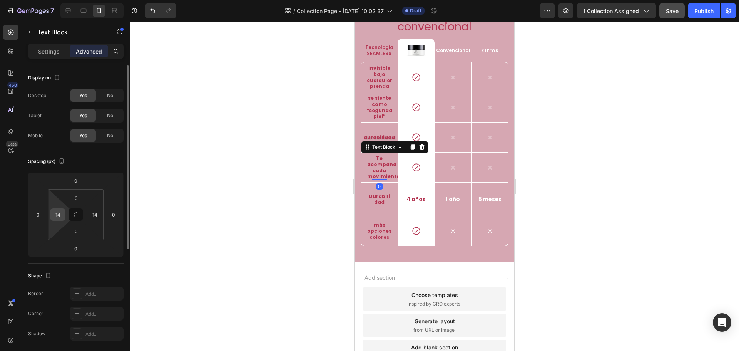
click at [61, 216] on input "14" at bounding box center [58, 215] width 12 height 12
type input "5"
click at [96, 214] on input "14" at bounding box center [95, 215] width 12 height 12
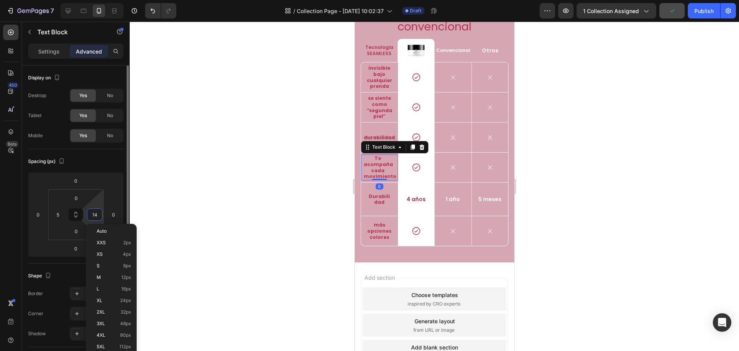
type input "5"
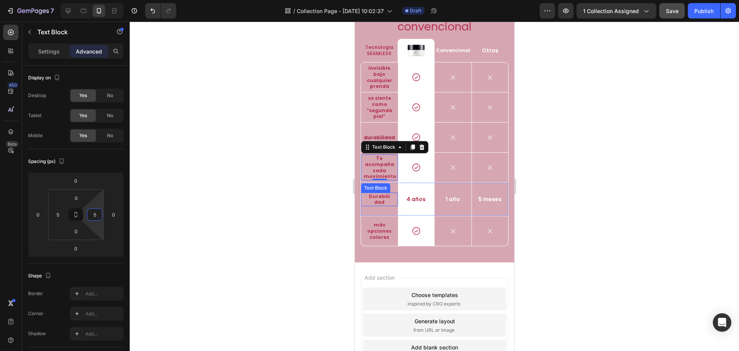
click at [380, 206] on strong "Durabilidad" at bounding box center [378, 199] width 21 height 13
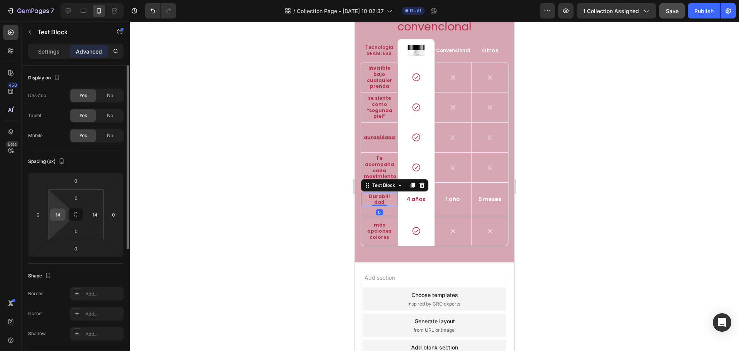
click at [58, 213] on input "14" at bounding box center [58, 215] width 12 height 12
type input "5"
click at [96, 216] on input "14" at bounding box center [95, 215] width 12 height 12
type input "5"
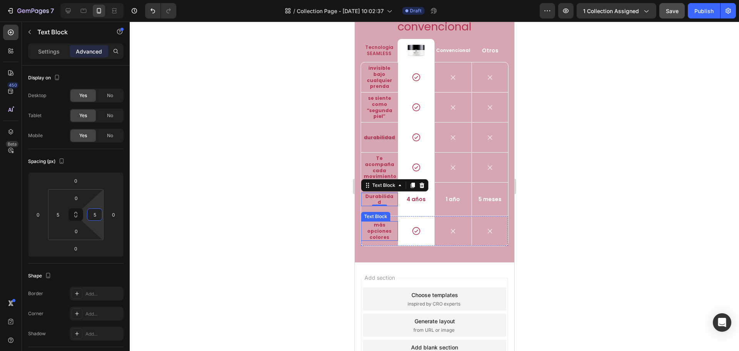
click at [382, 240] on p "más opcionescolores" at bounding box center [379, 231] width 25 height 18
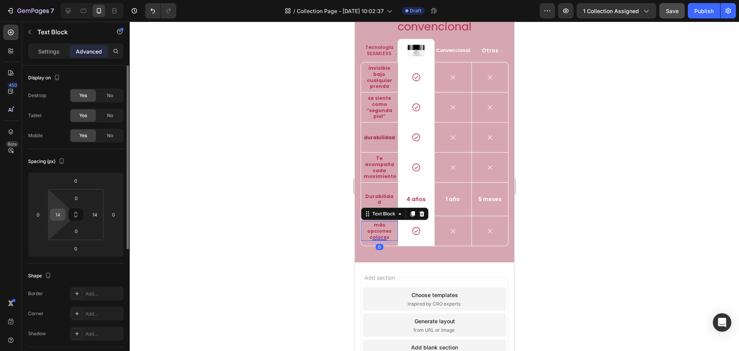
click at [57, 215] on input "14" at bounding box center [58, 215] width 12 height 12
type input "5"
click at [97, 214] on input "14" at bounding box center [95, 215] width 12 height 12
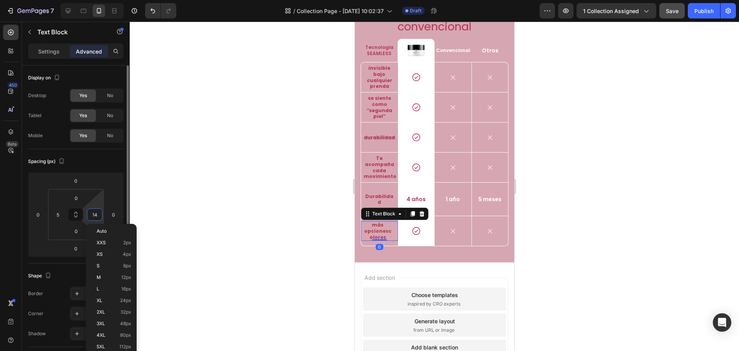
type input "5"
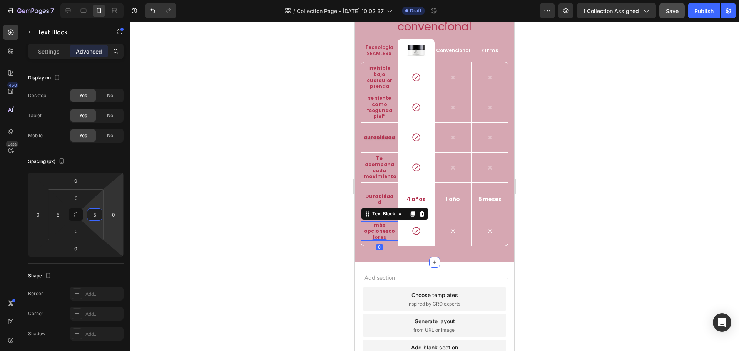
click at [365, 262] on div "Ropa interior Seamless vs Ropa interior convencional Heading Tecnologia SEAMLES…" at bounding box center [434, 122] width 159 height 280
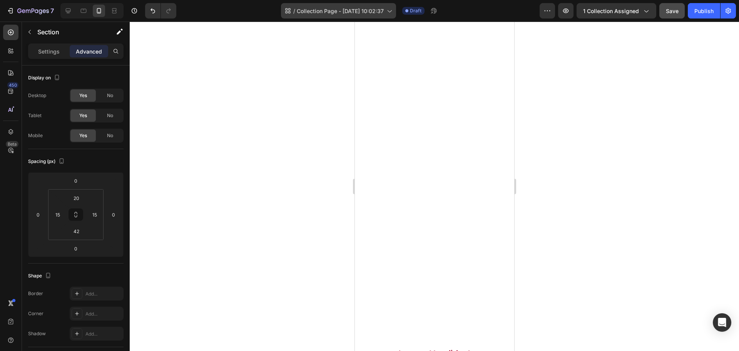
scroll to position [462, 0]
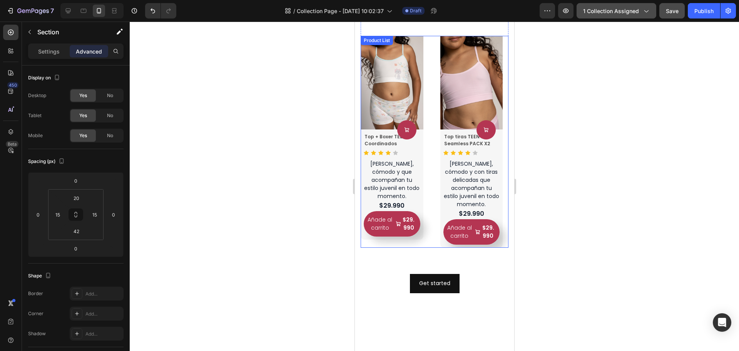
click at [618, 4] on button "1 collection assigned" at bounding box center [617, 10] width 80 height 15
click at [618, 10] on span "1 collection assigned" at bounding box center [611, 11] width 56 height 8
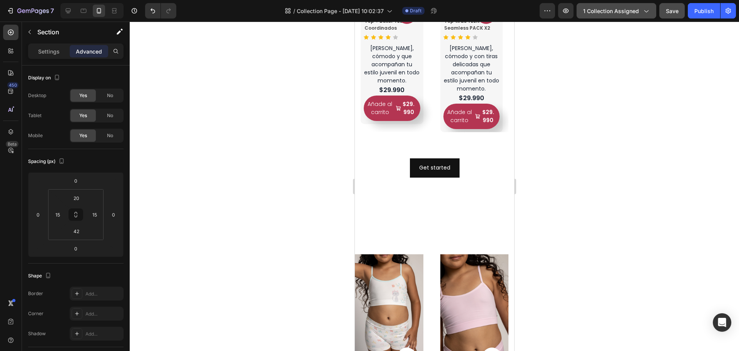
click at [620, 15] on span "1 collection assigned" at bounding box center [611, 11] width 56 height 8
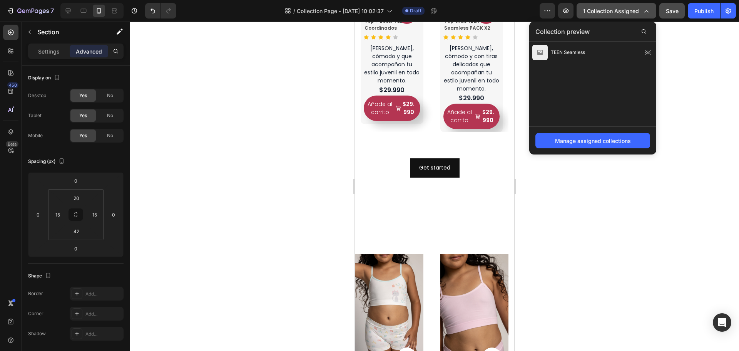
click at [620, 11] on span "1 collection assigned" at bounding box center [611, 11] width 56 height 8
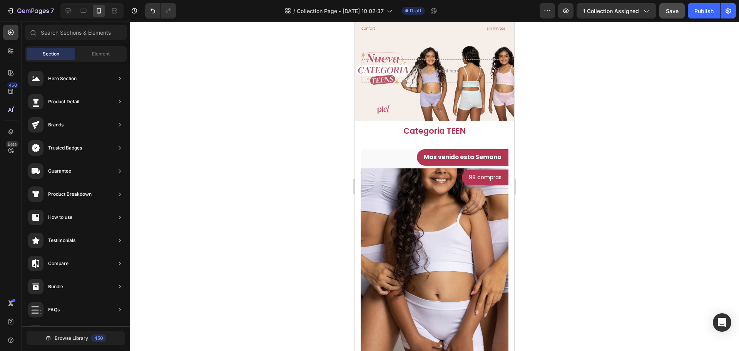
scroll to position [0, 0]
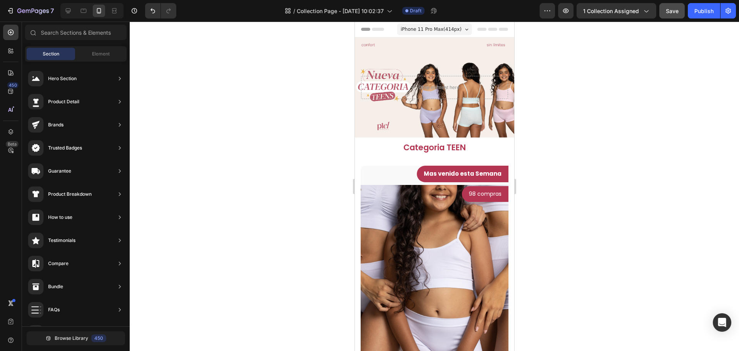
drag, startPoint x: 510, startPoint y: 188, endPoint x: 869, endPoint y: 100, distance: 369.8
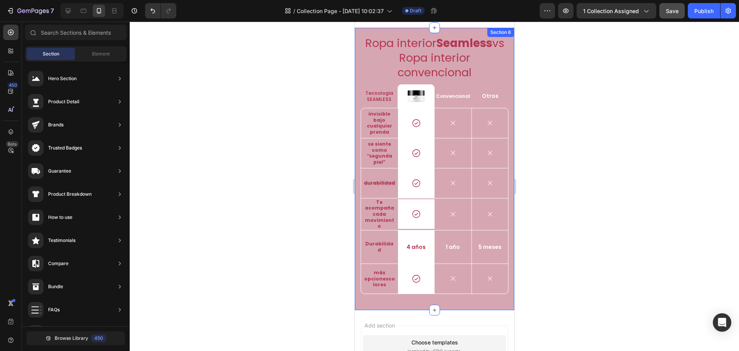
scroll to position [908, 0]
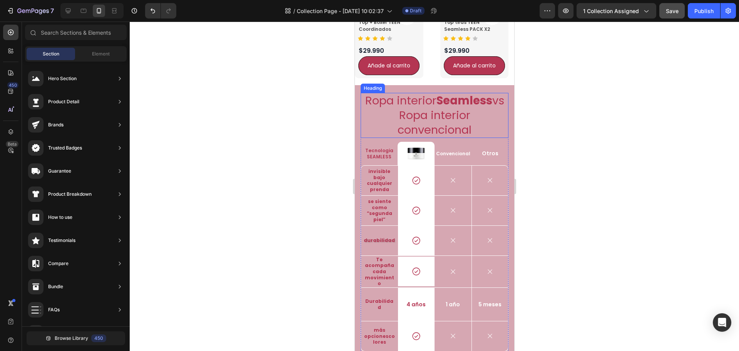
click at [460, 134] on h2 "Ropa interior Seamless vs Ropa interior convencional" at bounding box center [434, 115] width 148 height 45
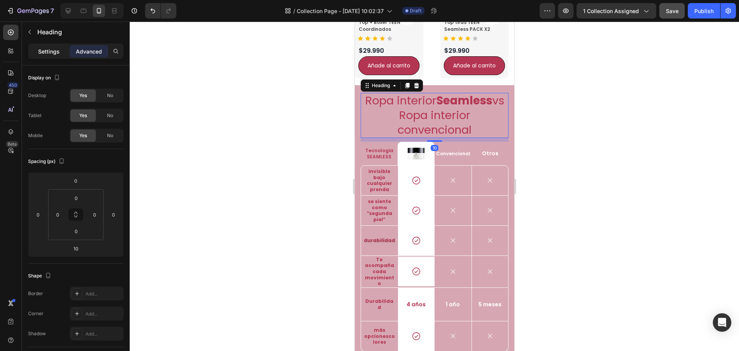
click at [41, 51] on p "Settings" at bounding box center [49, 51] width 22 height 8
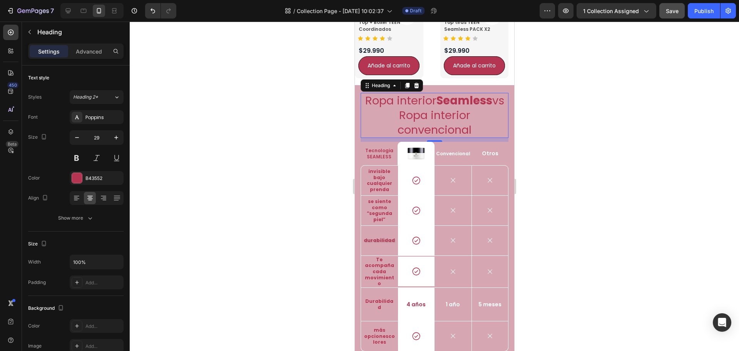
click at [546, 166] on div at bounding box center [434, 186] width 609 height 329
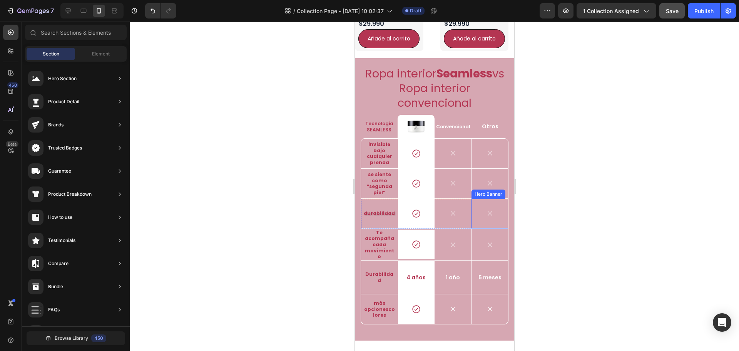
scroll to position [1062, 0]
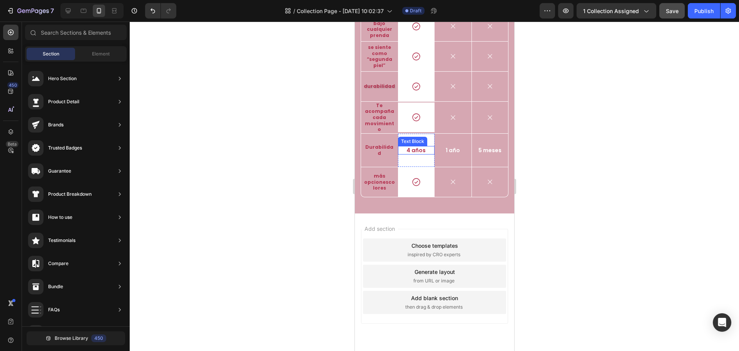
click at [413, 154] on p "4 años" at bounding box center [416, 150] width 35 height 7
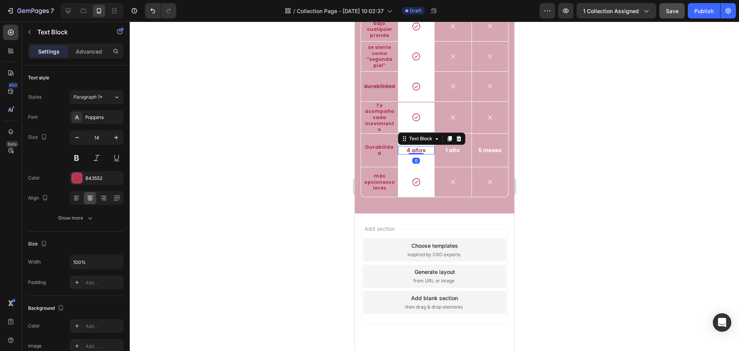
click at [417, 154] on p "4 años" at bounding box center [416, 150] width 35 height 7
click at [418, 154] on p "4 años" at bounding box center [416, 150] width 35 height 7
click at [444, 154] on p "1 año" at bounding box center [453, 150] width 32 height 7
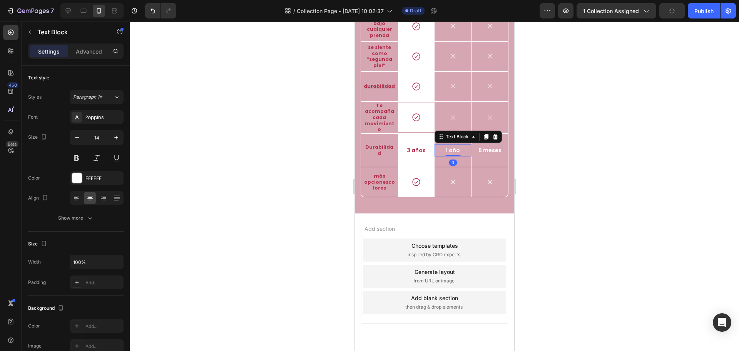
click at [455, 154] on p "1 año" at bounding box center [453, 150] width 32 height 7
click at [474, 154] on p "5 meses" at bounding box center [489, 150] width 31 height 7
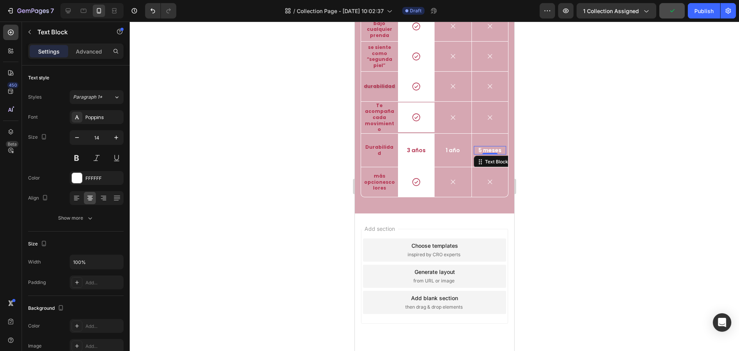
click at [475, 154] on p "5 meses" at bounding box center [489, 150] width 31 height 7
click at [599, 213] on div at bounding box center [434, 186] width 609 height 329
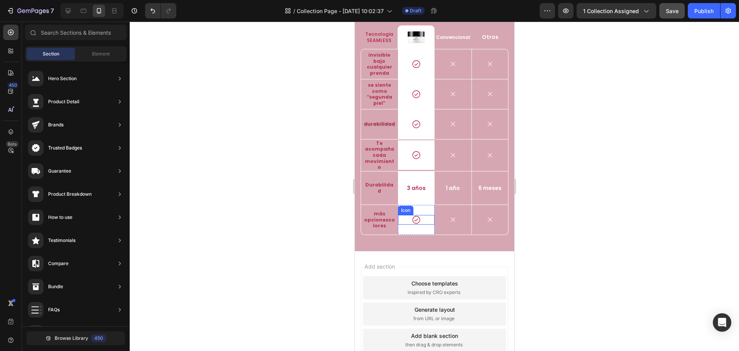
scroll to position [1023, 0]
click at [383, 229] on p "más opcionescolores" at bounding box center [379, 220] width 32 height 18
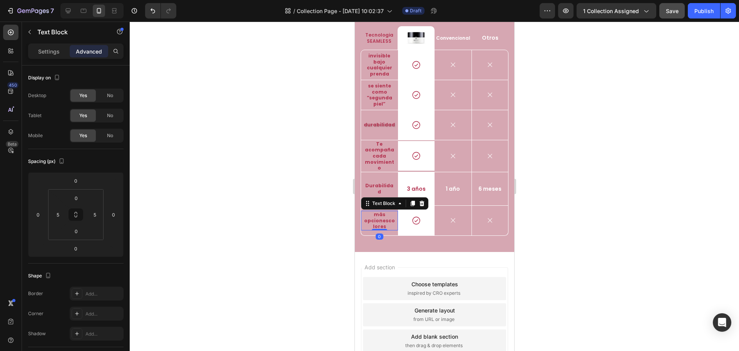
click at [385, 229] on p "más opcionescolores" at bounding box center [379, 220] width 32 height 18
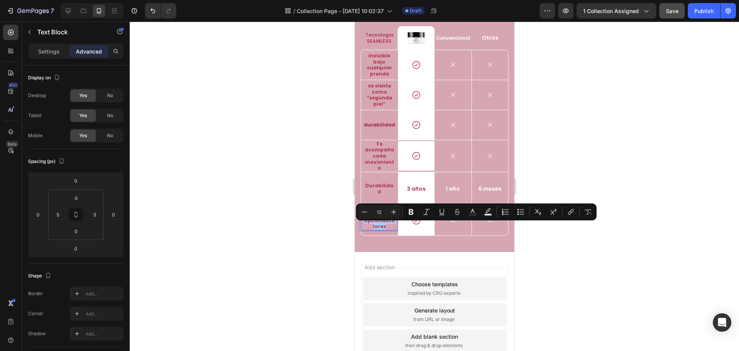
click at [557, 60] on div at bounding box center [434, 186] width 609 height 329
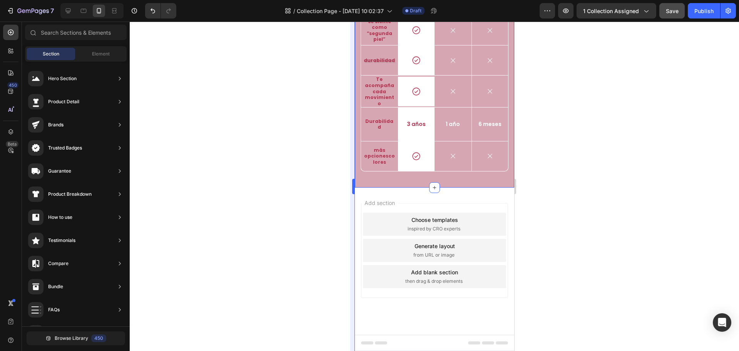
scroll to position [802, 0]
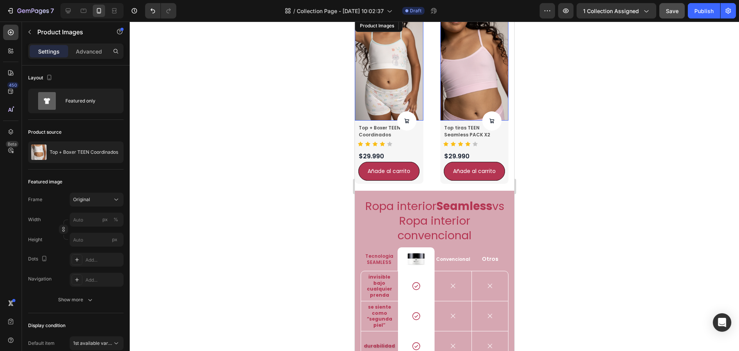
click at [410, 107] on img at bounding box center [389, 69] width 69 height 102
click at [425, 268] on div at bounding box center [415, 259] width 37 height 18
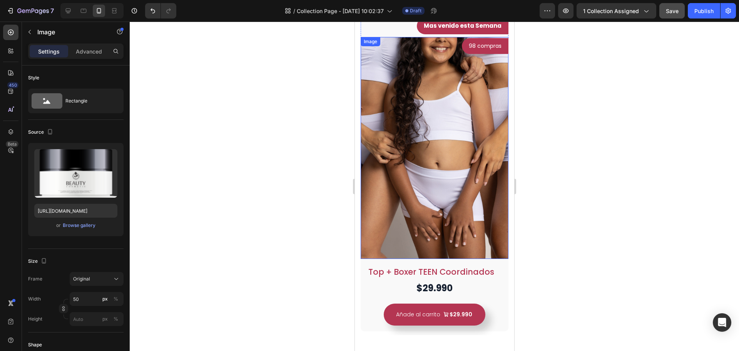
scroll to position [0, 0]
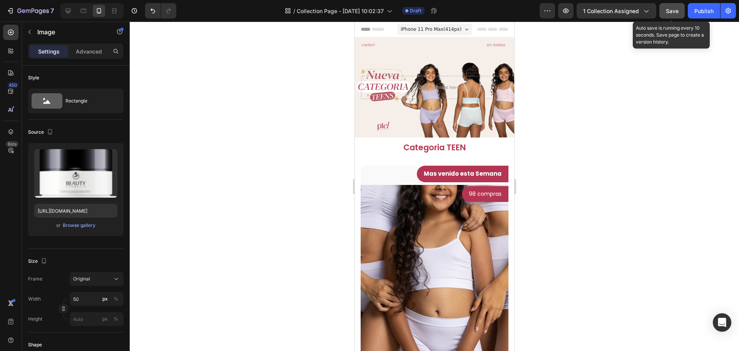
click at [665, 12] on button "Save" at bounding box center [672, 10] width 25 height 15
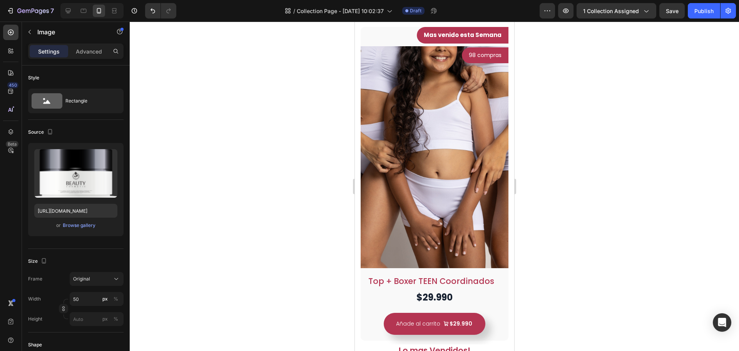
scroll to position [270, 0]
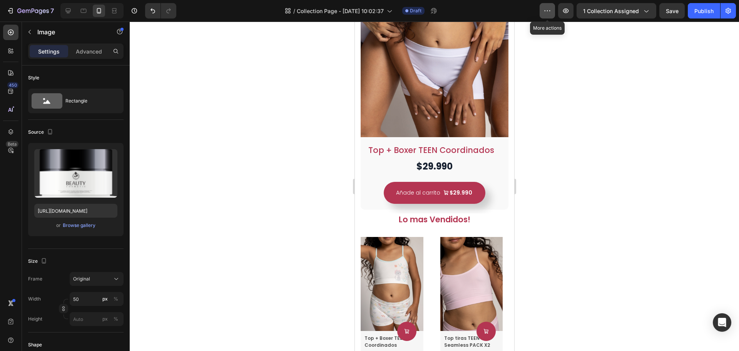
click at [546, 11] on icon "button" at bounding box center [548, 11] width 8 height 8
click at [666, 70] on div at bounding box center [434, 186] width 609 height 329
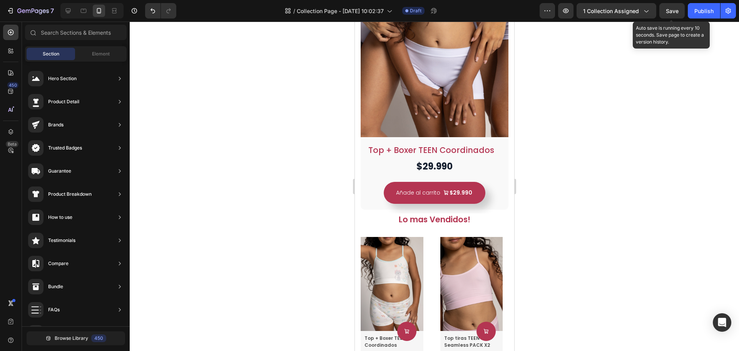
click at [671, 9] on span "Save" at bounding box center [672, 11] width 13 height 7
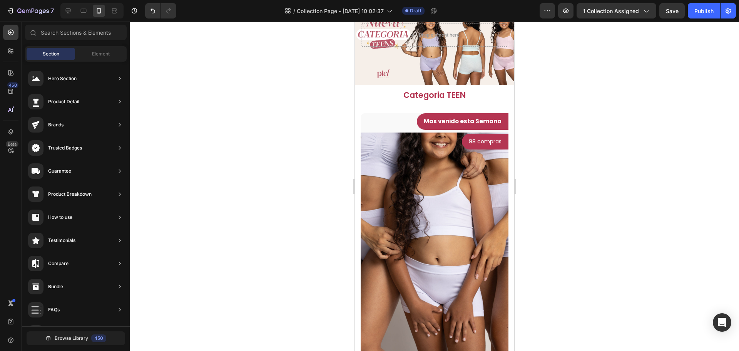
scroll to position [89, 0]
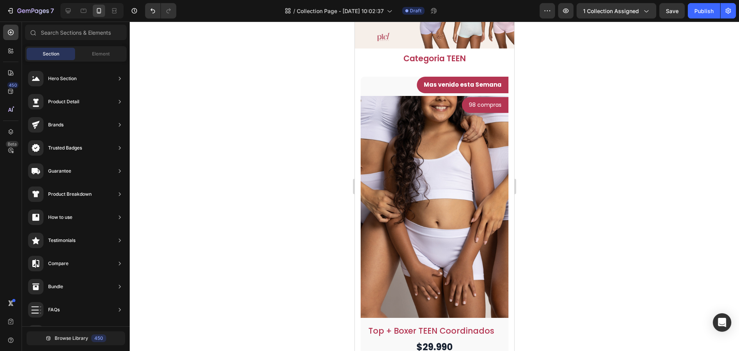
drag, startPoint x: 510, startPoint y: 98, endPoint x: 911, endPoint y: 32, distance: 405.7
click at [553, 12] on button "button" at bounding box center [547, 10] width 15 height 15
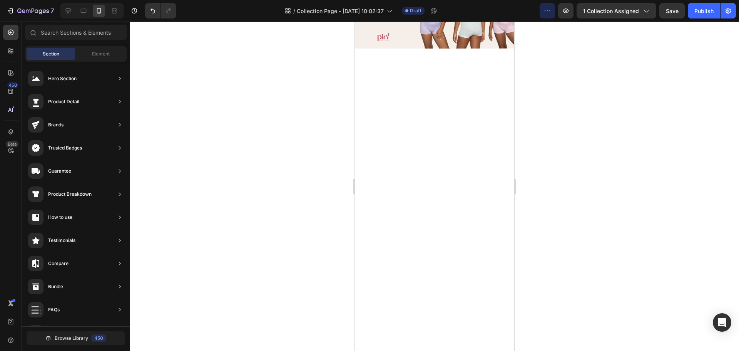
scroll to position [636, 0]
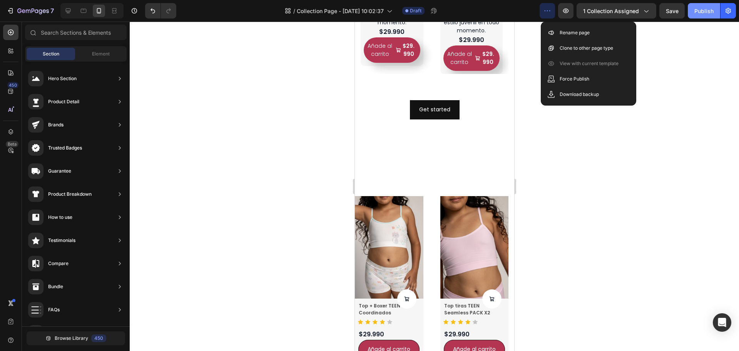
click at [692, 14] on button "Publish" at bounding box center [704, 10] width 32 height 15
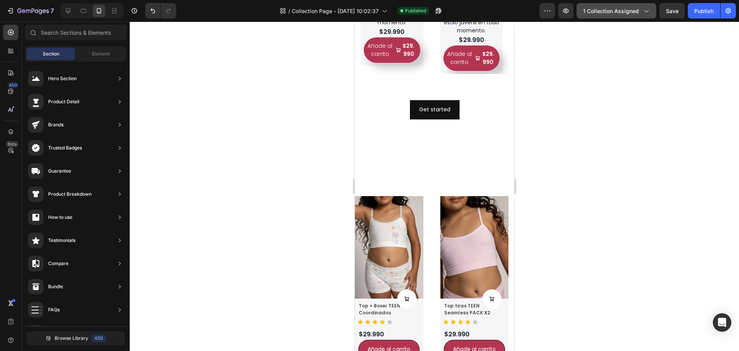
click at [648, 12] on icon "button" at bounding box center [646, 11] width 8 height 8
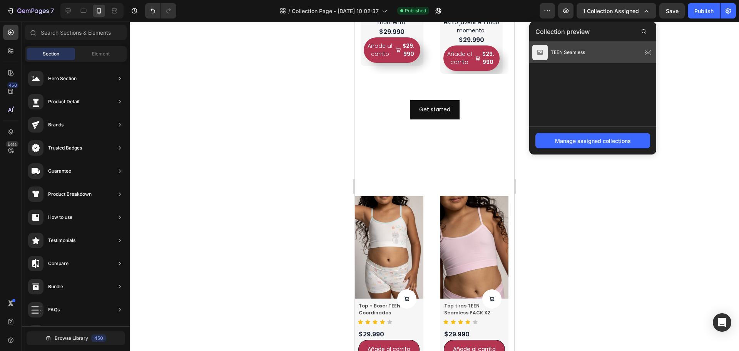
click at [647, 52] on icon at bounding box center [648, 52] width 11 height 11
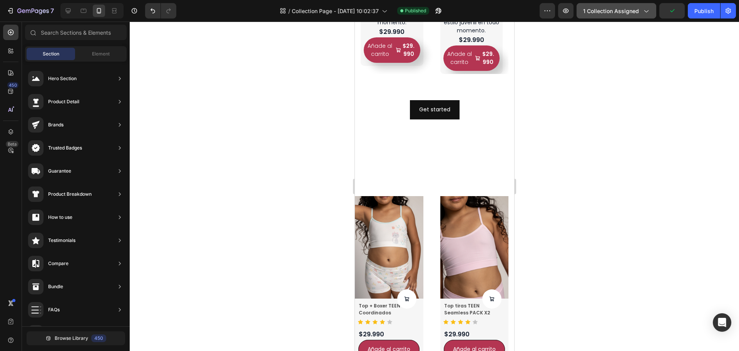
click at [640, 8] on div "1 collection assigned" at bounding box center [616, 11] width 67 height 8
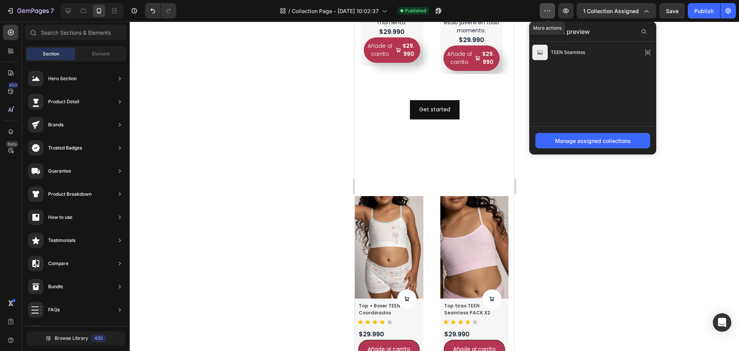
click at [548, 13] on icon "button" at bounding box center [548, 11] width 8 height 8
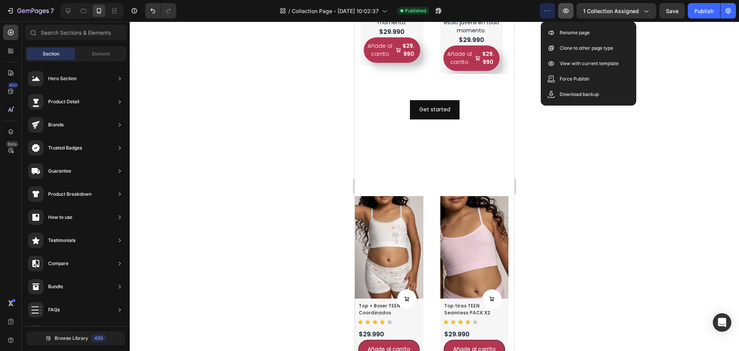
click at [561, 13] on button "button" at bounding box center [565, 10] width 15 height 15
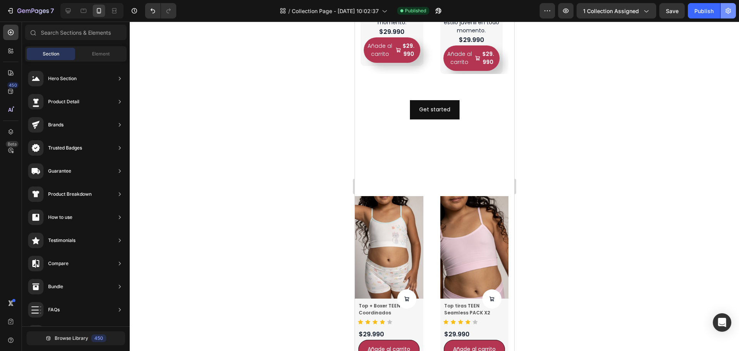
click at [732, 8] on button "button" at bounding box center [728, 10] width 15 height 15
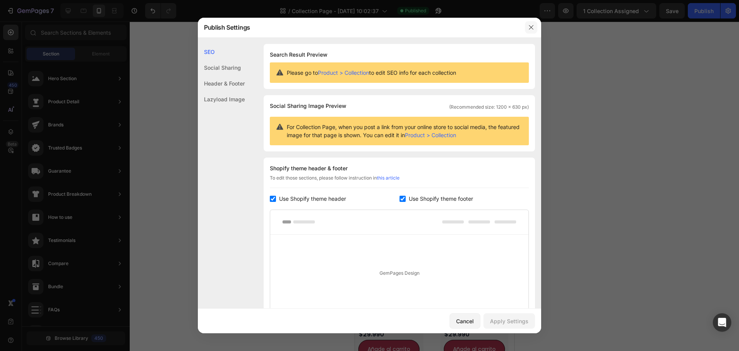
click at [532, 27] on icon "button" at bounding box center [531, 27] width 6 height 6
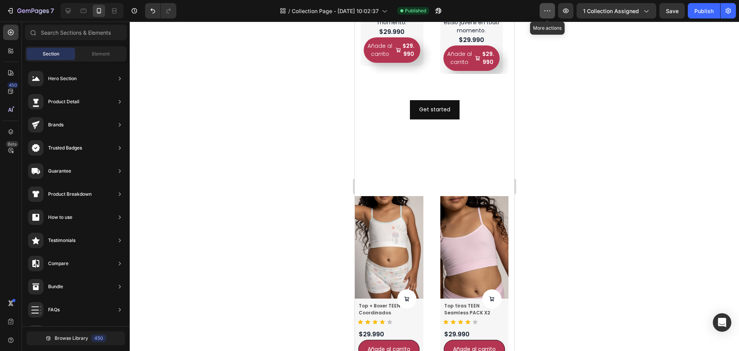
click at [543, 17] on button "button" at bounding box center [547, 10] width 15 height 15
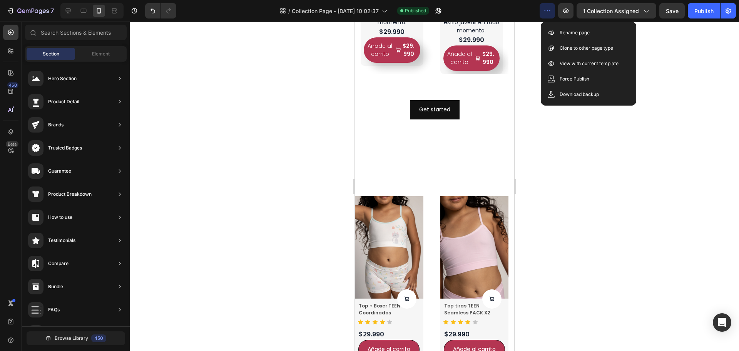
click at [669, 61] on div at bounding box center [434, 186] width 609 height 329
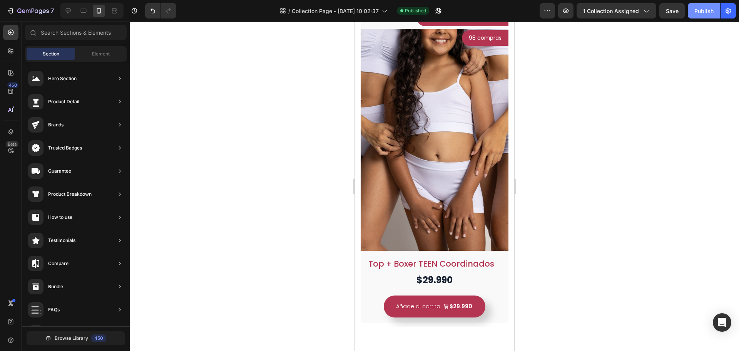
scroll to position [0, 0]
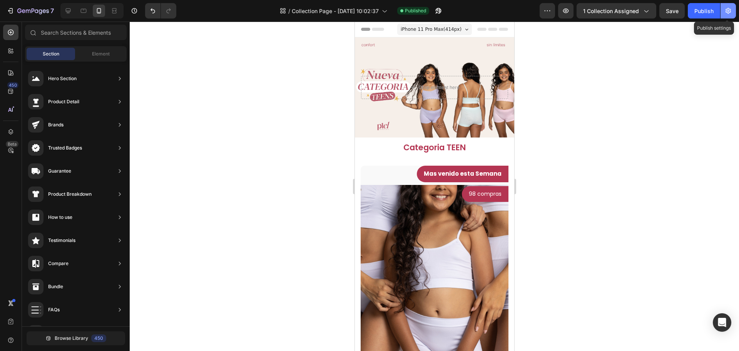
click at [730, 15] on button "button" at bounding box center [728, 10] width 15 height 15
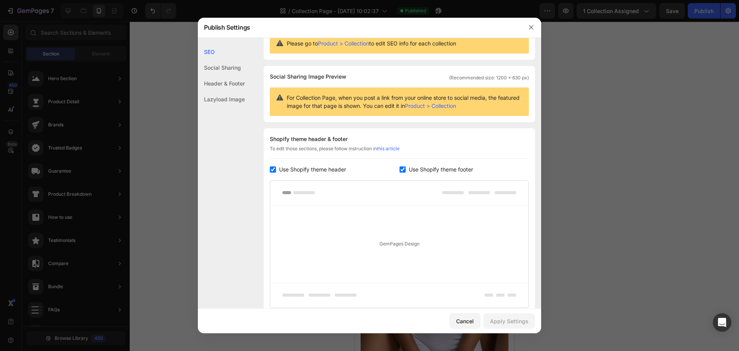
scroll to position [91, 0]
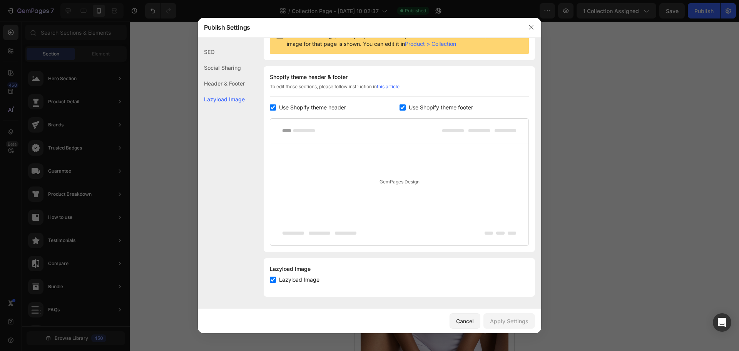
click at [307, 107] on span "Use Shopify theme header" at bounding box center [312, 107] width 67 height 9
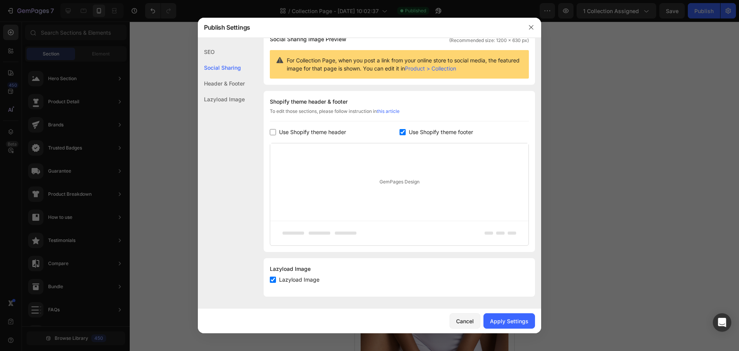
click at [286, 134] on span "Use Shopify theme header" at bounding box center [312, 131] width 67 height 9
checkbox input "true"
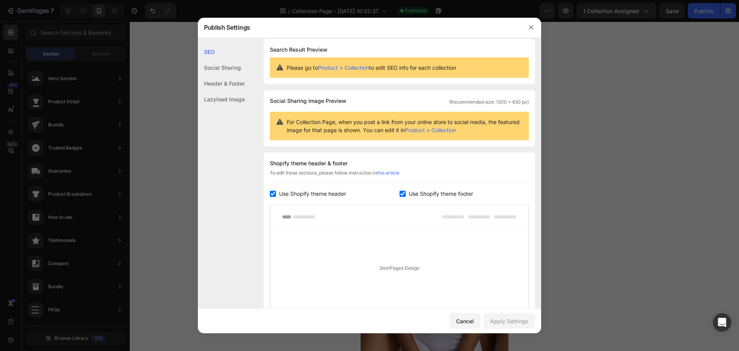
scroll to position [0, 0]
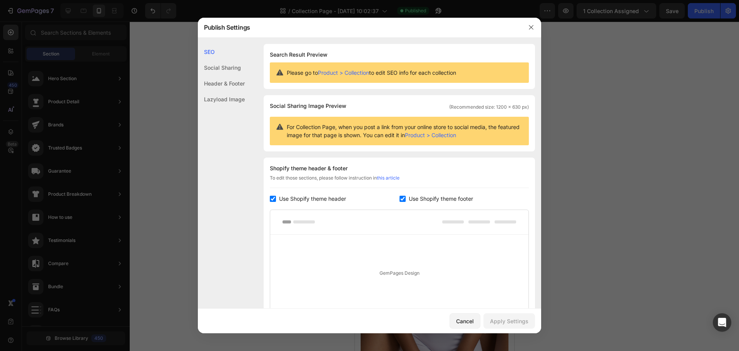
click at [230, 91] on div "Header & Footer" at bounding box center [221, 99] width 47 height 16
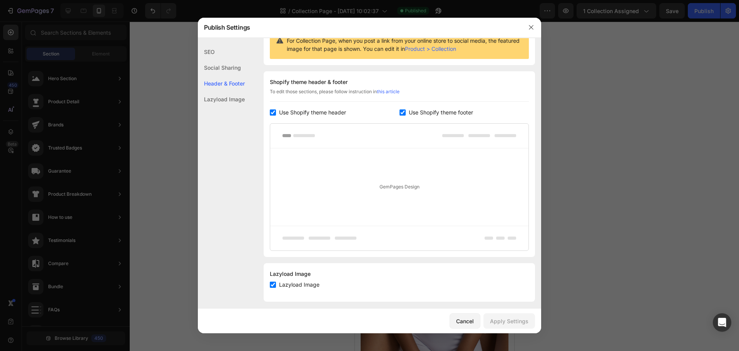
scroll to position [91, 0]
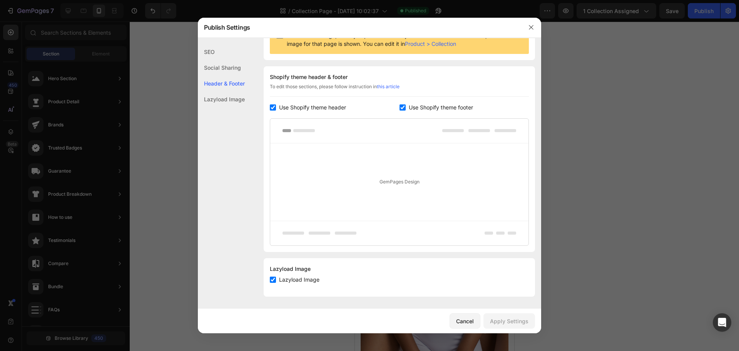
click at [299, 125] on div at bounding box center [399, 131] width 258 height 25
click at [286, 133] on div at bounding box center [399, 131] width 258 height 25
click at [466, 325] on div "Cancel" at bounding box center [465, 321] width 18 height 8
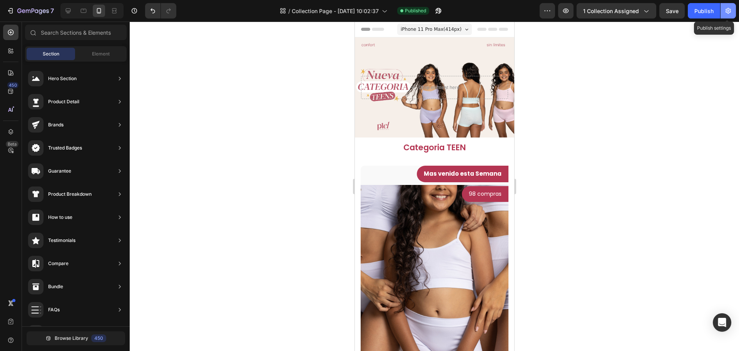
click at [726, 8] on icon "button" at bounding box center [729, 11] width 8 height 8
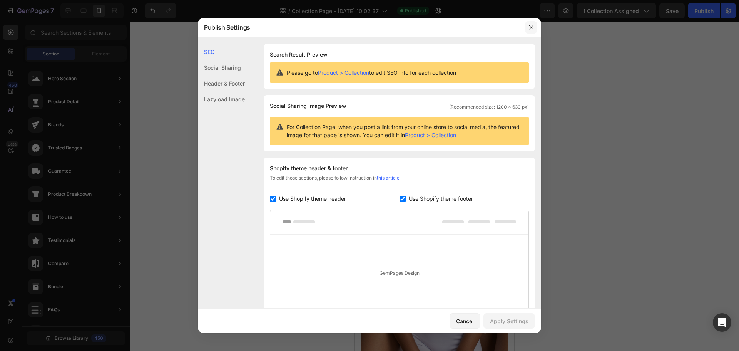
click at [529, 29] on icon "button" at bounding box center [531, 27] width 6 height 6
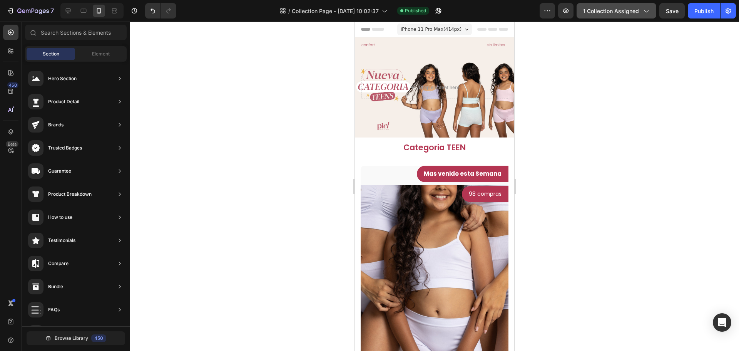
click at [628, 13] on span "1 collection assigned" at bounding box center [611, 11] width 56 height 8
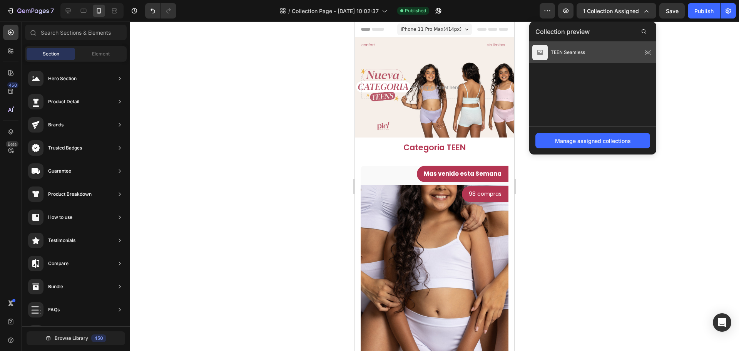
click at [594, 49] on div "TEEN Seamless" at bounding box center [592, 53] width 127 height 22
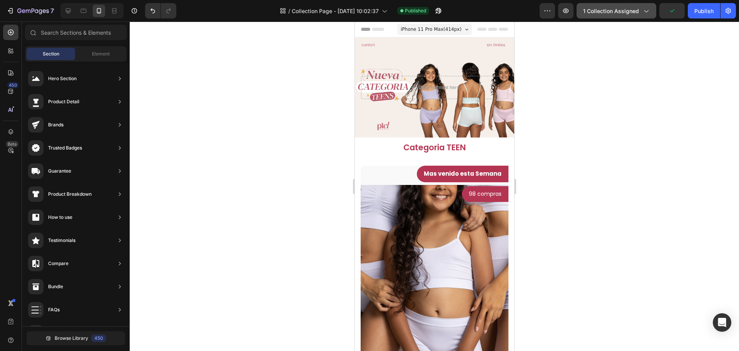
click at [632, 14] on span "1 collection assigned" at bounding box center [611, 11] width 56 height 8
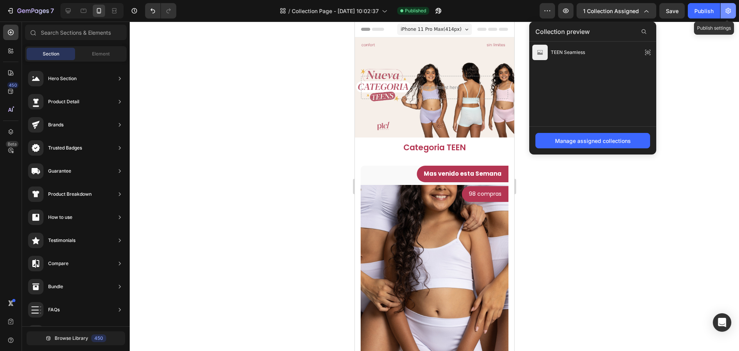
click at [725, 16] on button "button" at bounding box center [728, 10] width 15 height 15
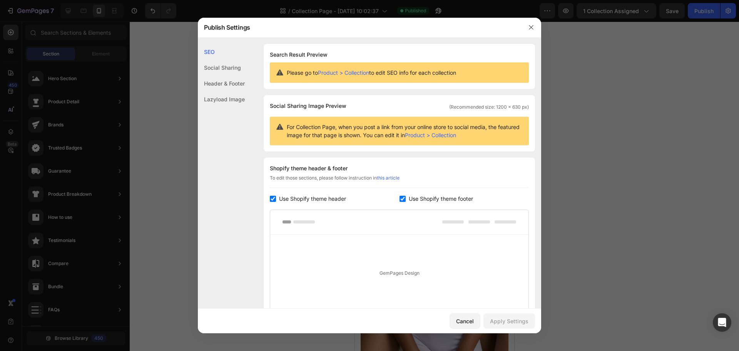
click at [227, 92] on div "Lazyload Image" at bounding box center [221, 99] width 47 height 16
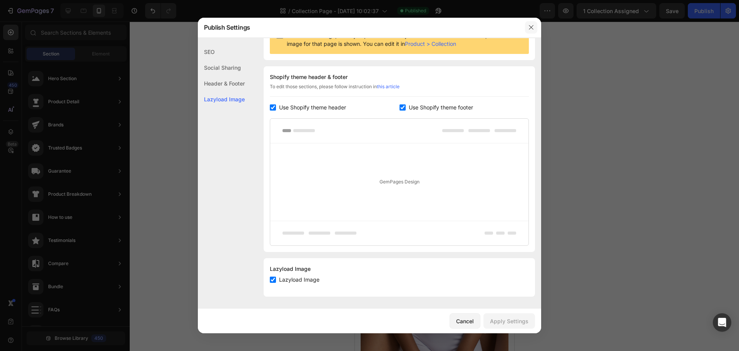
click at [529, 27] on icon "button" at bounding box center [531, 27] width 6 height 6
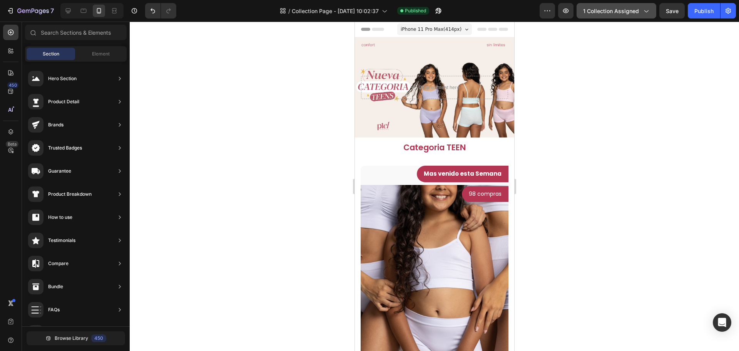
click at [643, 12] on icon "button" at bounding box center [646, 11] width 8 height 8
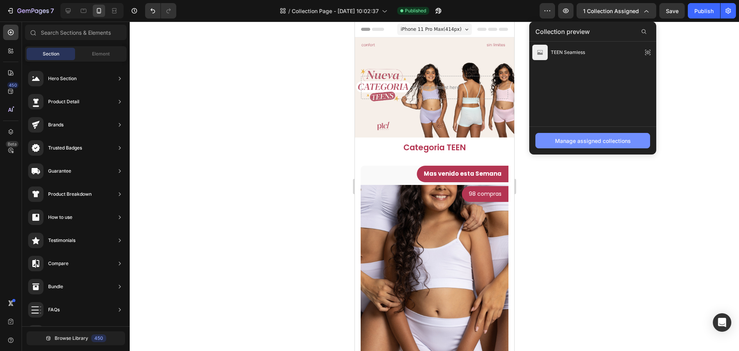
click at [584, 137] on div "Manage assigned collections" at bounding box center [593, 141] width 76 height 8
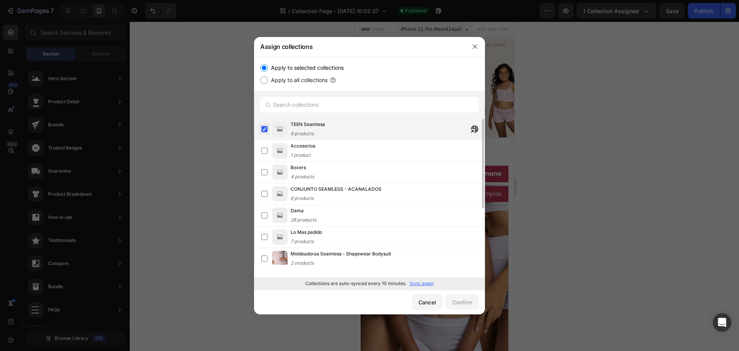
click at [266, 131] on label at bounding box center [264, 129] width 6 height 6
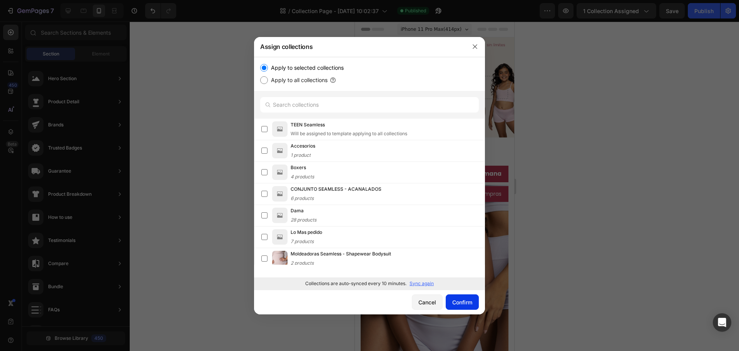
click at [463, 305] on div "Confirm" at bounding box center [462, 302] width 20 height 8
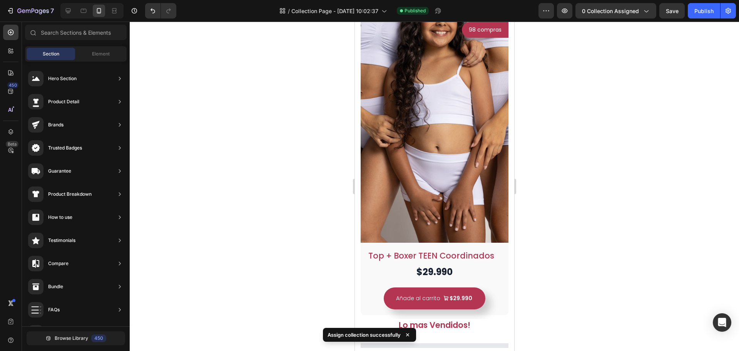
scroll to position [326, 0]
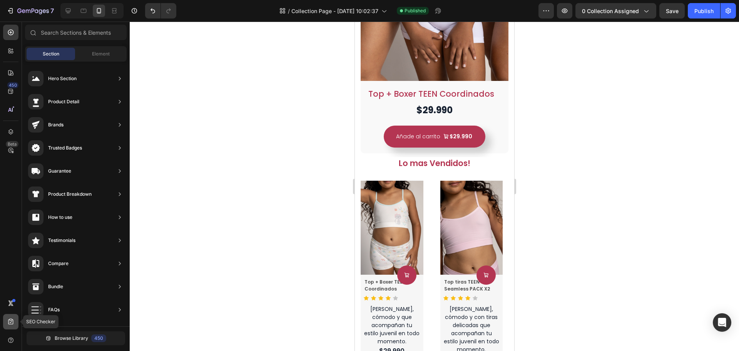
click at [9, 320] on icon at bounding box center [11, 322] width 8 height 8
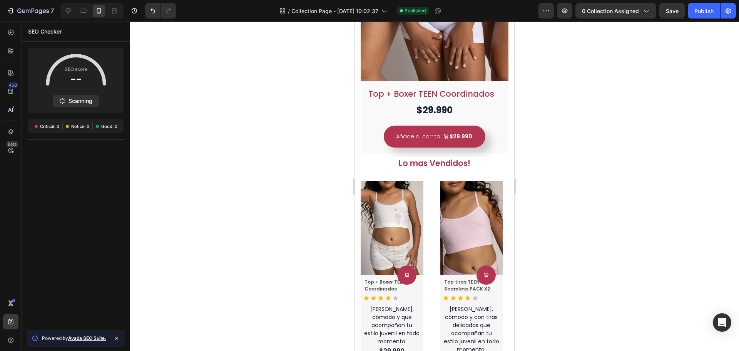
click at [117, 337] on icon at bounding box center [116, 338] width 3 height 3
click at [8, 135] on icon at bounding box center [11, 132] width 8 height 8
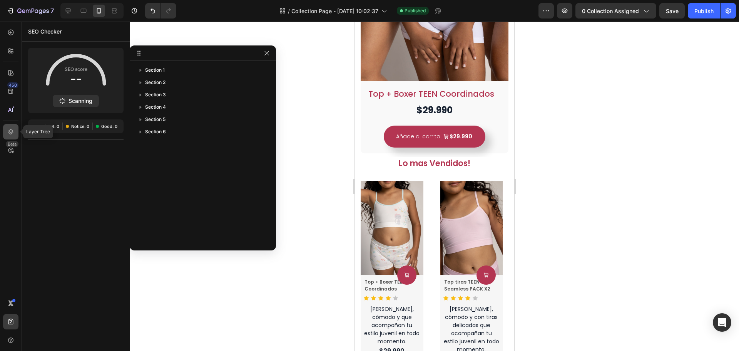
click at [8, 133] on icon at bounding box center [11, 132] width 8 height 8
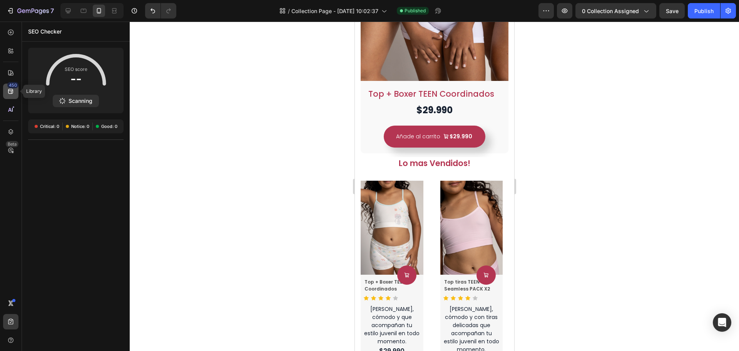
click at [9, 92] on icon at bounding box center [11, 91] width 8 height 8
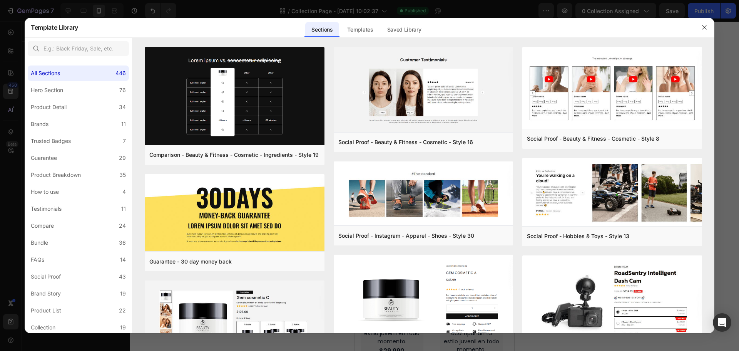
click at [3, 74] on div at bounding box center [369, 175] width 739 height 351
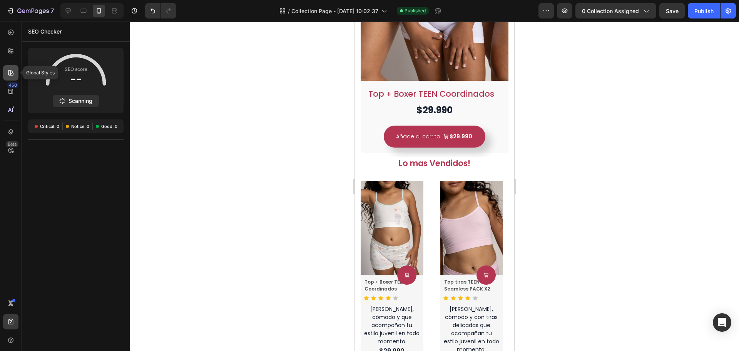
click at [11, 75] on icon at bounding box center [10, 72] width 5 height 5
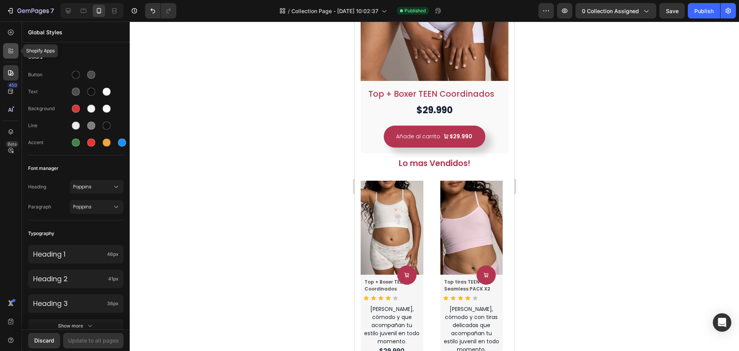
click at [13, 55] on div at bounding box center [10, 50] width 15 height 15
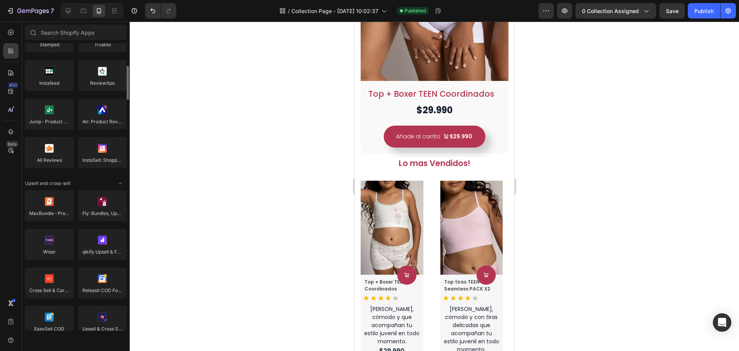
scroll to position [385, 0]
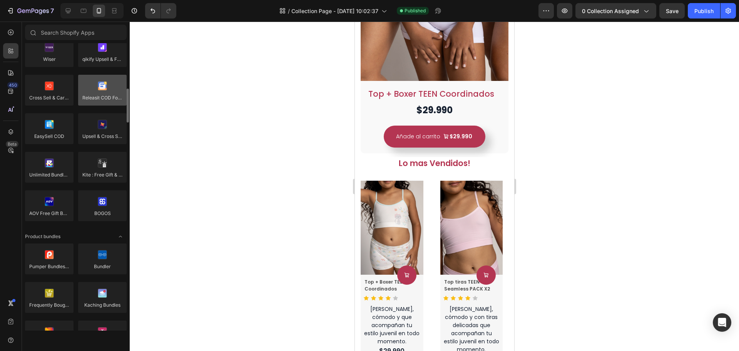
click at [96, 99] on div at bounding box center [102, 90] width 49 height 31
drag, startPoint x: 100, startPoint y: 89, endPoint x: 84, endPoint y: 93, distance: 16.2
click at [84, 93] on div at bounding box center [102, 90] width 49 height 31
drag, startPoint x: 91, startPoint y: 99, endPoint x: 11, endPoint y: 32, distance: 104.2
click at [12, 32] on icon at bounding box center [10, 32] width 3 height 3
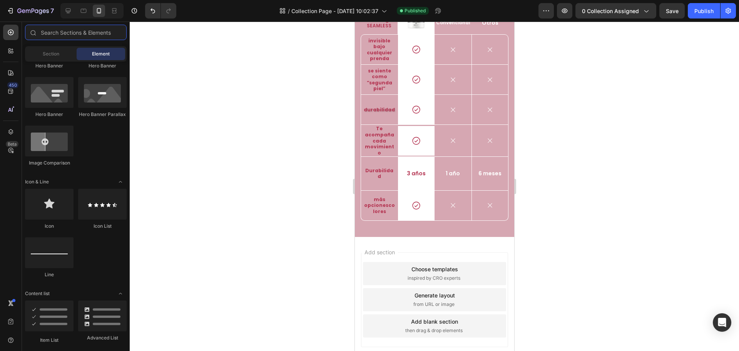
scroll to position [857, 0]
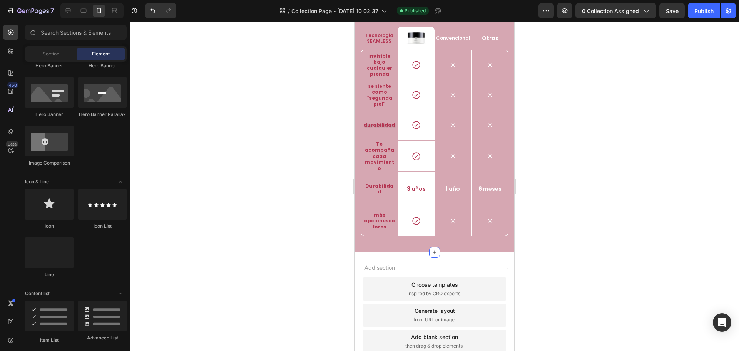
click at [428, 252] on div "Ropa interior Seamless vs Ropa interior convencional Heading Tecnologia SEAMLES…" at bounding box center [434, 111] width 159 height 282
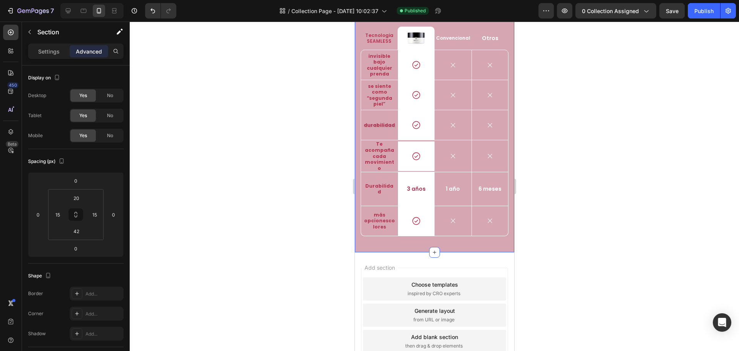
click at [368, 252] on div "Ropa interior Seamless vs Ropa interior convencional Heading Tecnologia SEAMLES…" at bounding box center [434, 111] width 159 height 282
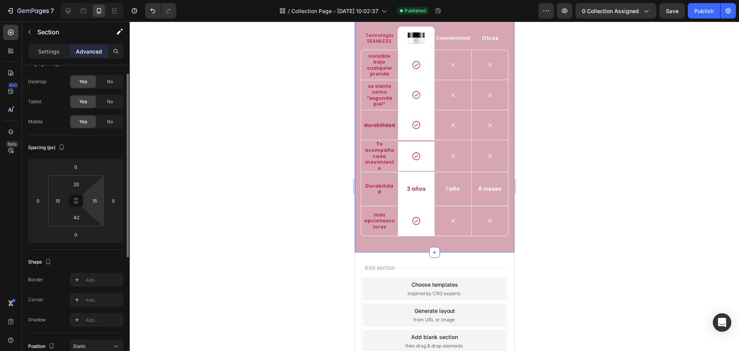
scroll to position [0, 0]
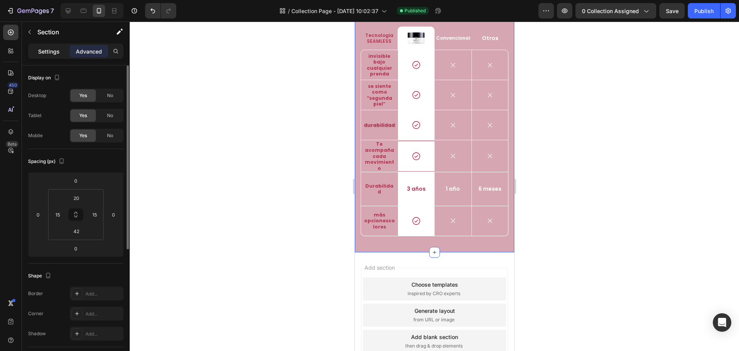
click at [56, 50] on p "Settings" at bounding box center [49, 51] width 22 height 8
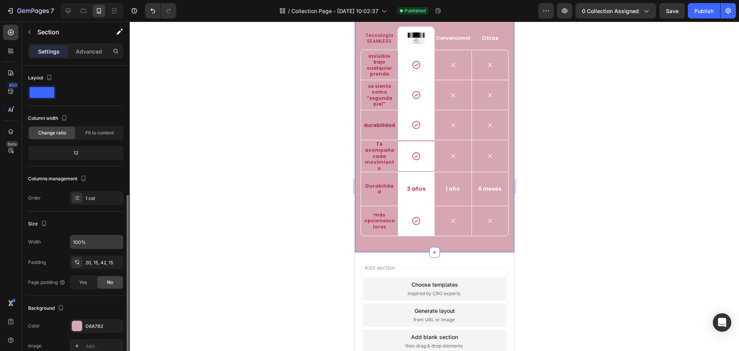
scroll to position [77, 0]
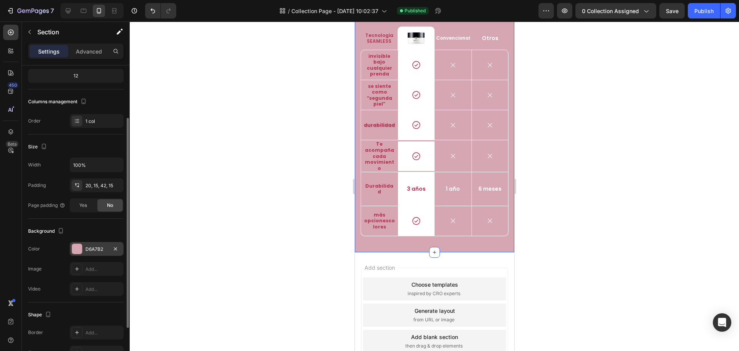
click at [92, 244] on div "D6A7B2" at bounding box center [97, 249] width 54 height 14
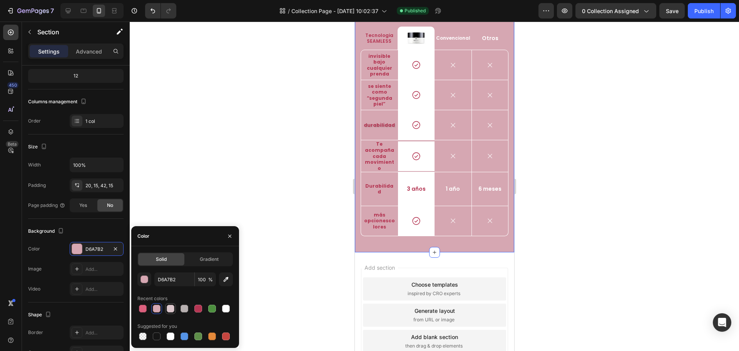
click at [168, 309] on div at bounding box center [171, 309] width 8 height 8
type input "DBC6CB"
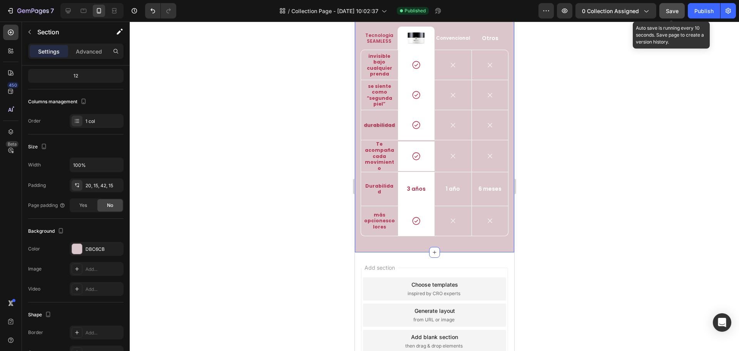
click at [683, 11] on button "Save" at bounding box center [672, 10] width 25 height 15
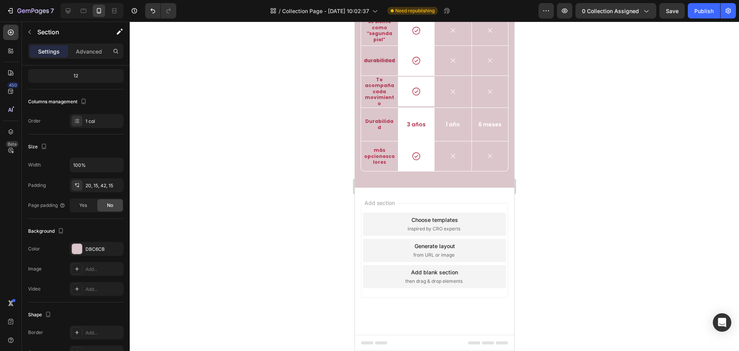
scroll to position [335, 0]
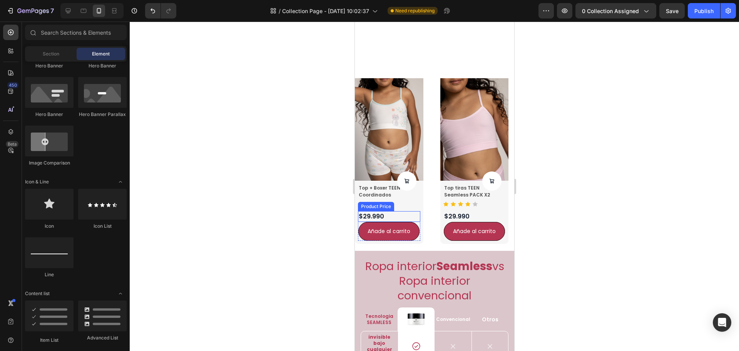
click at [397, 214] on div "$29.990" at bounding box center [389, 216] width 62 height 11
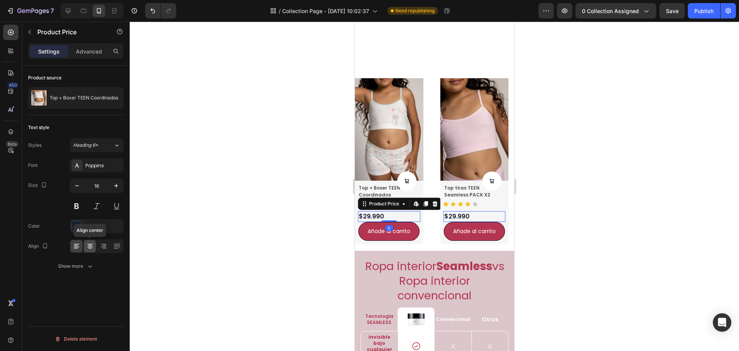
click at [93, 248] on icon at bounding box center [90, 246] width 8 height 8
click at [420, 201] on div "Icon Icon Icon Icon Icon" at bounding box center [389, 203] width 62 height 5
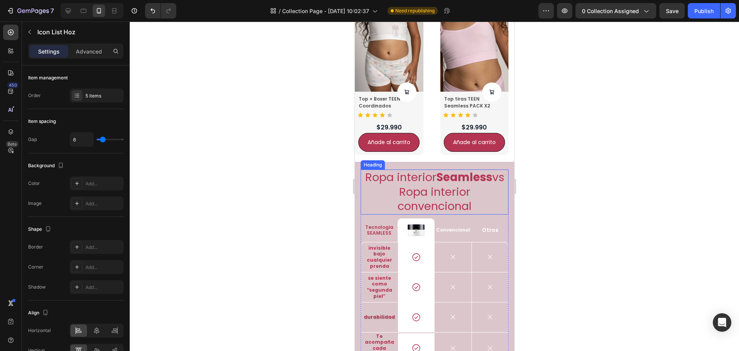
scroll to position [501, 0]
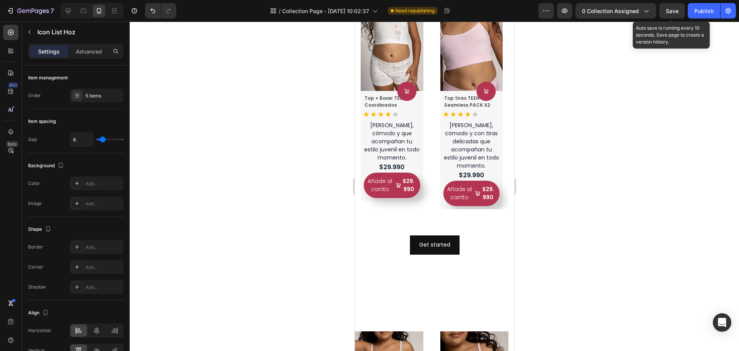
click at [675, 11] on span "Save" at bounding box center [672, 11] width 13 height 7
